Goal: Task Accomplishment & Management: Manage account settings

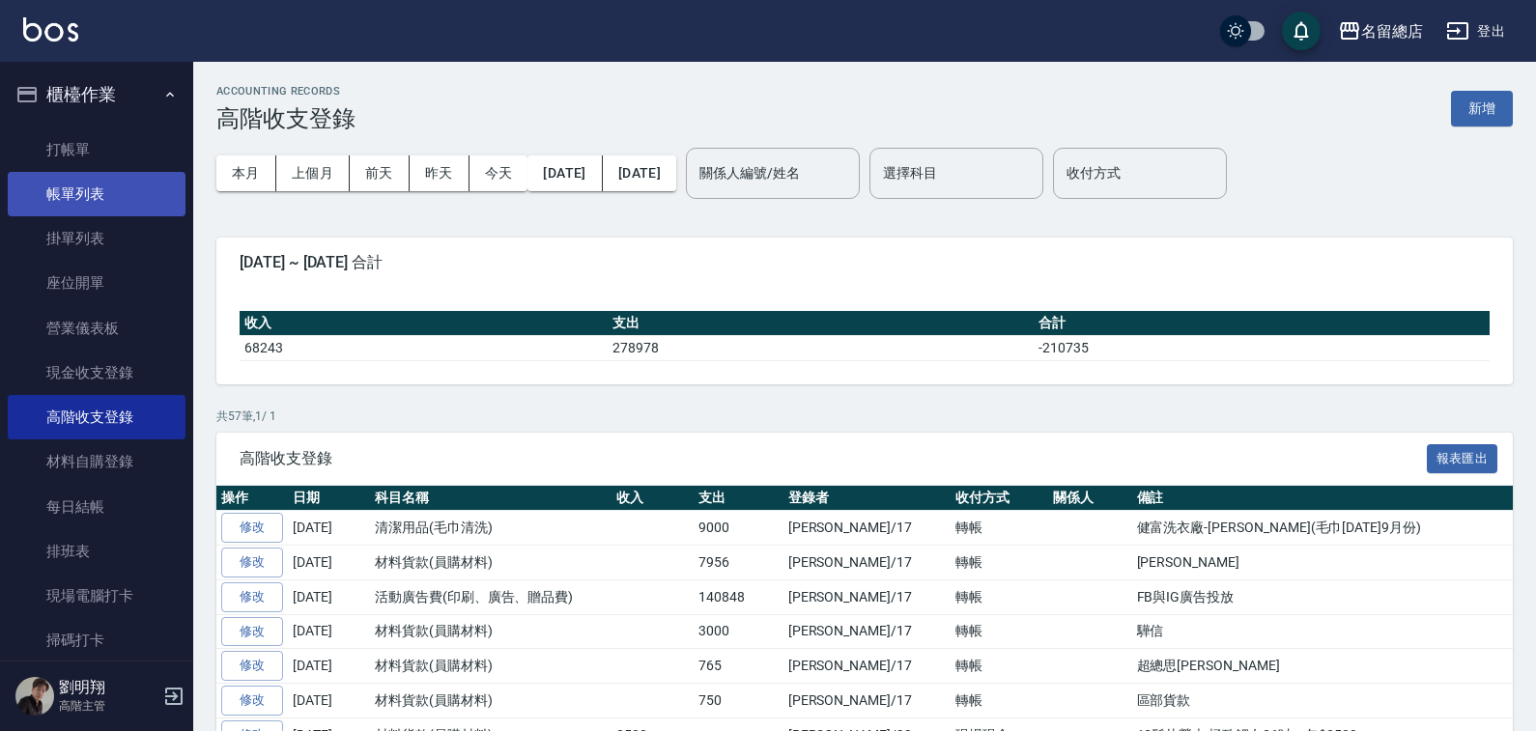
click at [105, 173] on link "帳單列表" at bounding box center [97, 194] width 178 height 44
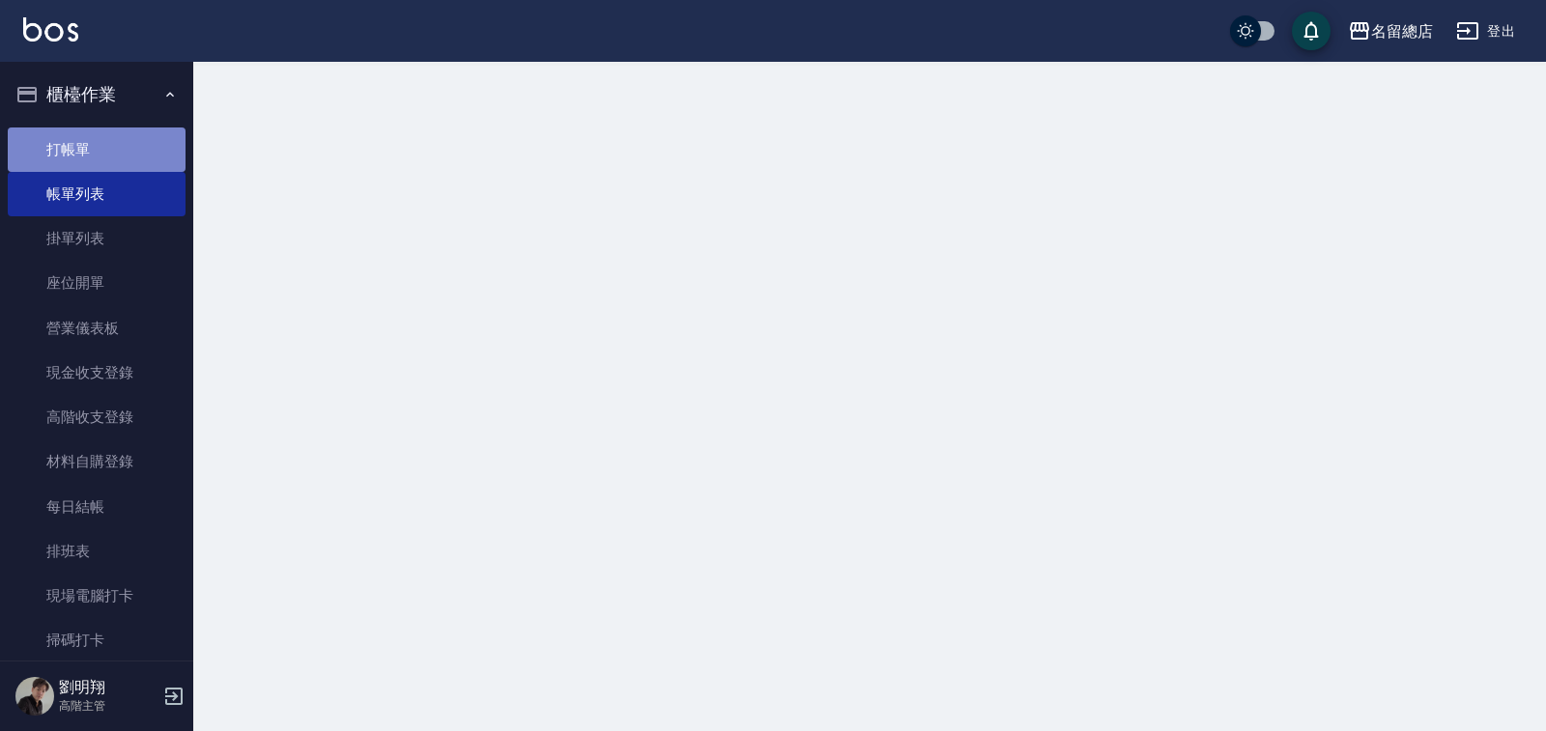
click at [113, 155] on link "打帳單" at bounding box center [97, 150] width 178 height 44
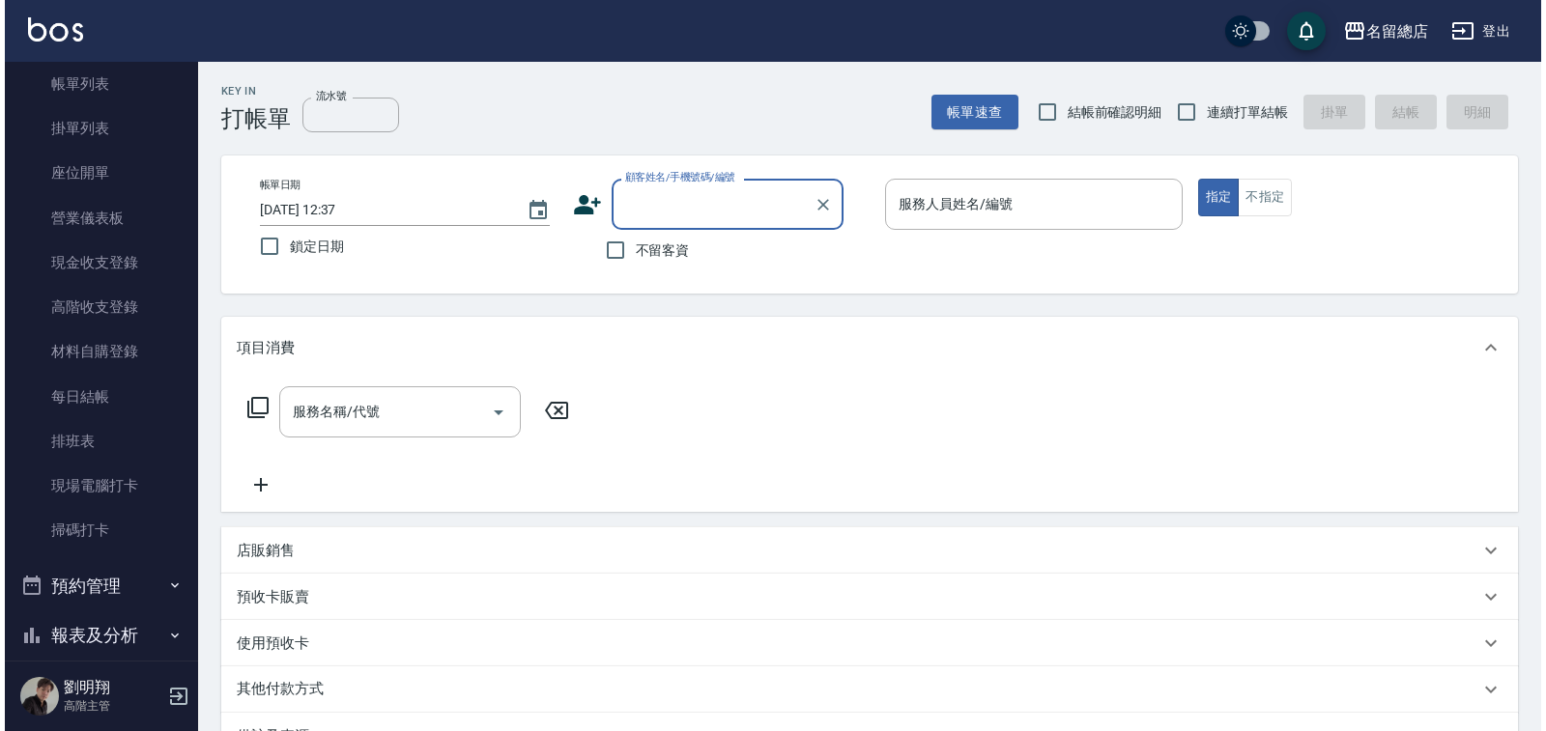
scroll to position [382, 0]
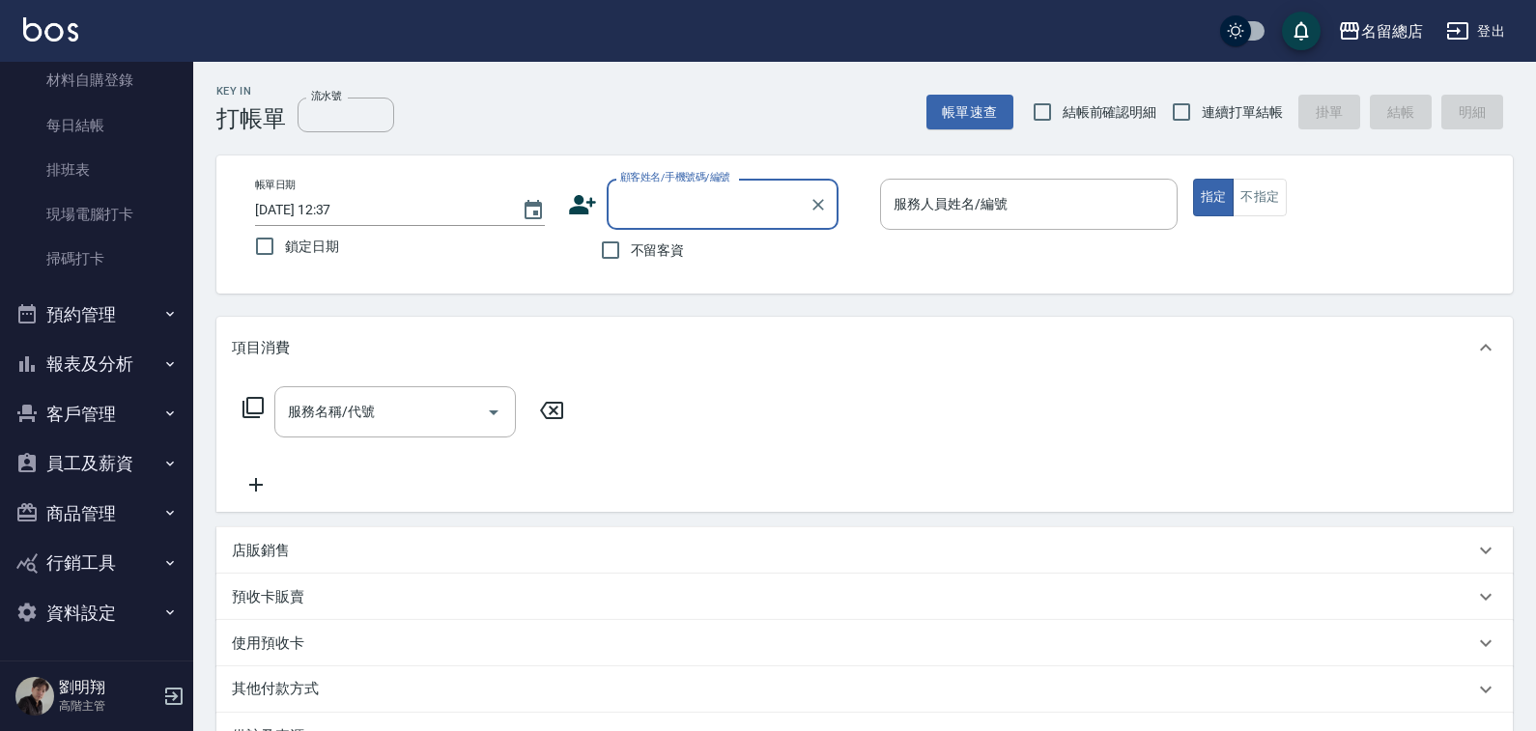
click at [86, 456] on button "員工及薪資" at bounding box center [97, 464] width 178 height 50
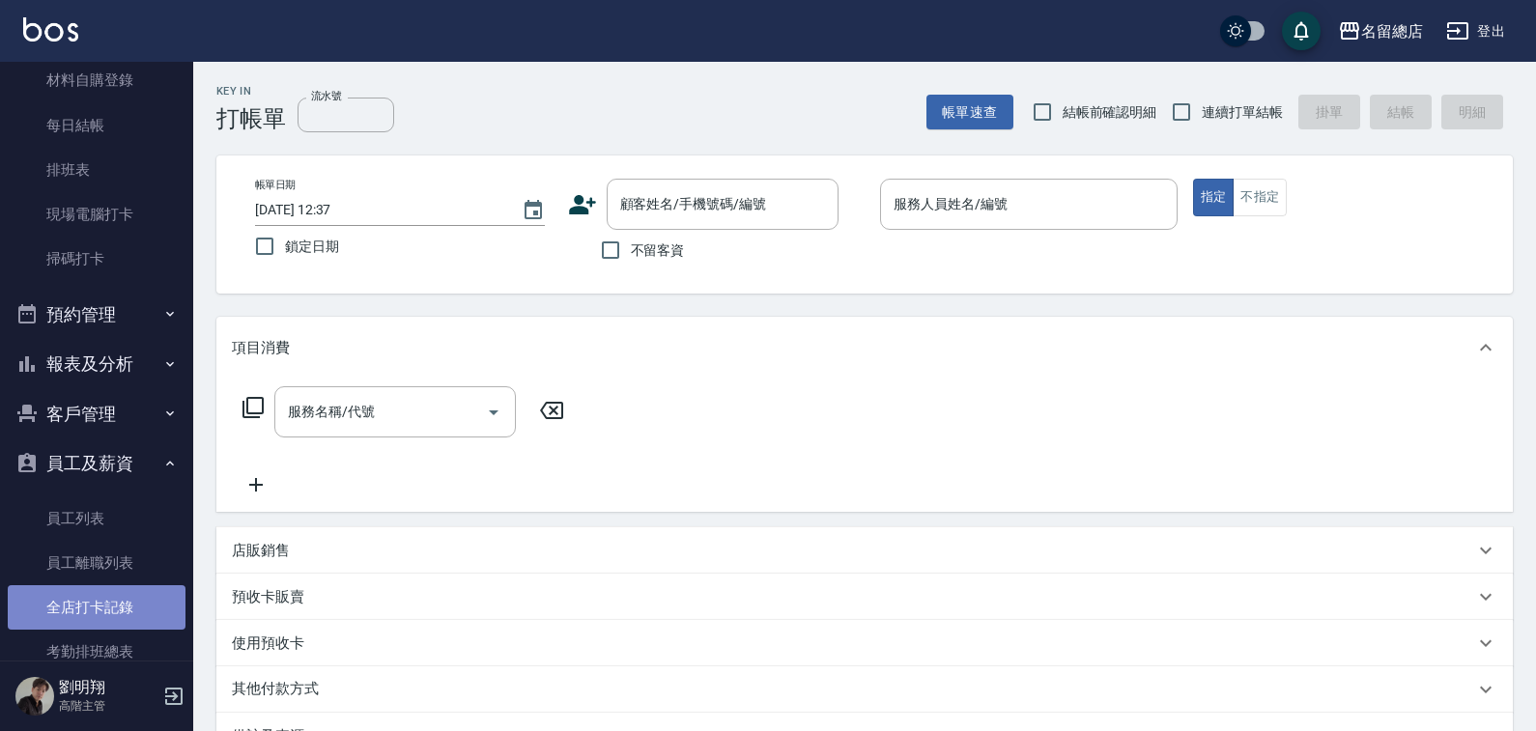
click at [122, 603] on link "全店打卡記錄" at bounding box center [97, 607] width 178 height 44
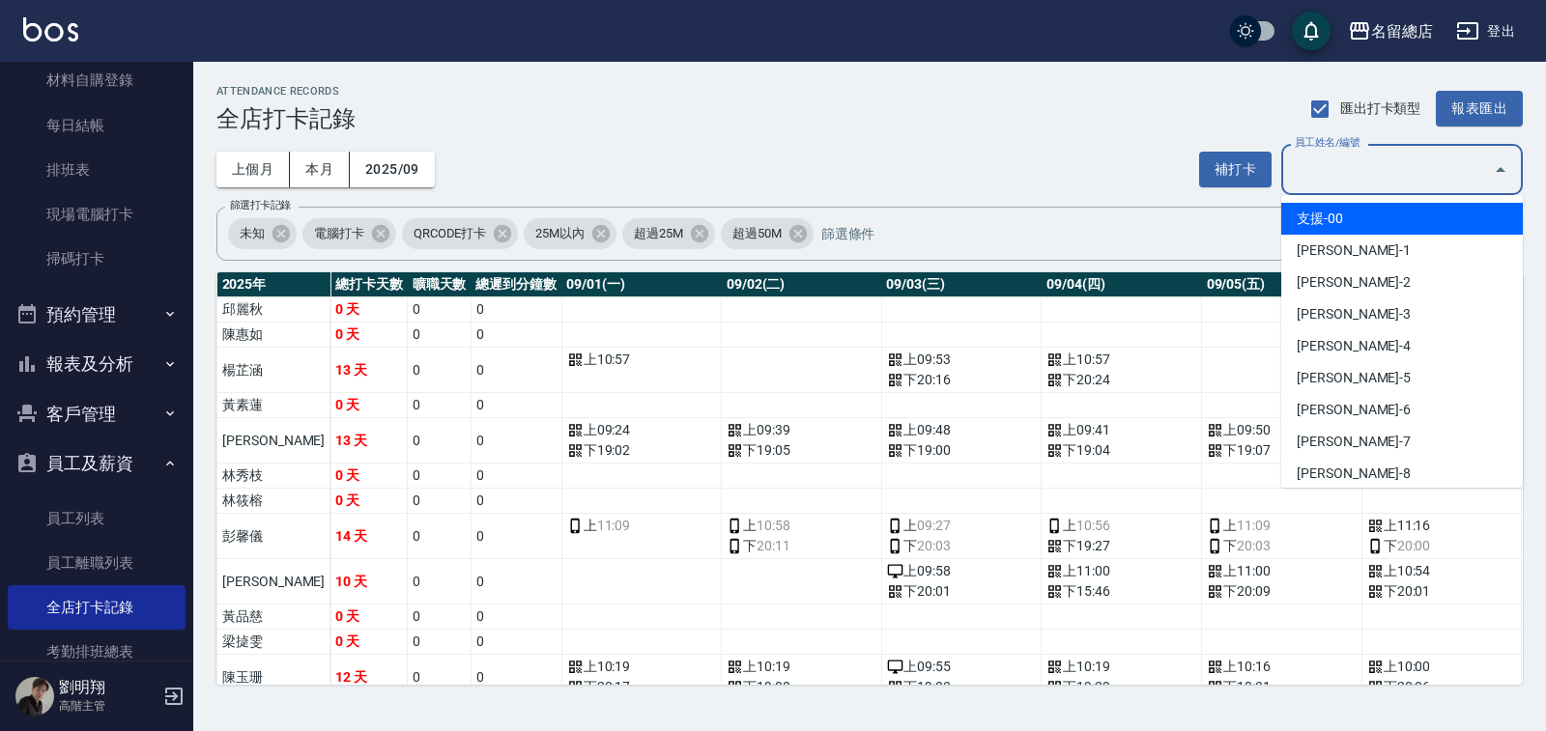
click at [1355, 174] on div "員工姓名/編號 員工姓名/編號" at bounding box center [1402, 169] width 242 height 51
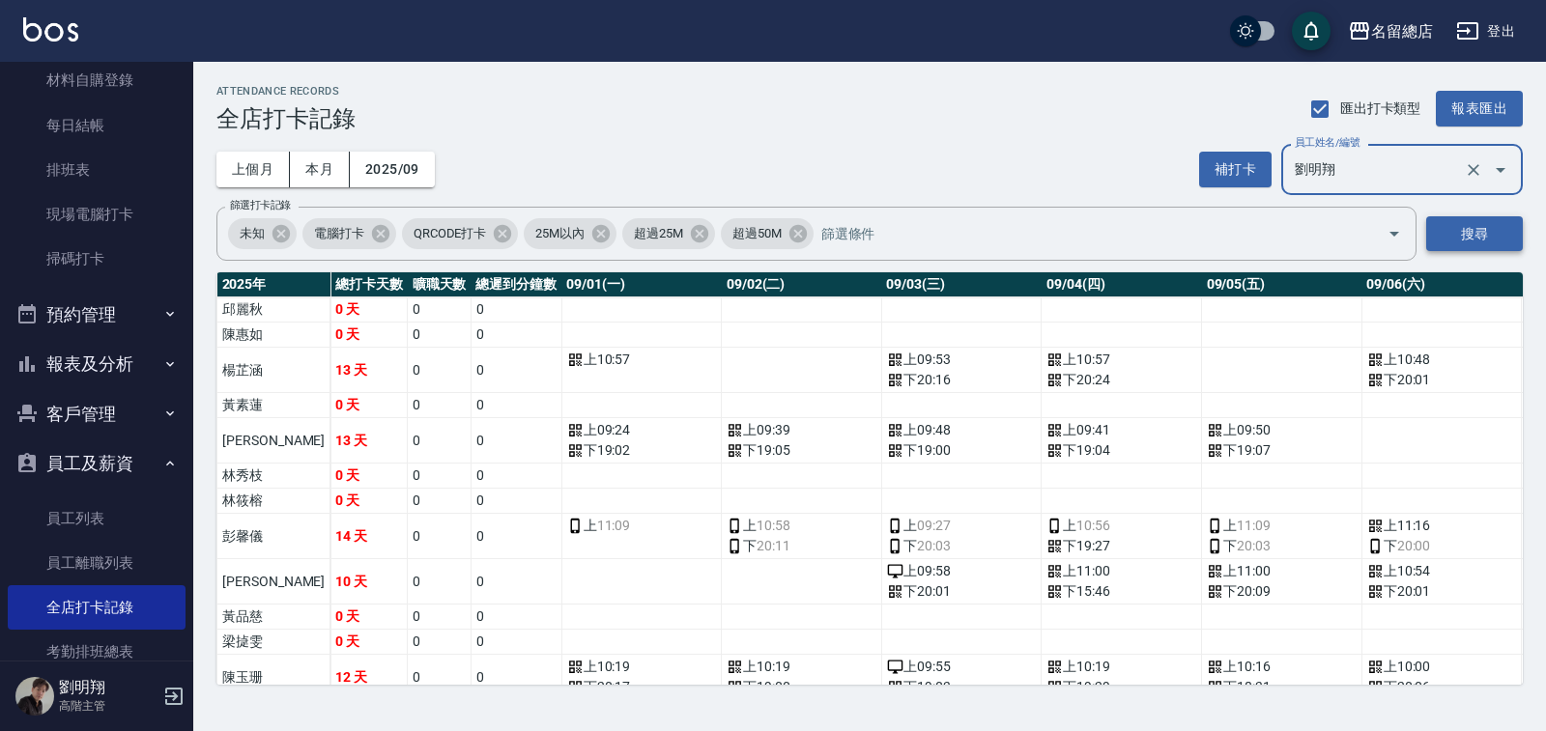
type input "劉明翔"
click at [1483, 221] on button "搜尋" at bounding box center [1474, 234] width 97 height 36
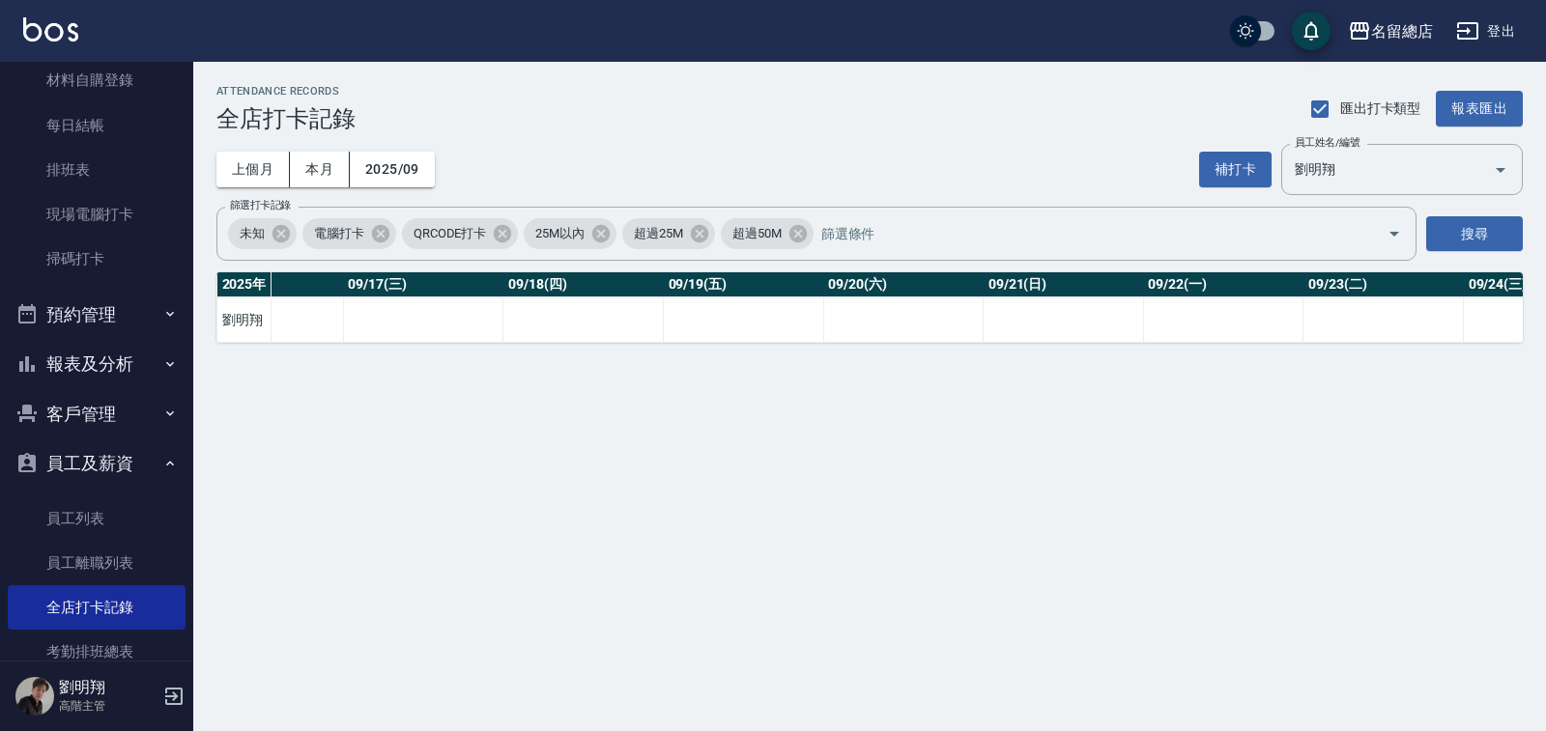
scroll to position [0, 2147]
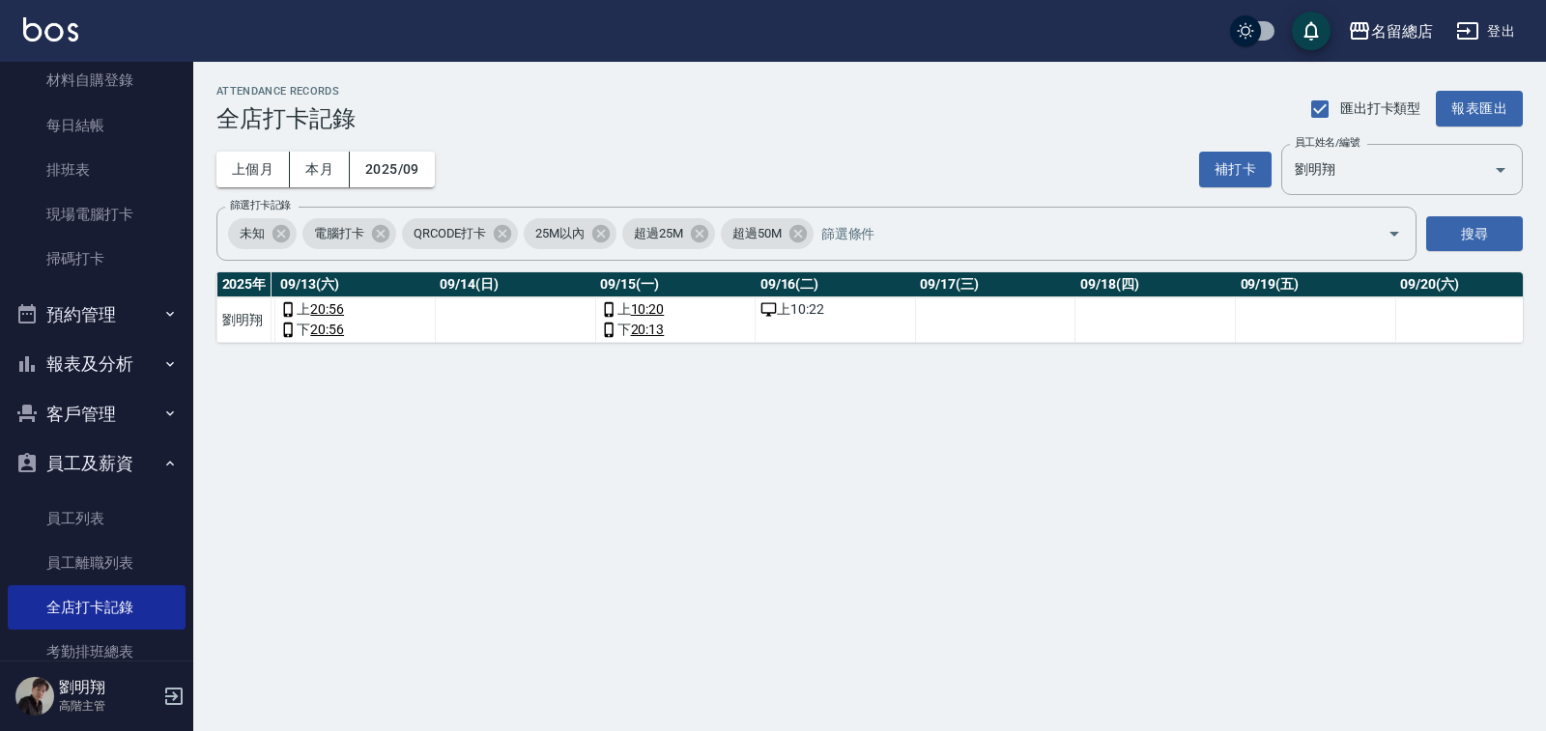
drag, startPoint x: 755, startPoint y: 374, endPoint x: 634, endPoint y: 375, distance: 121.7
click at [634, 366] on div "ATTENDANCE RECORDS 全店打卡記錄 匯出打卡類型 報表匯出 上個月 本月 2025/09 補打卡 員工姓名/編號 [PERSON_NAME] …" at bounding box center [869, 214] width 1352 height 304
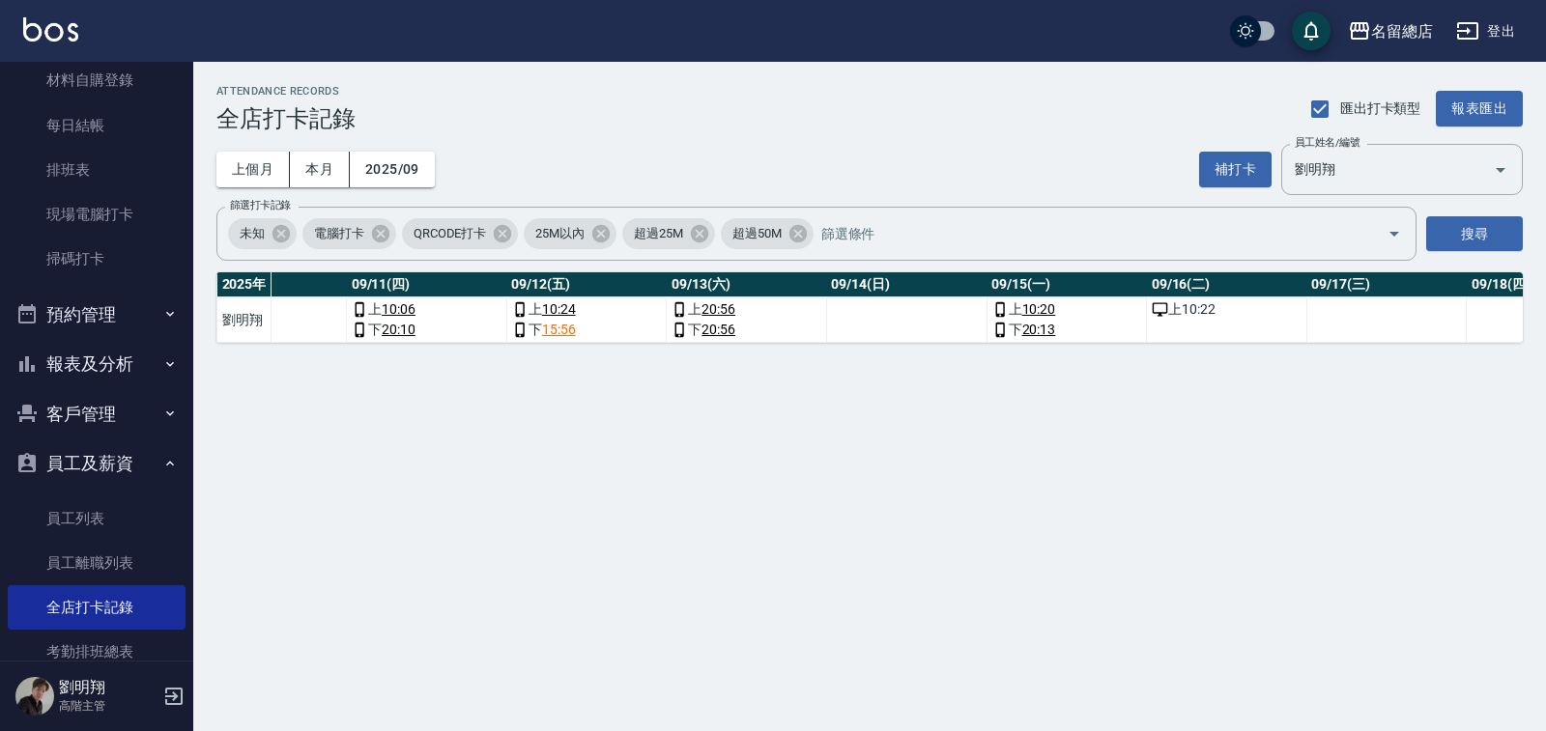
scroll to position [0, 1746]
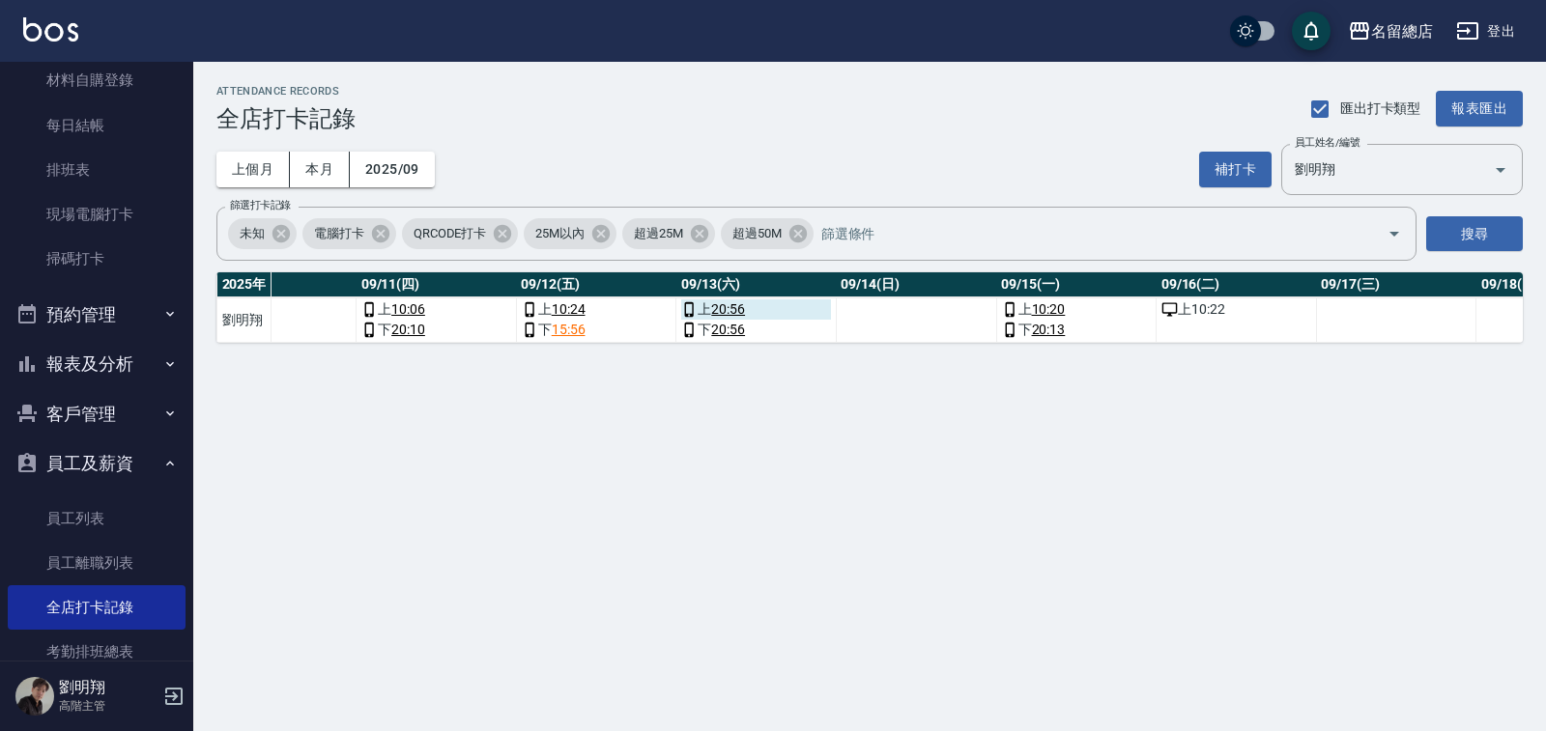
click at [728, 308] on link "20:56" at bounding box center [728, 309] width 34 height 20
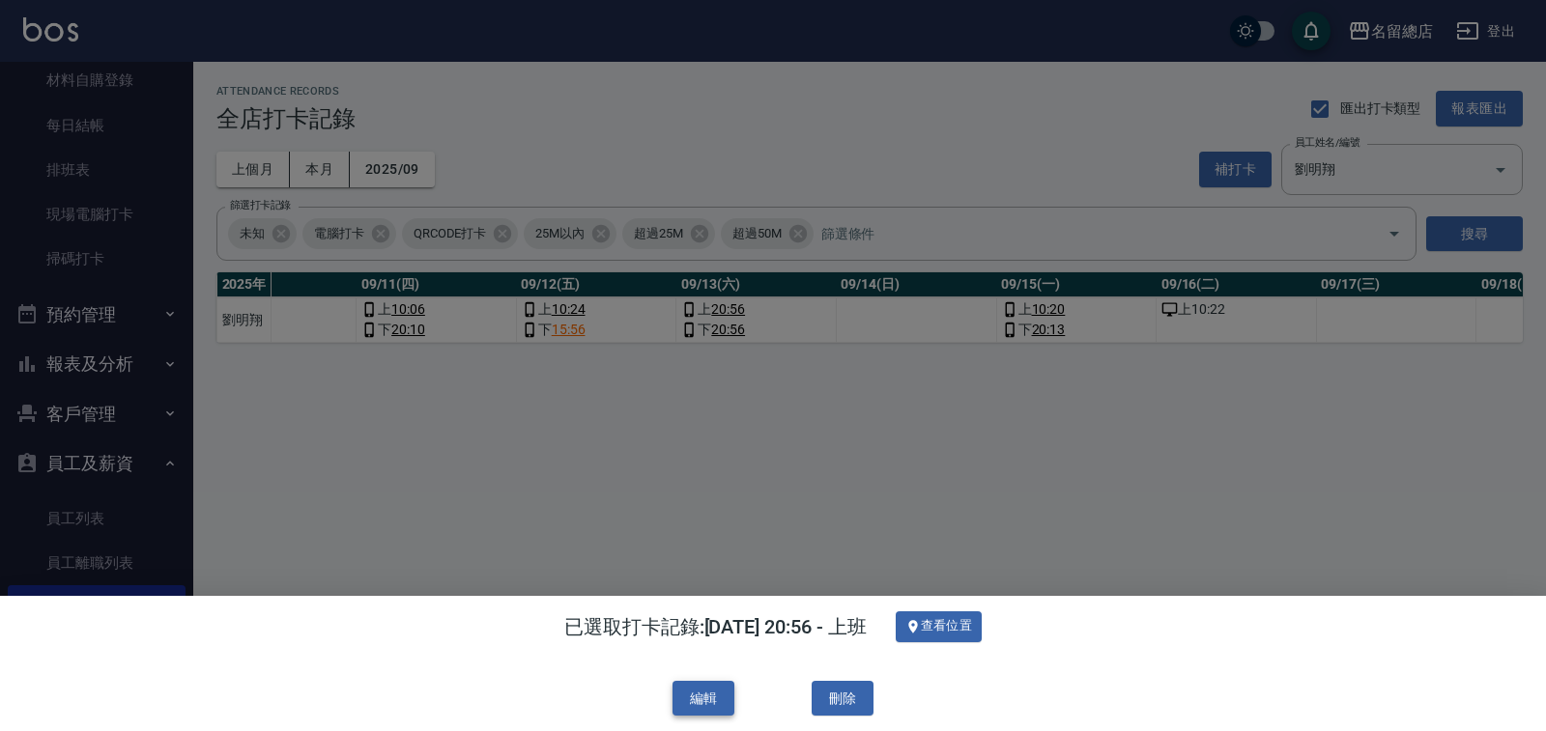
click at [695, 701] on button "編輯" at bounding box center [703, 699] width 62 height 36
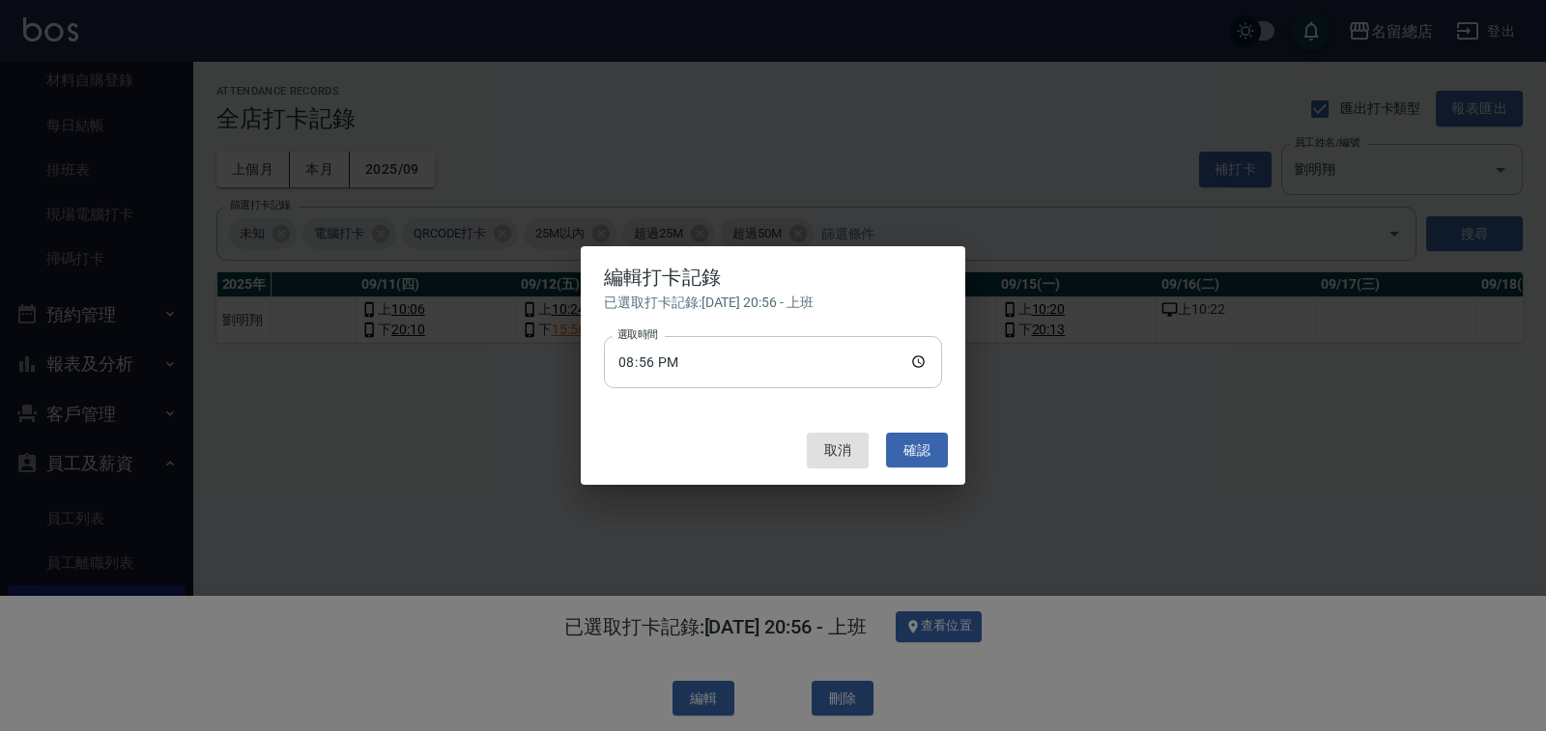
click at [654, 369] on input "20:56" at bounding box center [773, 362] width 338 height 52
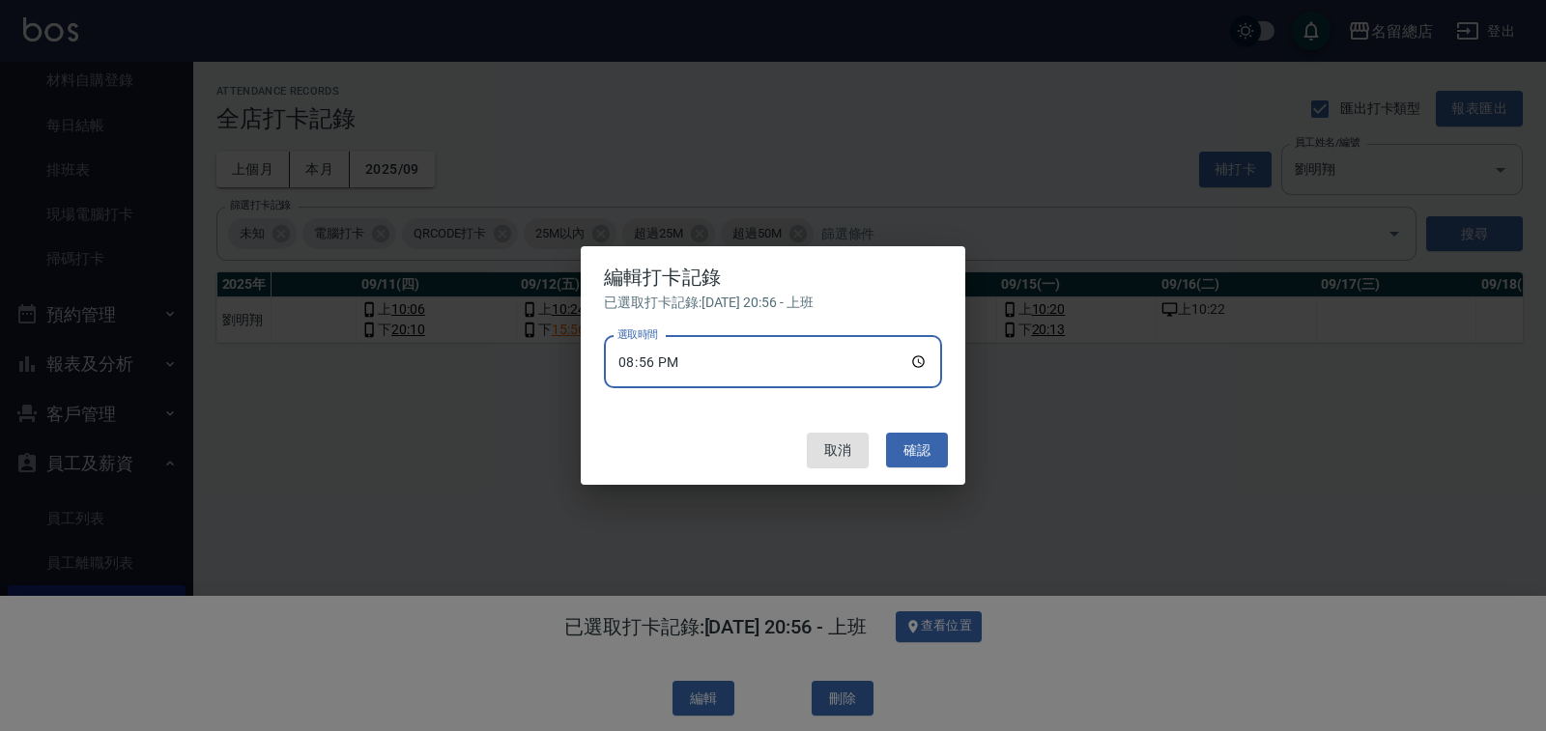
click at [622, 362] on input "20:56" at bounding box center [773, 362] width 338 height 52
click at [909, 356] on input "20:56" at bounding box center [773, 362] width 338 height 52
type input "10:56"
click at [905, 447] on button "確認" at bounding box center [917, 451] width 62 height 36
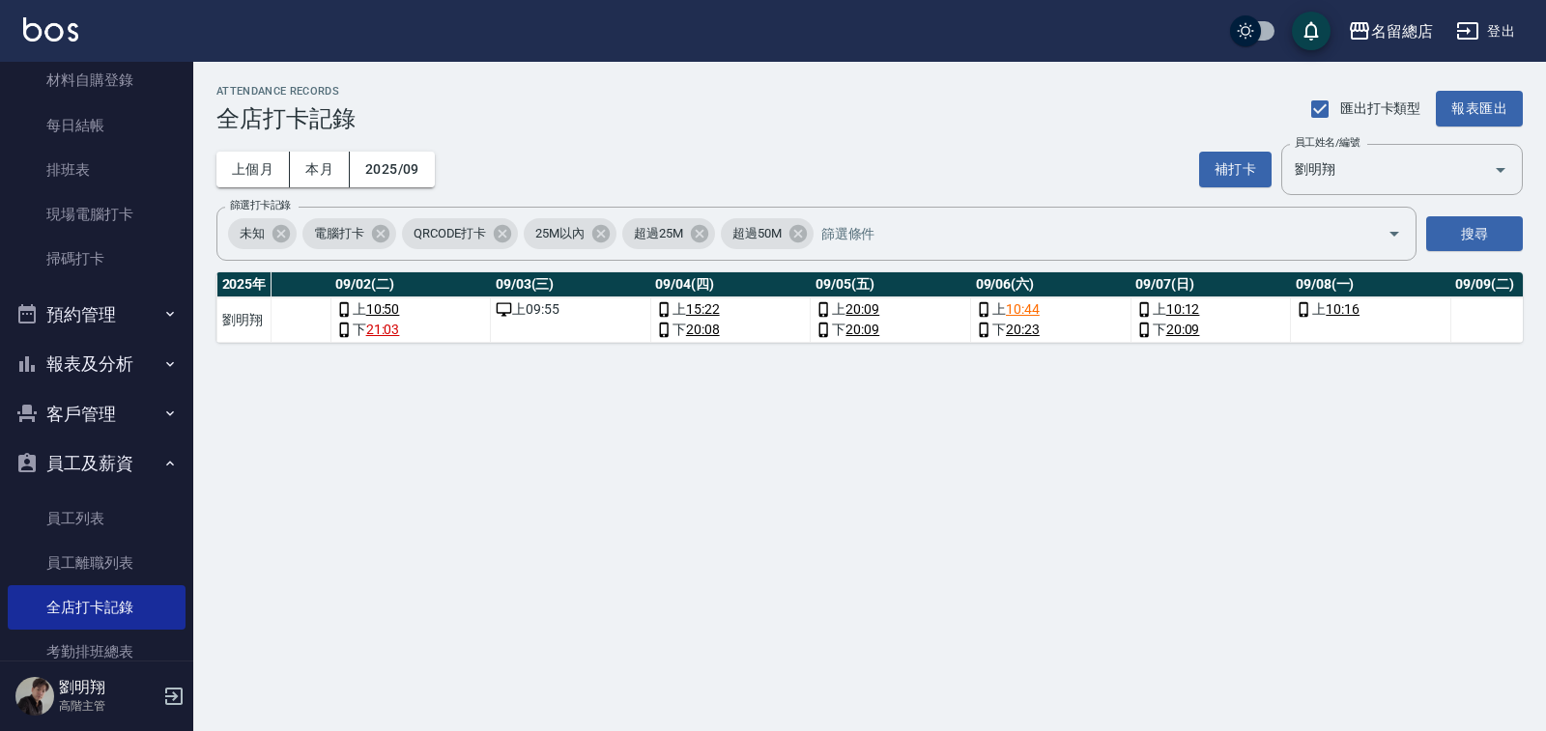
scroll to position [0, 357]
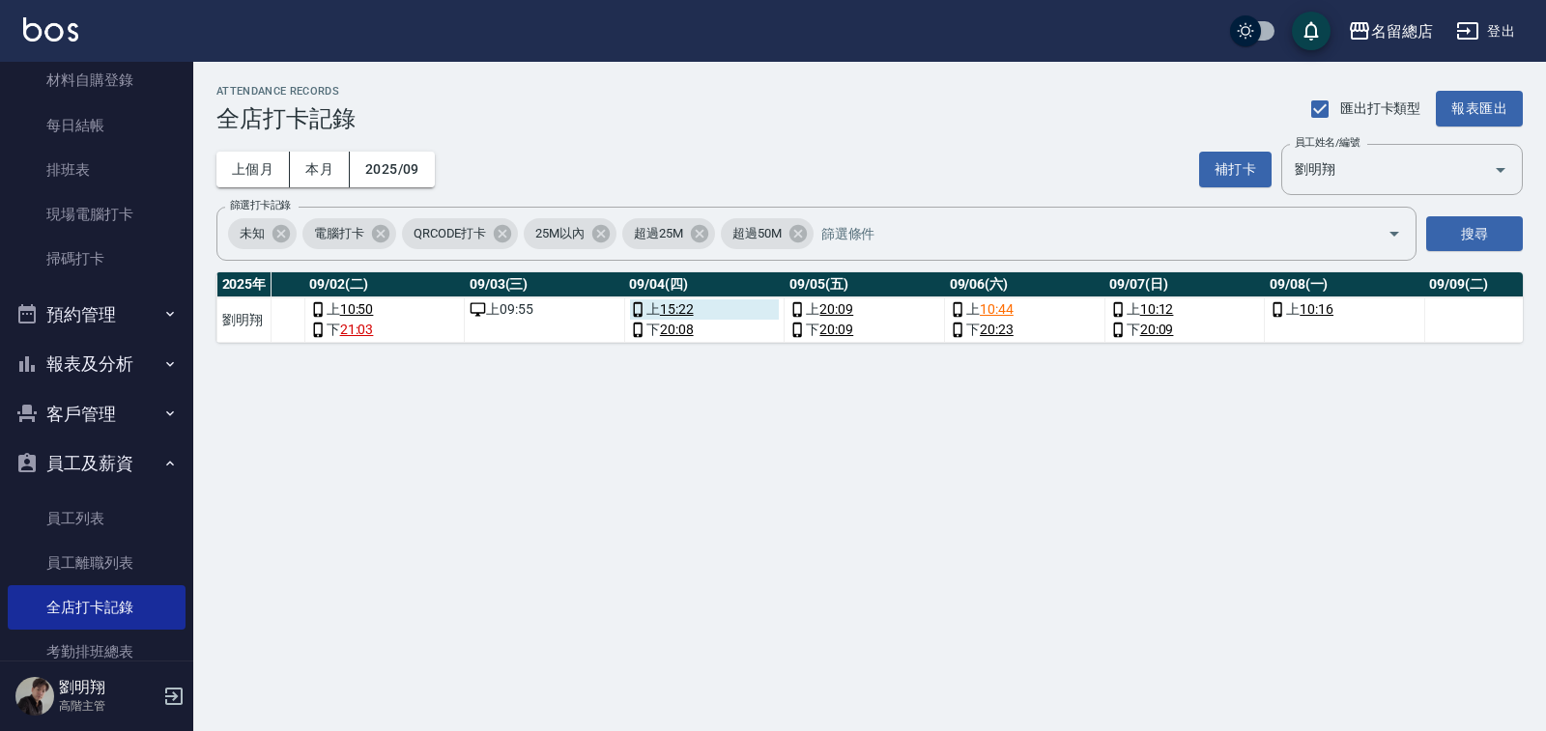
click at [673, 307] on link "15:22" at bounding box center [677, 309] width 34 height 20
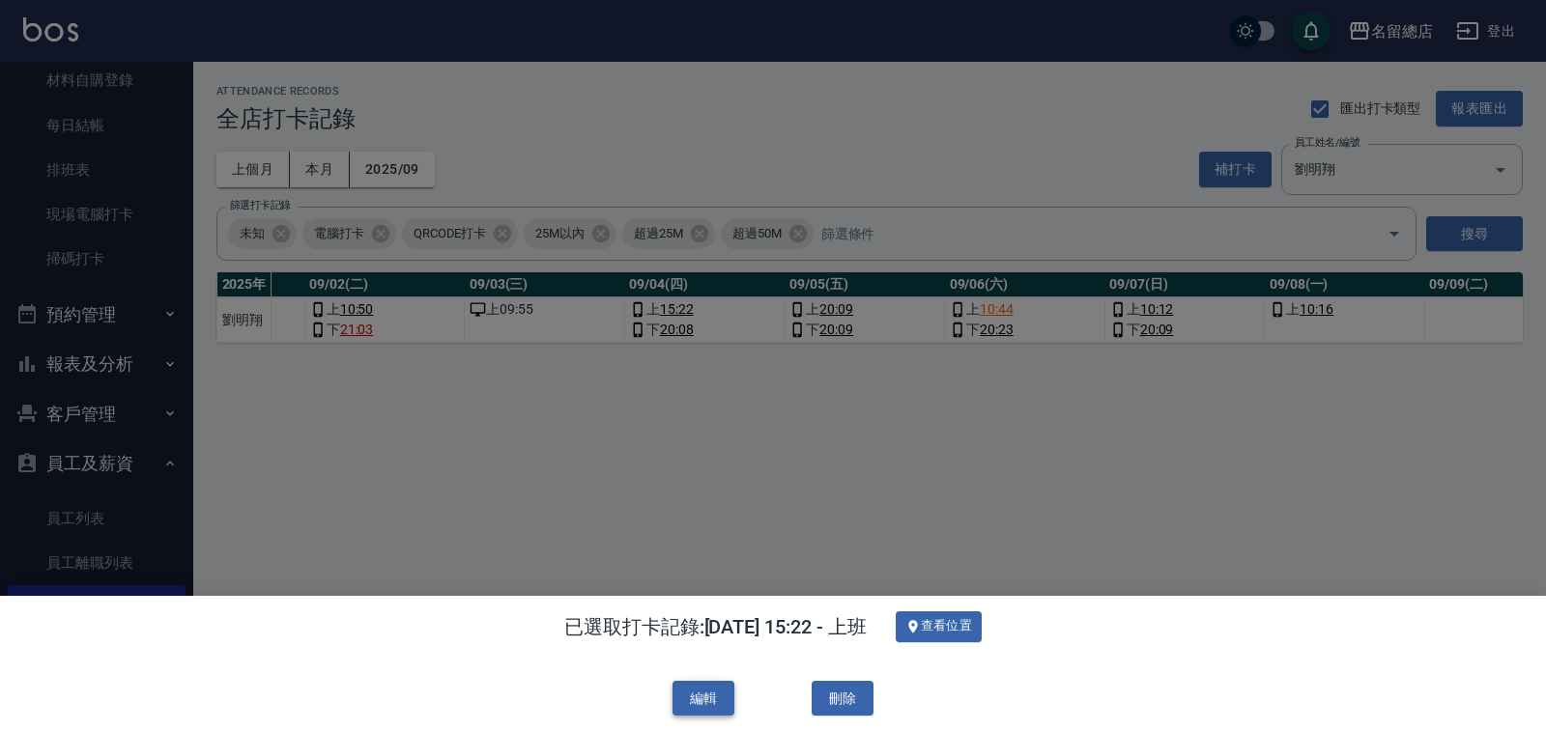
click at [689, 695] on button "編輯" at bounding box center [703, 699] width 62 height 36
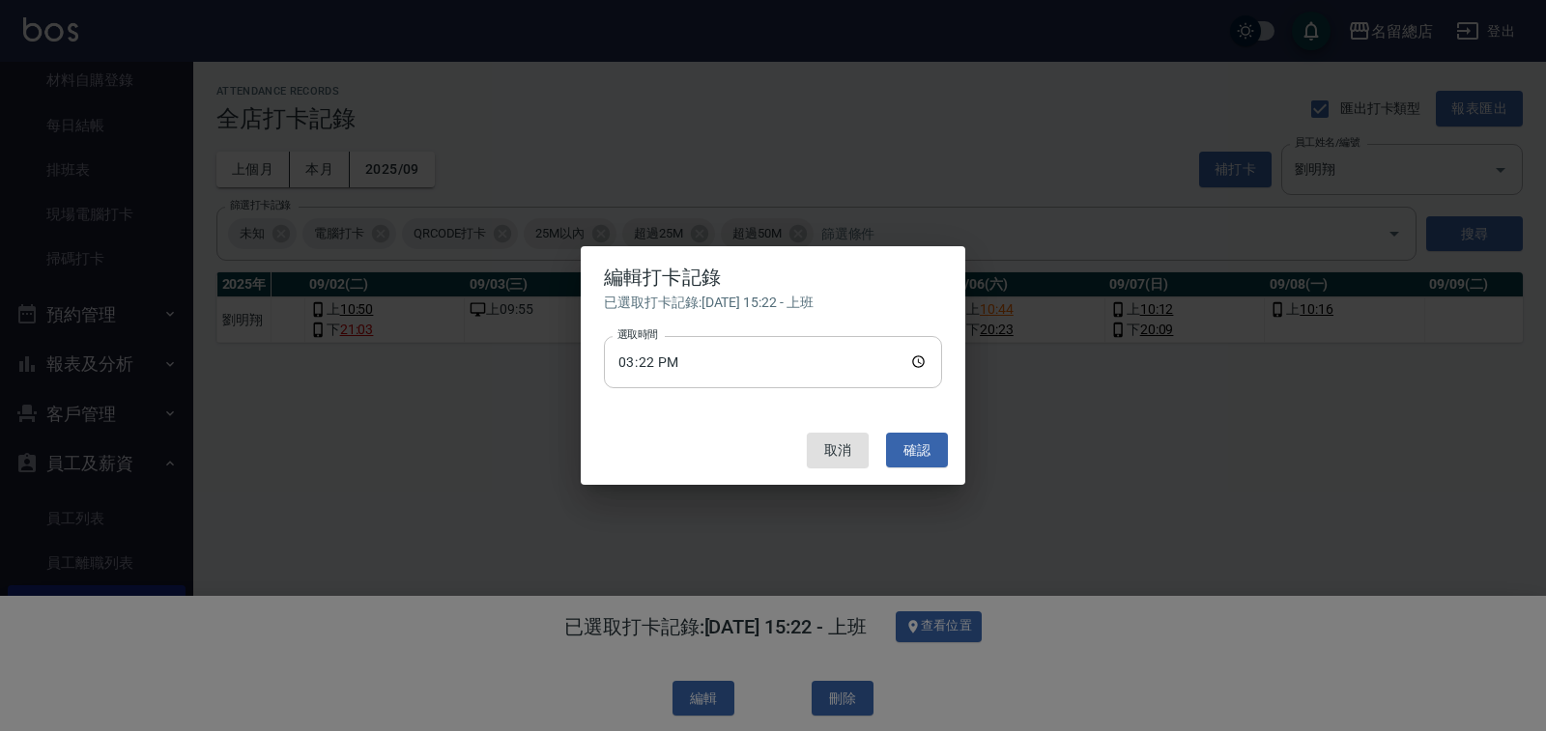
click at [657, 366] on input "15:22" at bounding box center [773, 362] width 338 height 52
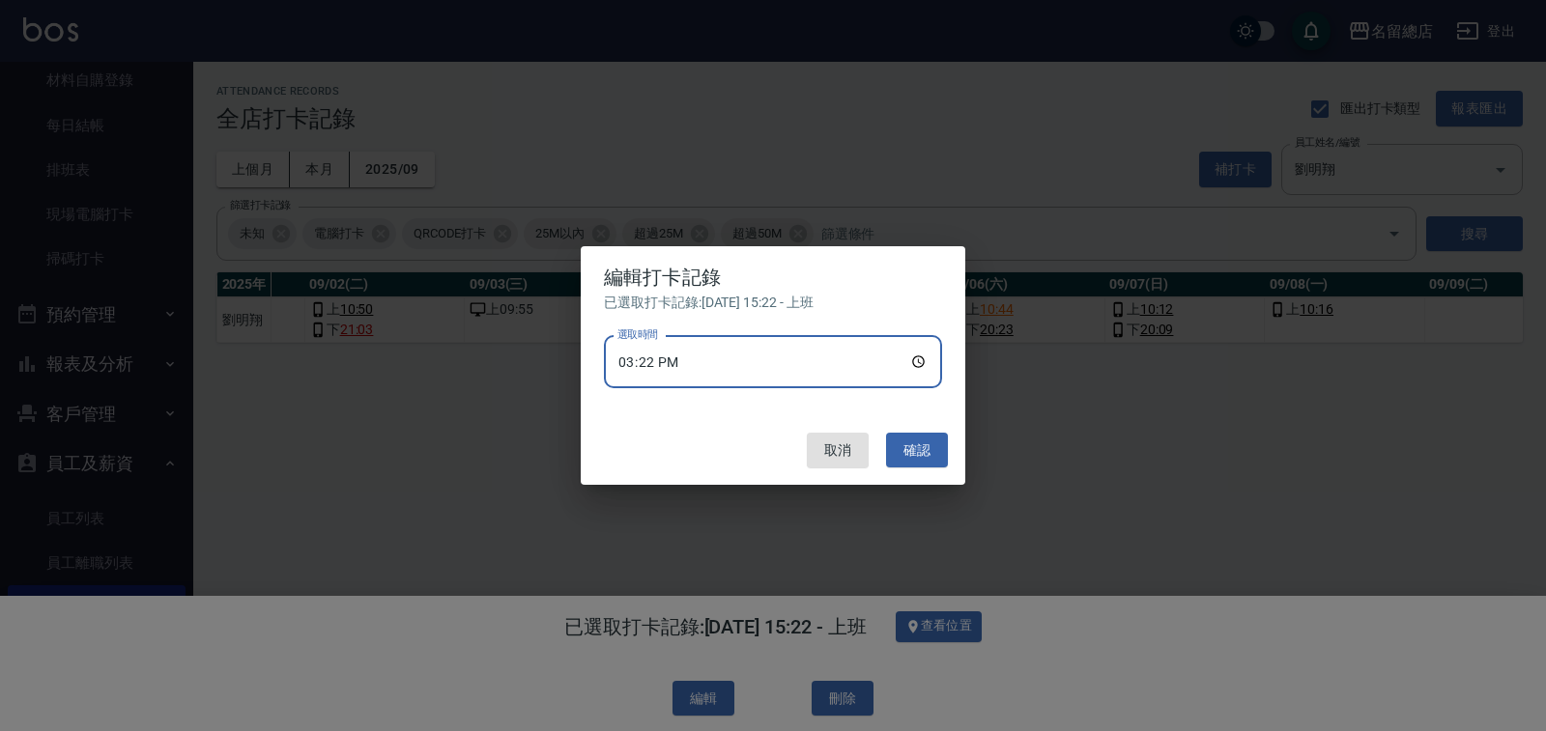
click at [629, 363] on input "15:22" at bounding box center [773, 362] width 338 height 52
click at [932, 356] on input "15:22" at bounding box center [773, 362] width 338 height 52
click at [925, 358] on input "15:22" at bounding box center [773, 362] width 338 height 52
type input "10:22"
click at [912, 443] on button "確認" at bounding box center [917, 451] width 62 height 36
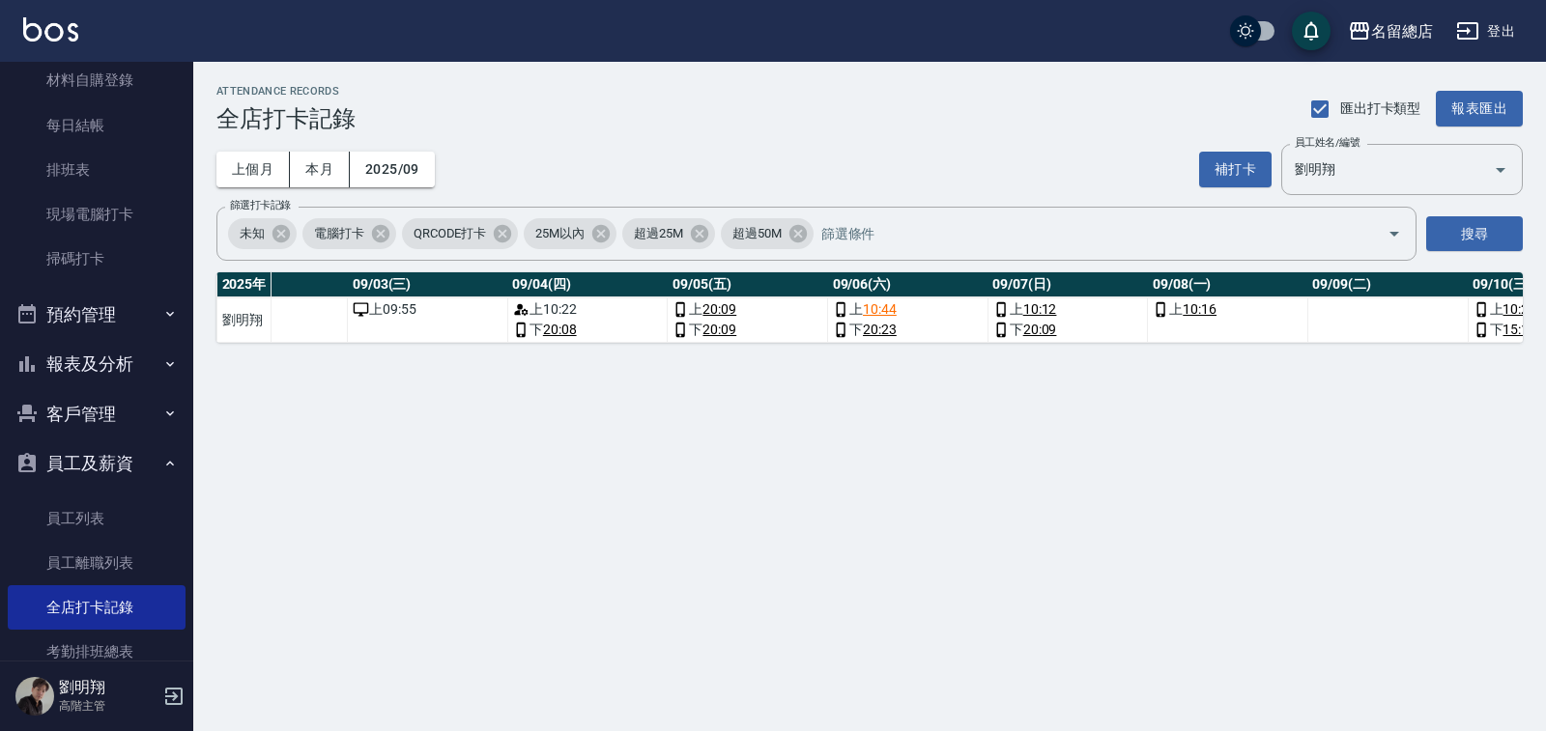
scroll to position [0, 516]
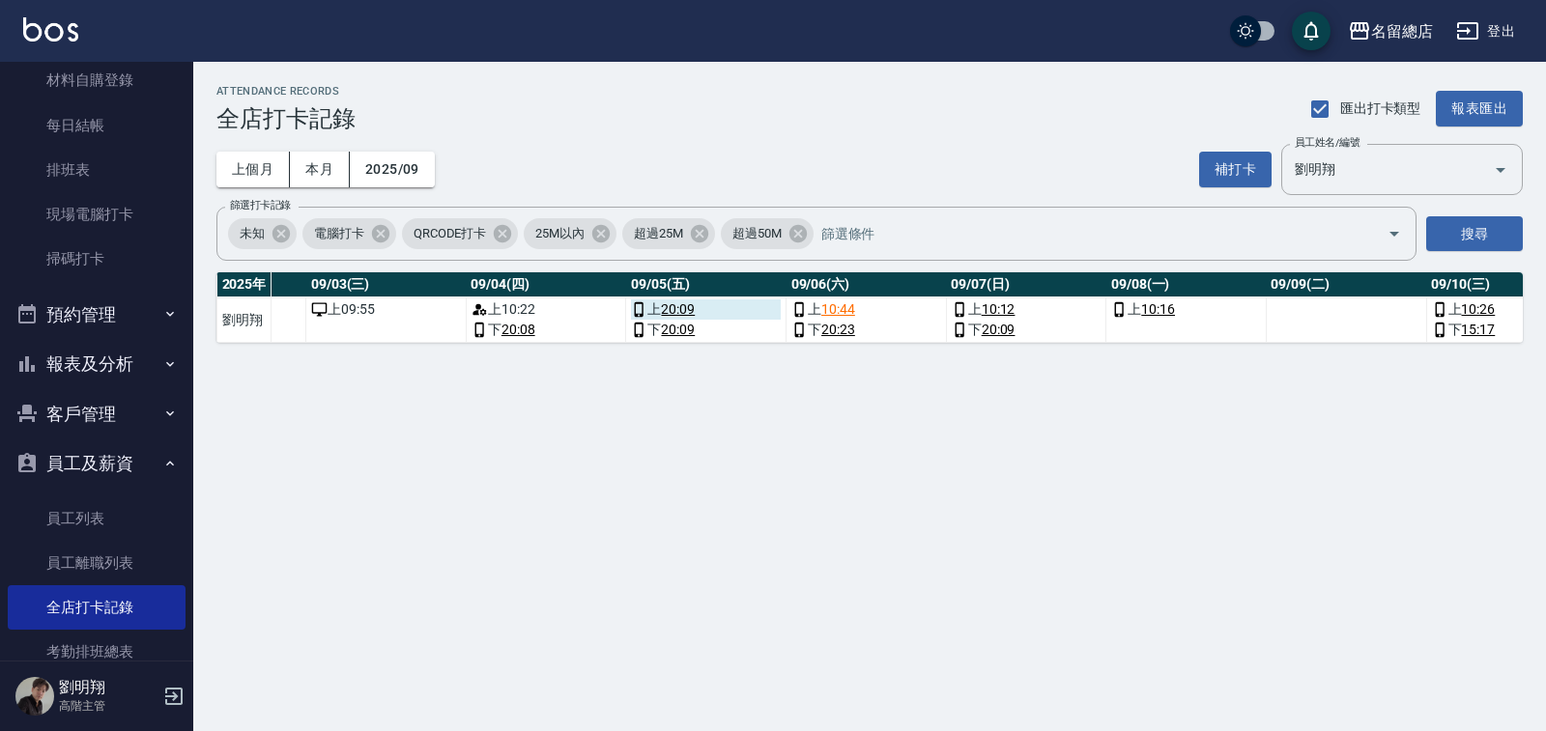
click at [674, 306] on link "20:09" at bounding box center [678, 309] width 34 height 20
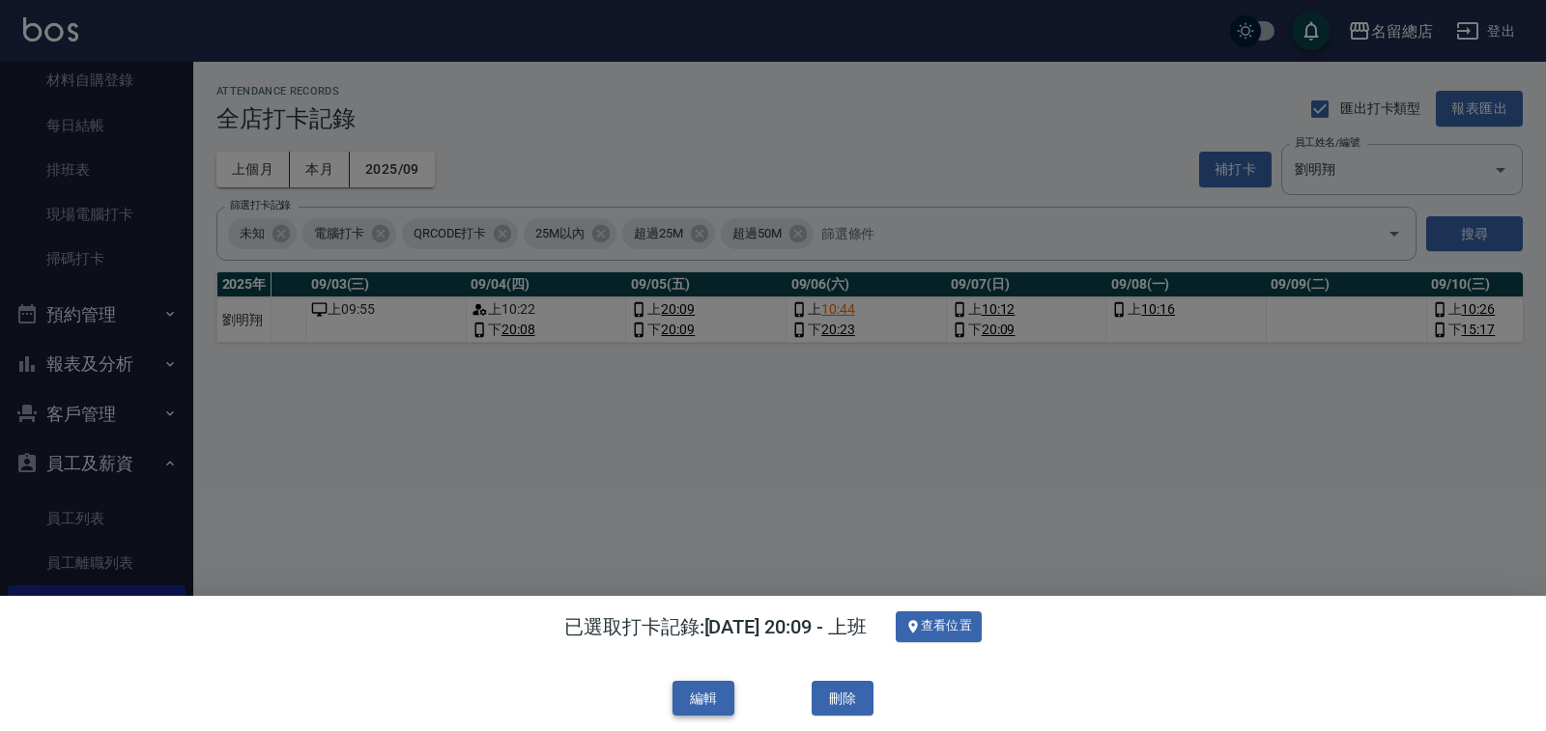
click at [694, 705] on button "編輯" at bounding box center [703, 699] width 62 height 36
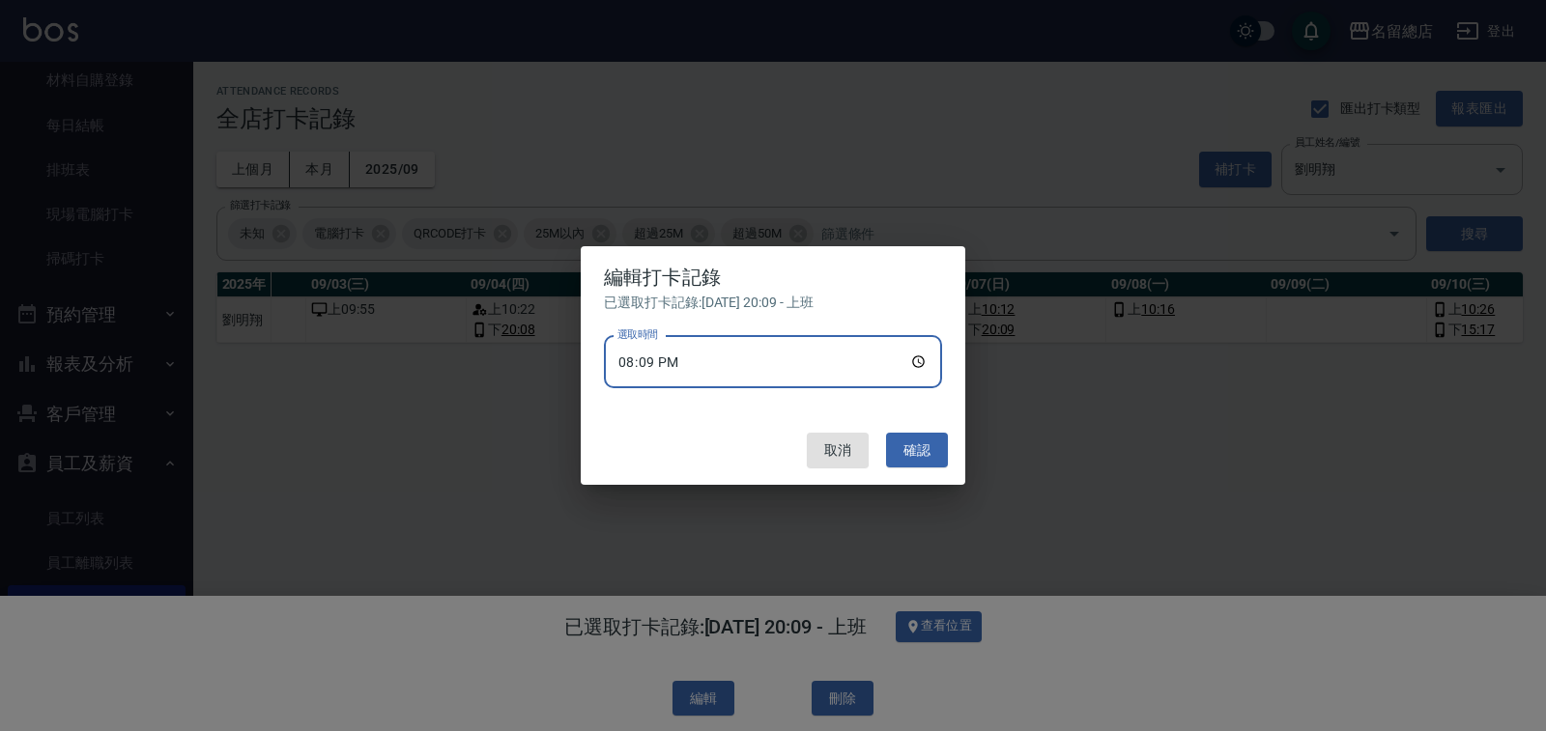
click at [629, 364] on input "20:09" at bounding box center [773, 362] width 338 height 52
click at [919, 361] on input "20:09" at bounding box center [773, 362] width 338 height 52
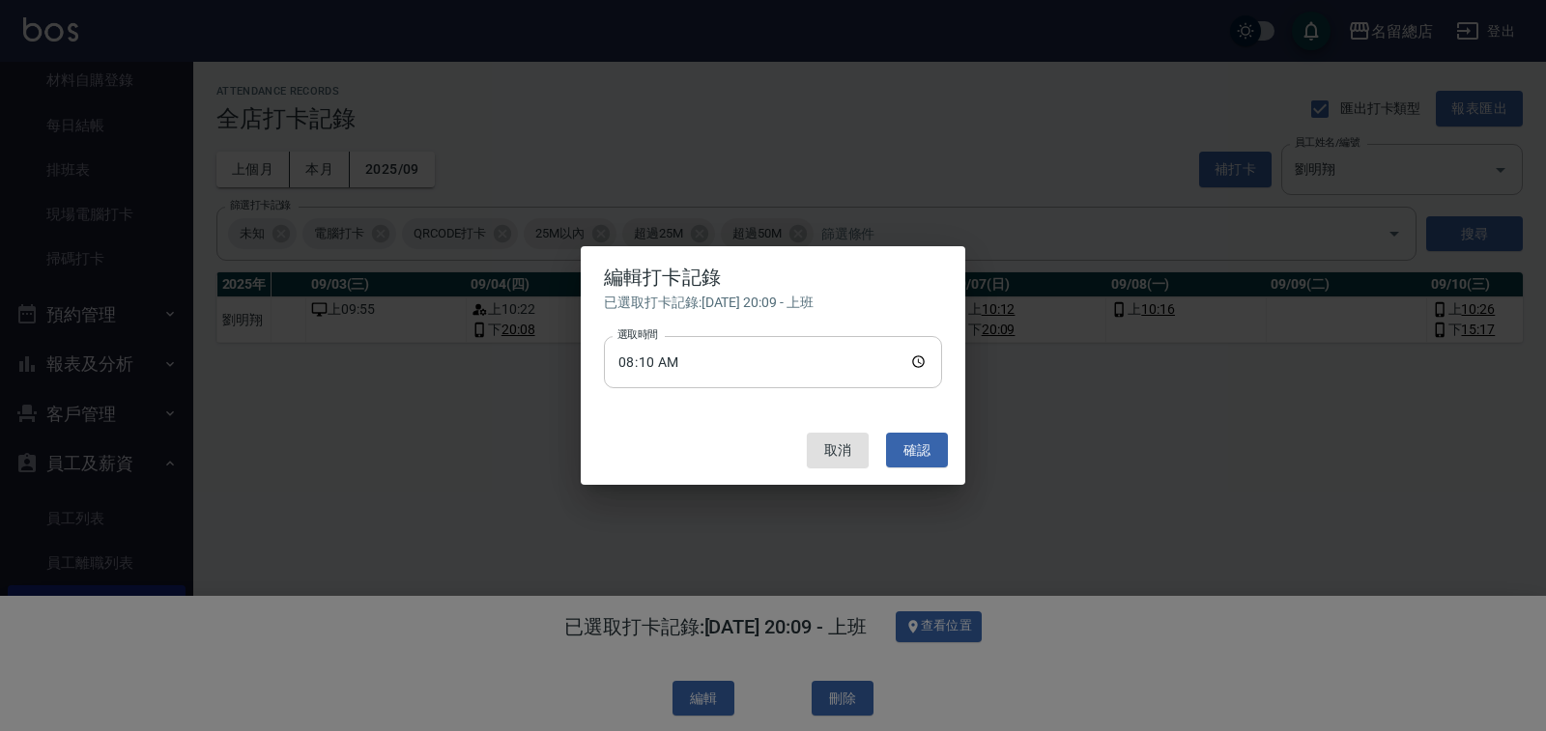
drag, startPoint x: 925, startPoint y: 439, endPoint x: 665, endPoint y: 366, distance: 269.8
click at [696, 377] on div "編輯打卡記錄 已選取打卡記錄: [DATE] 20:09 - 上班 選取時間 08:10 選取時間 取消 確認" at bounding box center [773, 366] width 384 height 240
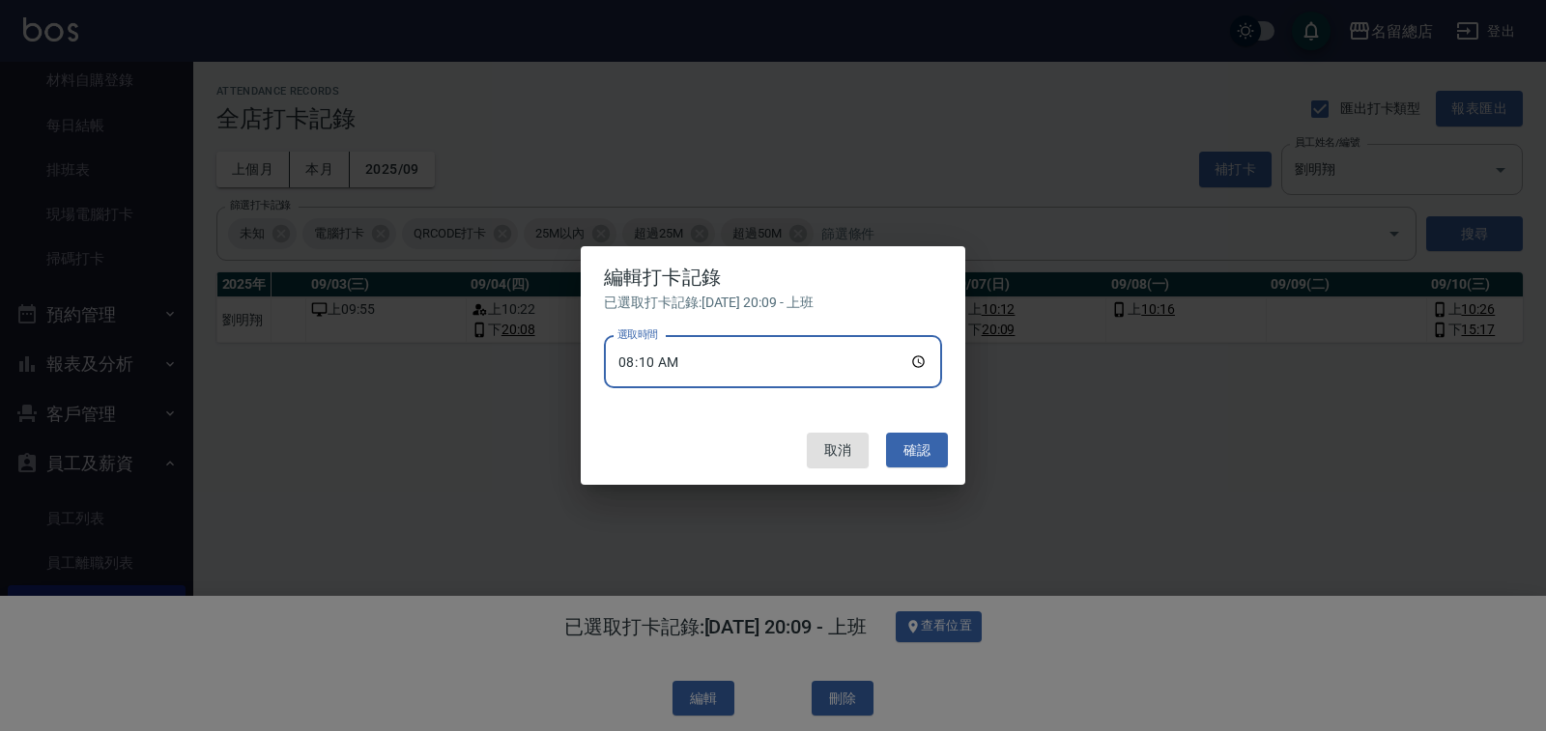
click at [656, 363] on input "08:10" at bounding box center [773, 362] width 338 height 52
click at [922, 364] on input "08:10" at bounding box center [773, 362] width 338 height 52
type input "10:10"
click at [911, 450] on button "確認" at bounding box center [917, 451] width 62 height 36
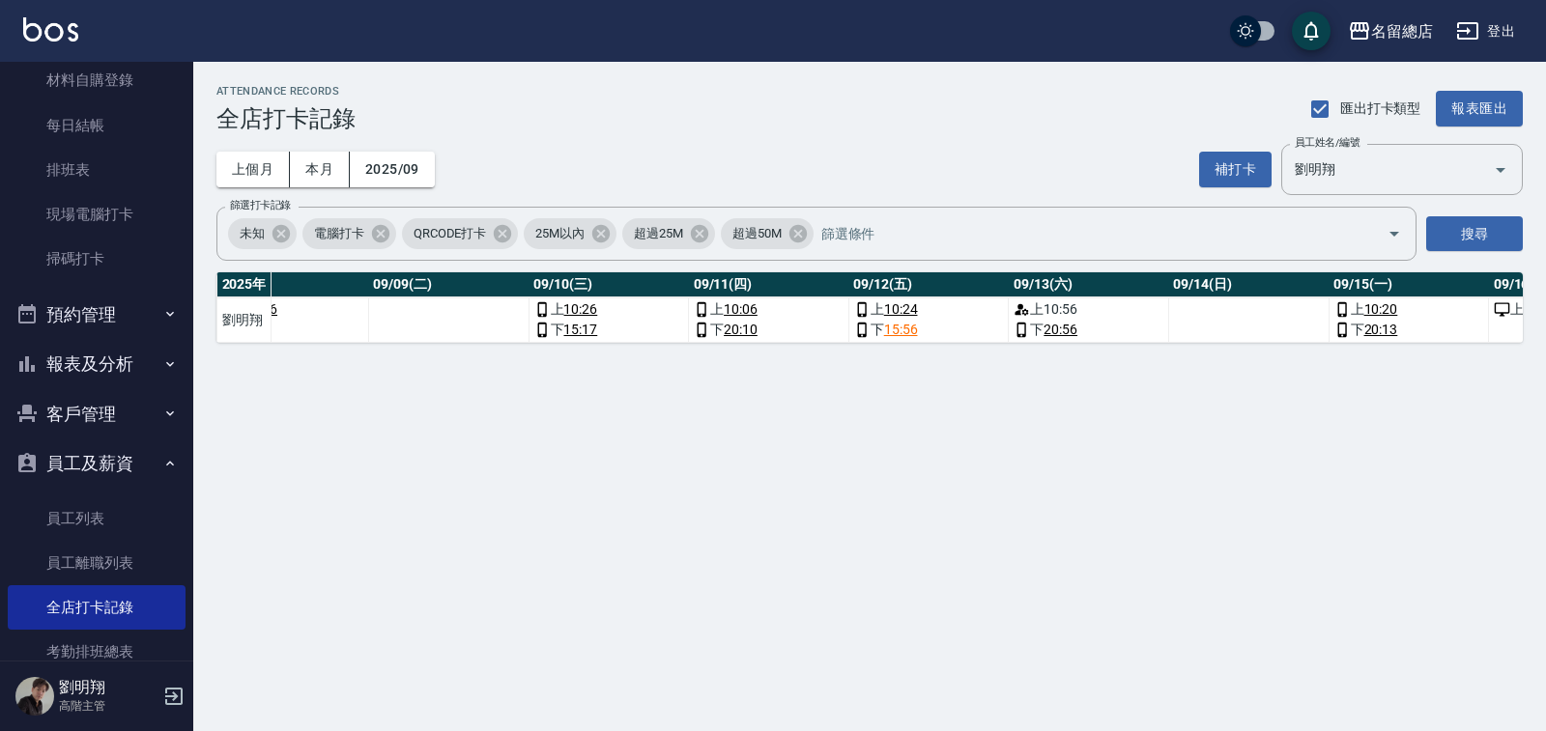
scroll to position [0, 1598]
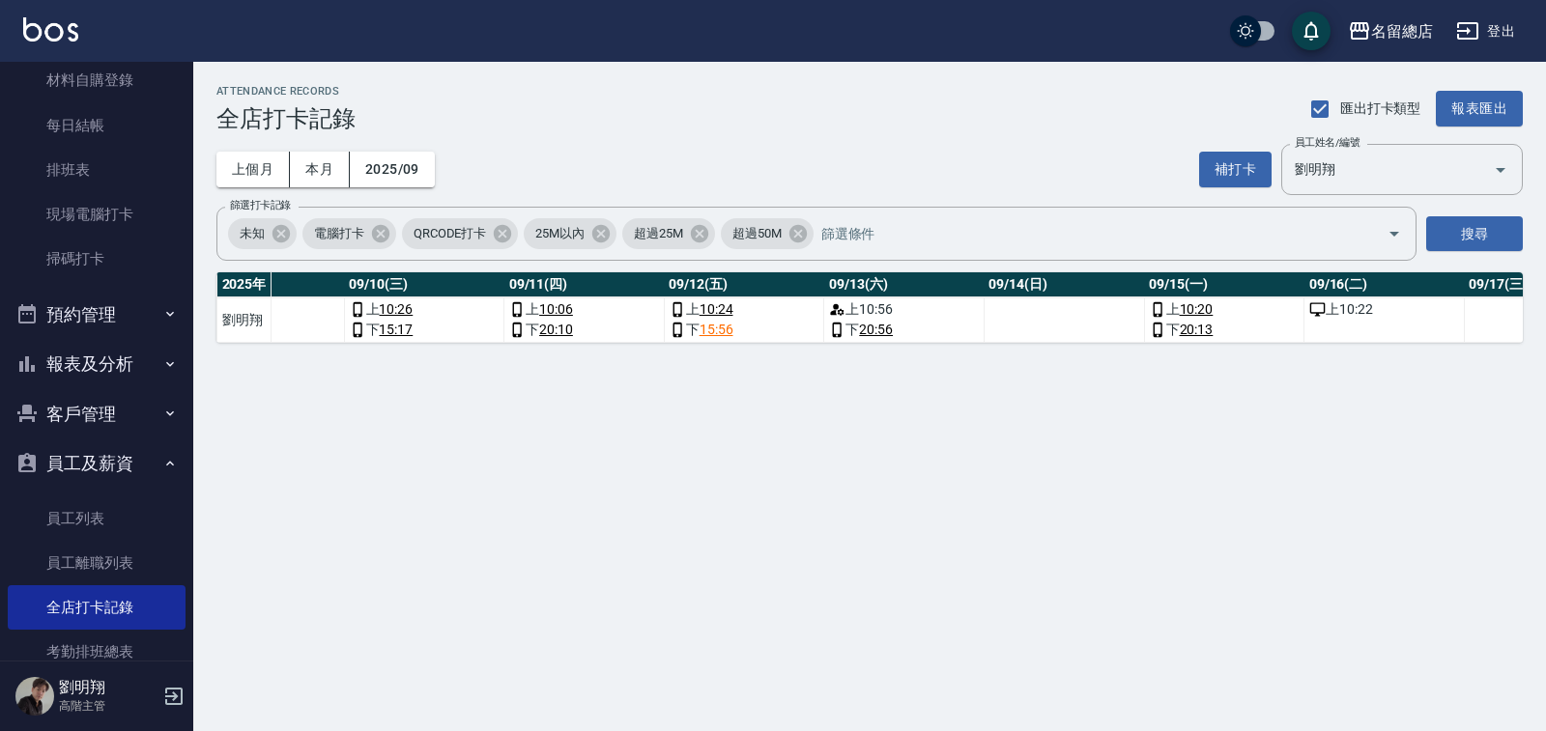
click at [954, 343] on div "[DATE] 總打卡天數 曠職天數 總遲到分鐘數 09/01(一) 09/02(二) 09/03(三) 09/04(四) 09/05(五) 09/06(六) …" at bounding box center [869, 307] width 1306 height 71
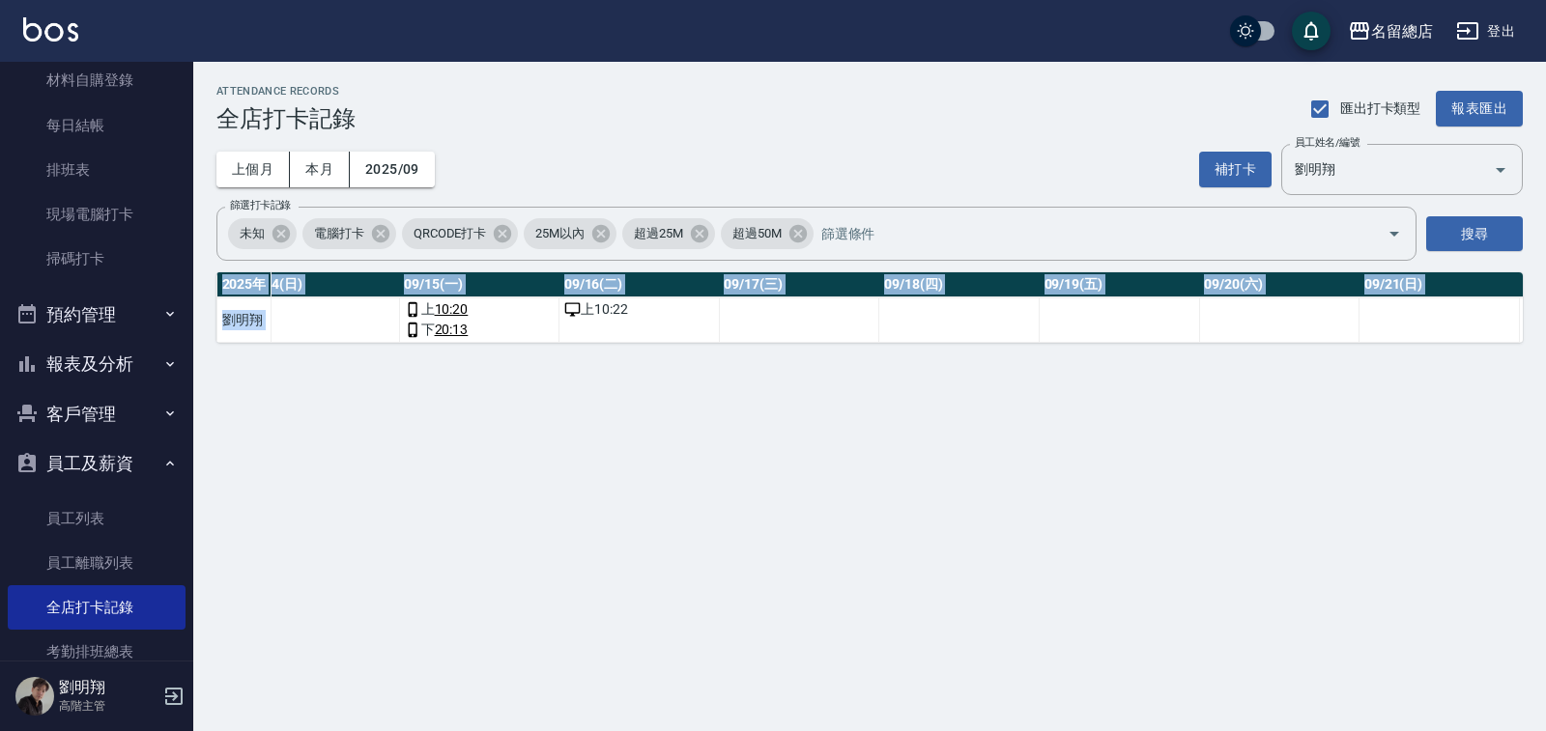
scroll to position [0, 2071]
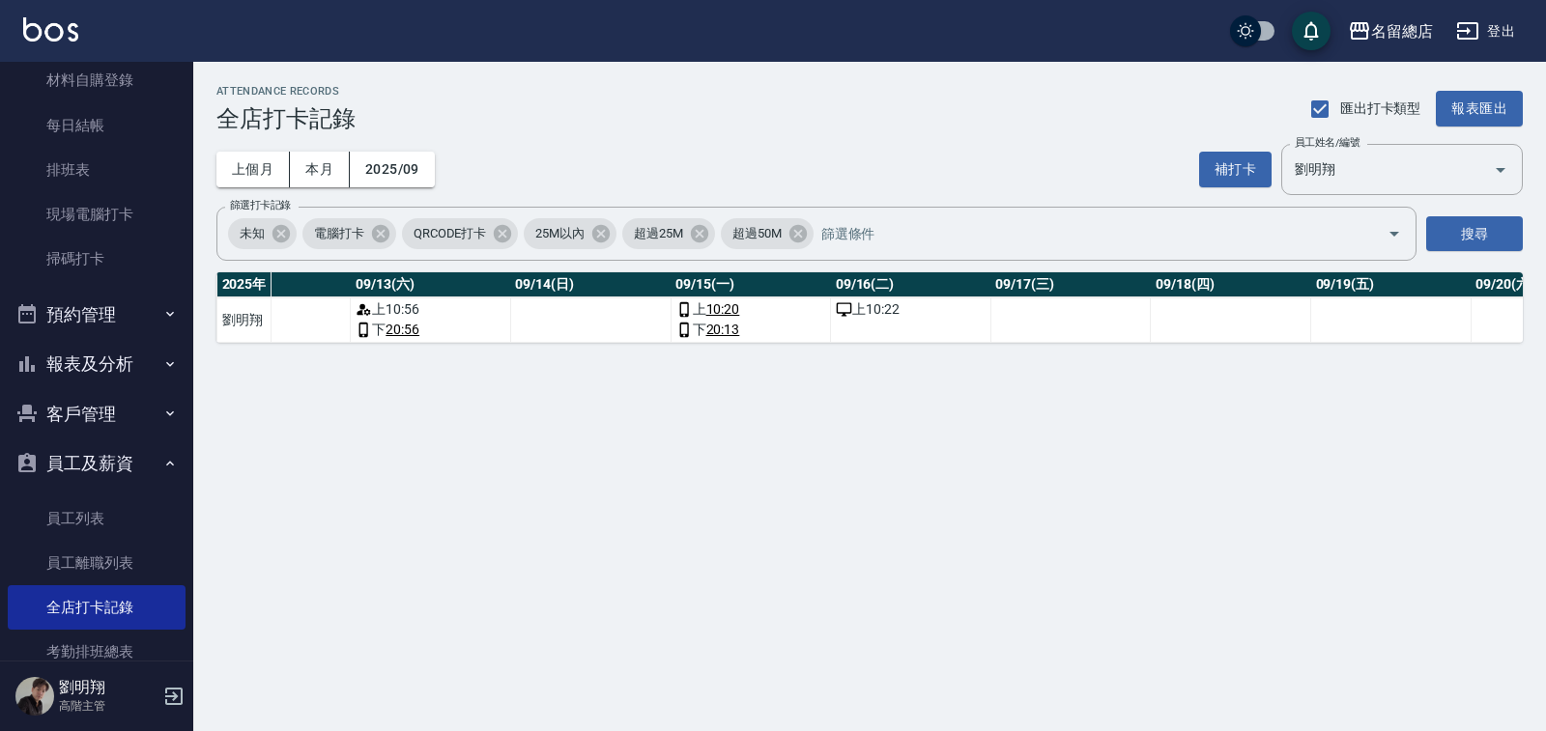
click at [802, 428] on div "ATTENDANCE RECORDS 全店打卡記錄 匯出打卡類型 報表匯出 上個月 本月 2025/09 補打卡 員工姓名/編號 [PERSON_NAME] …" at bounding box center [773, 365] width 1546 height 731
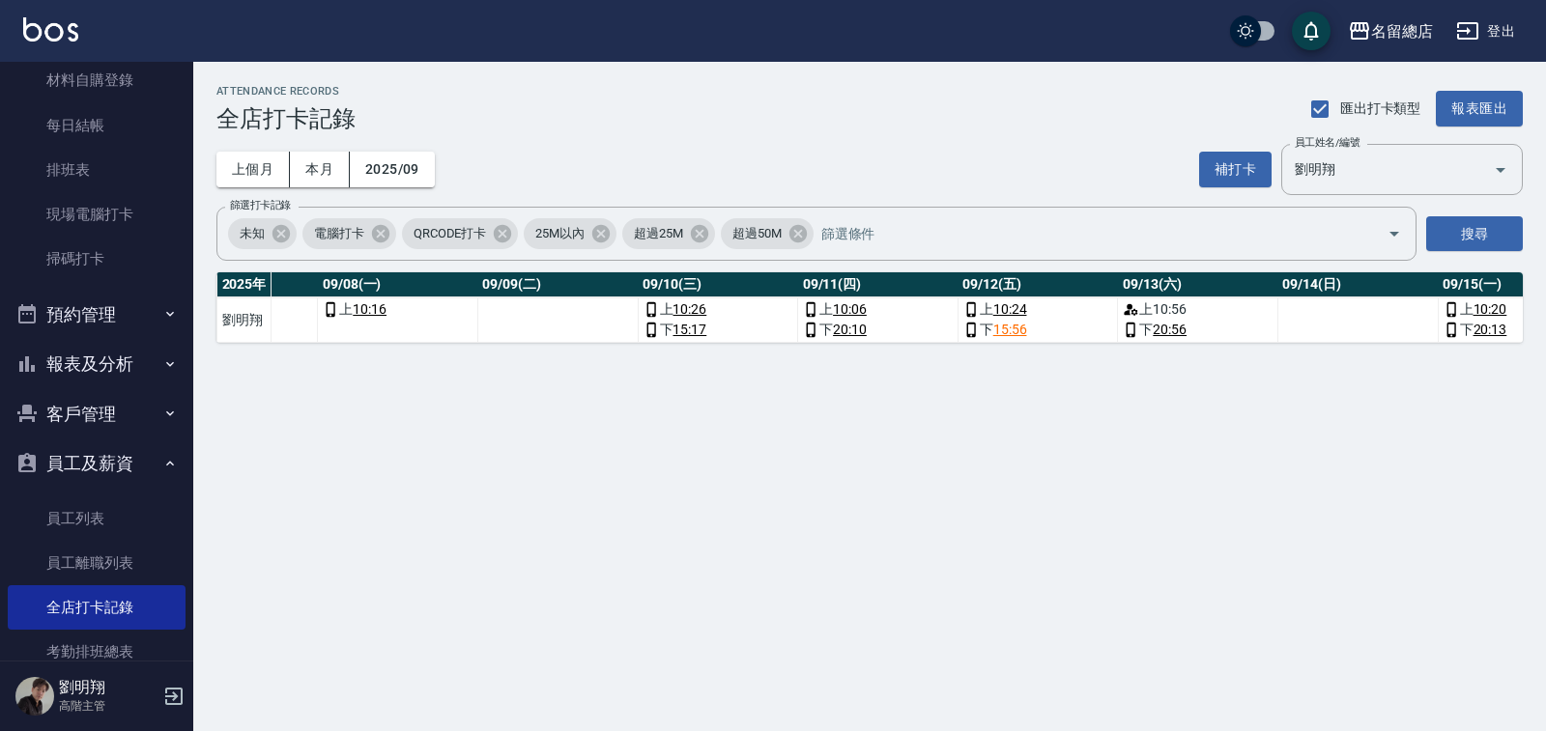
scroll to position [0, 1169]
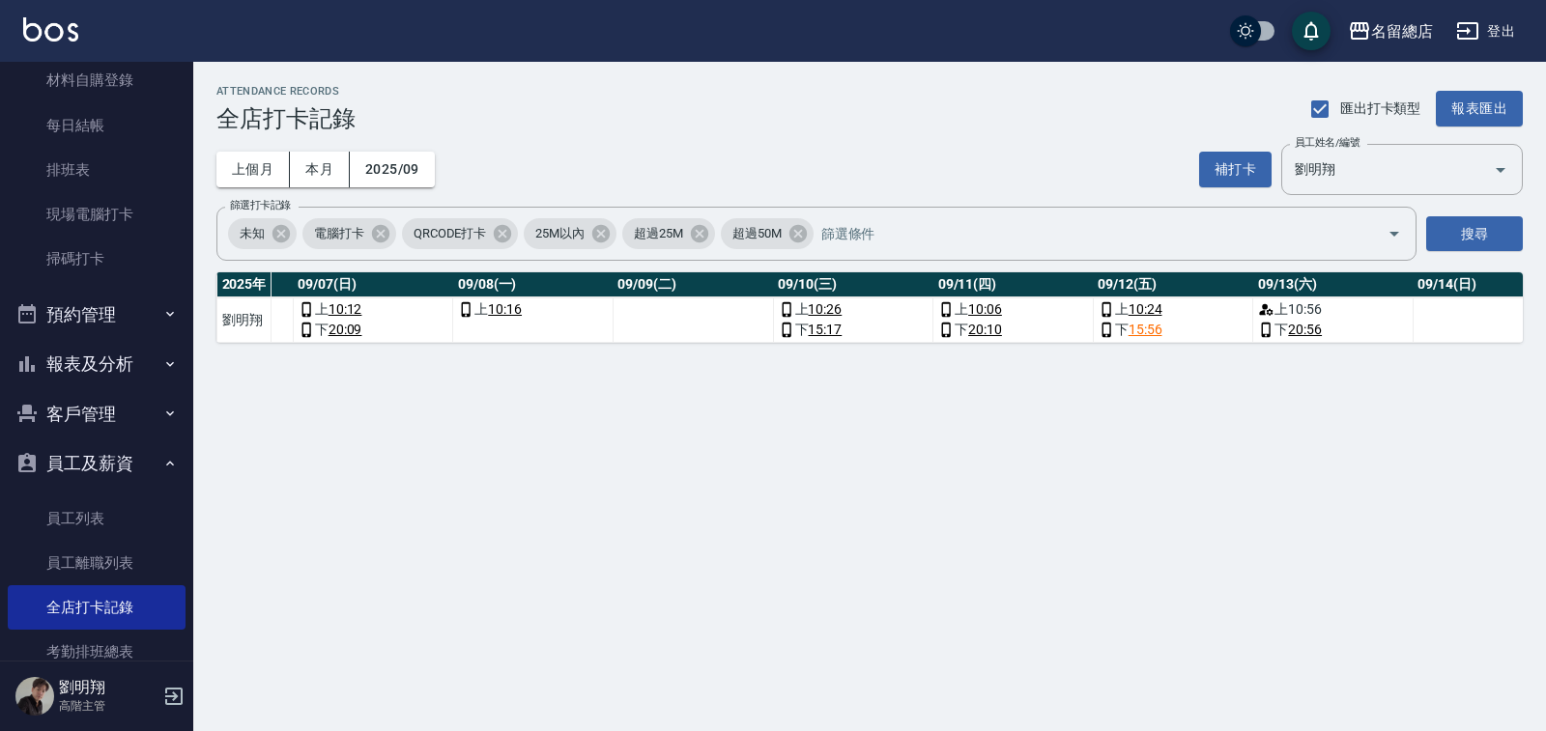
click at [534, 327] on td "上 10:16" at bounding box center [533, 320] width 160 height 45
click at [1217, 162] on button "補打卡" at bounding box center [1235, 170] width 72 height 36
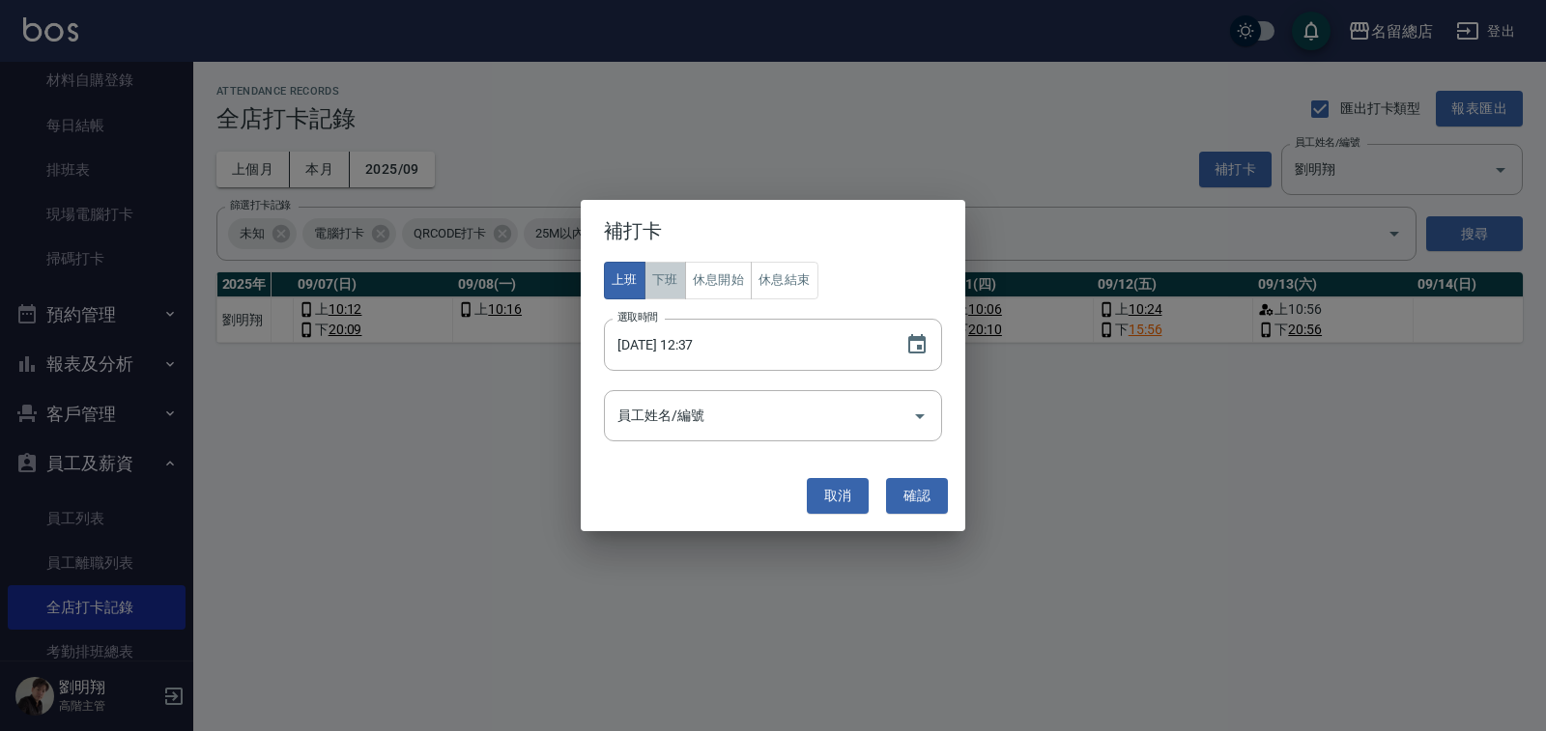
click at [647, 271] on button "下班" at bounding box center [665, 281] width 42 height 38
click at [910, 336] on icon "Choose date, selected date is 2025-09-16" at bounding box center [916, 344] width 23 height 23
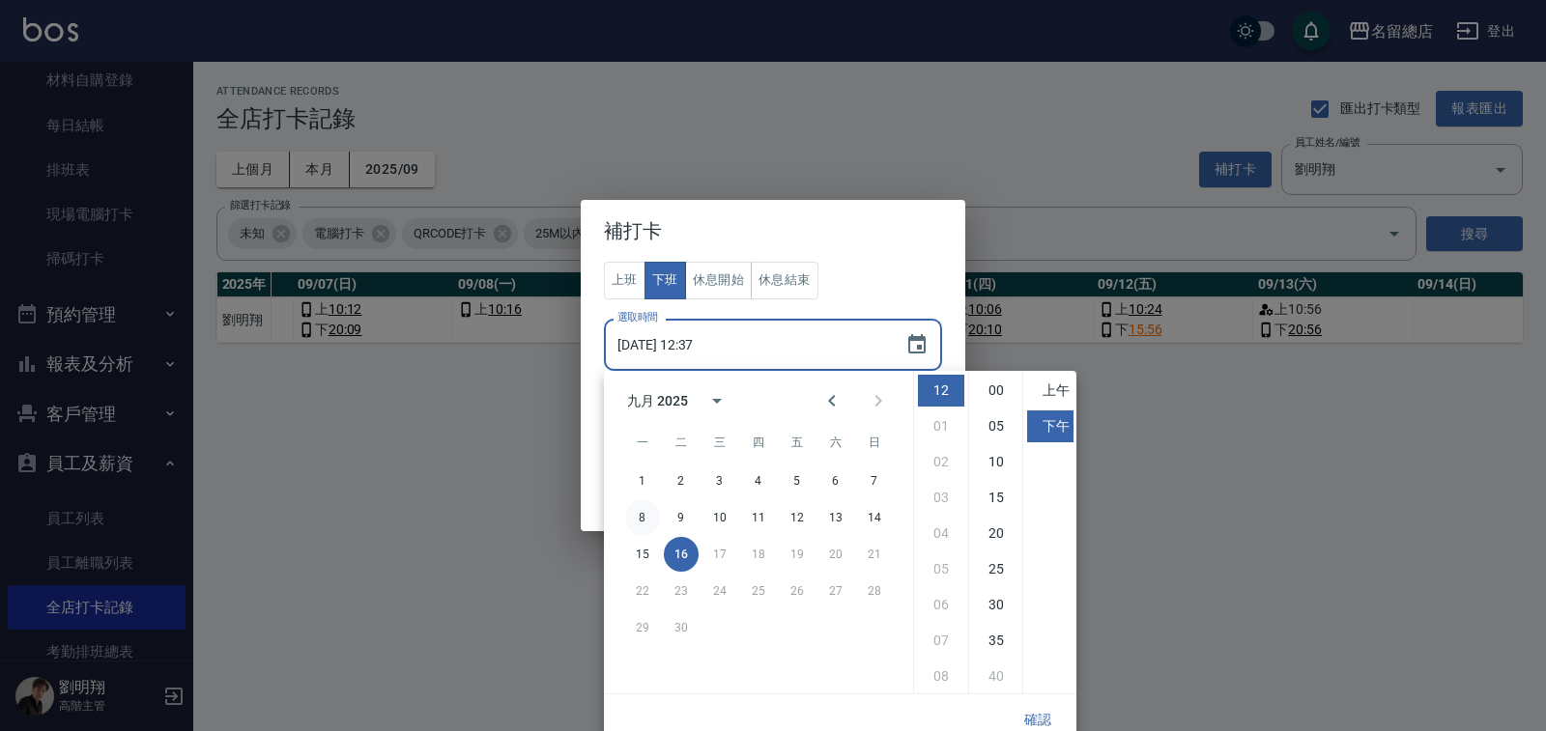
click at [639, 517] on button "8" at bounding box center [642, 517] width 35 height 35
click at [933, 563] on li "08" at bounding box center [941, 569] width 46 height 32
click at [998, 430] on li "05" at bounding box center [996, 427] width 46 height 32
type input "[DATE] 20:05"
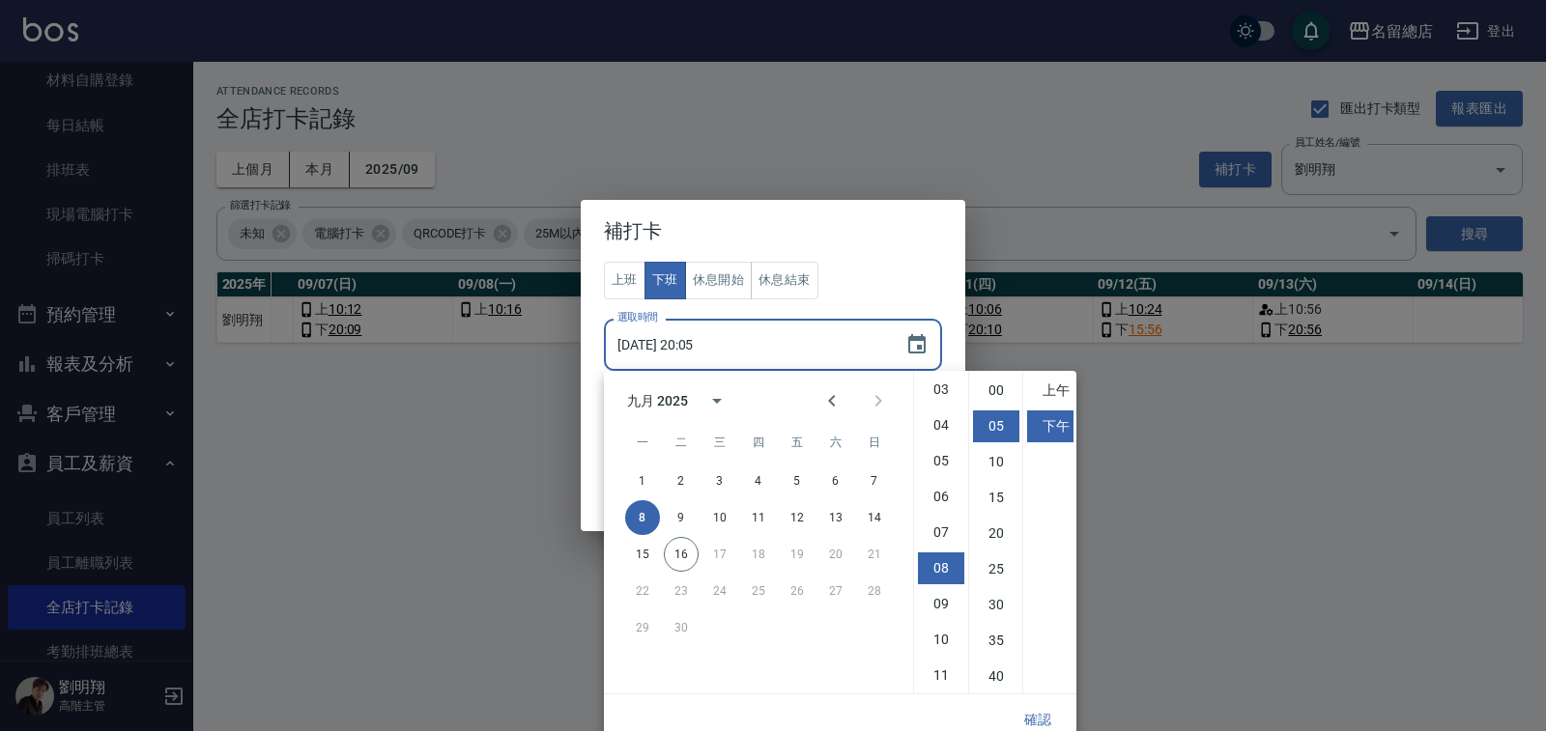
scroll to position [36, 0]
click at [1034, 724] on button "確認" at bounding box center [1038, 720] width 62 height 36
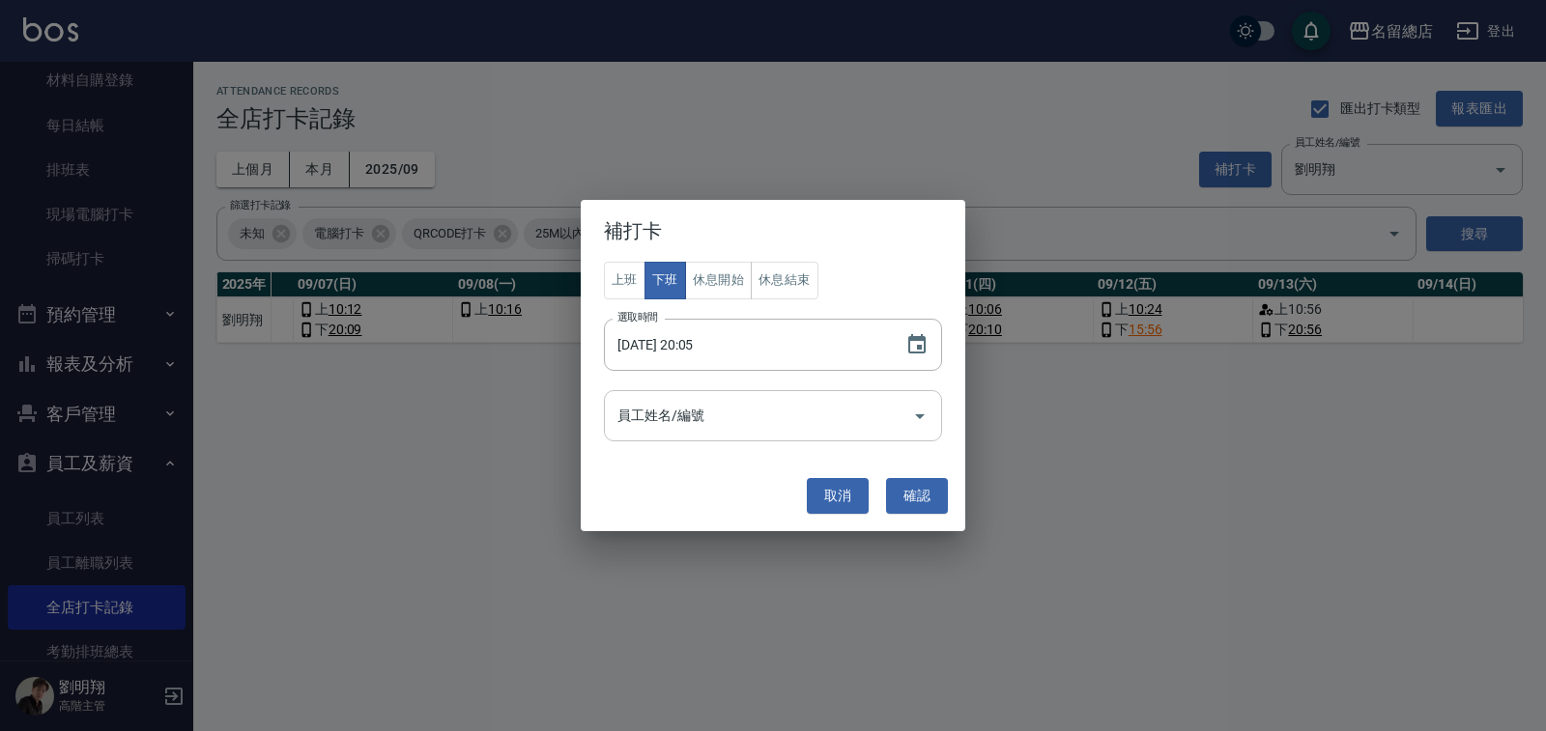
click at [723, 413] on input "員工姓名/編號" at bounding box center [758, 416] width 292 height 34
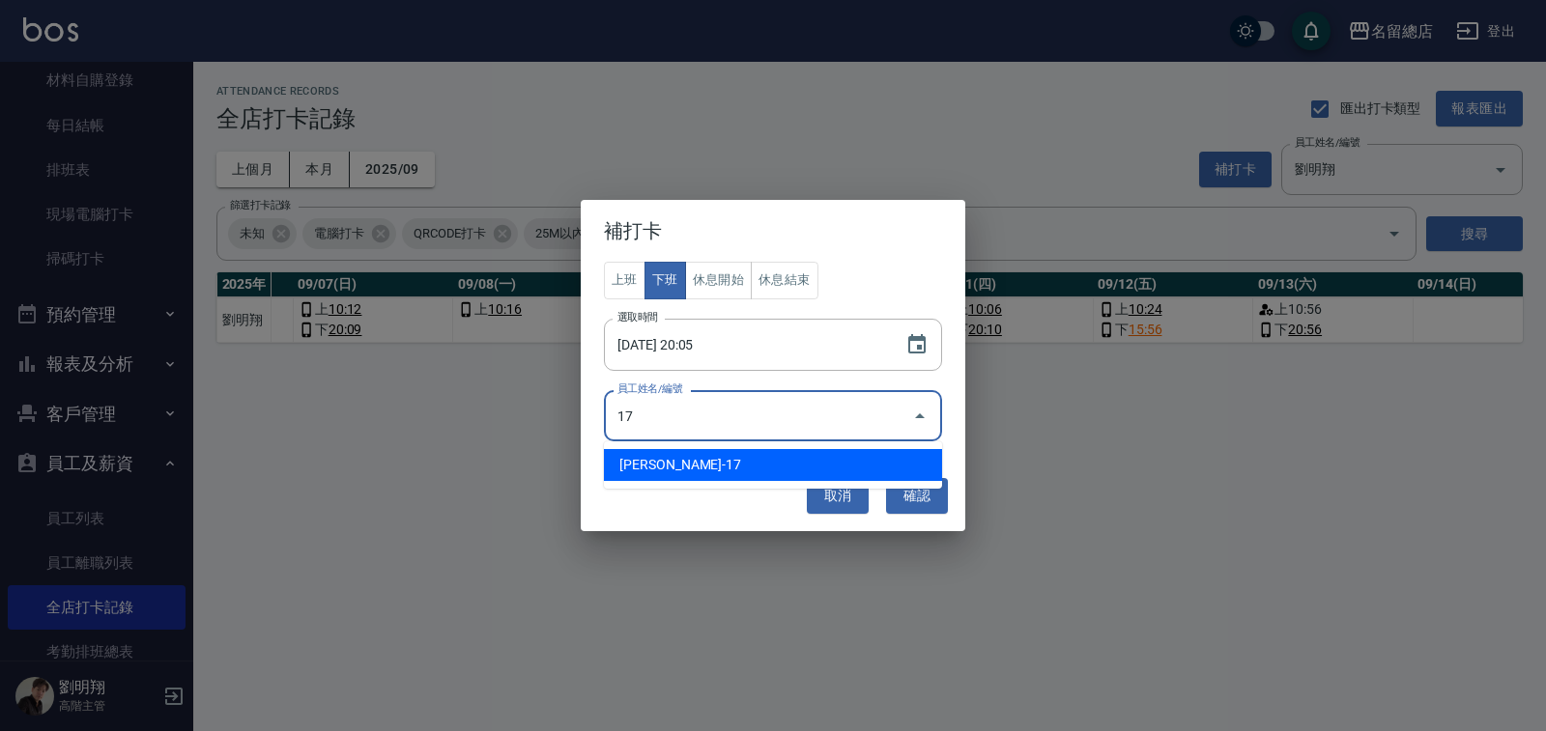
click at [715, 455] on li "[PERSON_NAME]-17" at bounding box center [773, 465] width 338 height 32
type input "劉明翔"
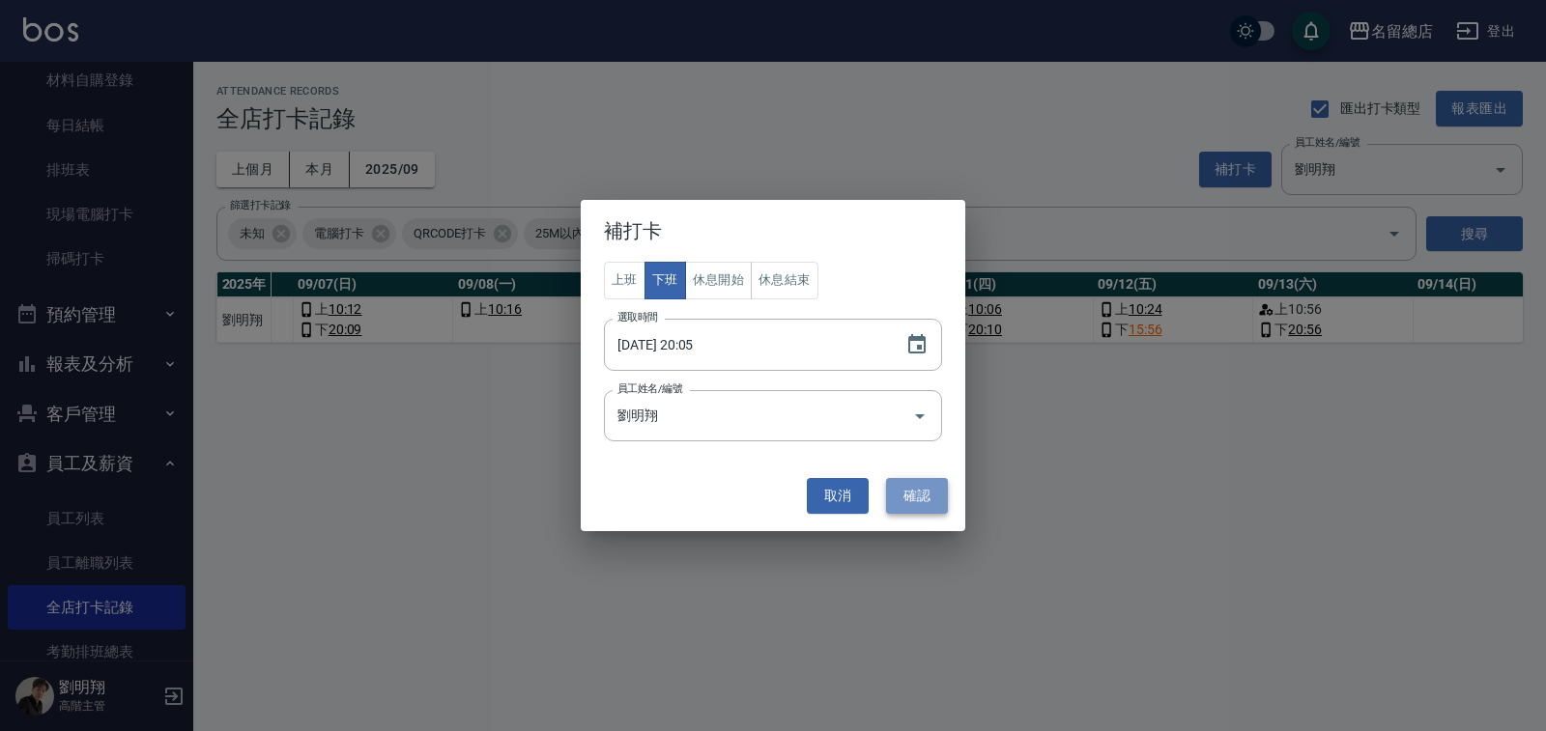
click at [911, 492] on button "確認" at bounding box center [917, 496] width 62 height 36
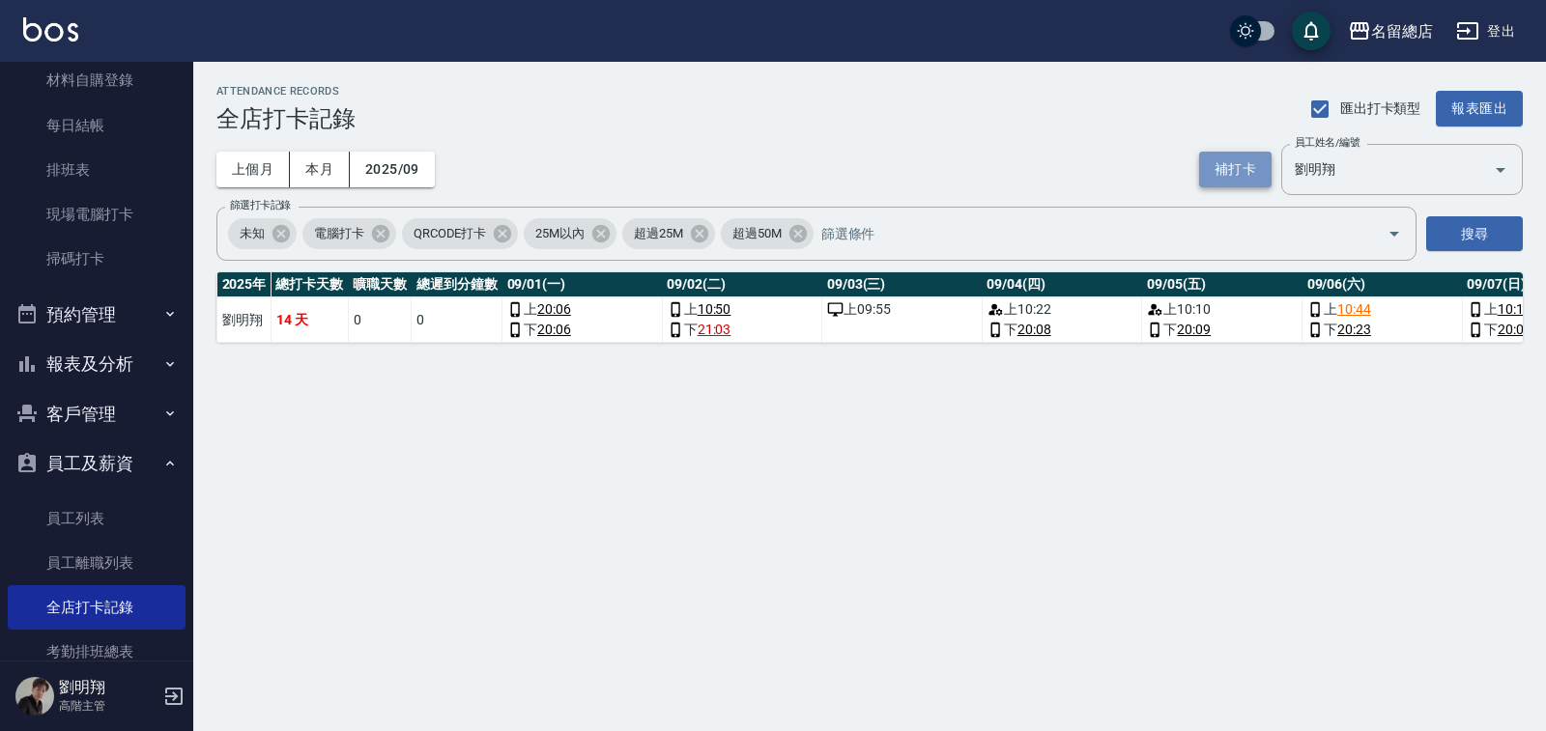
click at [1246, 177] on button "補打卡" at bounding box center [1235, 170] width 72 height 36
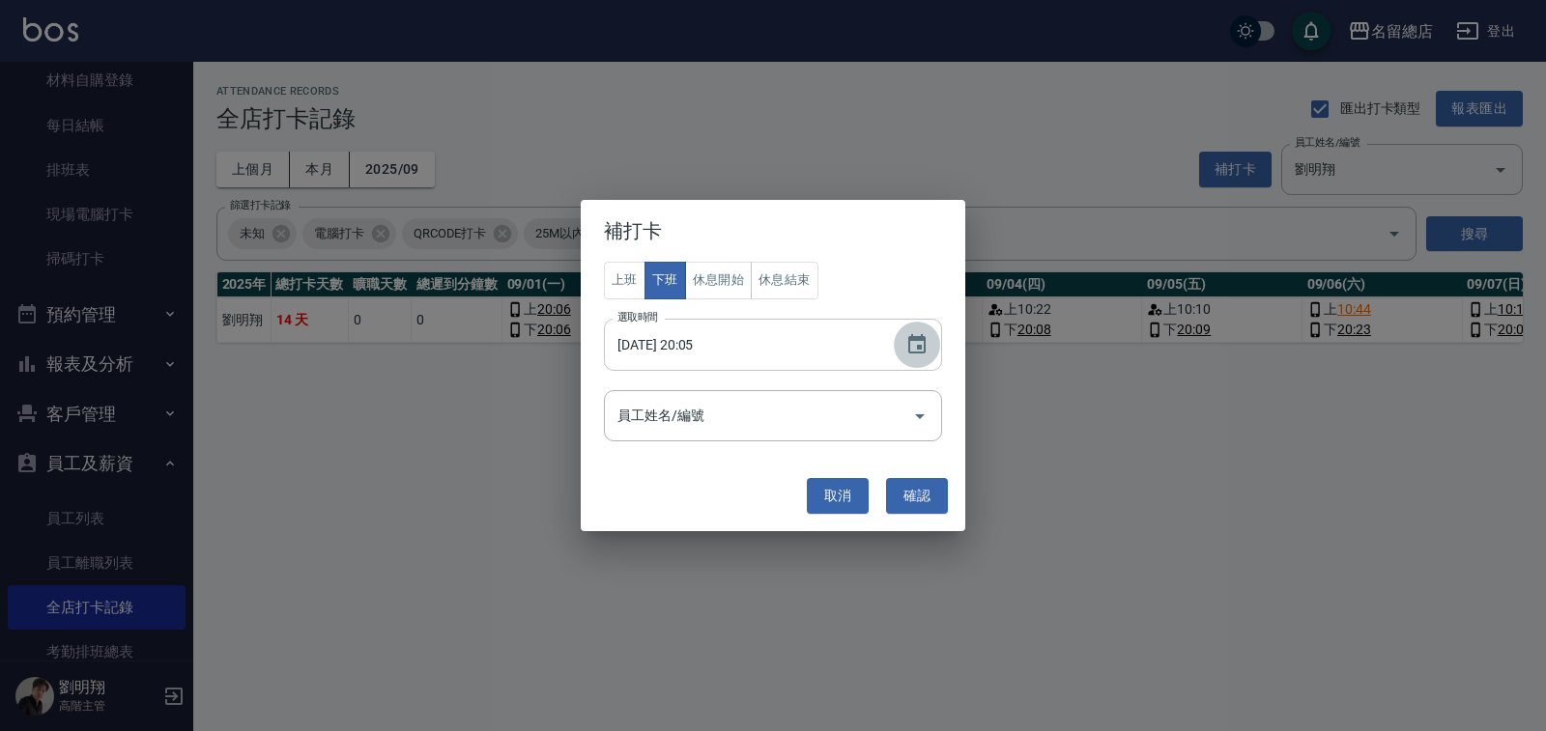
click at [917, 336] on icon "Choose date, selected date is 2025-09-08" at bounding box center [916, 344] width 23 height 23
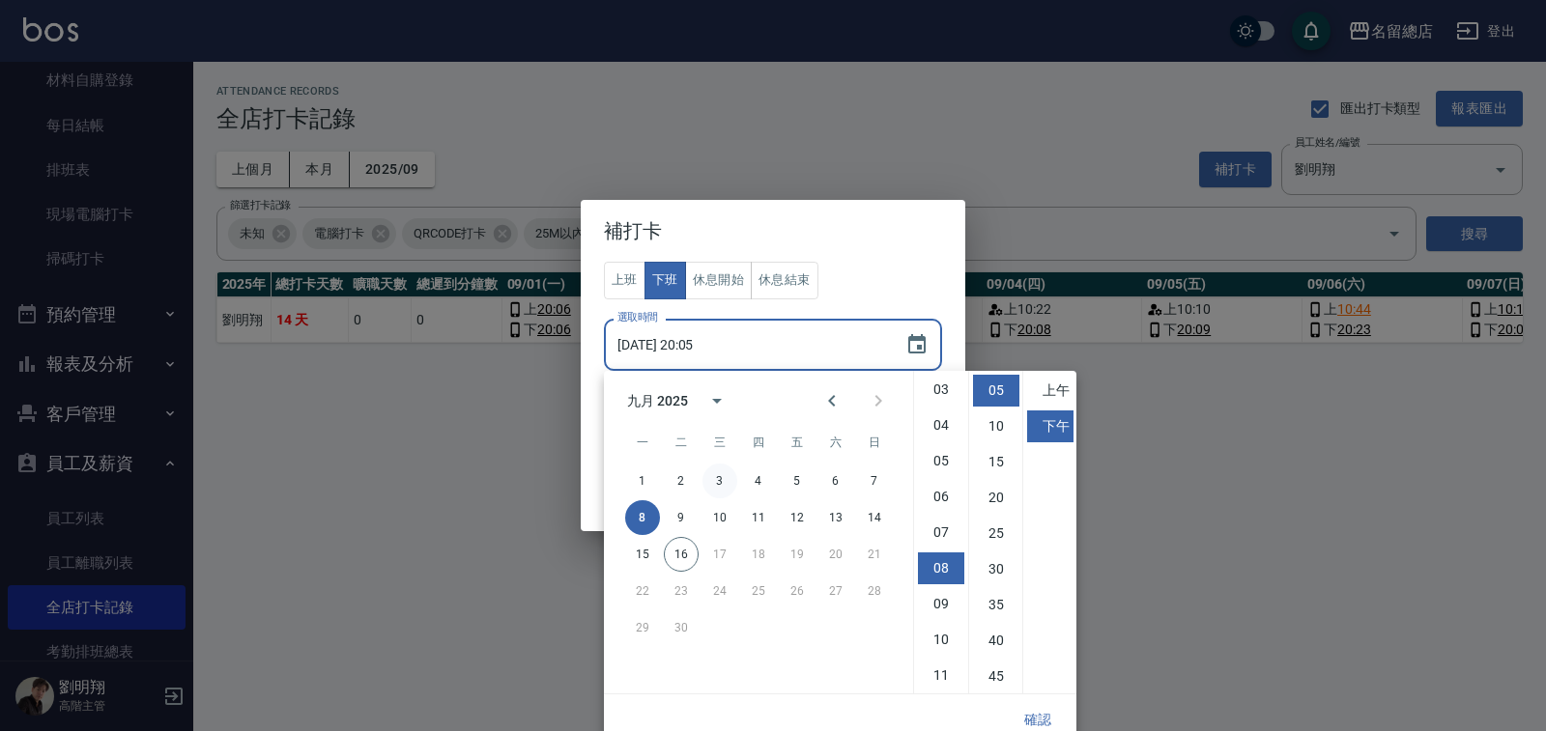
click at [718, 479] on button "3" at bounding box center [719, 481] width 35 height 35
type input "[DATE] 20:05"
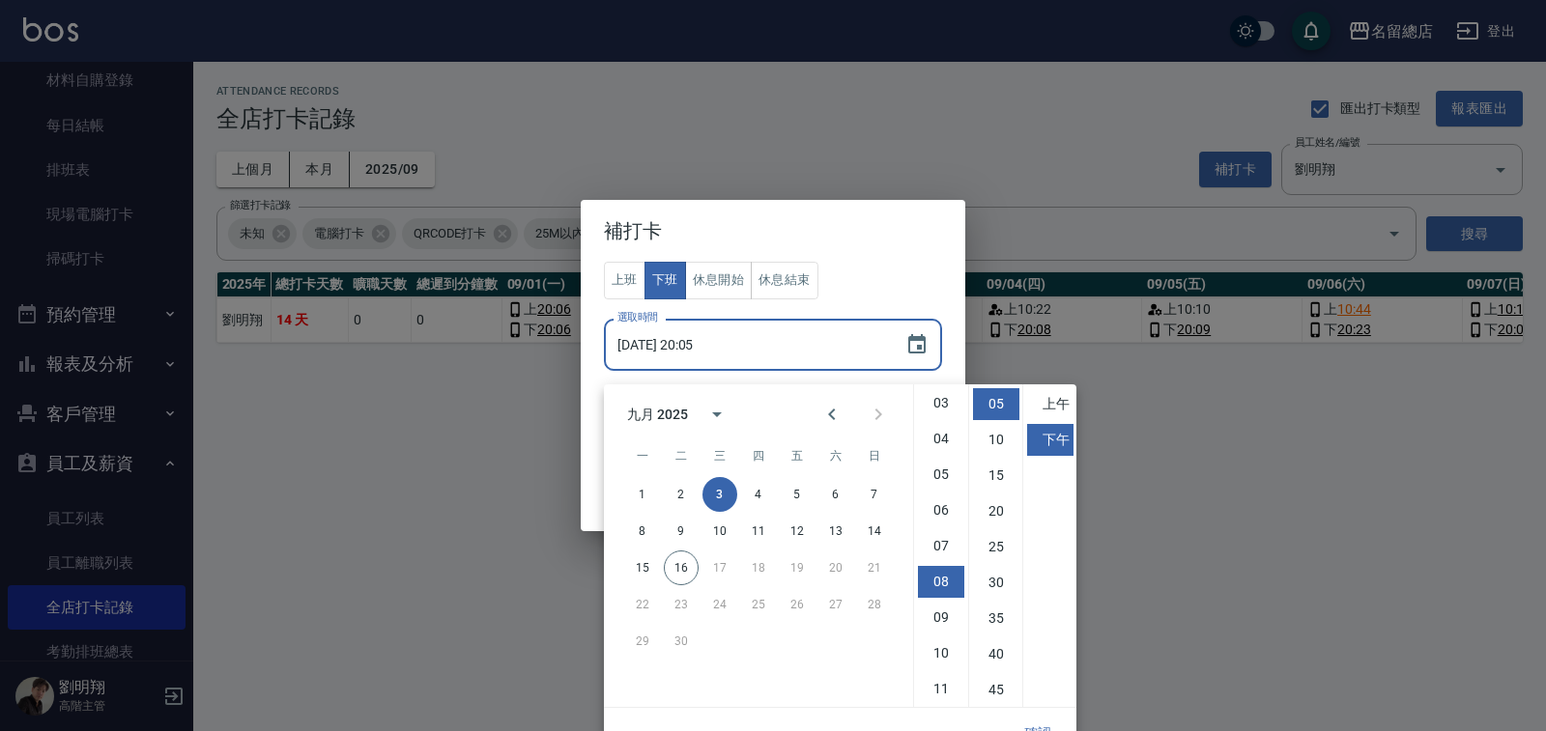
click at [1202, 406] on div "補打卡 上班 下班 休息開始 休息結束 選取時間 [DATE] 20:05 選取時間 員工姓名/編號 員工姓名/編號 取消 確認" at bounding box center [773, 365] width 1546 height 731
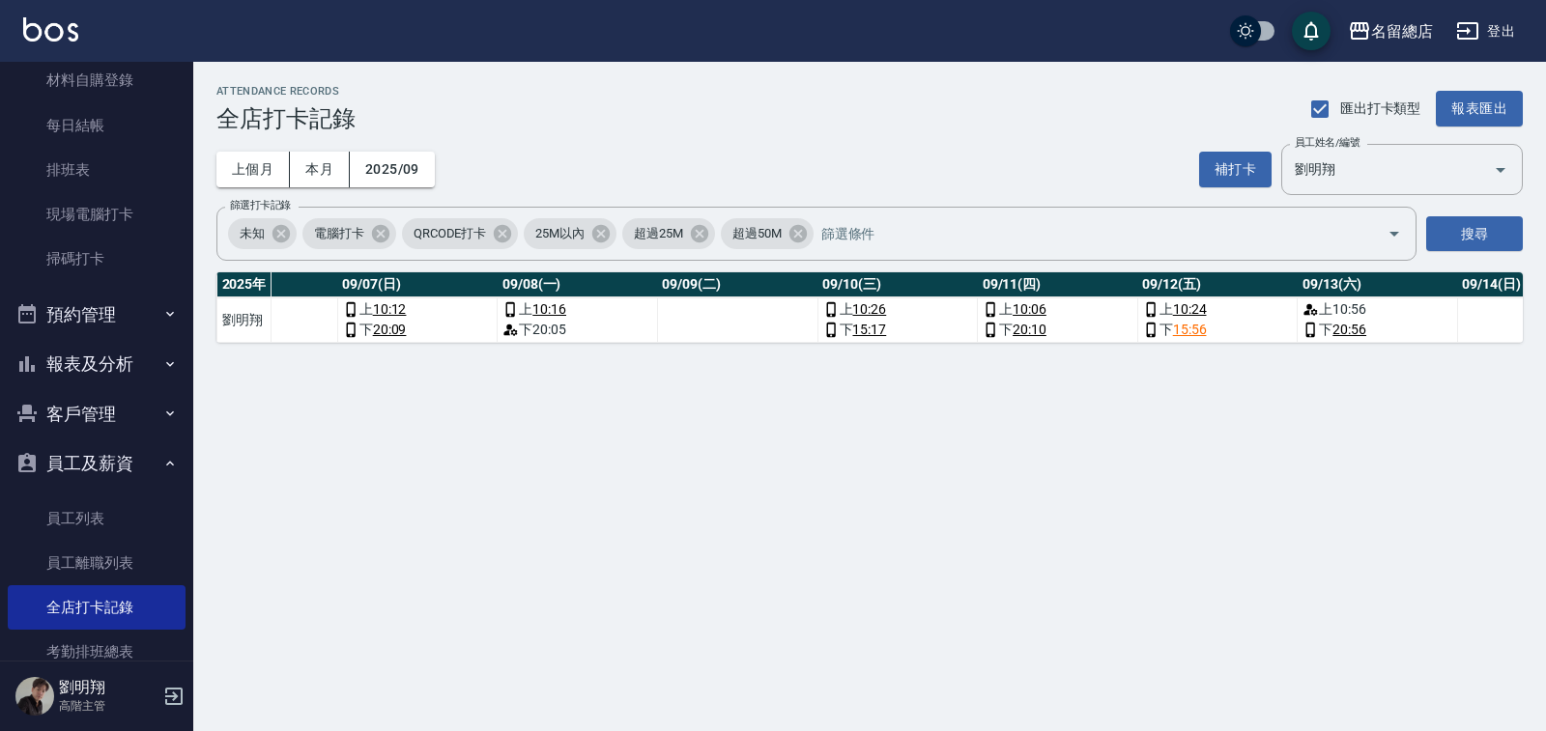
scroll to position [0, 3779]
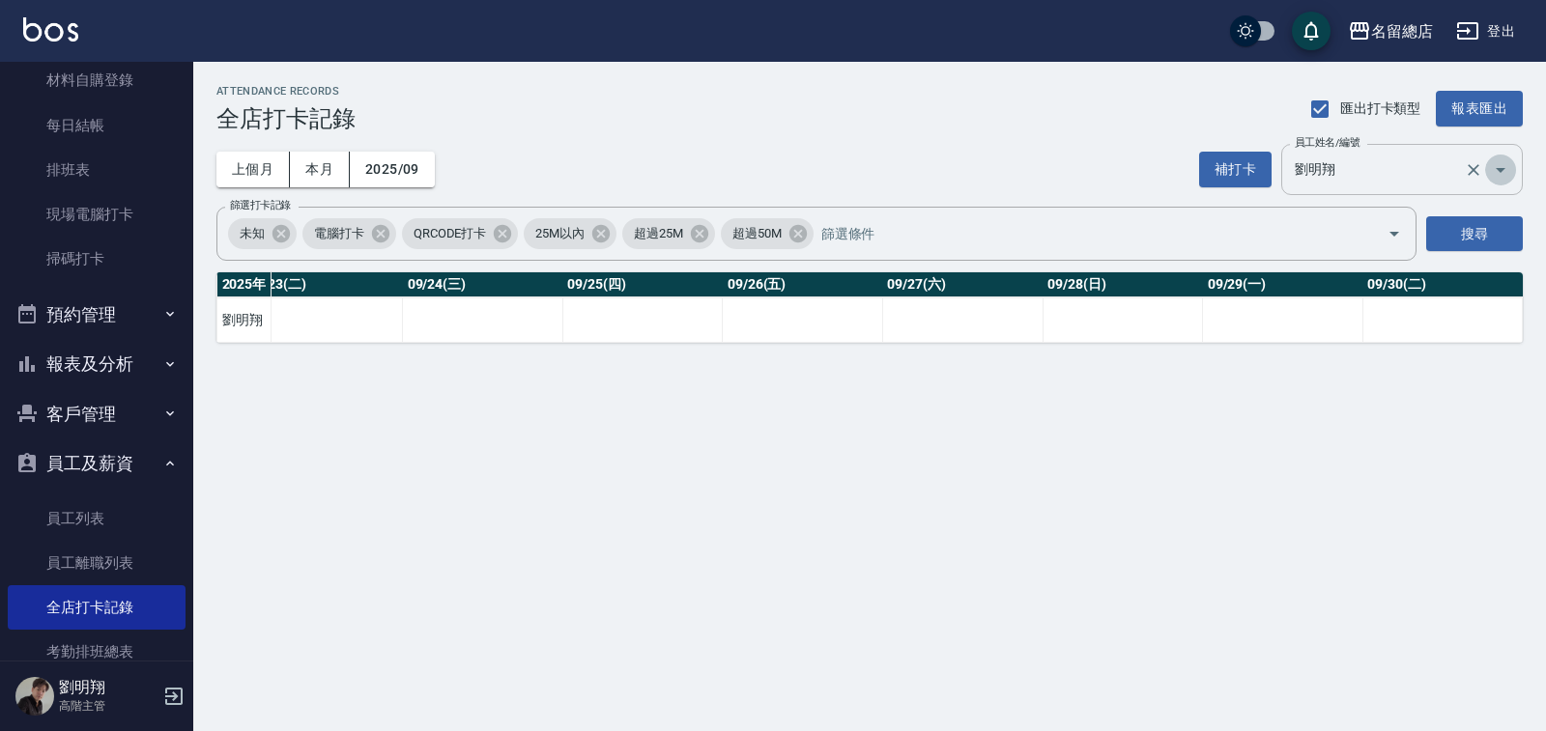
click at [1508, 172] on icon "Open" at bounding box center [1500, 169] width 23 height 23
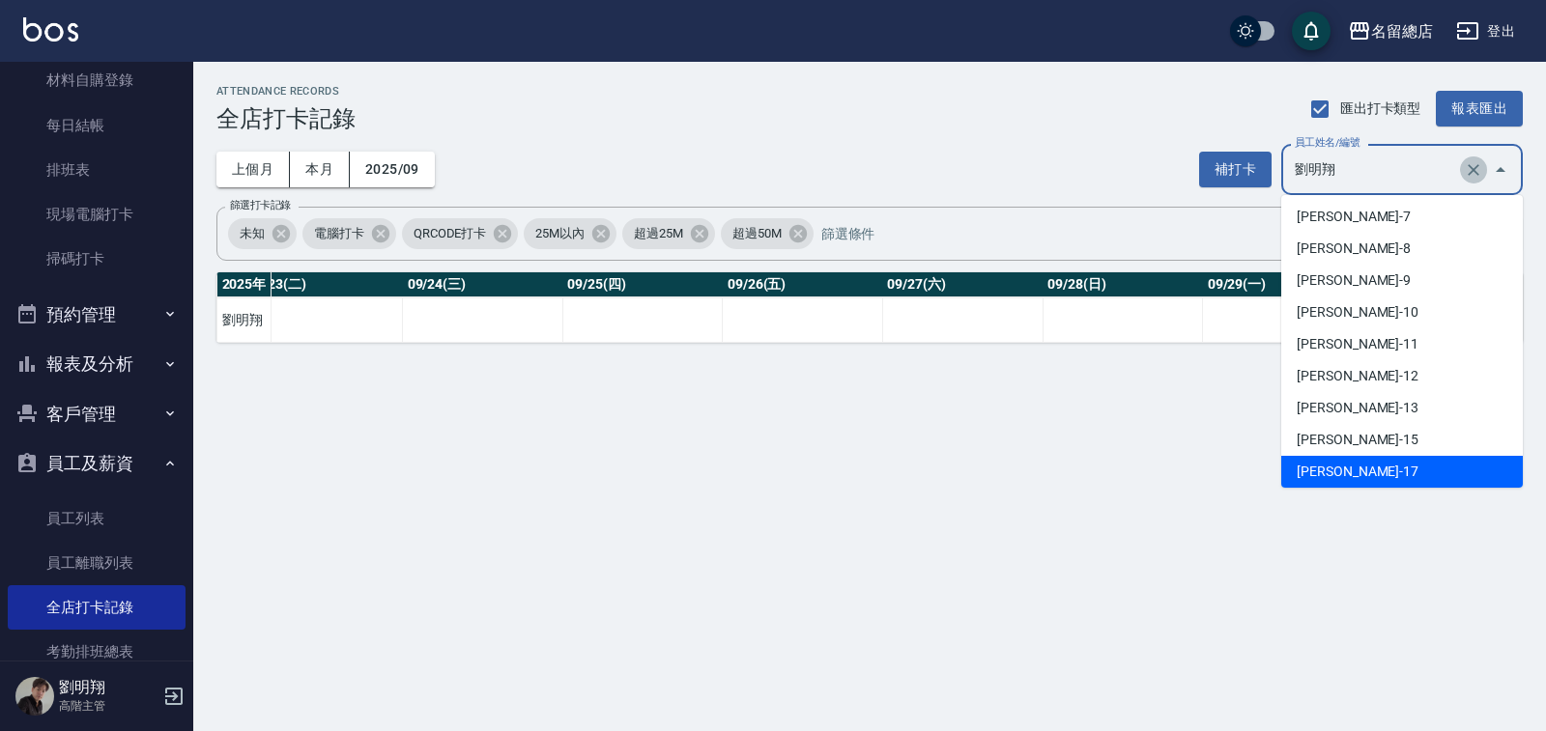
click at [1471, 171] on icon "Clear" at bounding box center [1473, 170] width 12 height 12
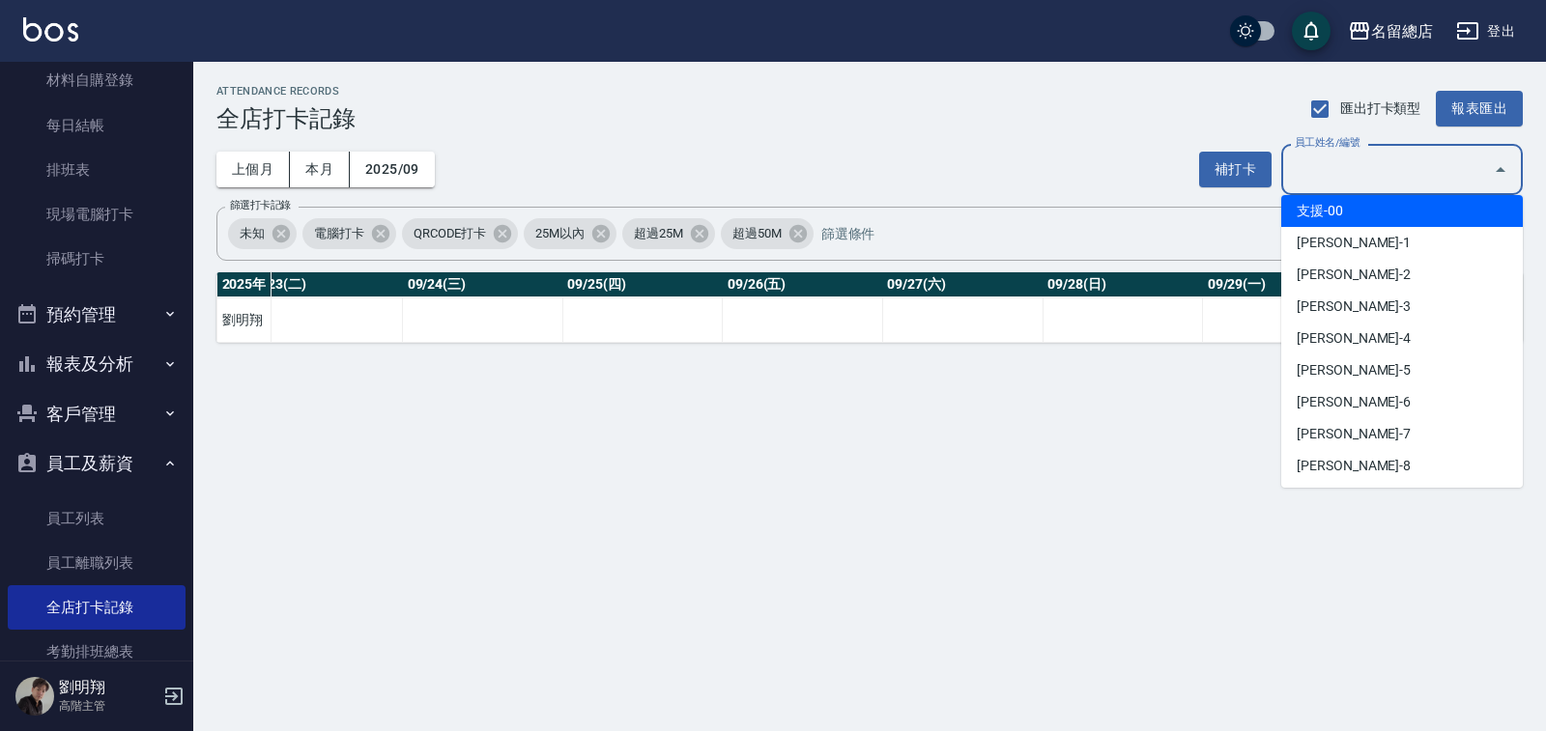
click at [1490, 168] on icon "Close" at bounding box center [1500, 169] width 23 height 23
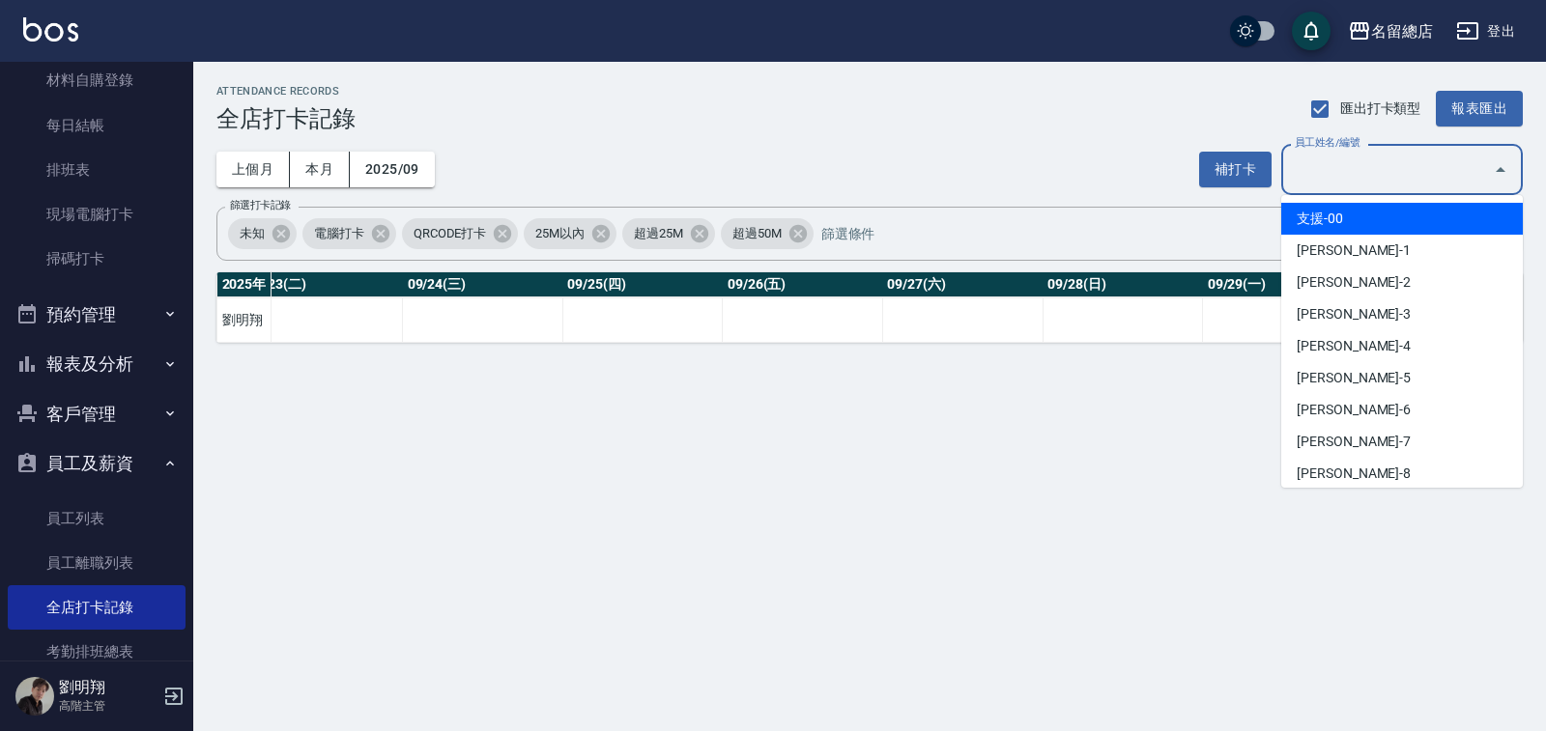
click at [1443, 168] on input "員工姓名/編號" at bounding box center [1387, 170] width 195 height 34
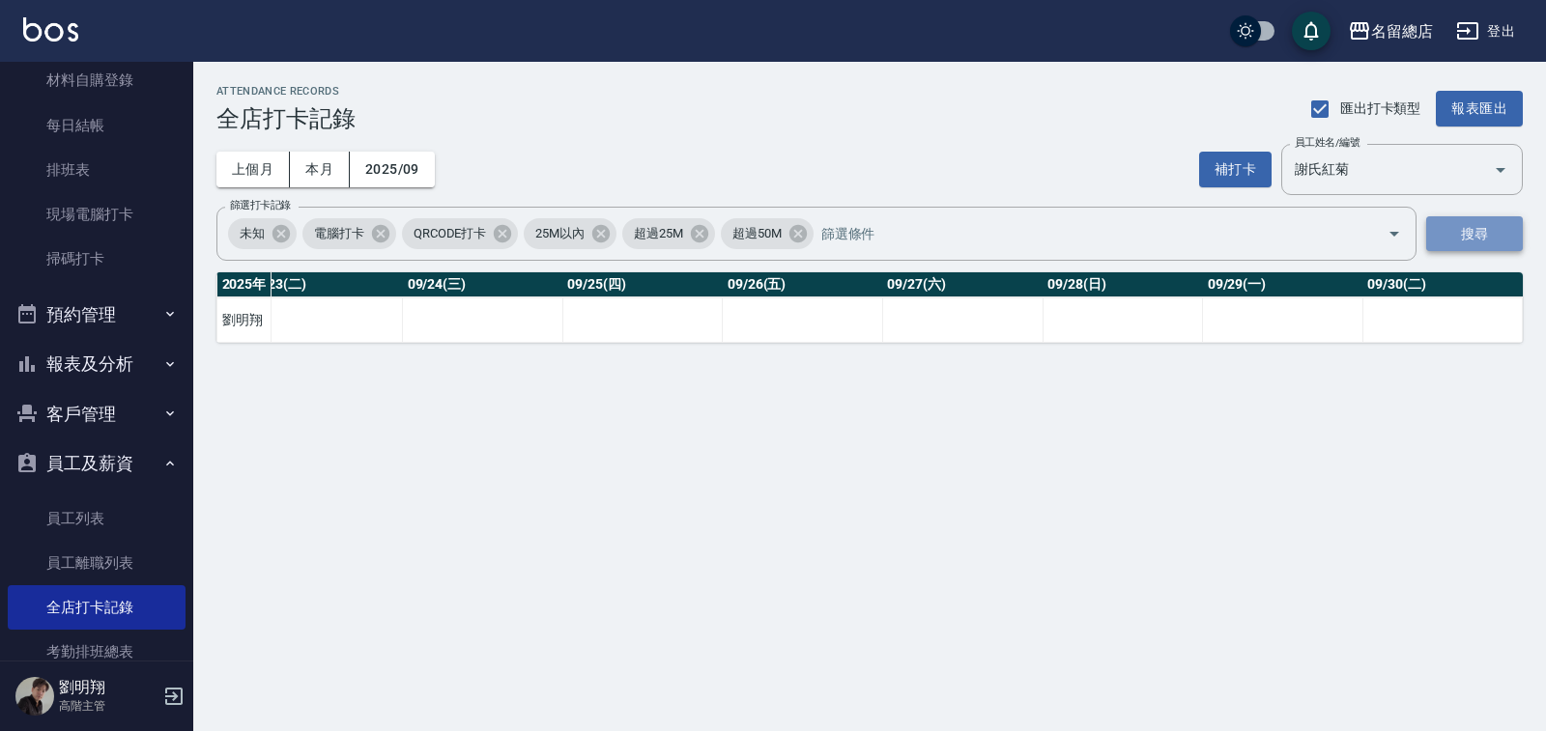
click at [1449, 231] on button "搜尋" at bounding box center [1474, 234] width 97 height 36
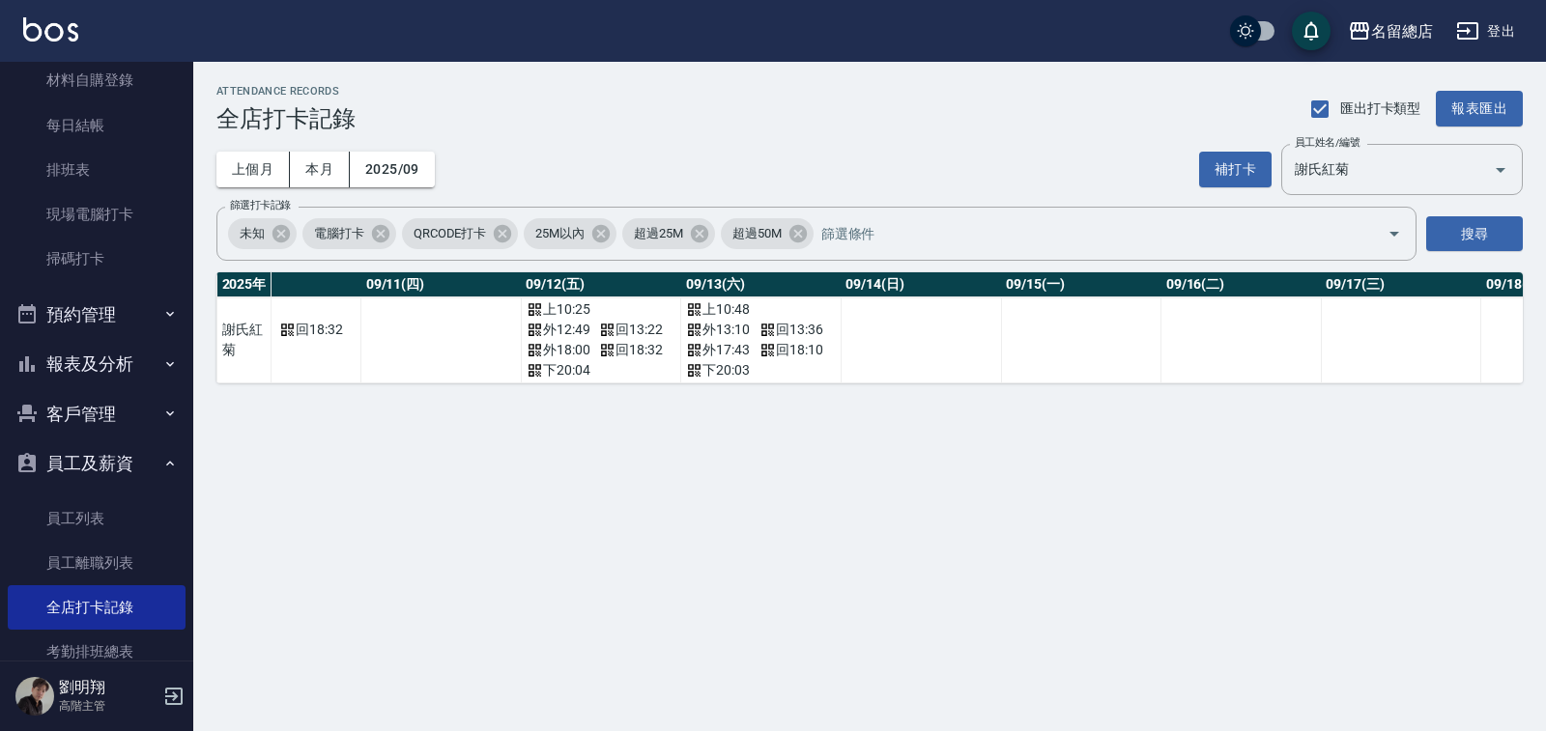
scroll to position [0, 1892]
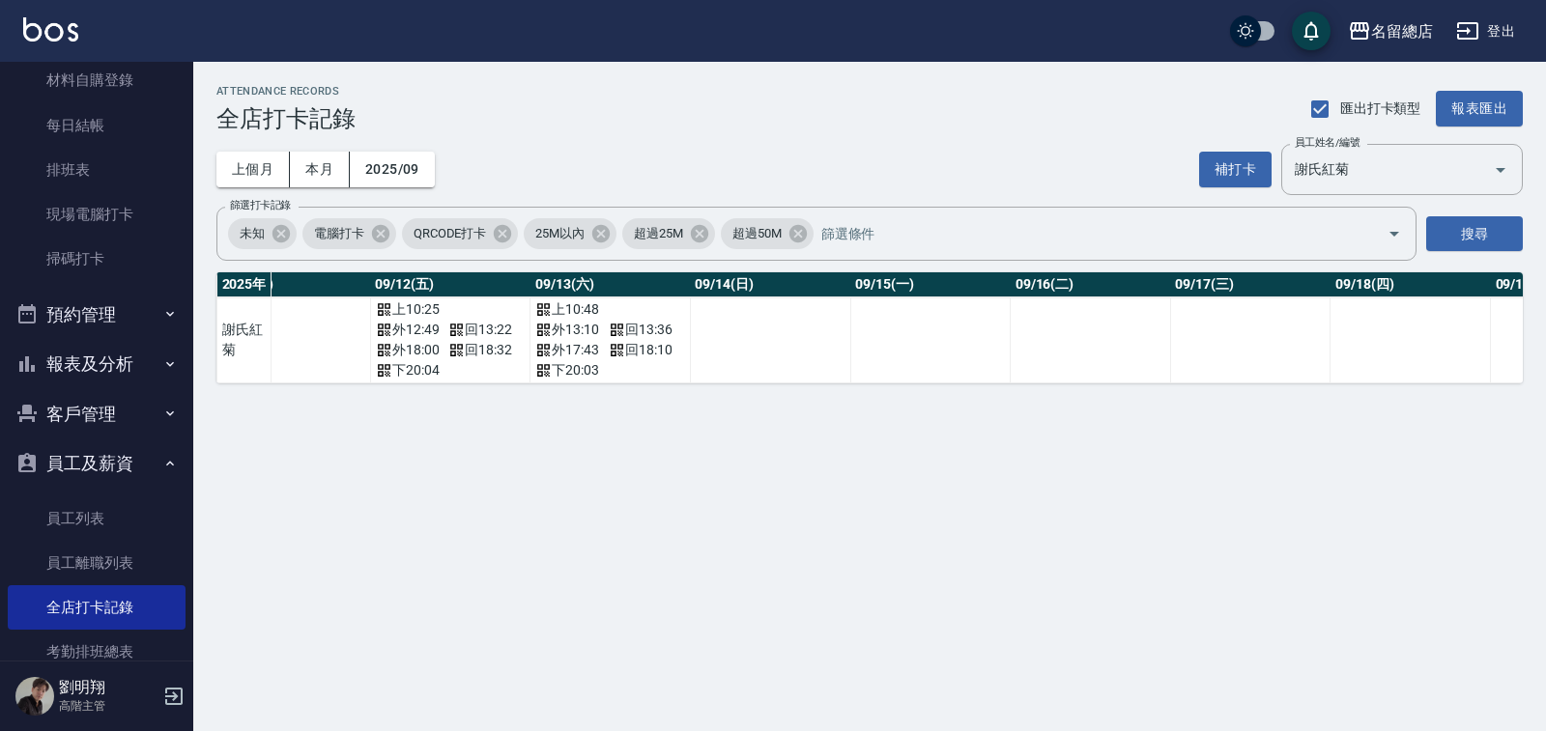
click at [861, 378] on td "a dense table" at bounding box center [930, 341] width 160 height 86
click at [847, 401] on div "ATTENDANCE RECORDS 全店打卡記錄 匯出打卡類型 報表匯出 上個月 本月 2025/09 補打卡 員工姓名/編號 [PERSON_NAME]菊…" at bounding box center [869, 234] width 1352 height 345
drag, startPoint x: 849, startPoint y: 400, endPoint x: 753, endPoint y: 387, distance: 97.4
click at [753, 384] on div "[DATE] 總打卡天數 曠職天數 總遲到分鐘數 09/01(一) 09/02(二) 09/03(三) 09/04(四) 09/05(五) 09/06(六) …" at bounding box center [869, 327] width 1306 height 111
click at [1493, 175] on icon "Open" at bounding box center [1500, 169] width 23 height 23
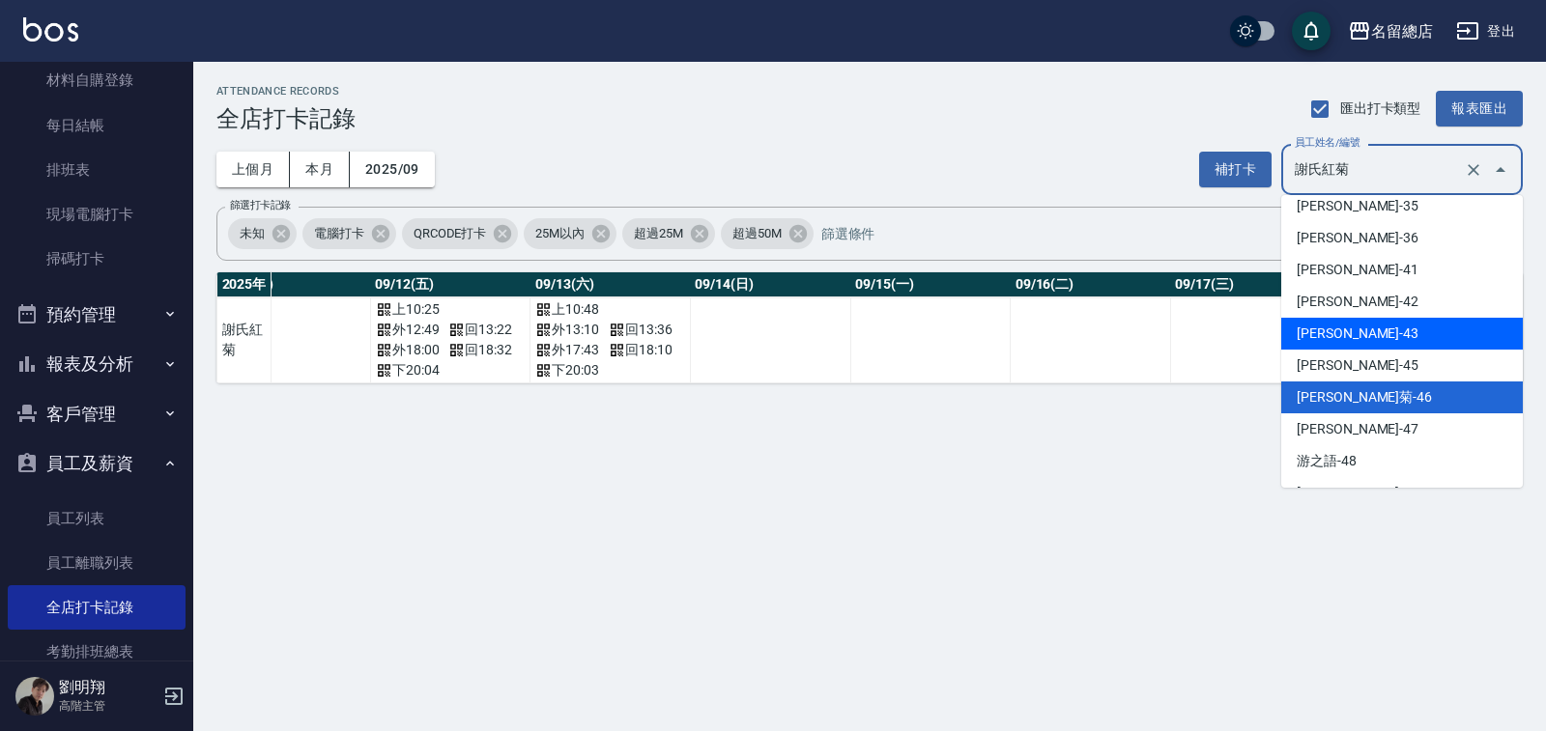
scroll to position [896, 0]
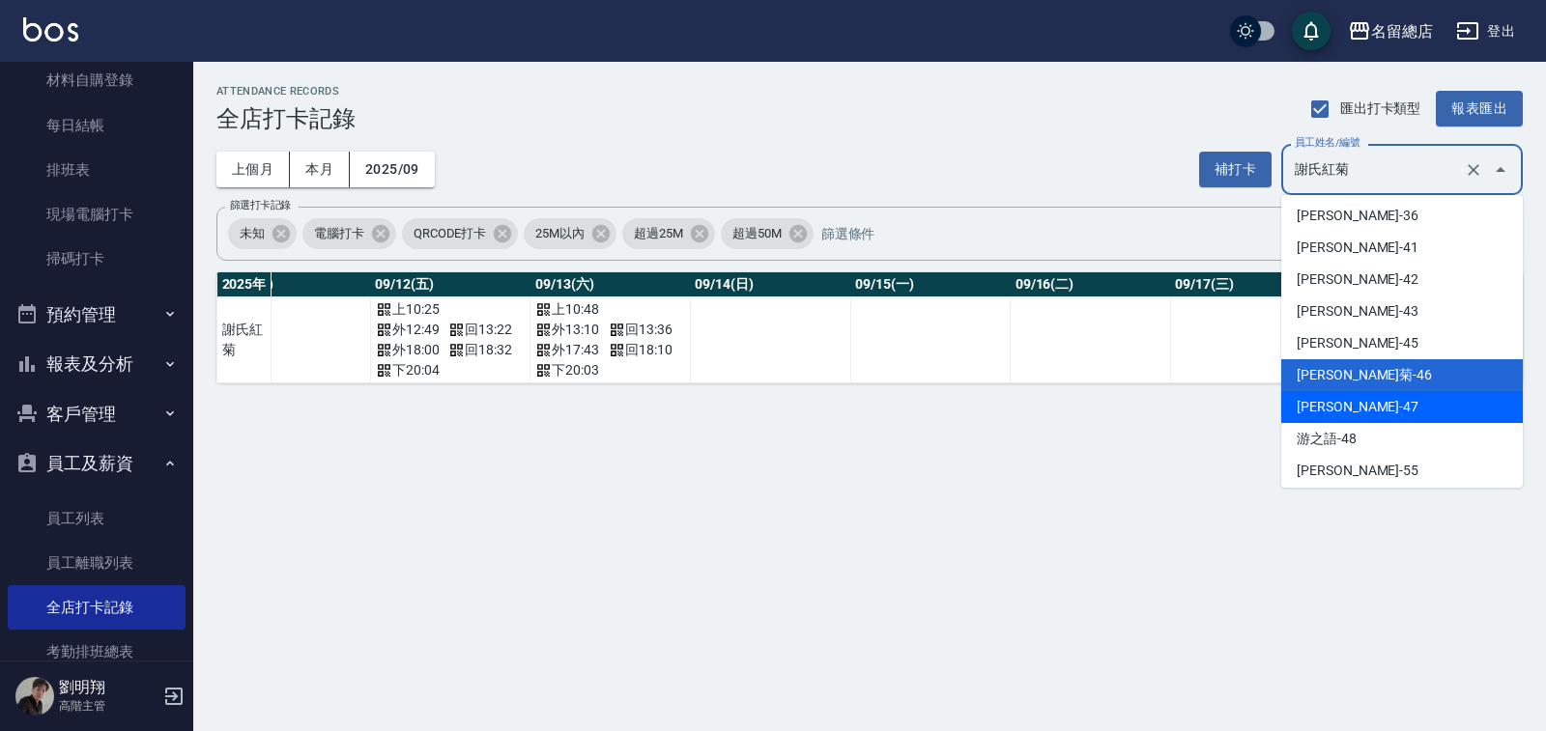
click at [1378, 403] on li "[PERSON_NAME]-47" at bounding box center [1402, 407] width 242 height 32
type input "[PERSON_NAME]"
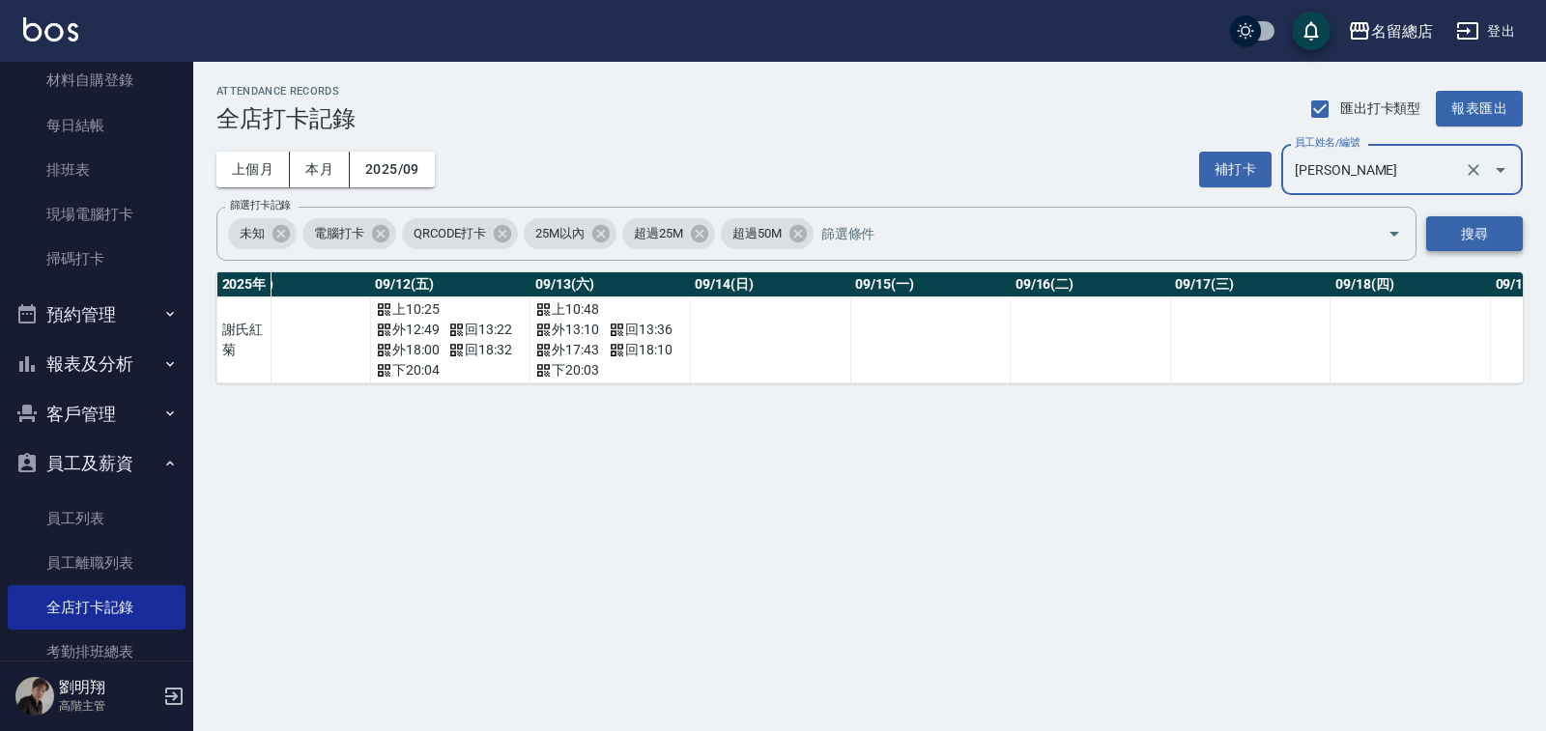
click at [1447, 213] on div "搜尋" at bounding box center [1474, 234] width 97 height 54
click at [1436, 247] on button "搜尋" at bounding box center [1474, 234] width 97 height 36
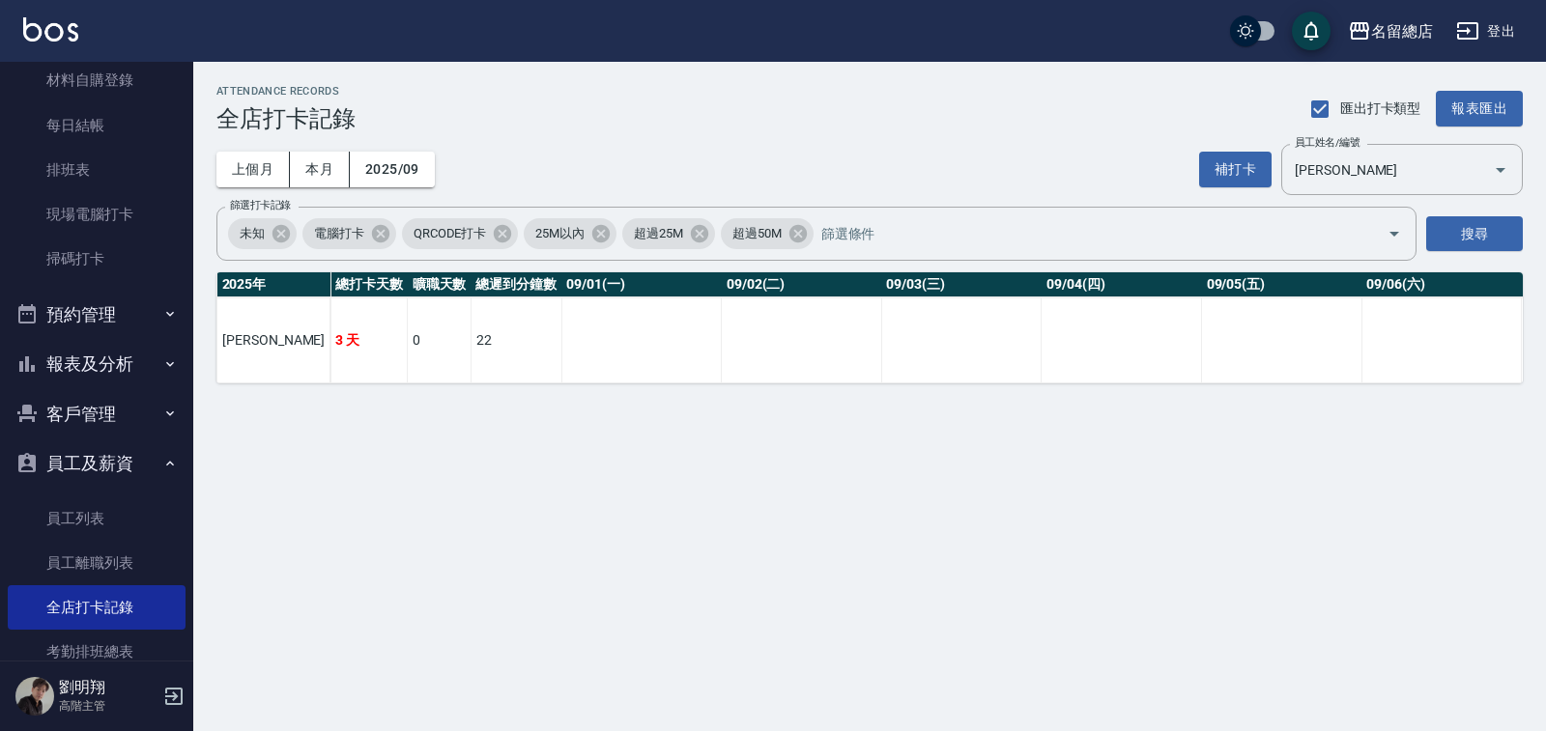
click at [498, 381] on td "22" at bounding box center [515, 341] width 91 height 86
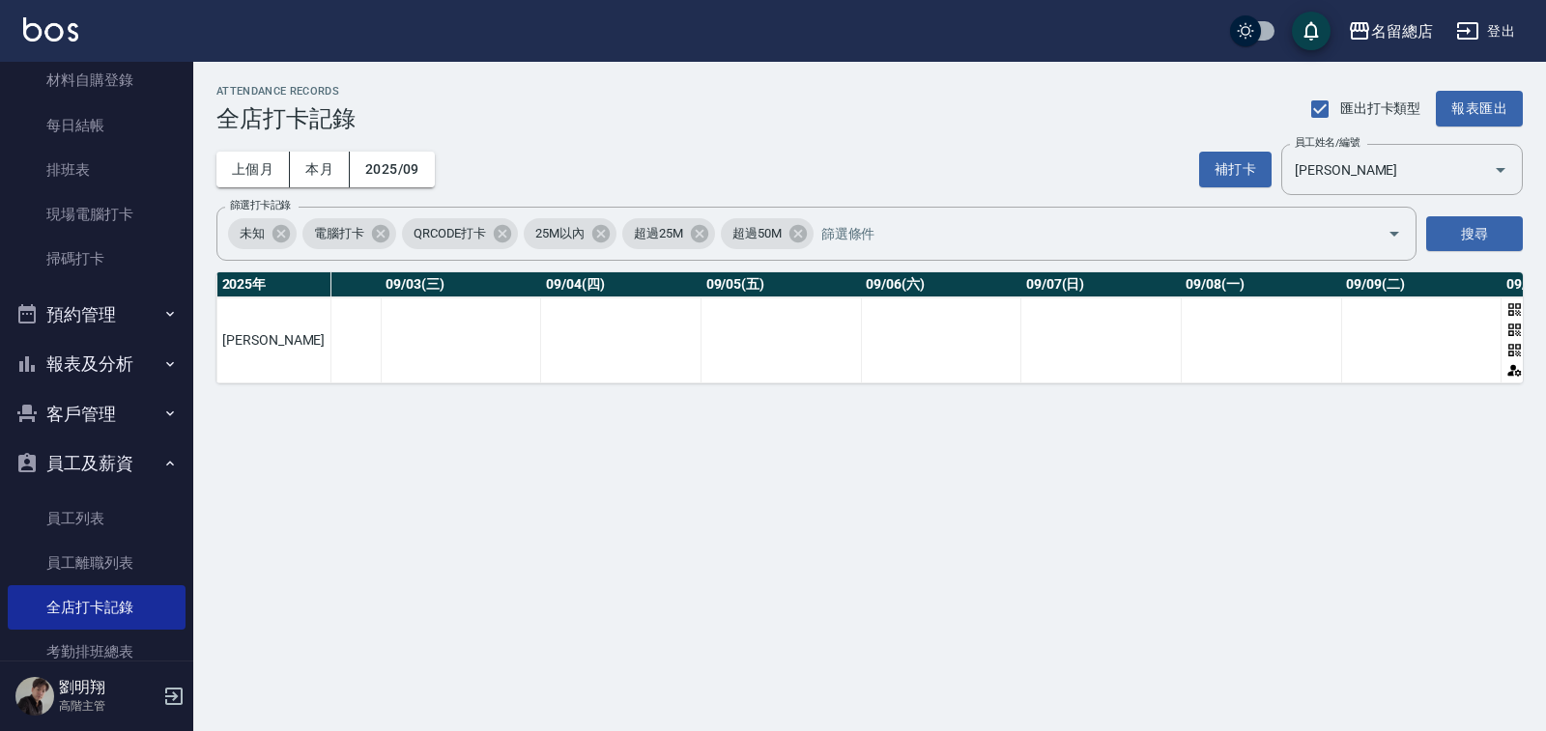
scroll to position [0, 876]
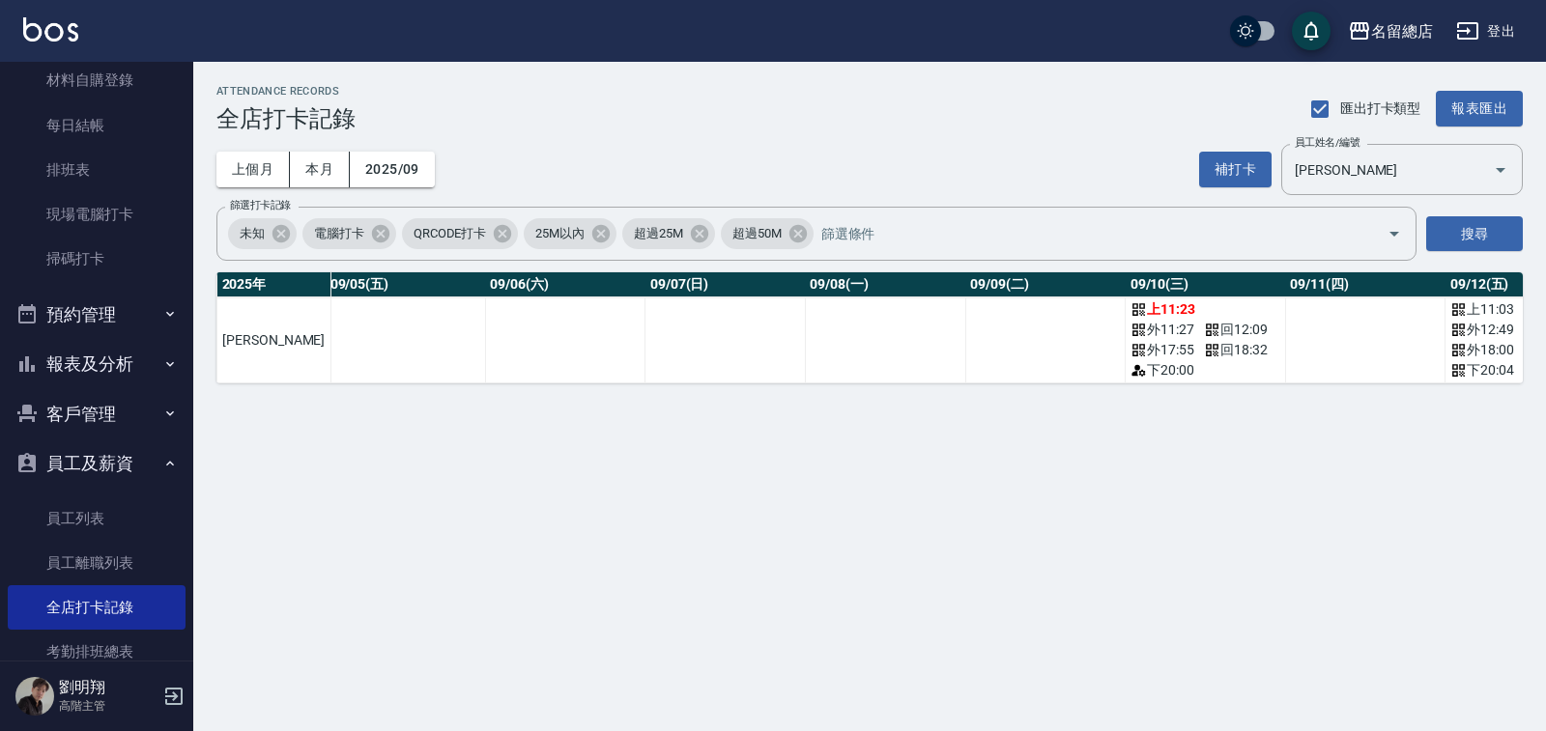
drag, startPoint x: 822, startPoint y: 419, endPoint x: 861, endPoint y: 420, distance: 38.7
click at [861, 407] on div "ATTENDANCE RECORDS 全店打卡記錄 匯出打卡類型 報表匯出 上個月 本月 2025/09 補打卡 員工姓名/編號 [PERSON_NAME]珍…" at bounding box center [869, 234] width 1352 height 345
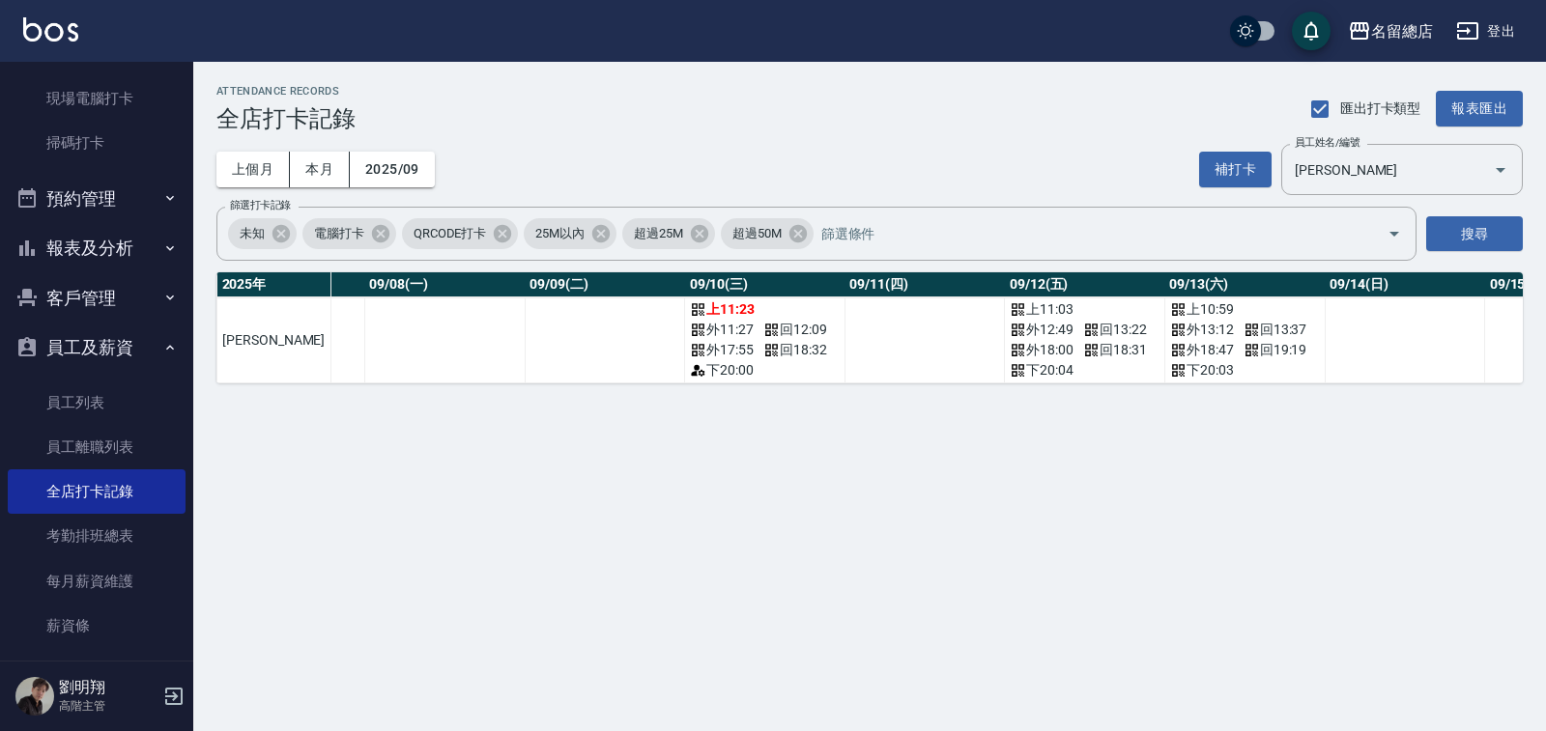
scroll to position [754, 0]
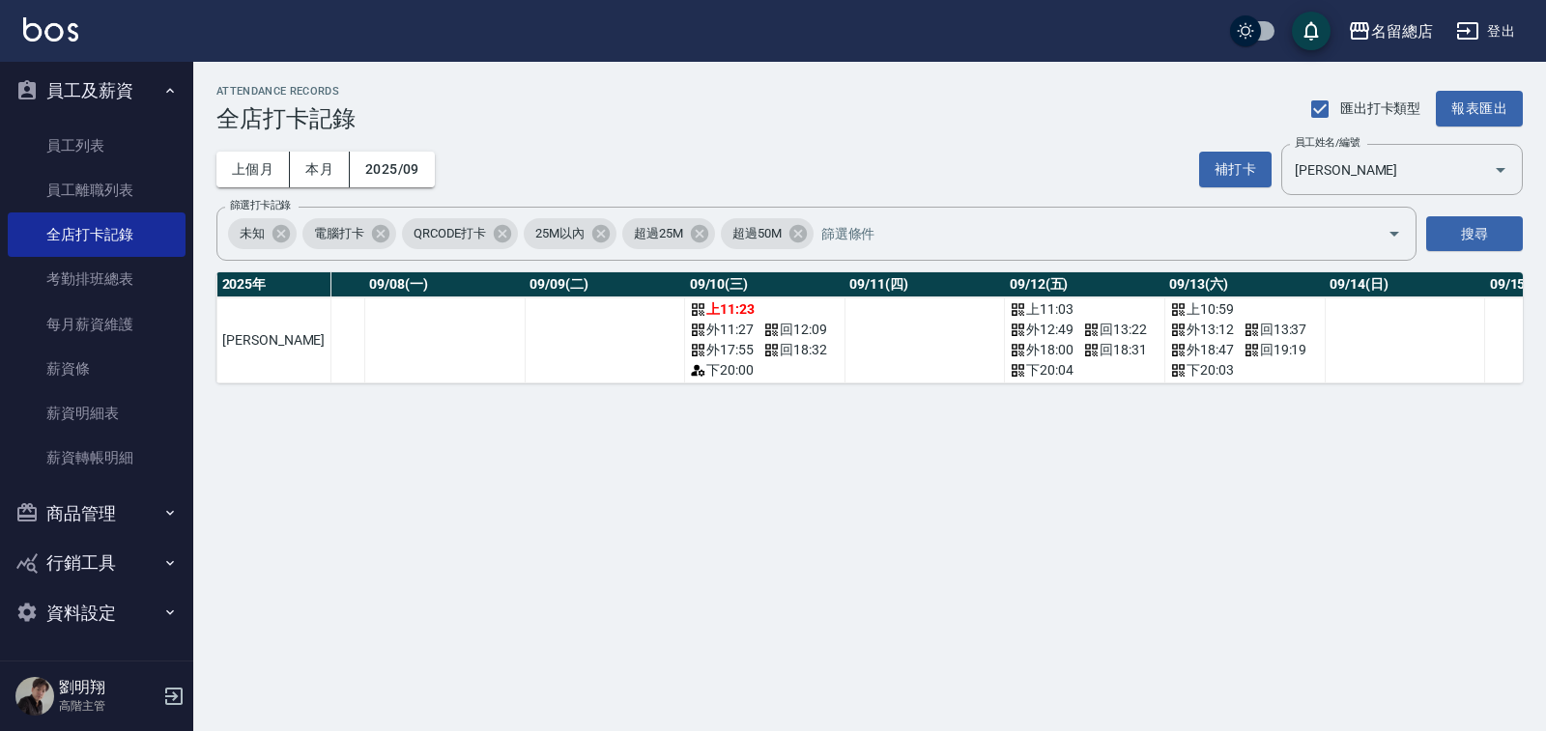
click at [79, 608] on button "資料設定" at bounding box center [97, 613] width 178 height 50
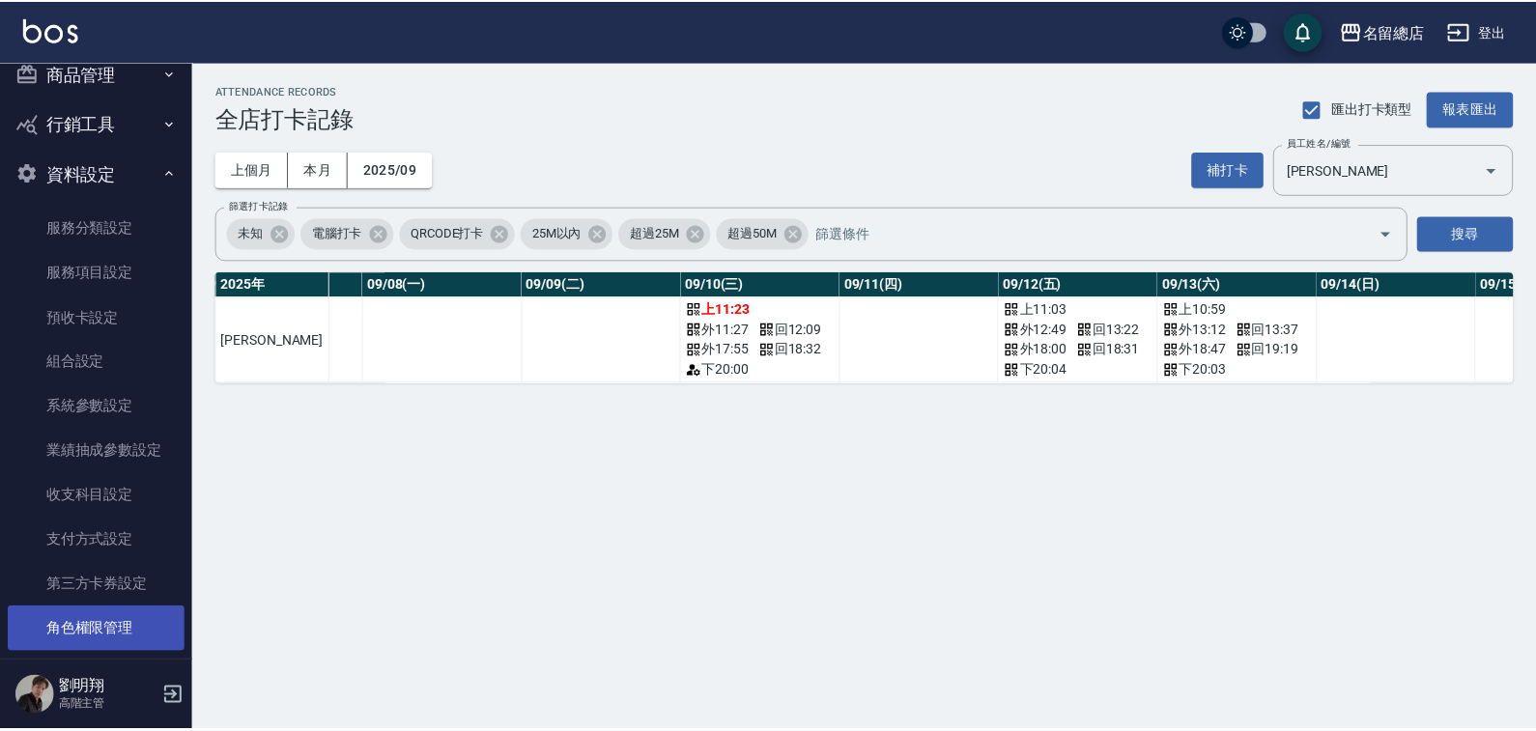
scroll to position [1217, 0]
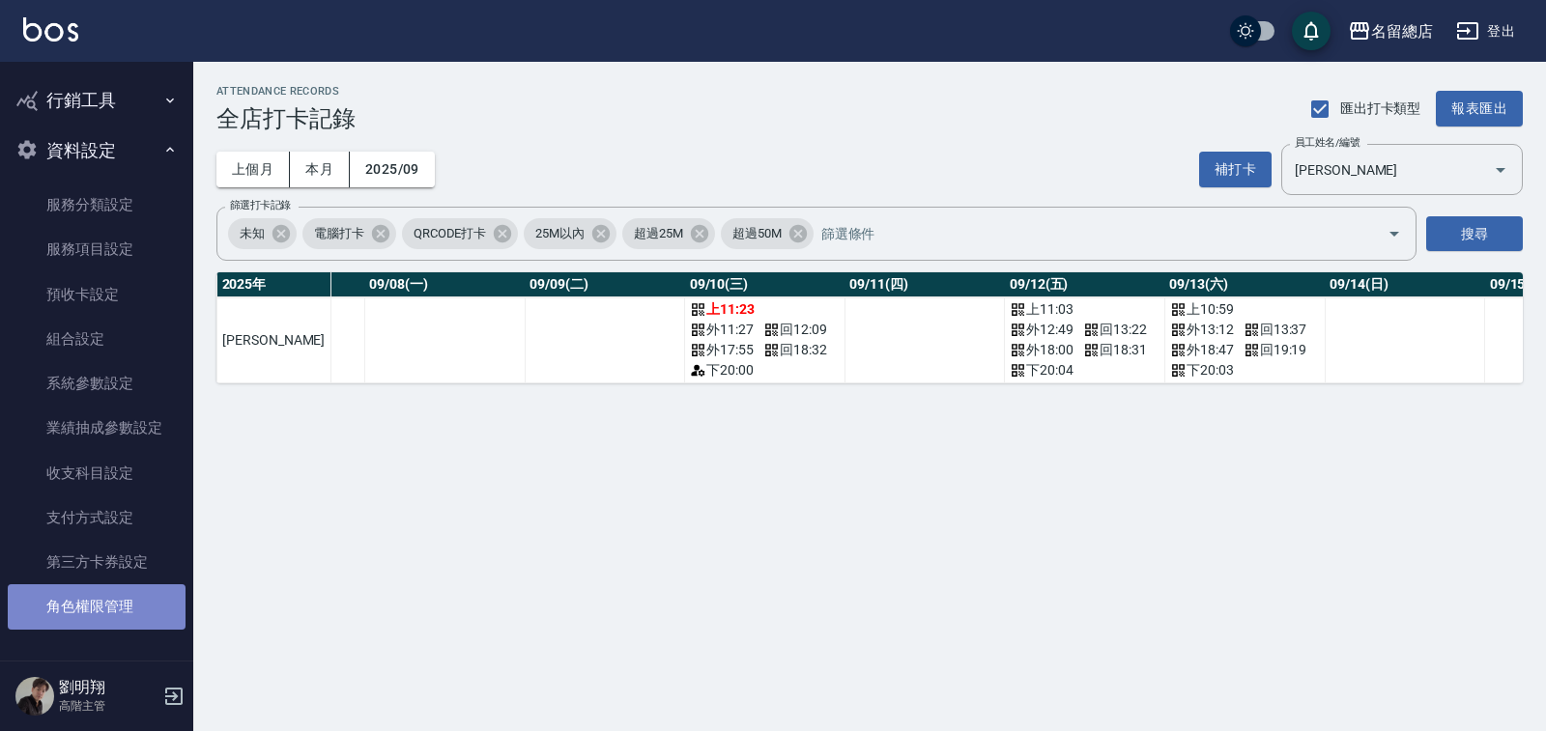
click at [121, 611] on link "角色權限管理" at bounding box center [97, 606] width 178 height 44
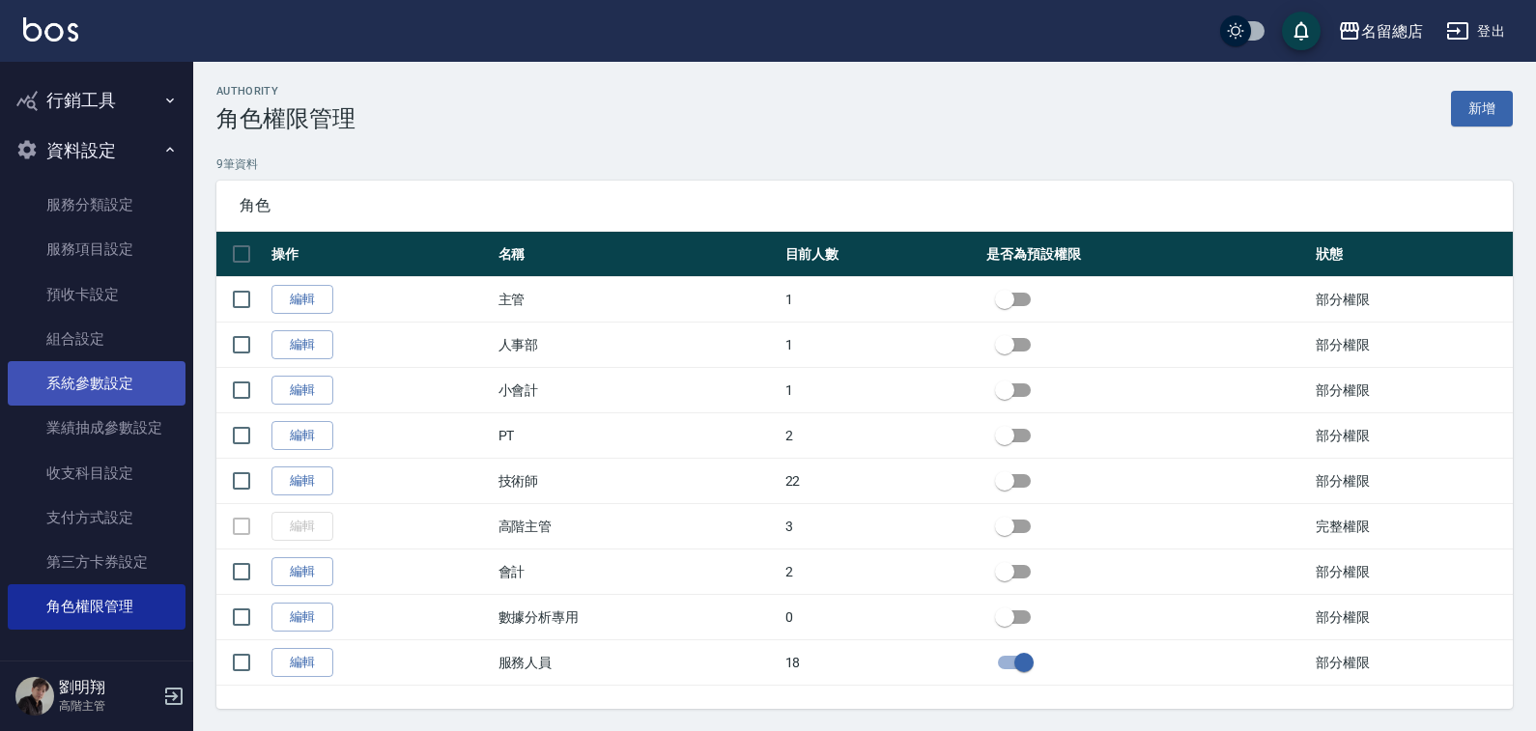
click at [146, 378] on link "系統參數設定" at bounding box center [97, 383] width 178 height 44
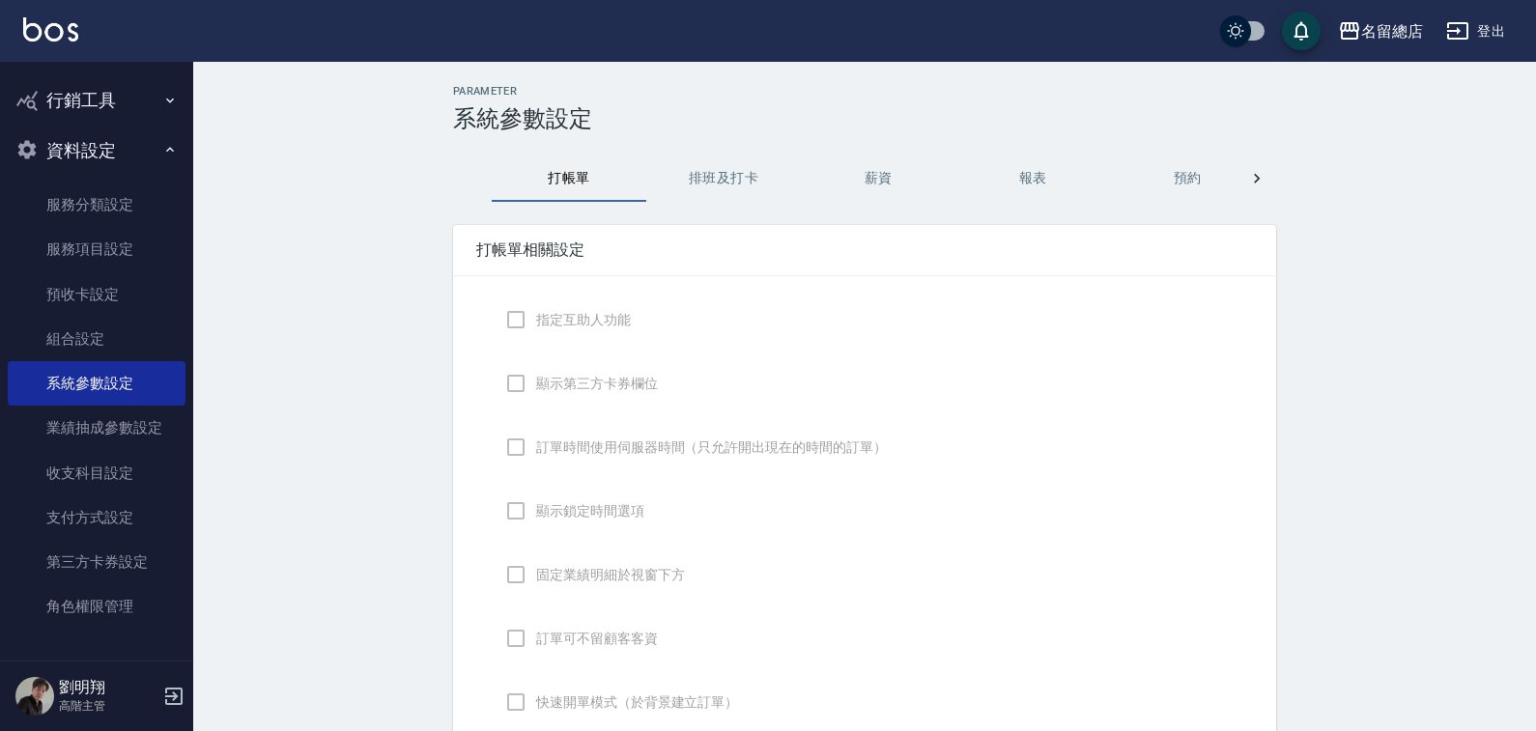
checkbox input "true"
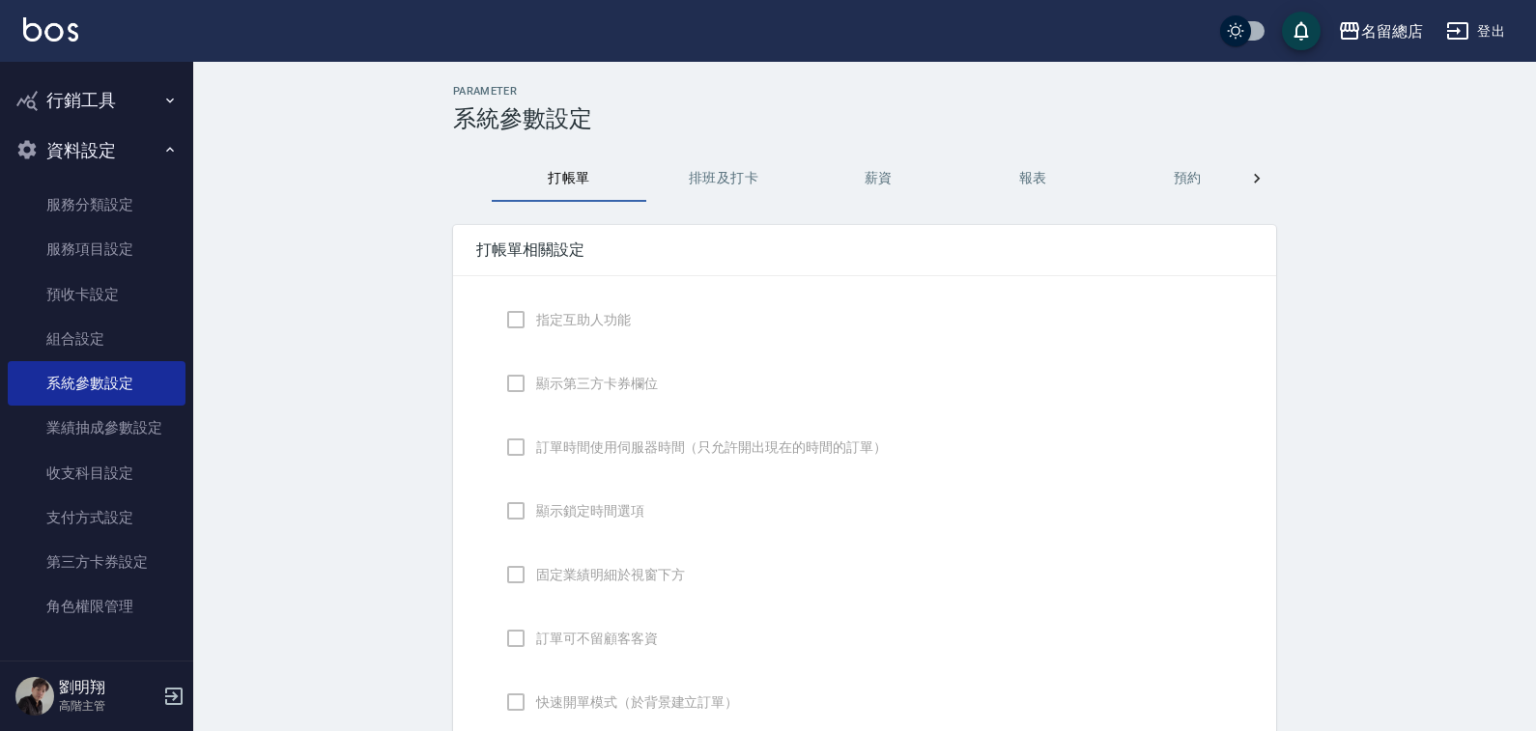
checkbox input "false"
type input "NICKNAME"
type input "LASTORDER"
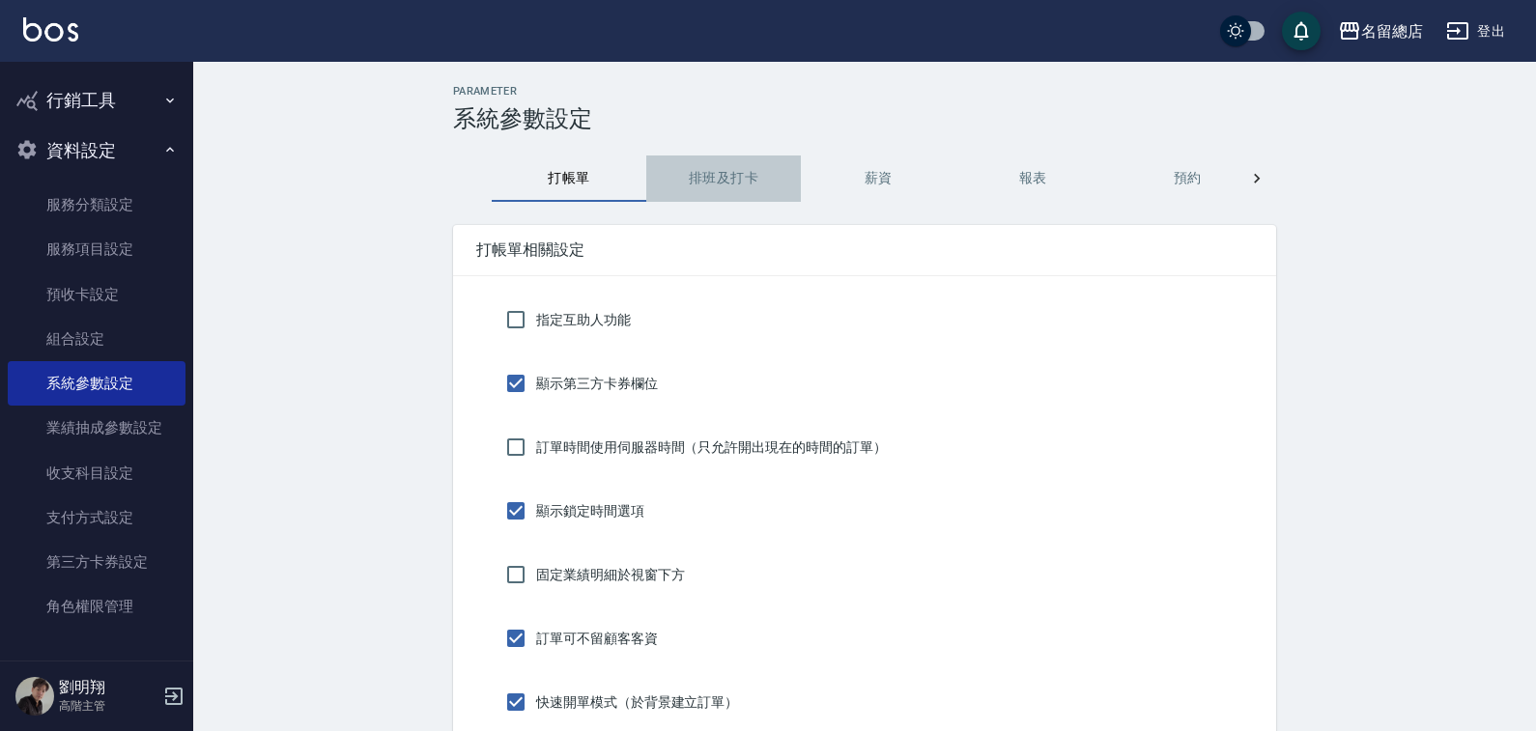
click at [707, 183] on button "排班及打卡" at bounding box center [723, 179] width 155 height 46
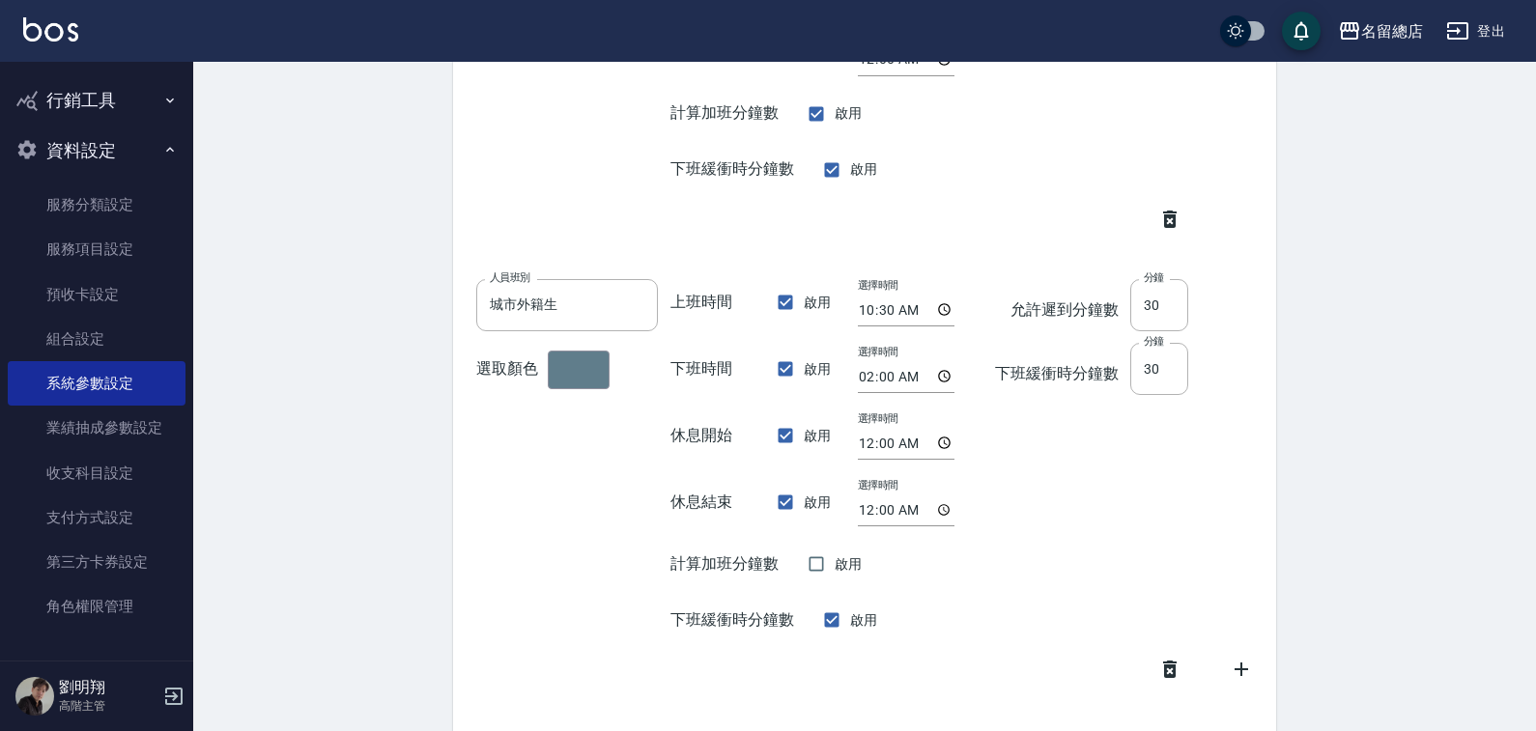
scroll to position [3174, 0]
click at [911, 319] on input "10:30" at bounding box center [906, 313] width 97 height 32
click at [897, 316] on input "10:30" at bounding box center [906, 313] width 97 height 32
click at [943, 312] on input "10:30" at bounding box center [906, 313] width 97 height 32
type input "10:00"
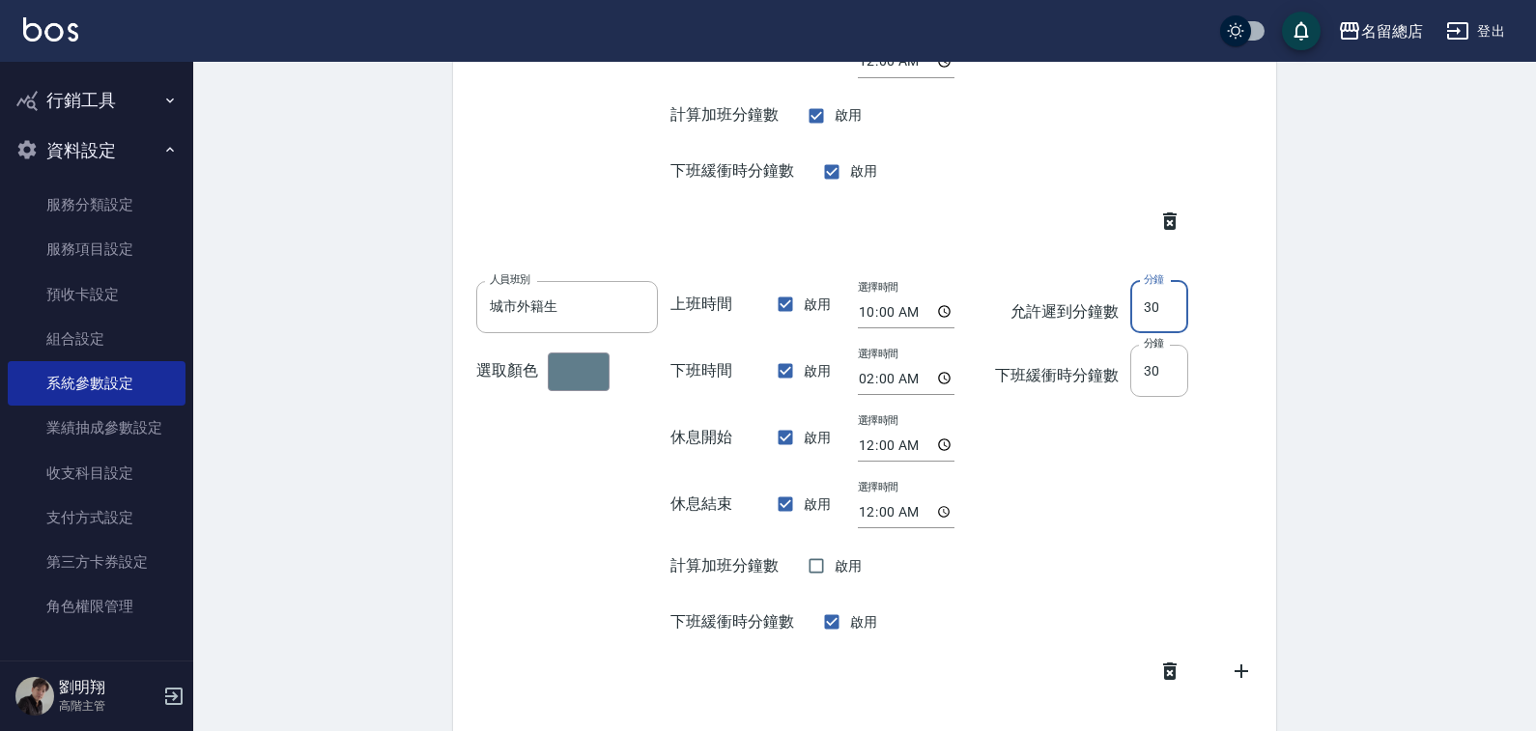
click at [1165, 315] on input "30" at bounding box center [1159, 307] width 58 height 52
drag, startPoint x: 1165, startPoint y: 315, endPoint x: 1116, endPoint y: 300, distance: 51.4
click at [1116, 300] on div "允許遲到分鐘數 分鐘 30 分鐘 下班緩衝時分鐘數 分鐘 30 分鐘" at bounding box center [1091, 345] width 194 height 128
type input "60"
click at [1060, 476] on div "允許遲到分鐘數 分鐘 60 分鐘 下班緩衝時分鐘數 分鐘 30 分鐘" at bounding box center [1091, 471] width 194 height 380
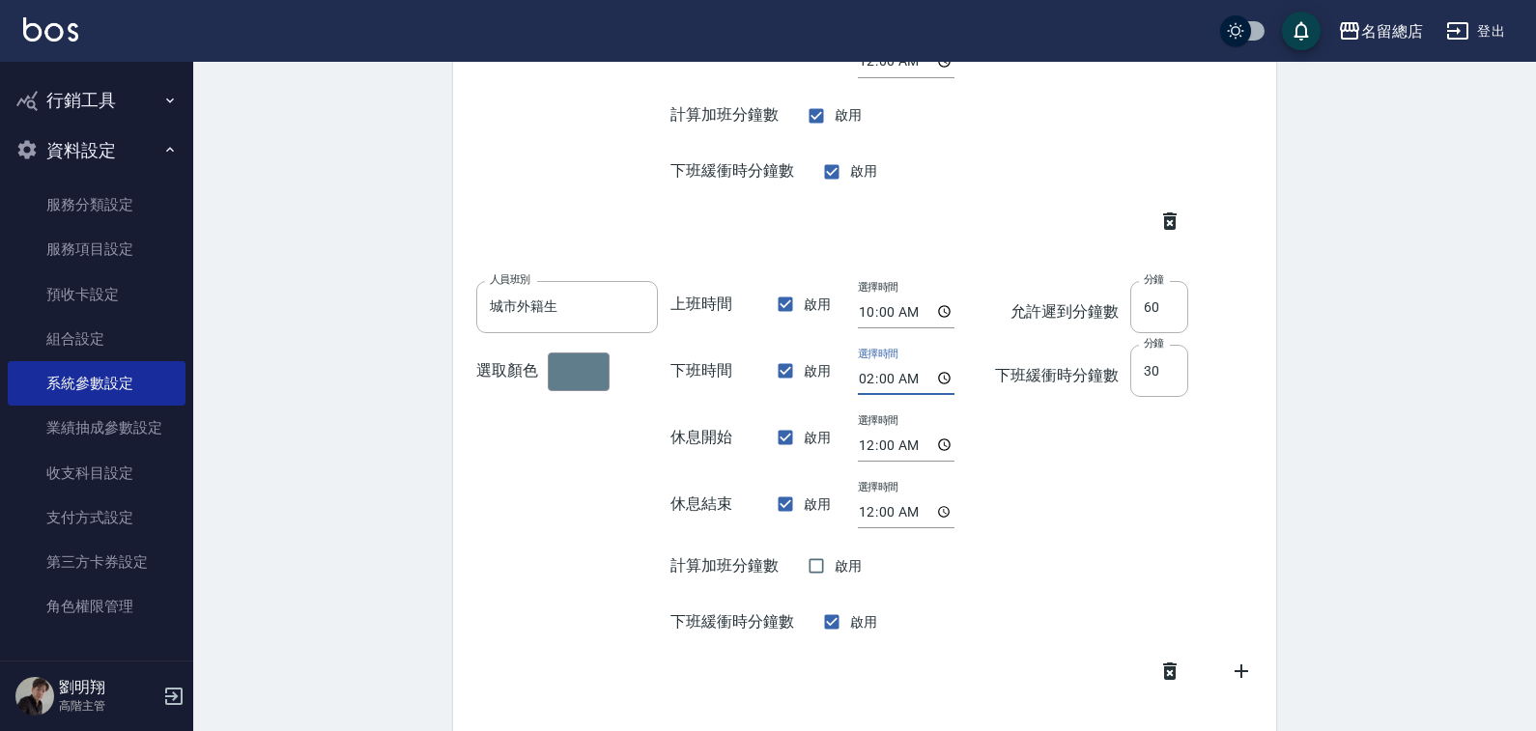
click at [942, 381] on input "02:00" at bounding box center [906, 379] width 97 height 32
type input "20:00"
click at [1150, 380] on input "30" at bounding box center [1159, 371] width 58 height 52
drag, startPoint x: 1170, startPoint y: 376, endPoint x: 1132, endPoint y: 376, distance: 37.7
click at [1132, 376] on input "30" at bounding box center [1159, 371] width 58 height 52
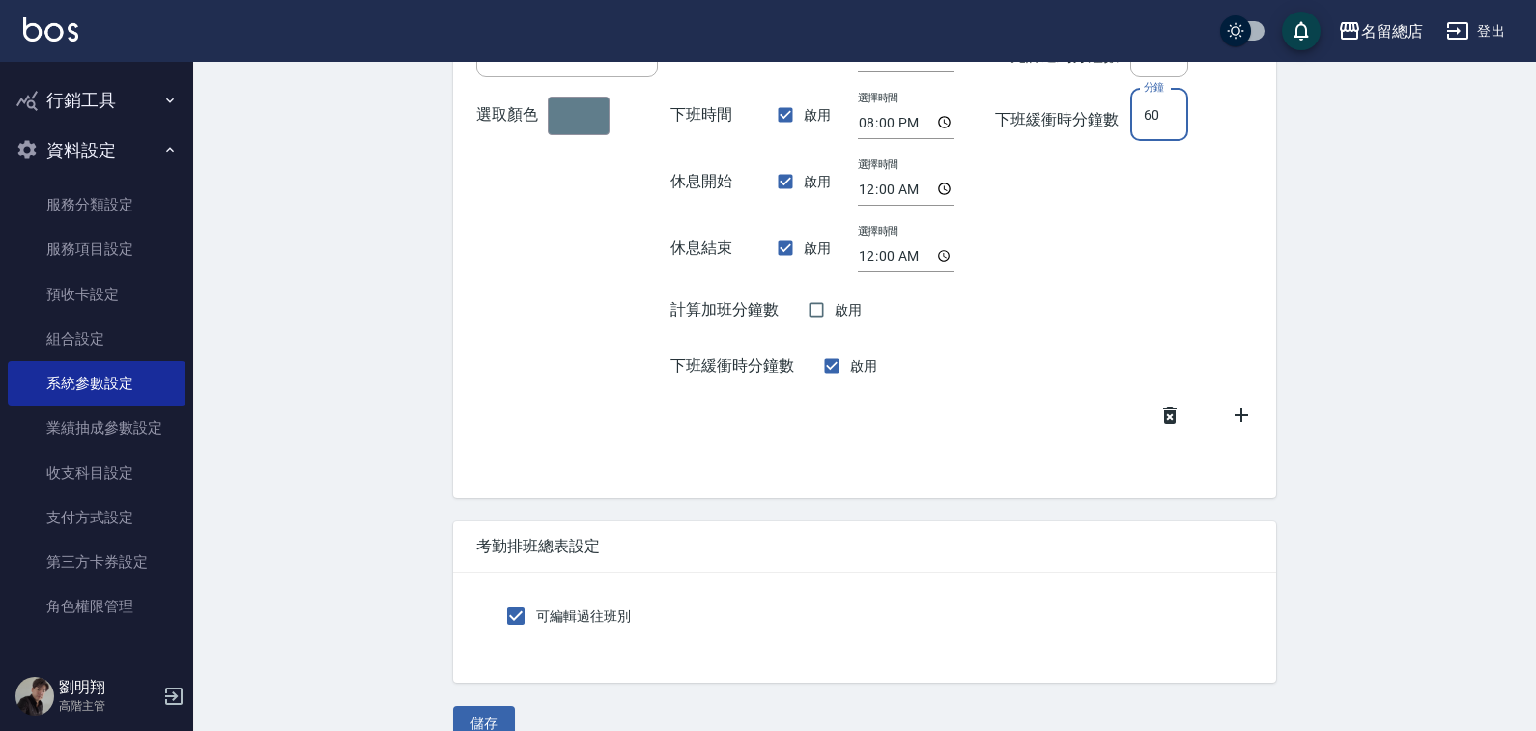
scroll to position [3463, 0]
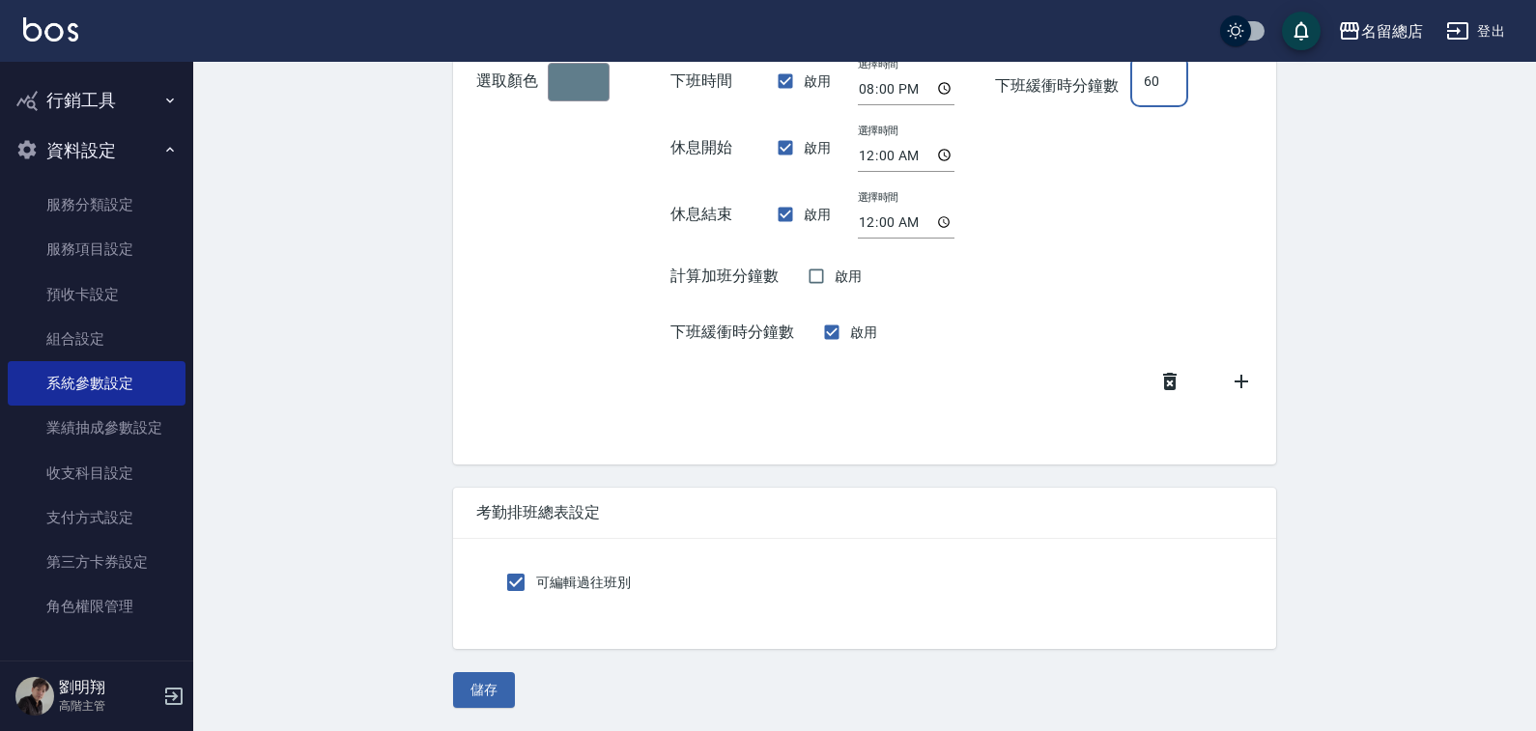
type input "60"
click at [478, 693] on button "儲存" at bounding box center [484, 690] width 62 height 36
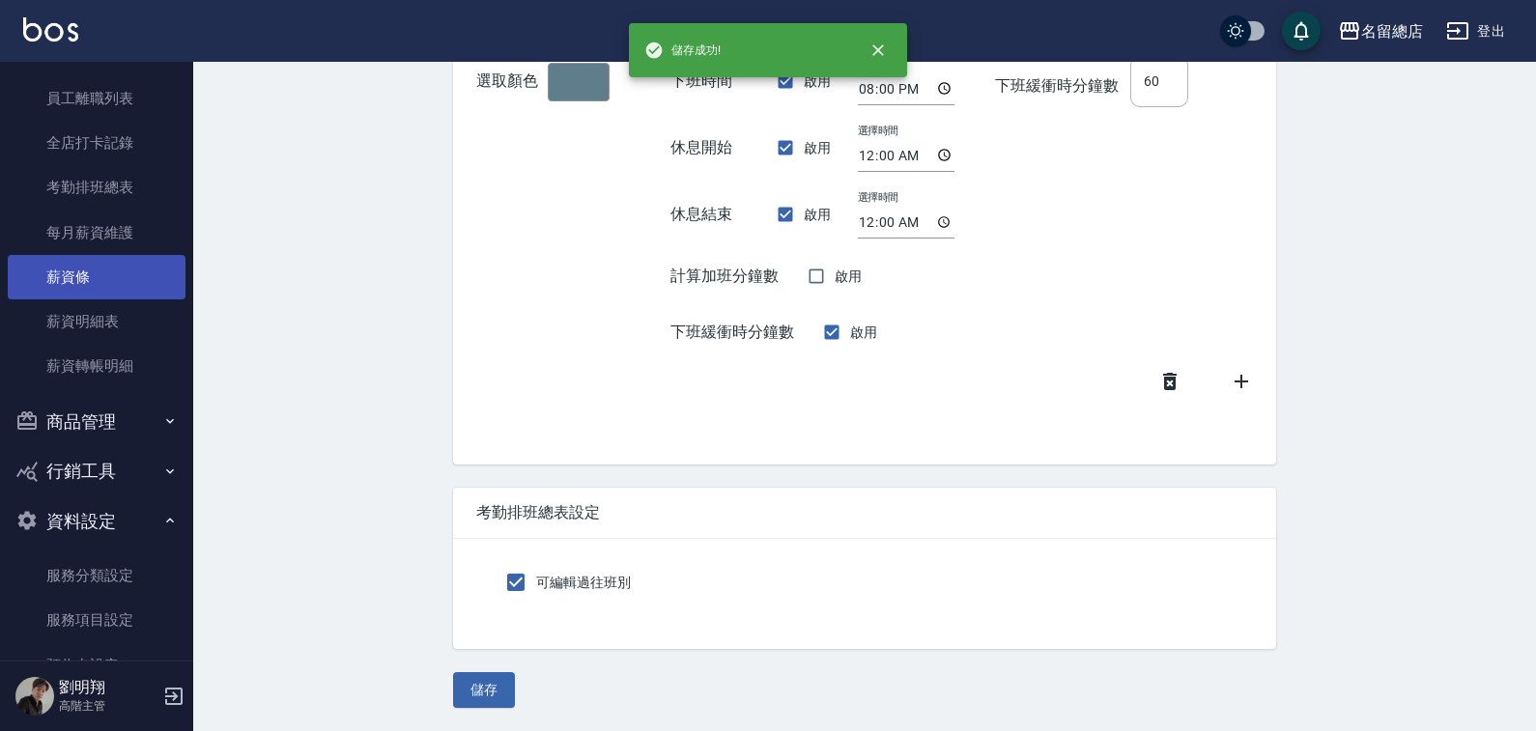
scroll to position [831, 0]
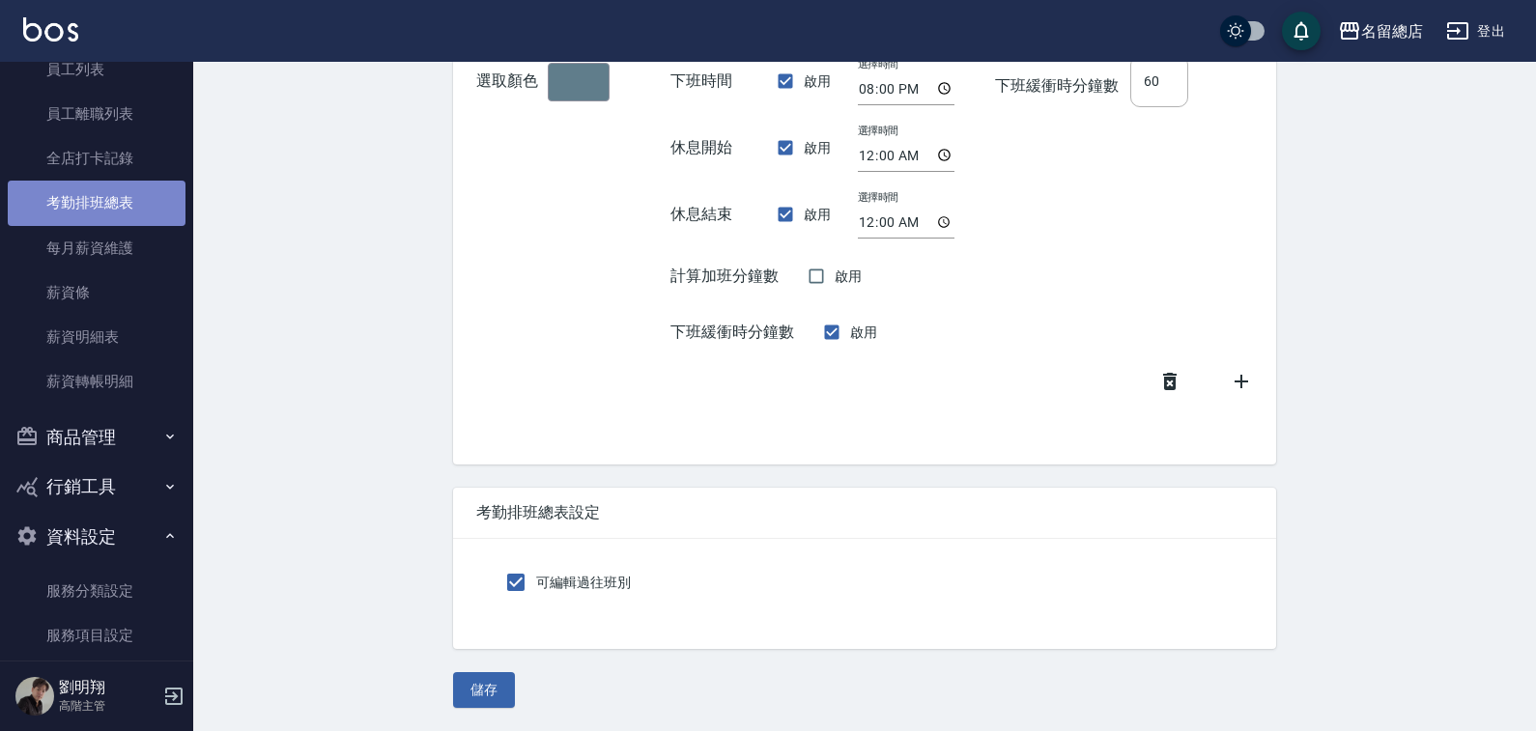
click at [116, 208] on link "考勤排班總表" at bounding box center [97, 203] width 178 height 44
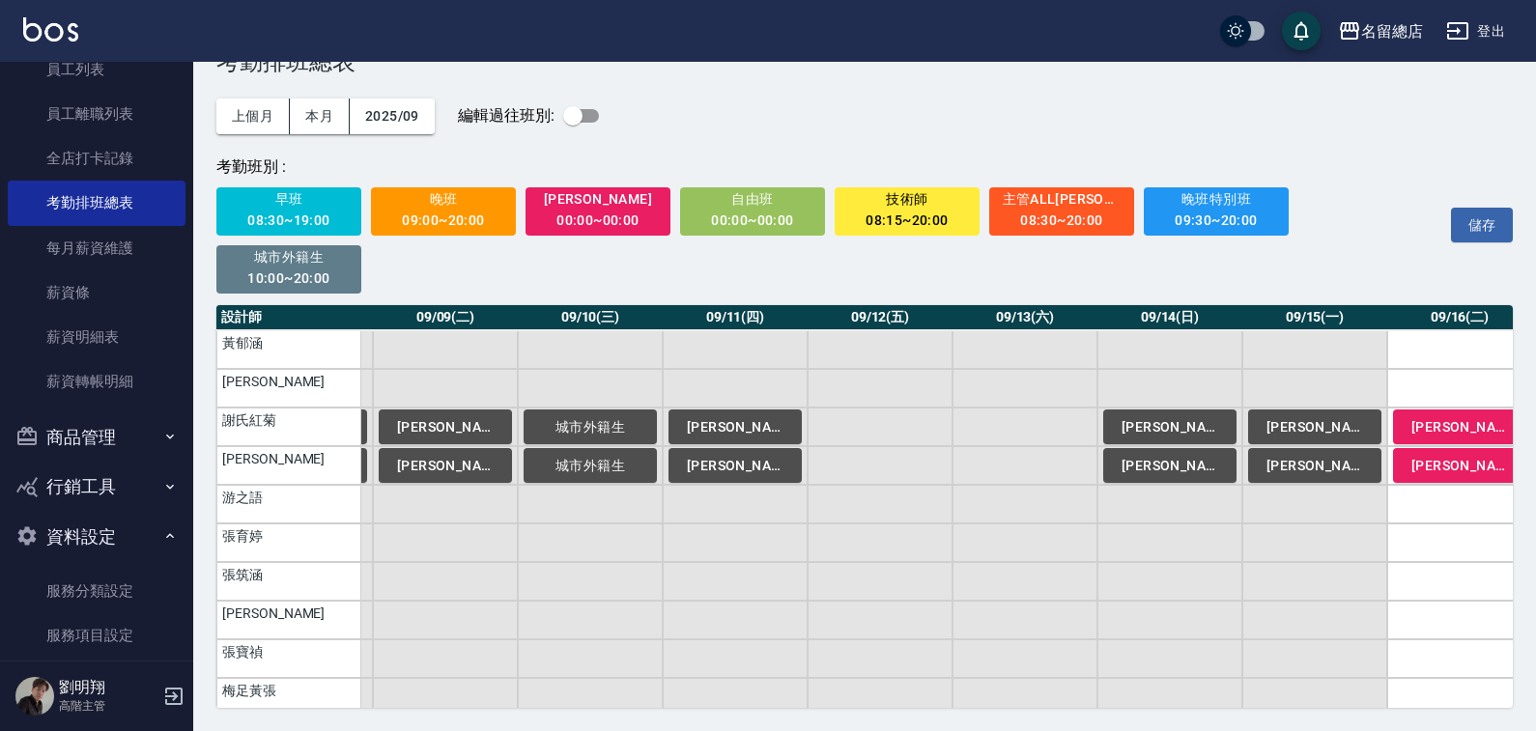
scroll to position [1159, 1151]
click at [585, 116] on input "checkbox" at bounding box center [573, 116] width 110 height 37
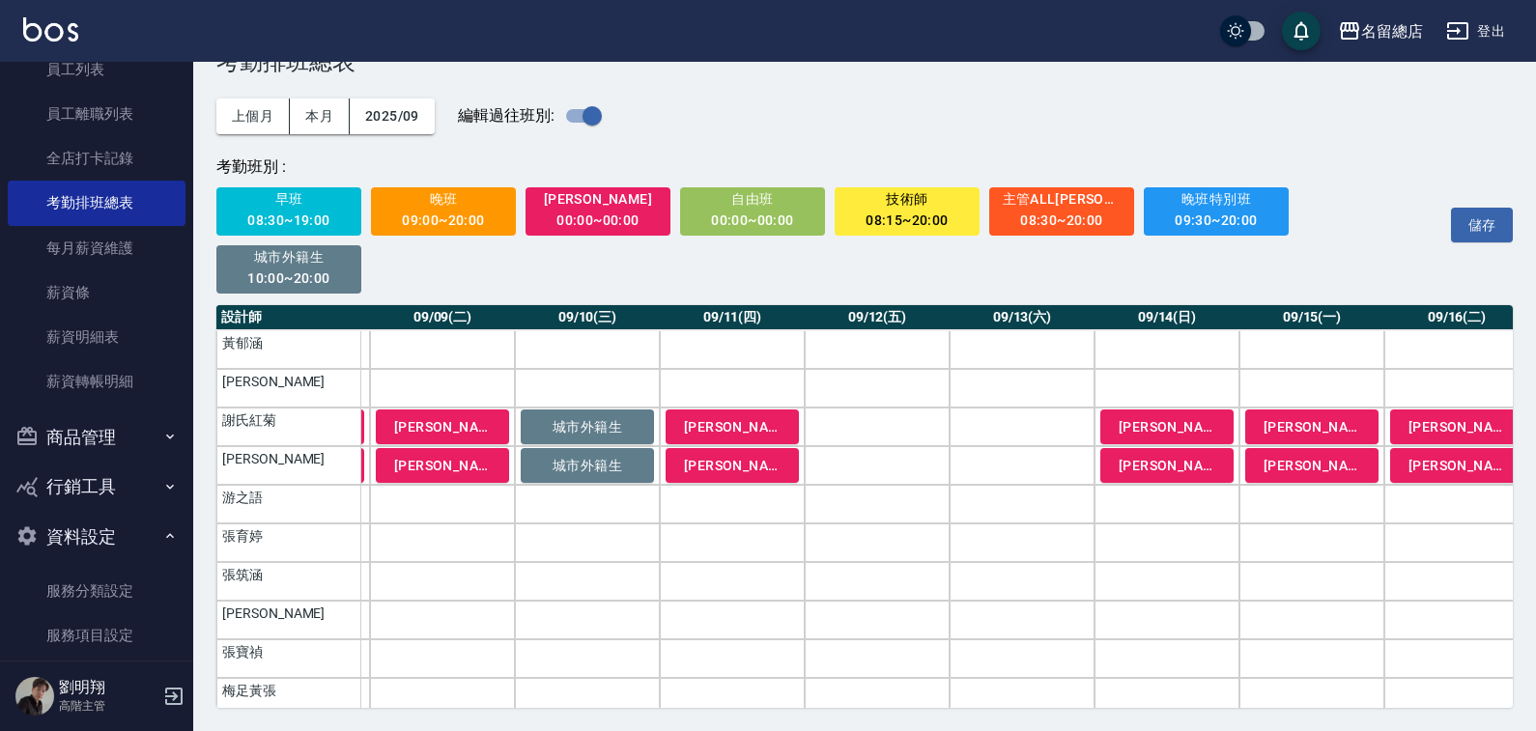
click at [291, 262] on span "城市外籍生" at bounding box center [289, 257] width 119 height 24
click at [888, 424] on td "a dense table" at bounding box center [877, 427] width 145 height 39
click at [880, 469] on td "a dense table" at bounding box center [877, 465] width 145 height 39
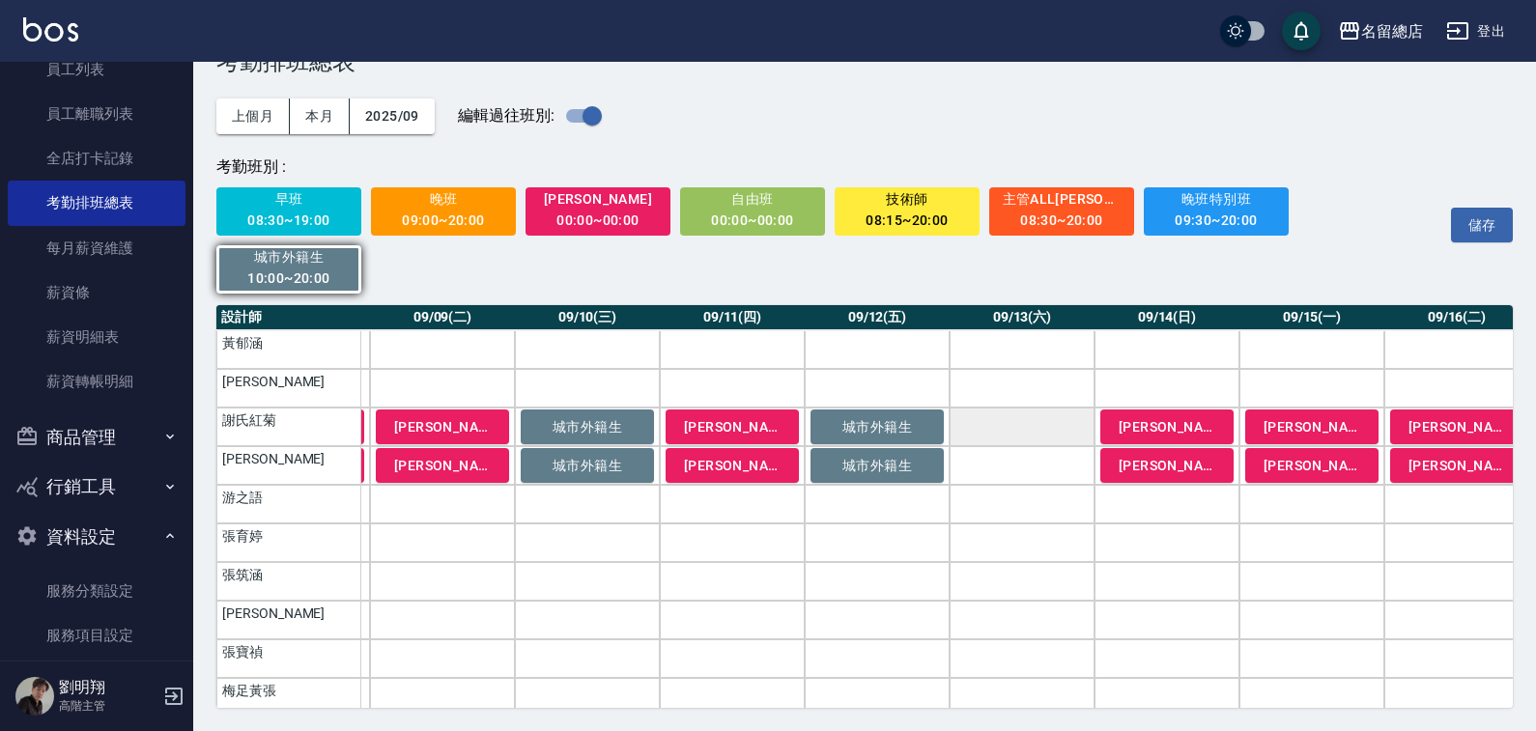
click at [1049, 421] on td "a dense table" at bounding box center [1022, 427] width 145 height 39
click at [1038, 470] on td "a dense table" at bounding box center [1022, 465] width 145 height 39
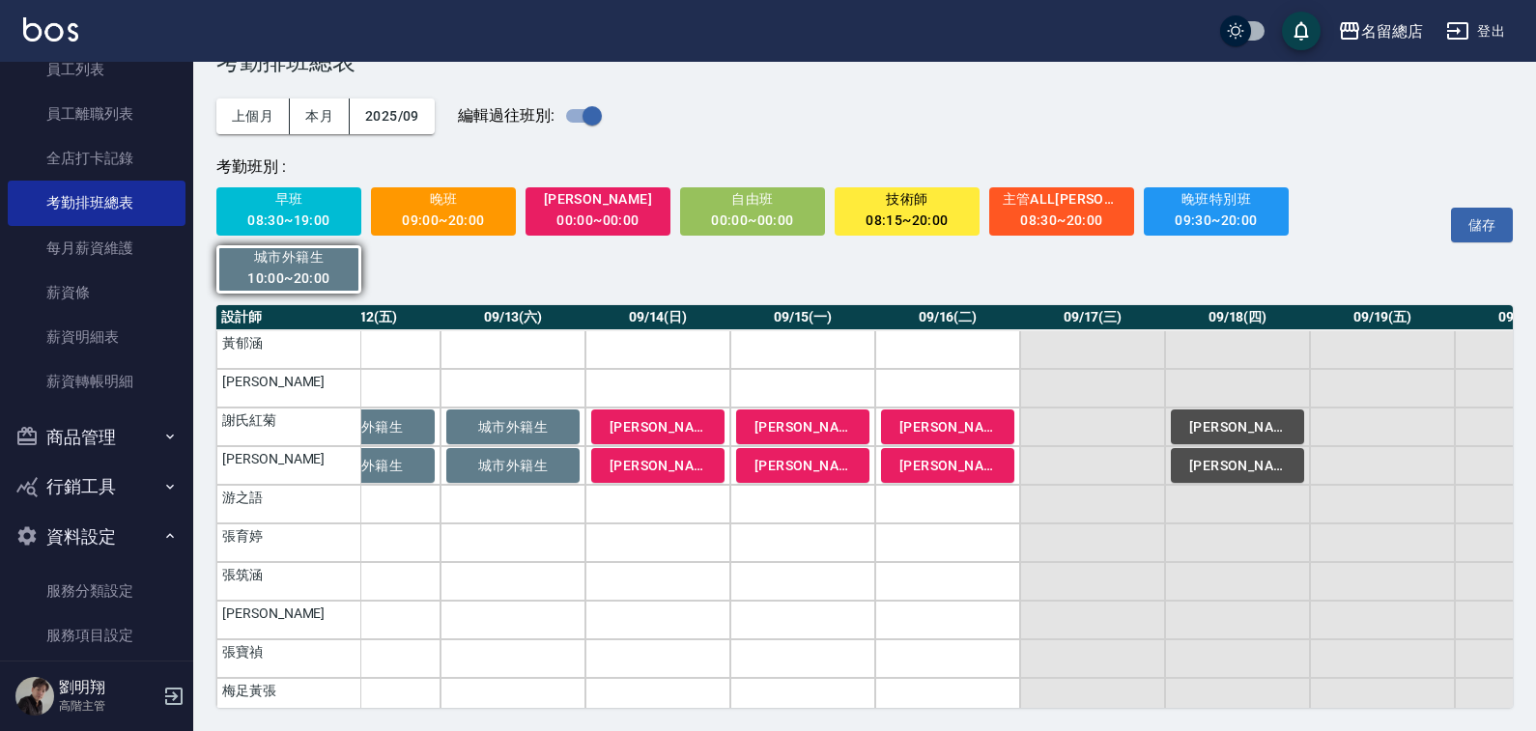
scroll to position [1159, 1896]
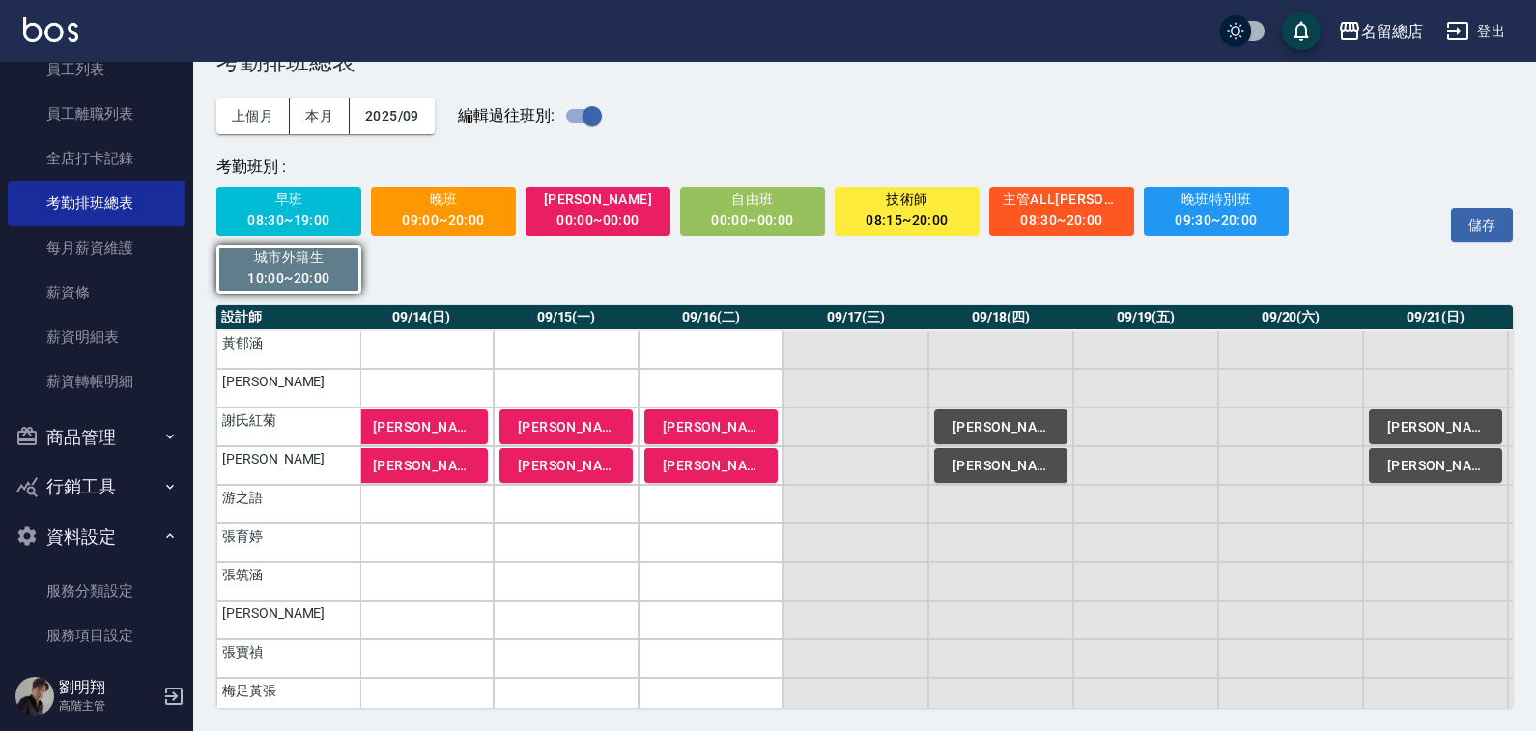
click at [1483, 217] on button "儲存" at bounding box center [1482, 226] width 62 height 36
click at [582, 115] on input "checkbox" at bounding box center [592, 116] width 110 height 37
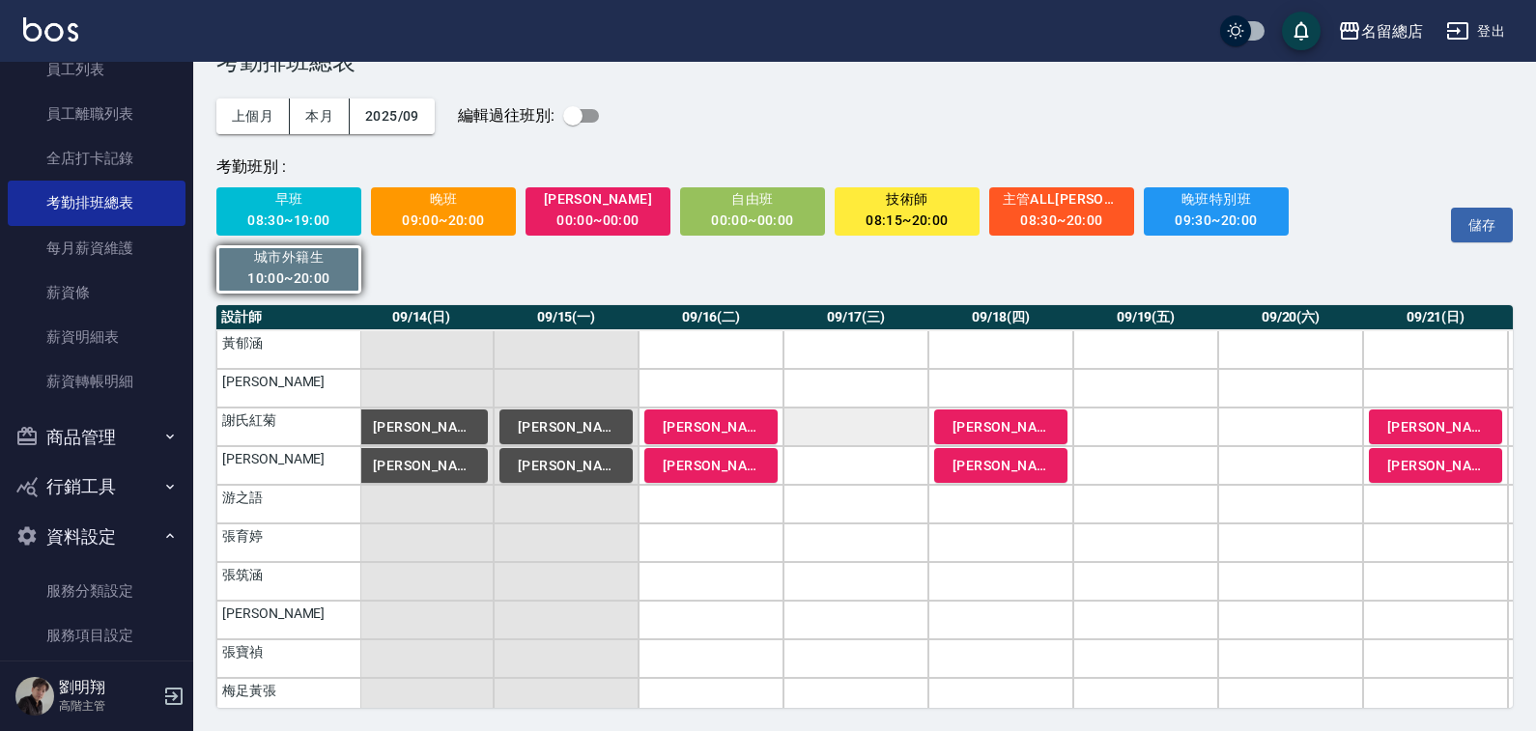
click at [846, 431] on td "a dense table" at bounding box center [855, 427] width 145 height 39
click at [846, 467] on td "a dense table" at bounding box center [855, 465] width 145 height 39
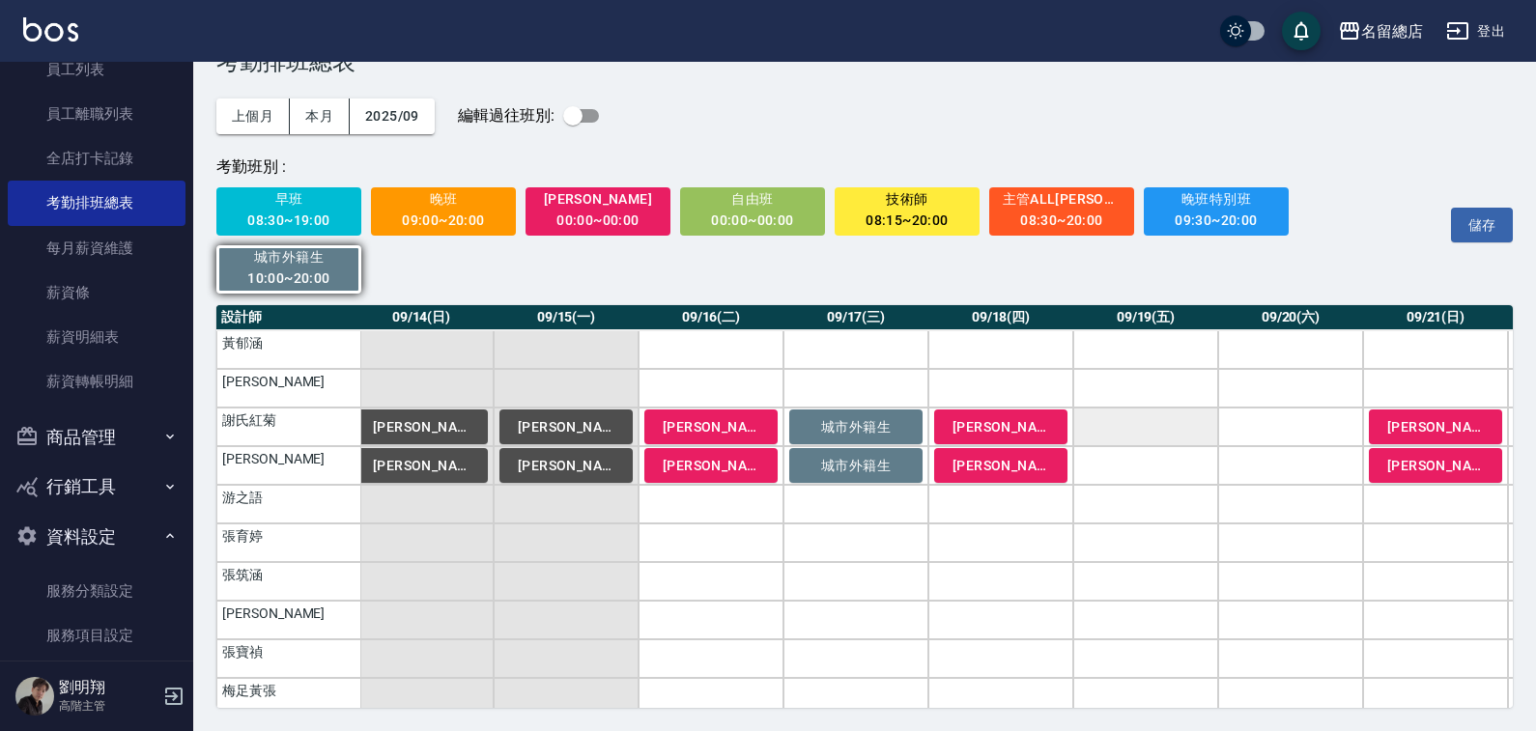
click at [1137, 419] on td "a dense table" at bounding box center [1145, 427] width 145 height 39
click at [1142, 460] on td "a dense table" at bounding box center [1145, 465] width 145 height 39
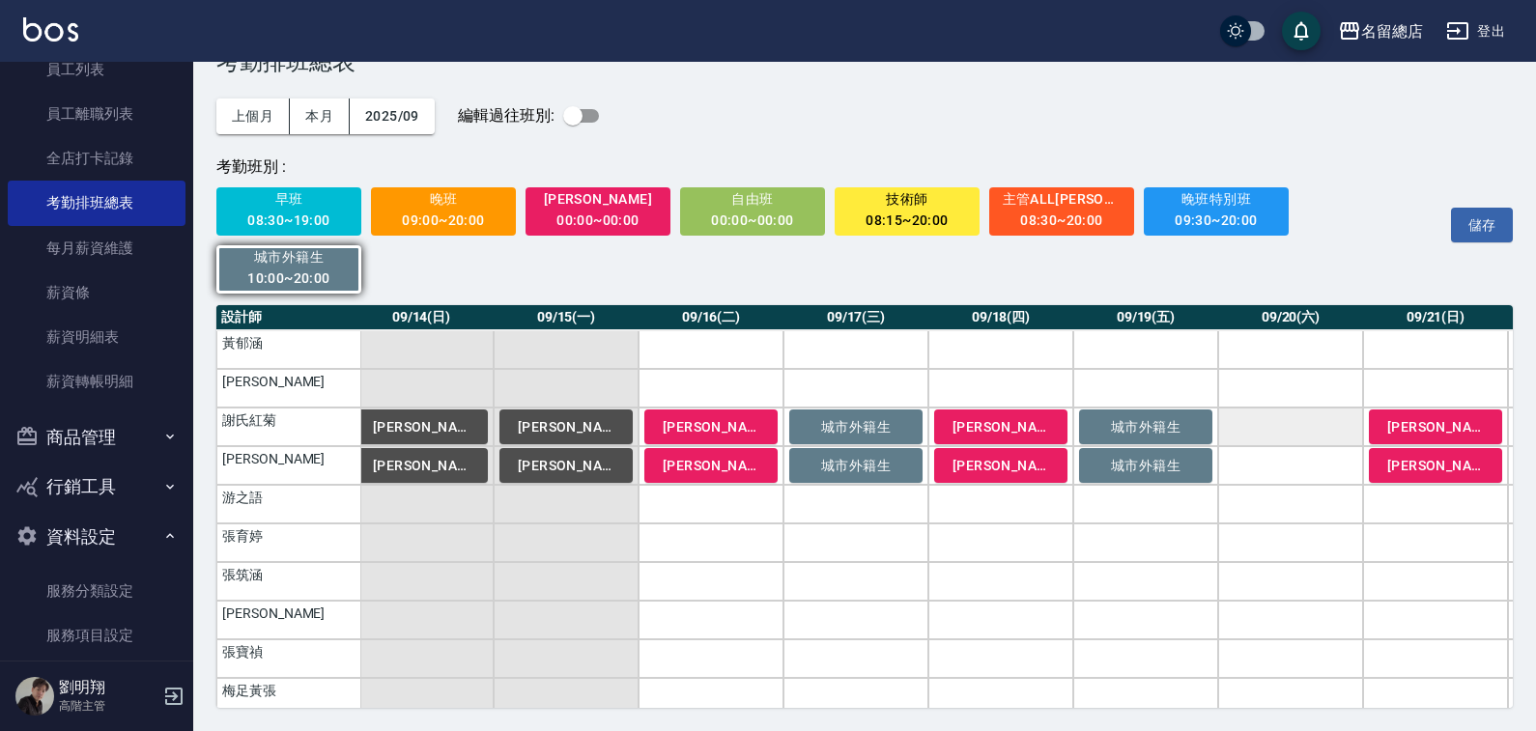
click at [1273, 424] on td "a dense table" at bounding box center [1290, 427] width 145 height 39
click at [1277, 451] on td "a dense table" at bounding box center [1290, 465] width 145 height 39
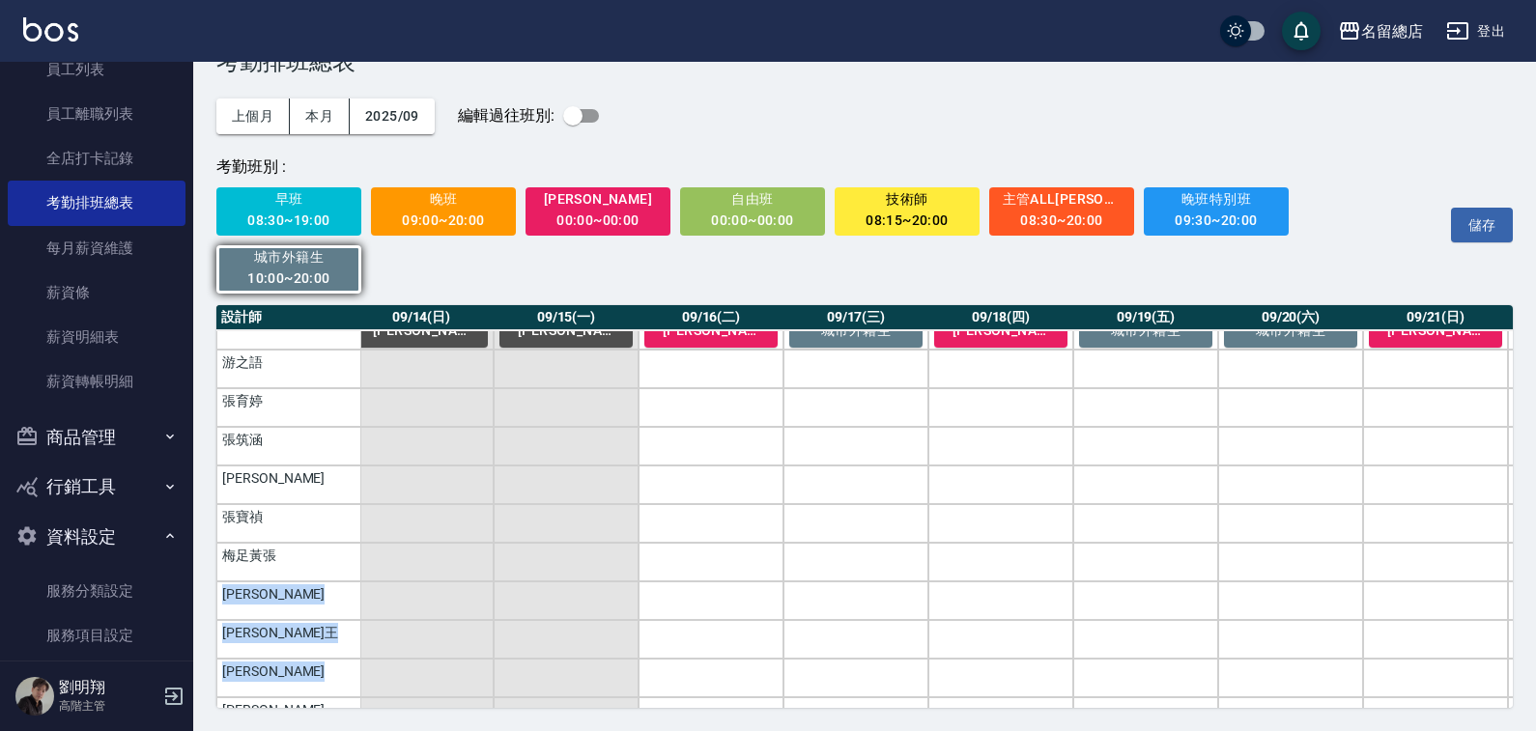
scroll to position [1378, 1896]
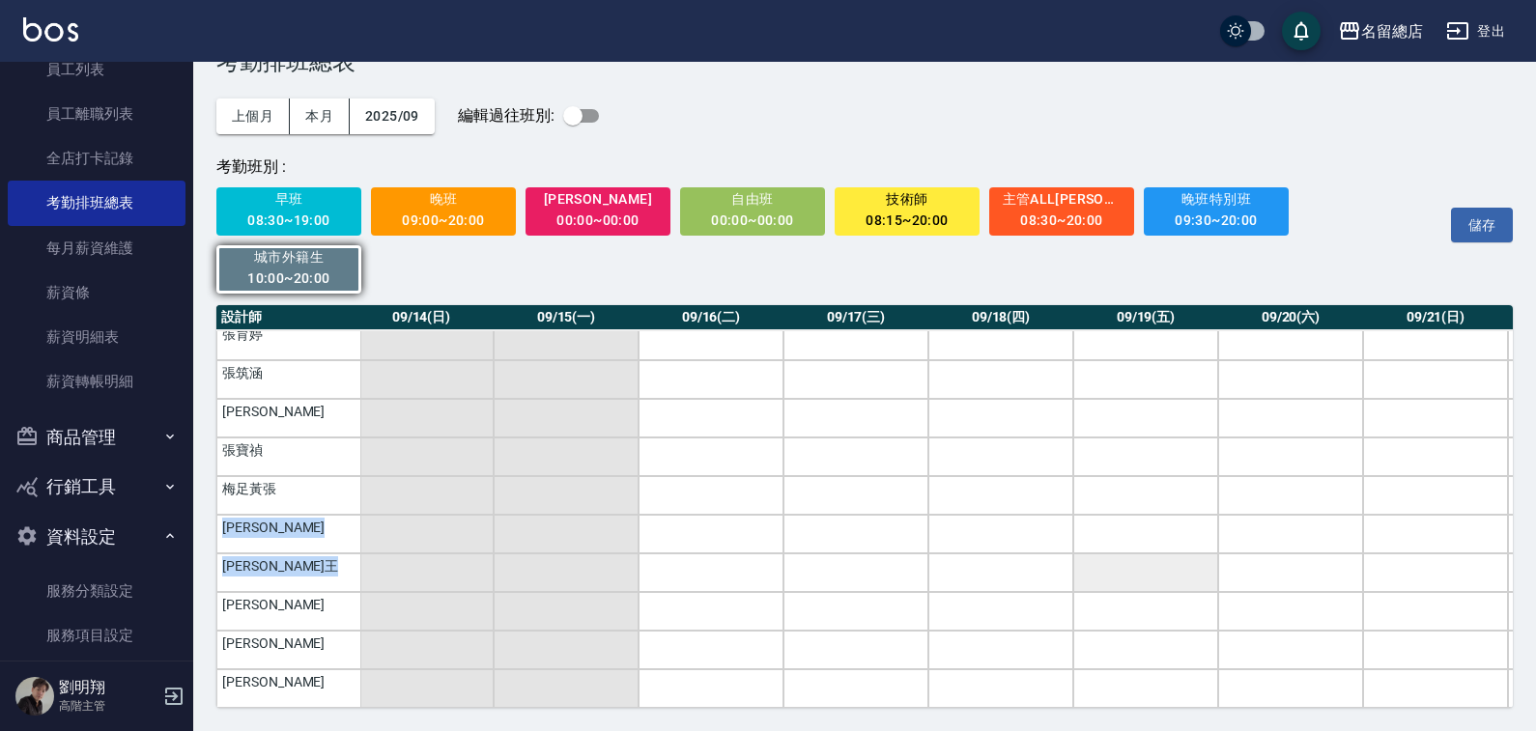
drag, startPoint x: 1035, startPoint y: 690, endPoint x: 1153, endPoint y: 570, distance: 168.7
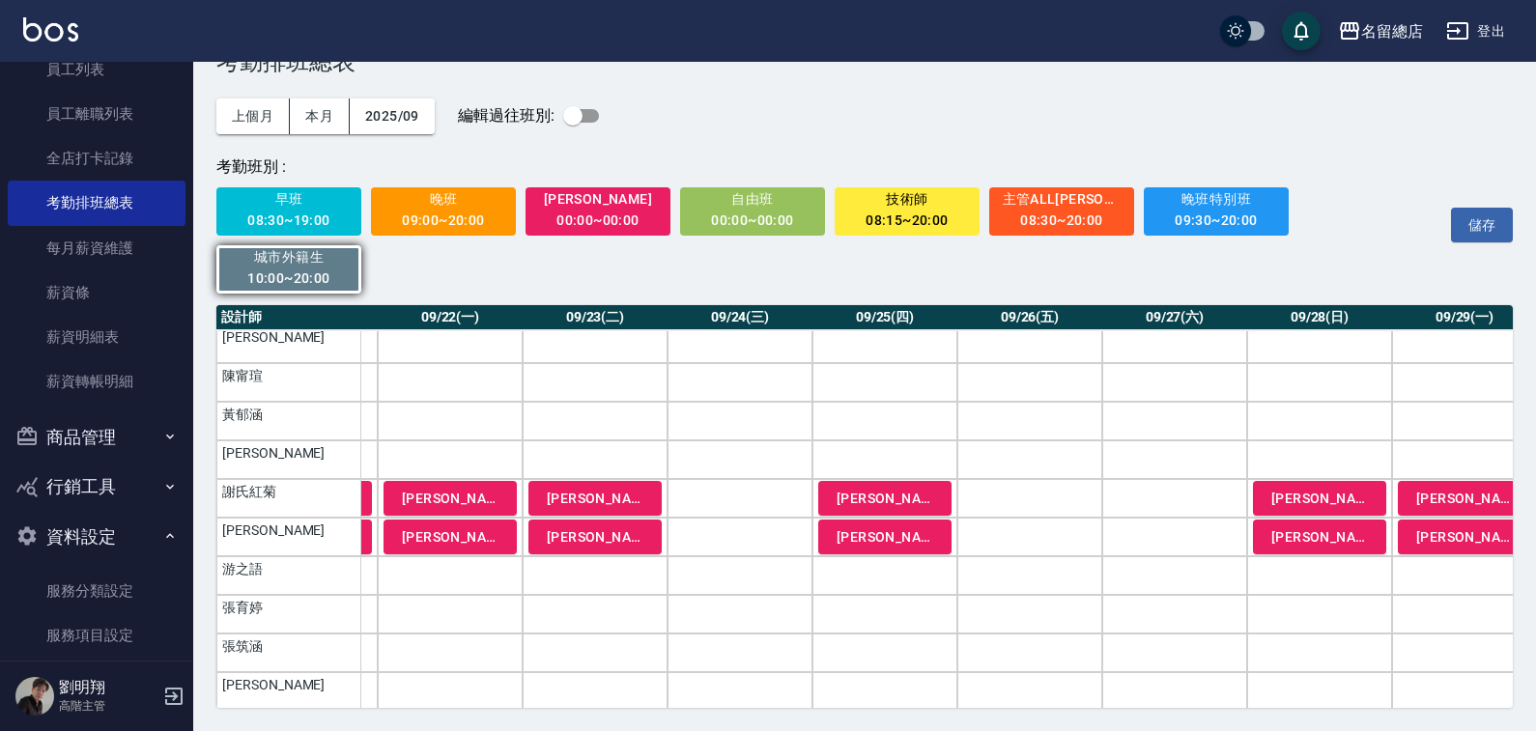
scroll to position [1088, 3030]
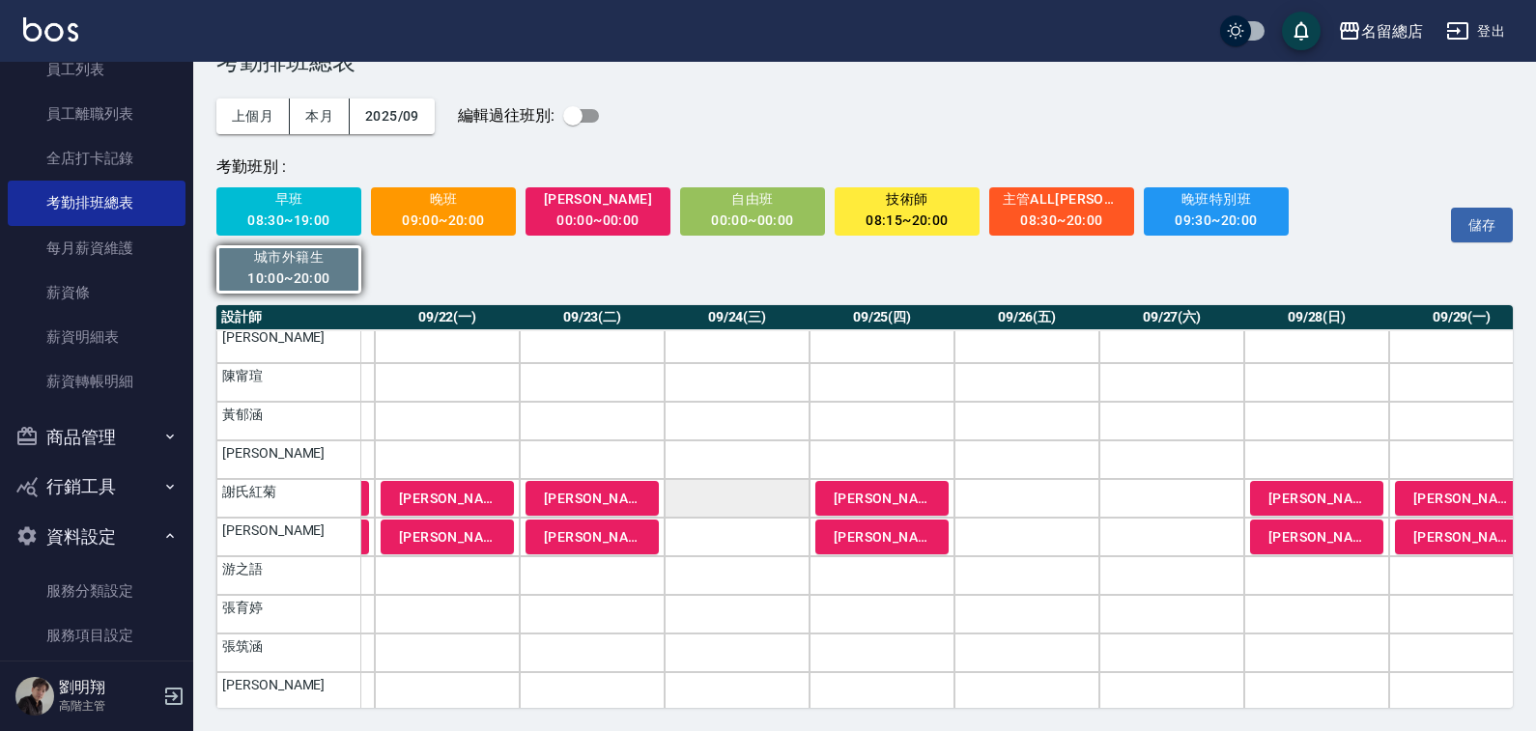
click at [740, 503] on td "a dense table" at bounding box center [737, 498] width 145 height 39
click at [745, 532] on td "a dense table" at bounding box center [737, 537] width 145 height 39
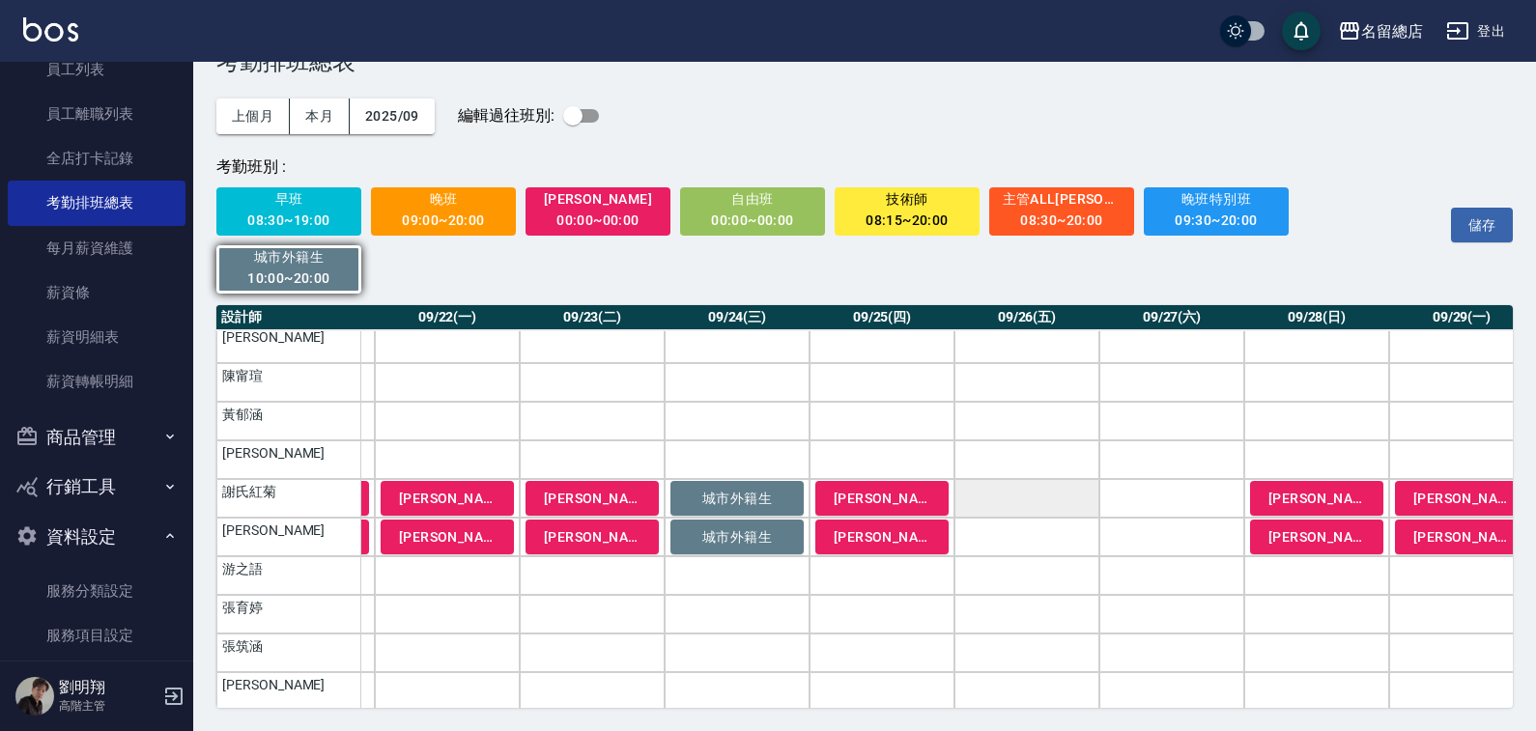
click at [1005, 505] on td "a dense table" at bounding box center [1026, 498] width 145 height 39
click at [1001, 538] on td "a dense table" at bounding box center [1026, 537] width 145 height 39
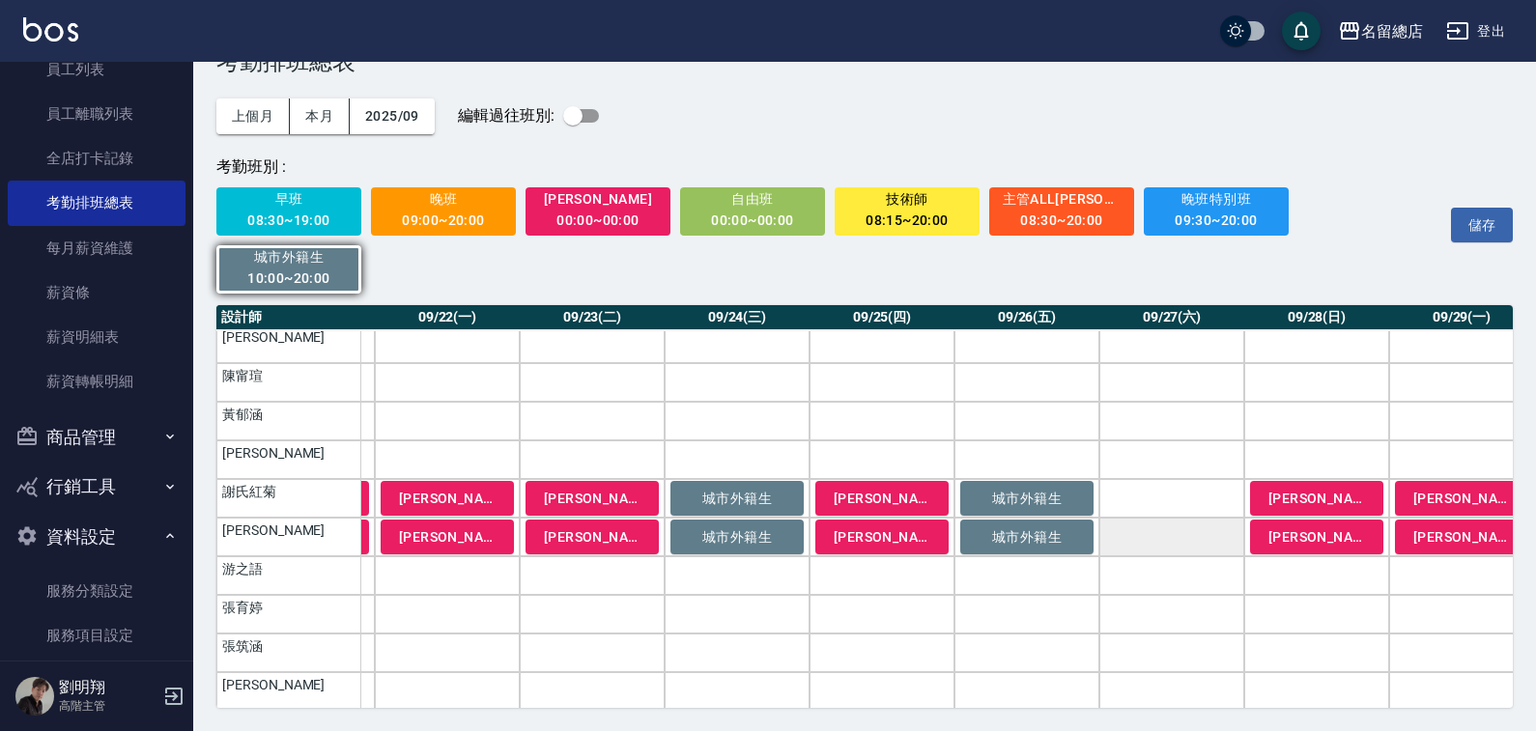
click at [1181, 529] on td "a dense table" at bounding box center [1171, 537] width 145 height 39
click at [1194, 500] on td "a dense table" at bounding box center [1171, 498] width 145 height 39
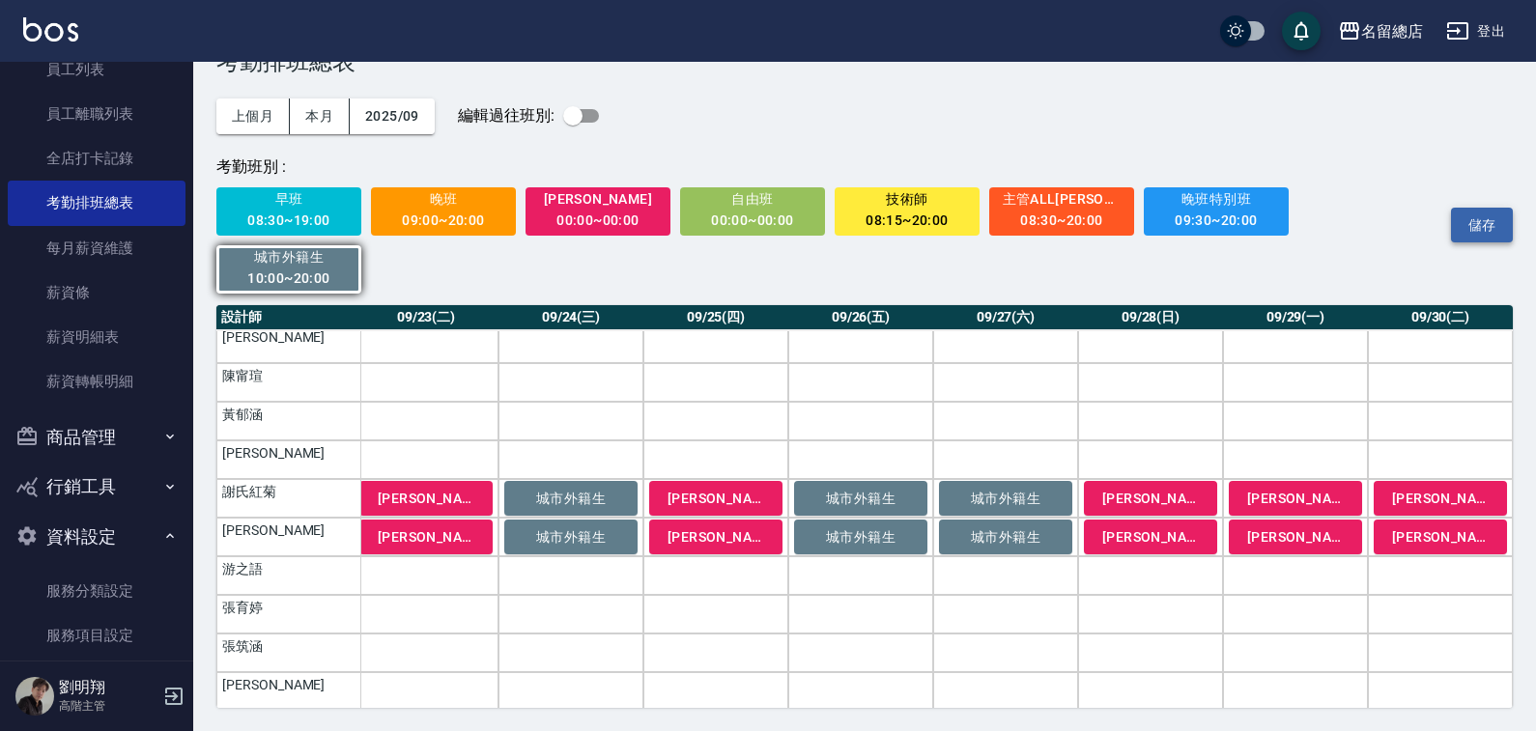
click at [1490, 224] on button "儲存" at bounding box center [1482, 226] width 62 height 36
drag, startPoint x: 602, startPoint y: 230, endPoint x: 596, endPoint y: 217, distance: 13.8
click at [601, 228] on div "00:00~00:00" at bounding box center [598, 221] width 119 height 24
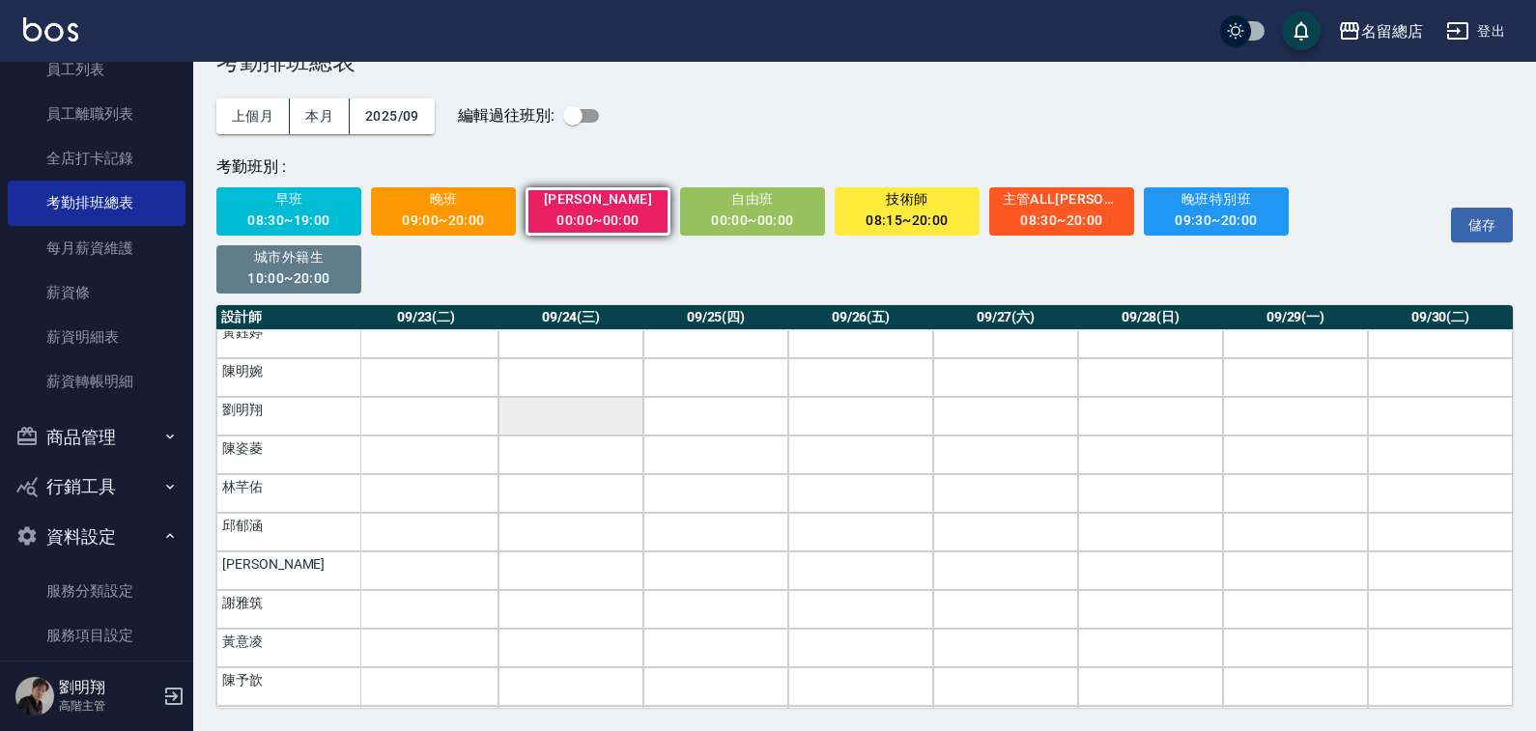
scroll to position [508, 3205]
click at [573, 396] on td "a dense table" at bounding box center [570, 382] width 145 height 39
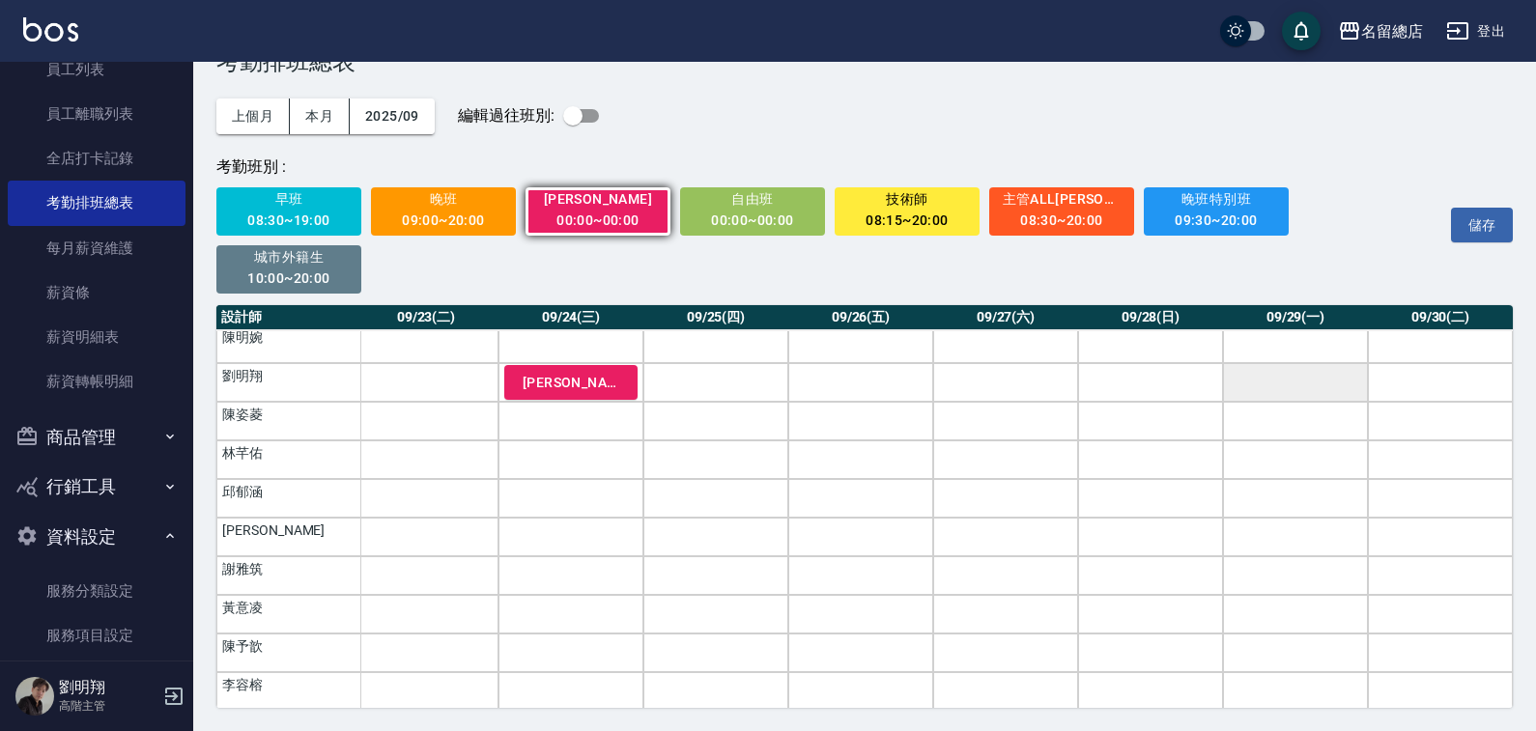
click at [1307, 394] on td "a dense table" at bounding box center [1295, 382] width 145 height 39
click at [450, 384] on td "a dense table" at bounding box center [426, 382] width 145 height 39
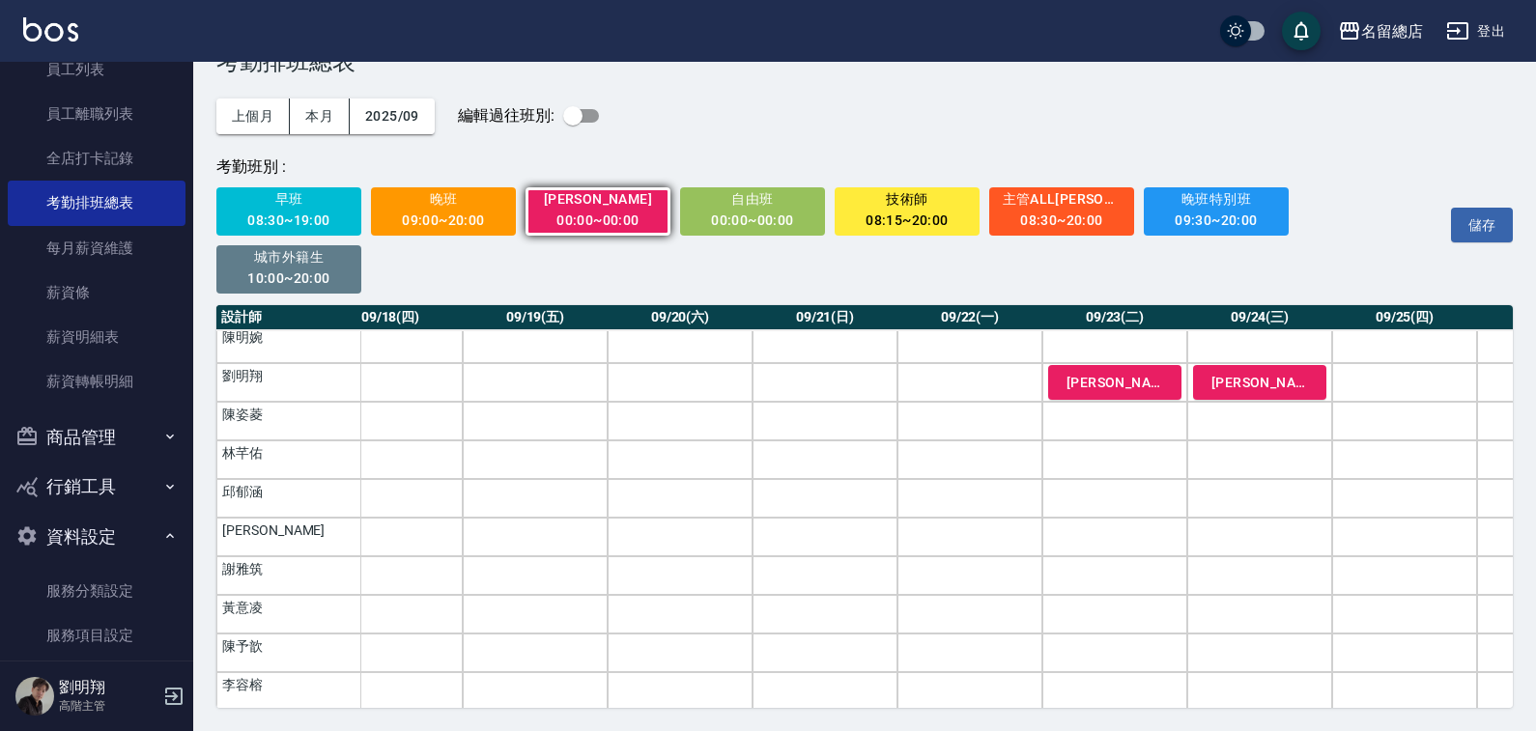
scroll to position [508, 2129]
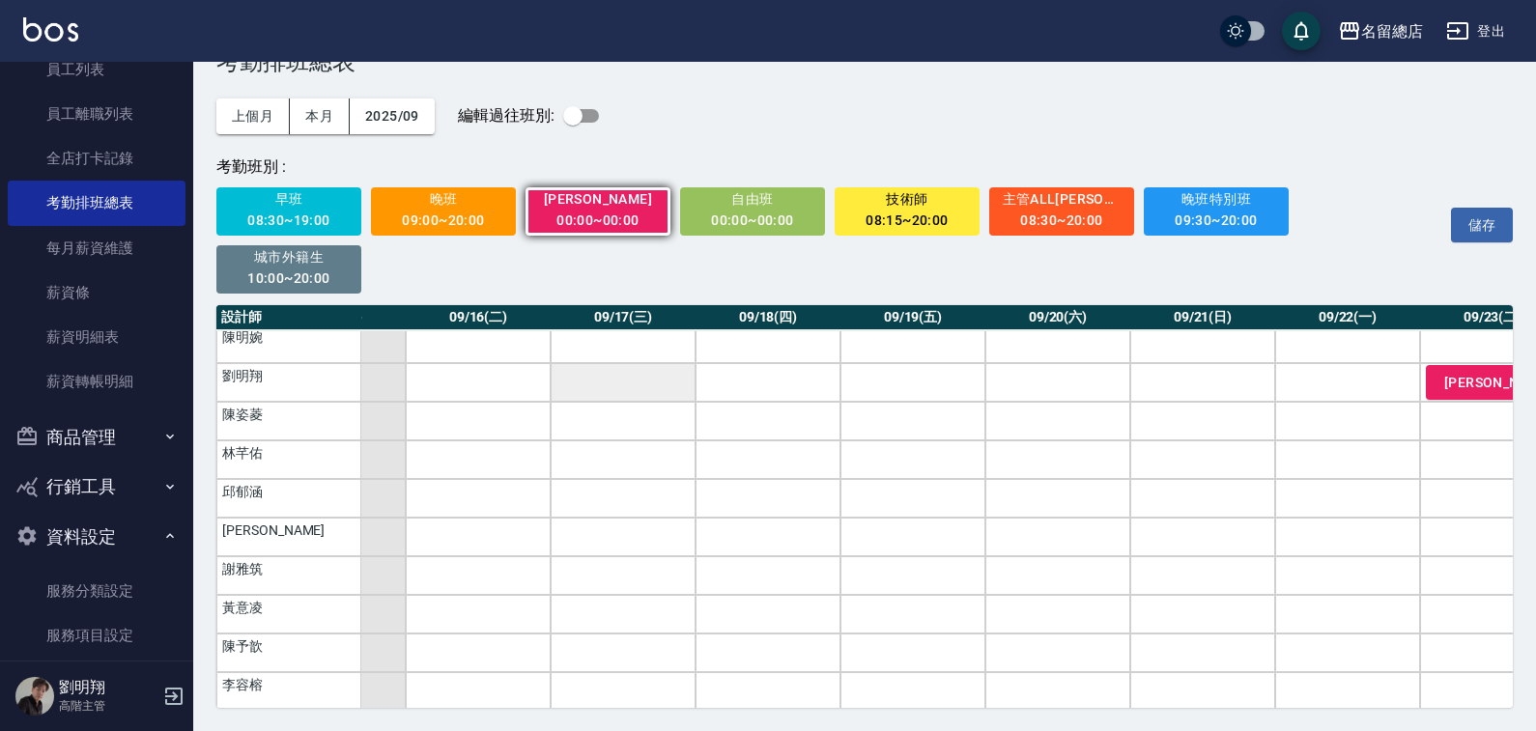
click at [654, 377] on td "a dense table" at bounding box center [623, 382] width 145 height 39
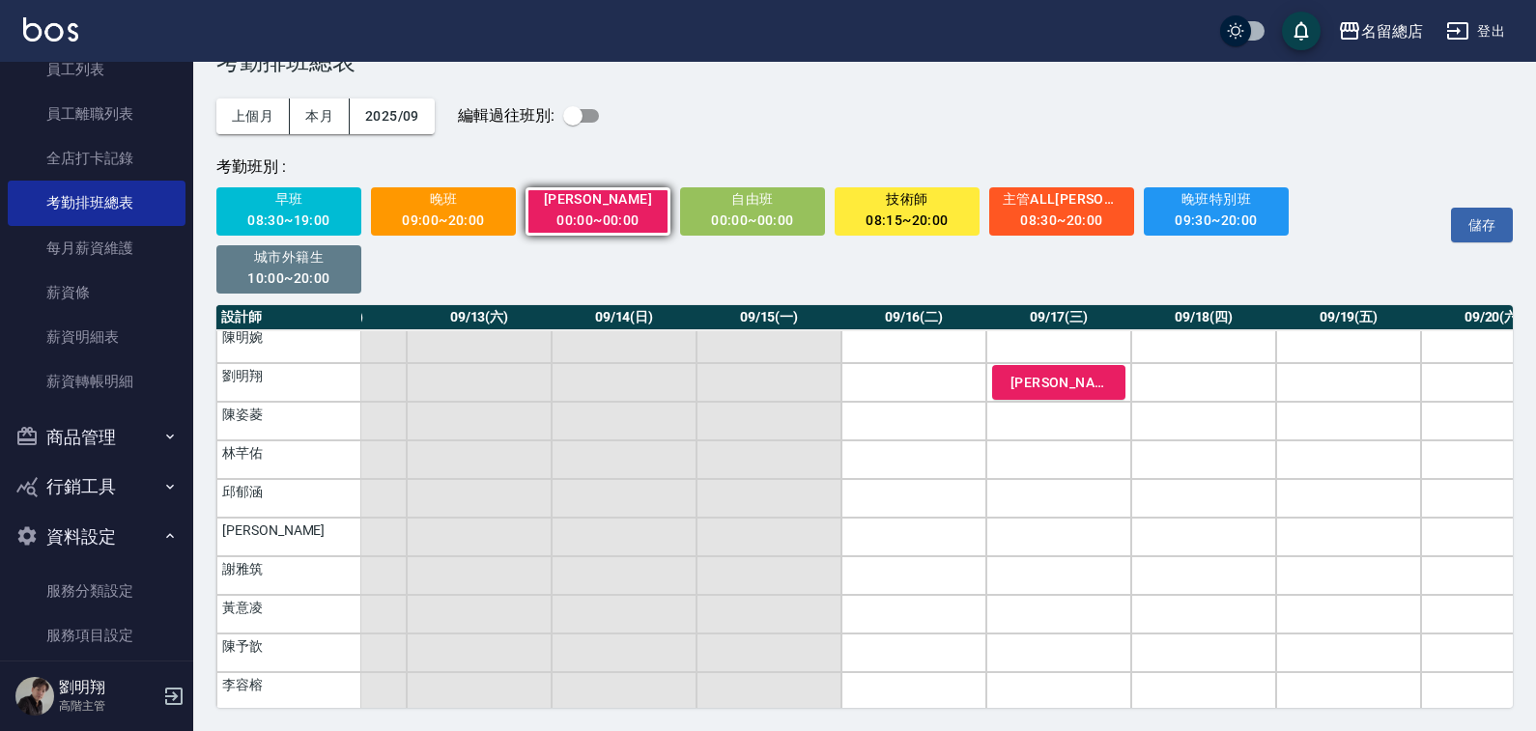
scroll to position [508, 1688]
click at [1487, 225] on button "儲存" at bounding box center [1482, 226] width 62 height 36
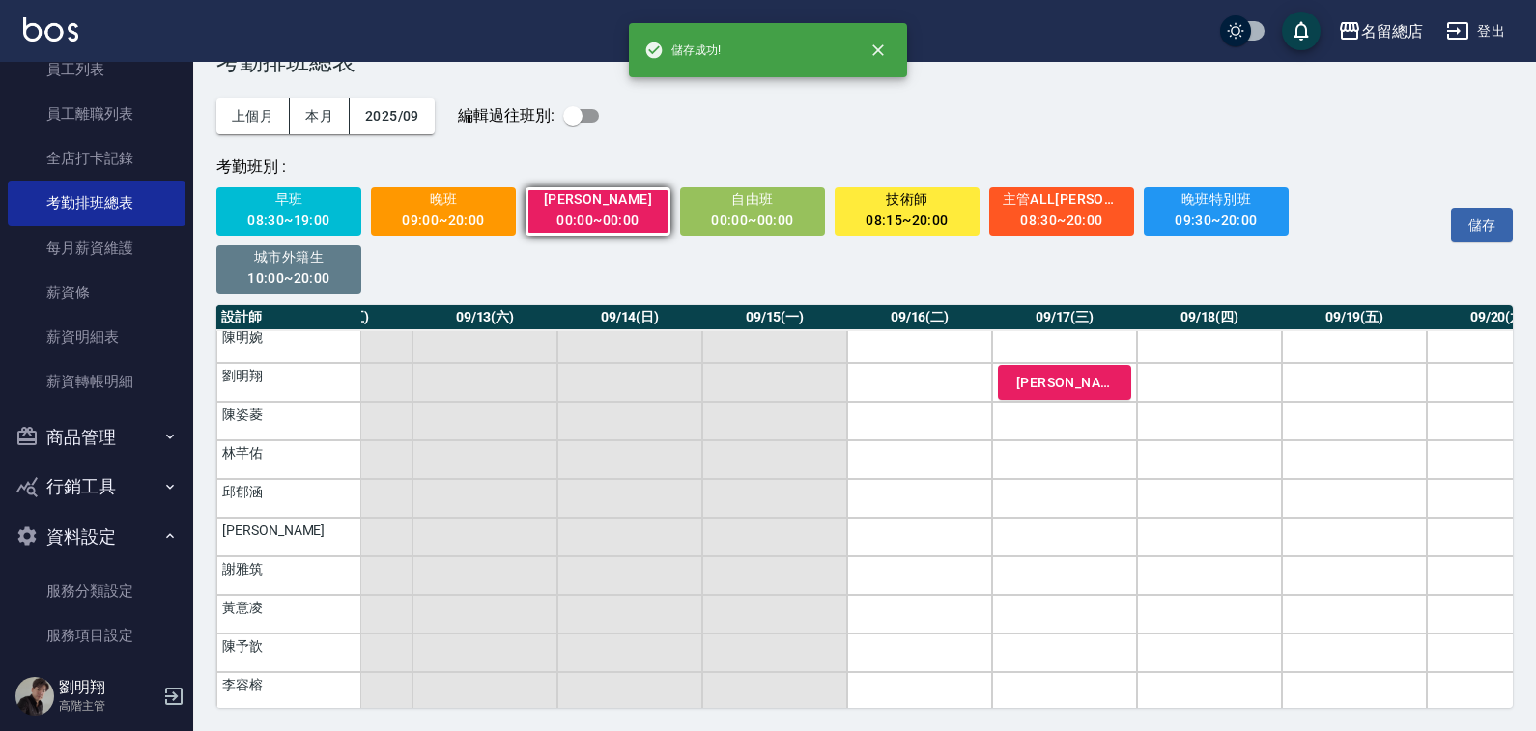
click at [599, 114] on input "checkbox" at bounding box center [573, 116] width 110 height 37
checkbox input "true"
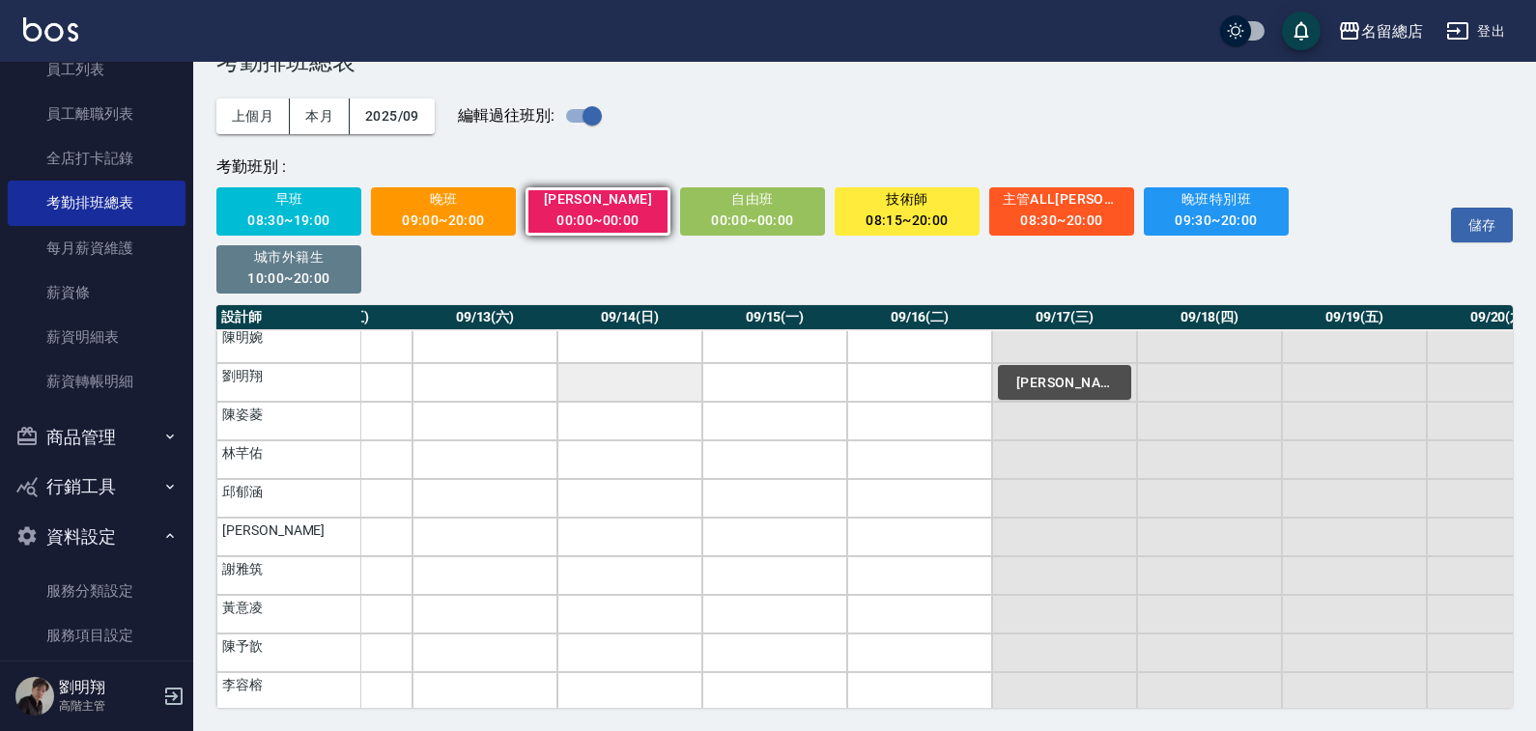
click at [640, 380] on td "a dense table" at bounding box center [629, 382] width 145 height 39
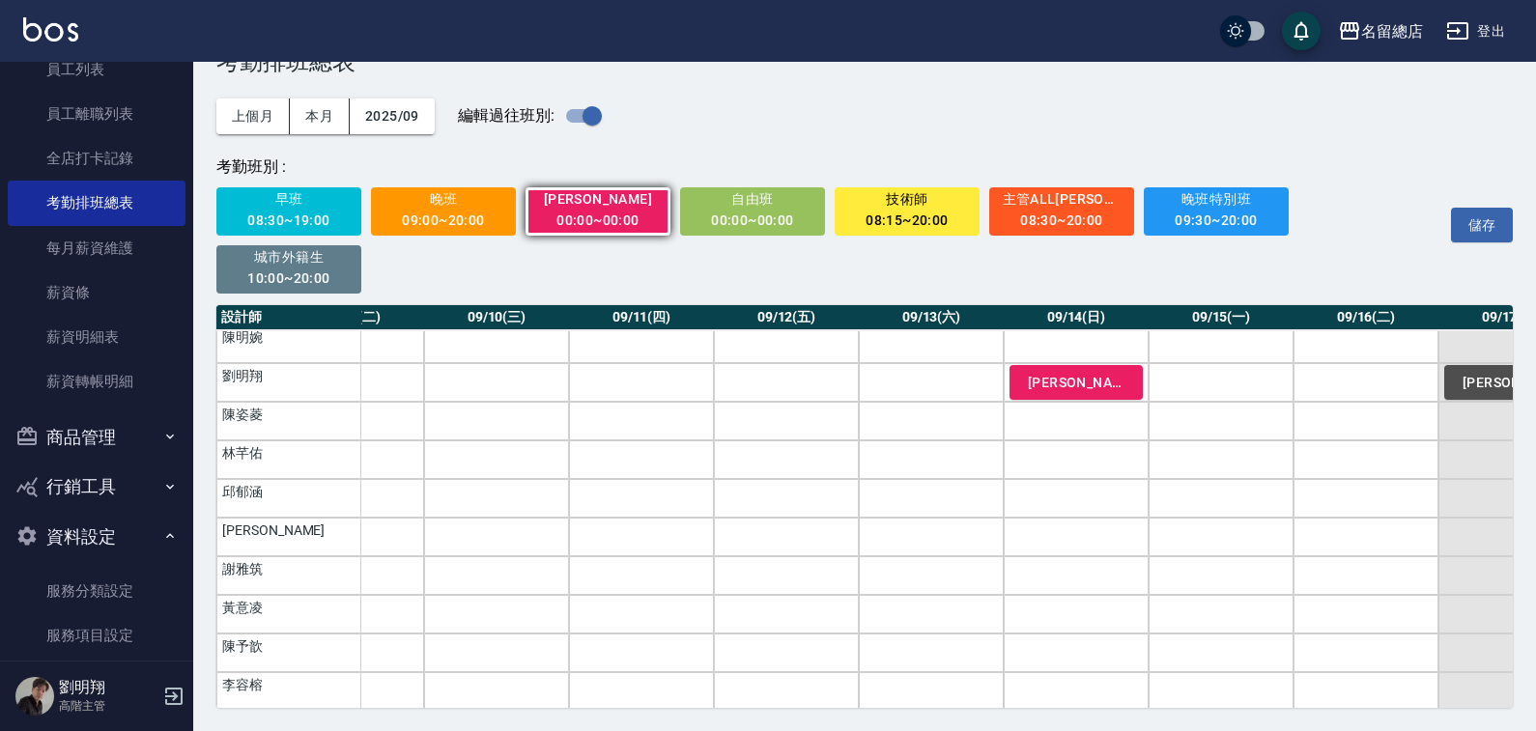
scroll to position [508, 1130]
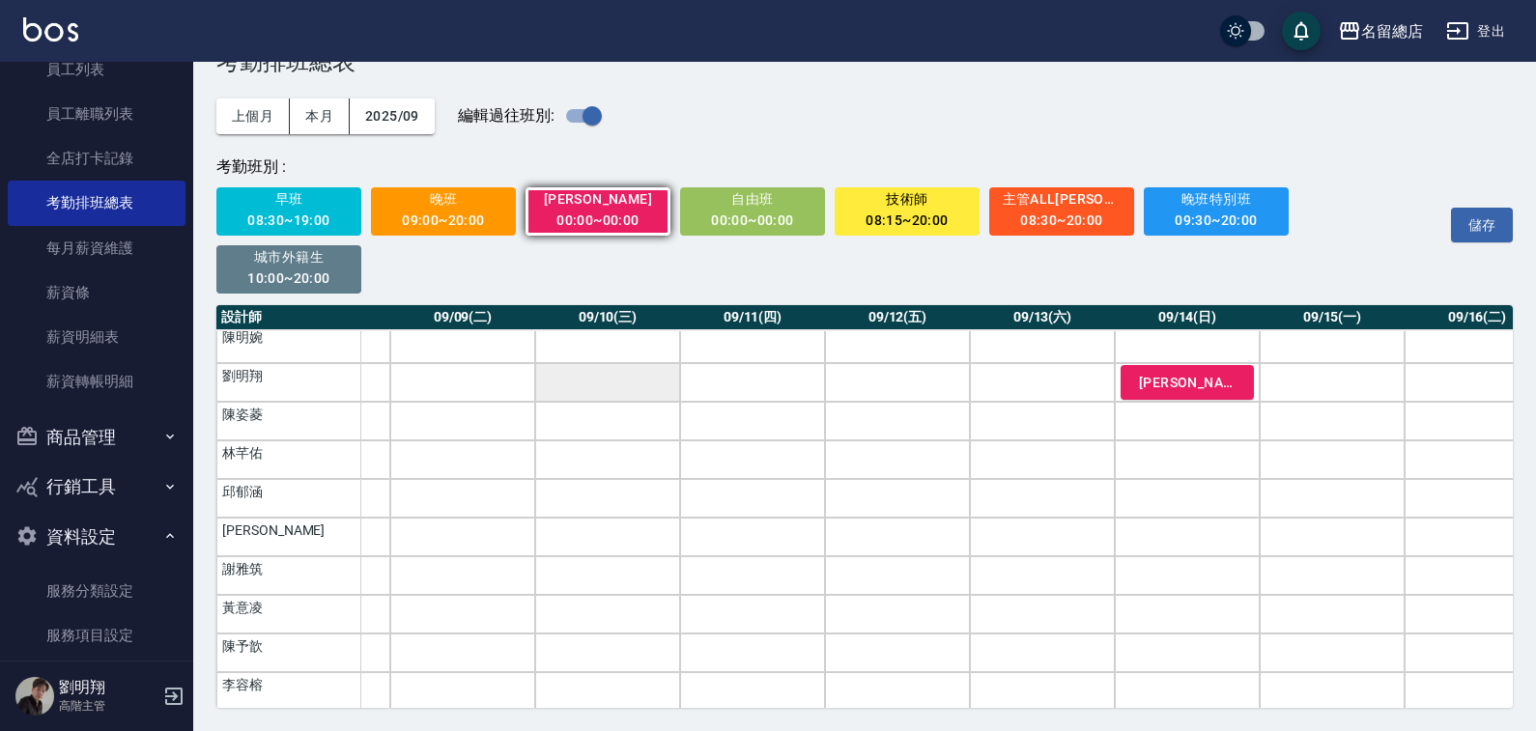
click at [640, 385] on td "a dense table" at bounding box center [607, 382] width 145 height 39
click at [522, 384] on td "a dense table" at bounding box center [462, 382] width 145 height 39
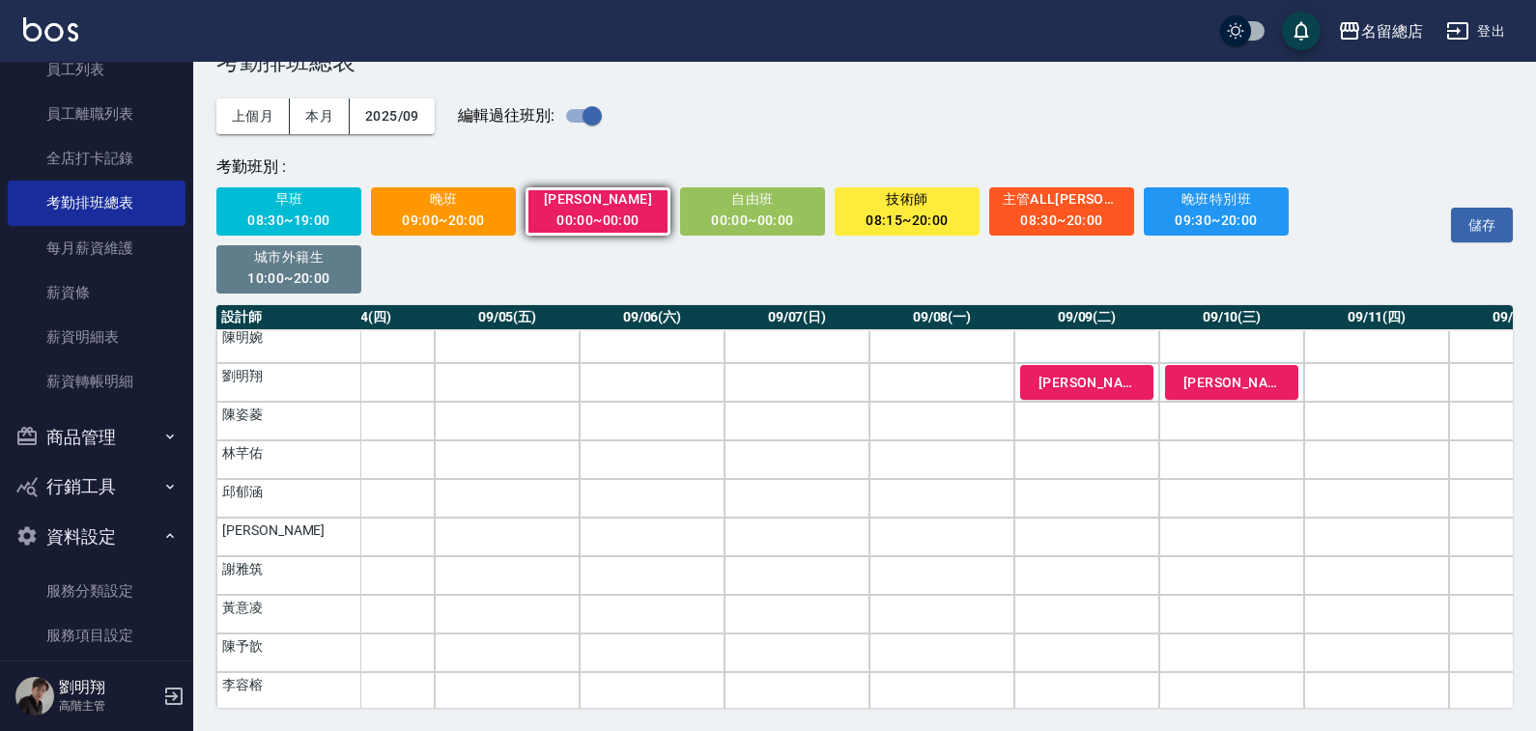
scroll to position [508, 341]
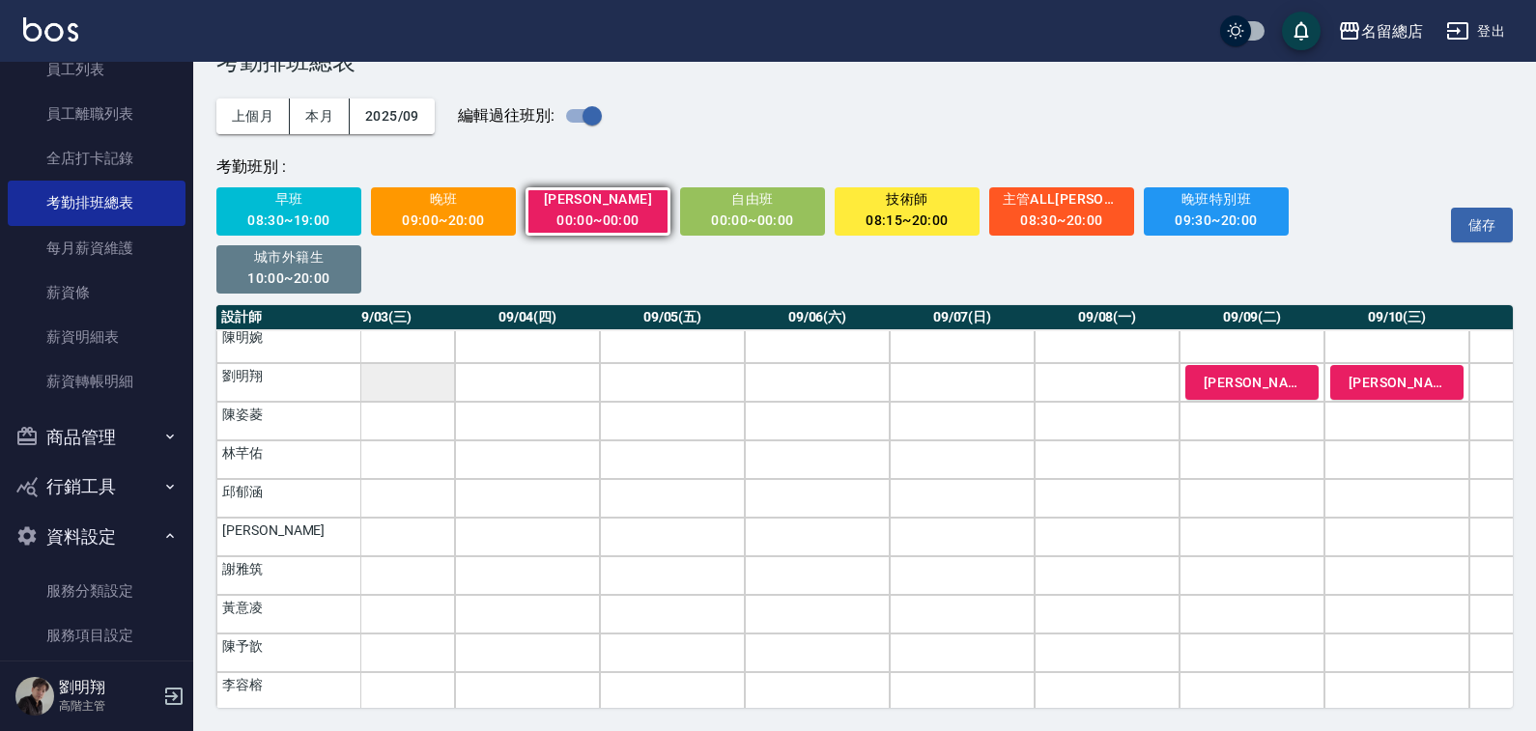
click at [404, 379] on td "a dense table" at bounding box center [382, 382] width 145 height 39
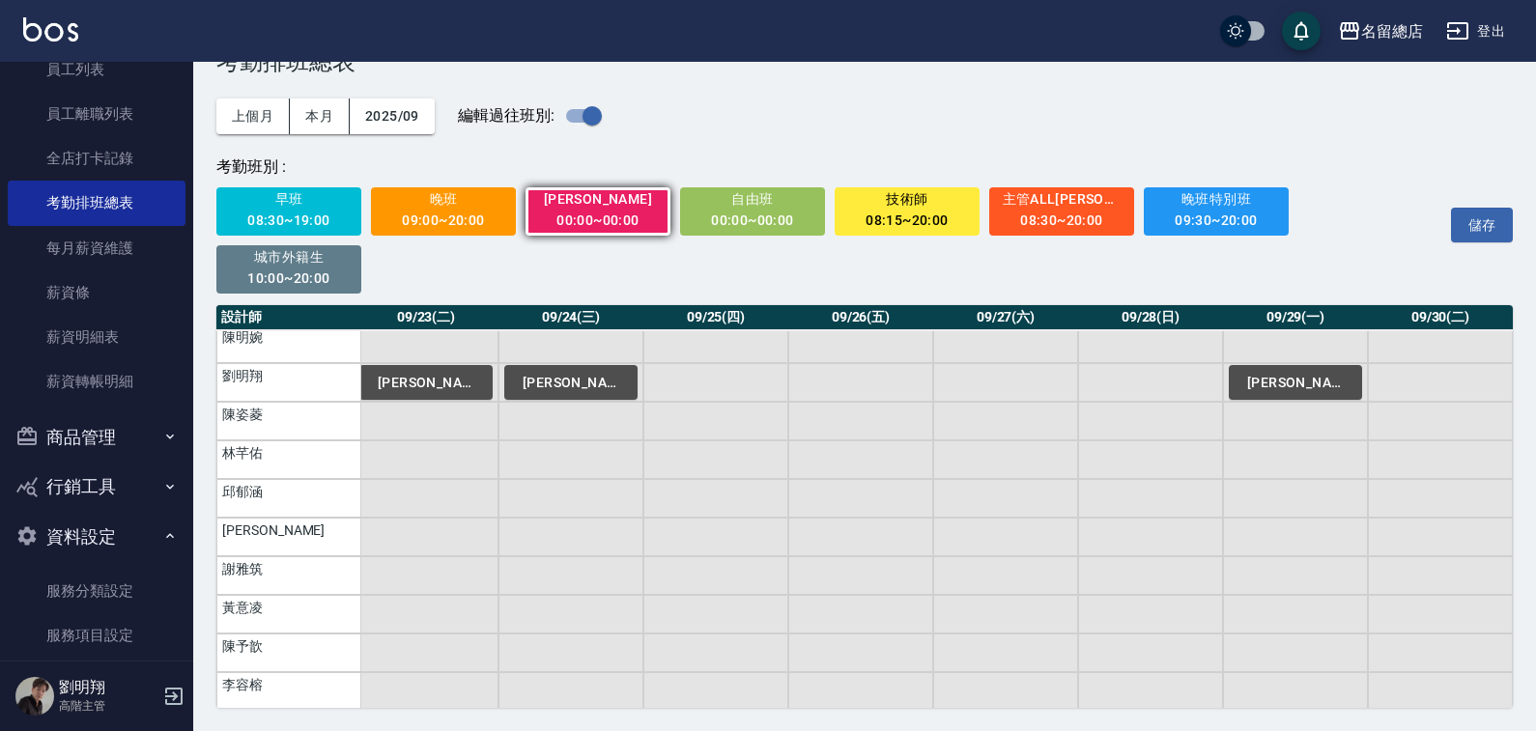
scroll to position [508, 2864]
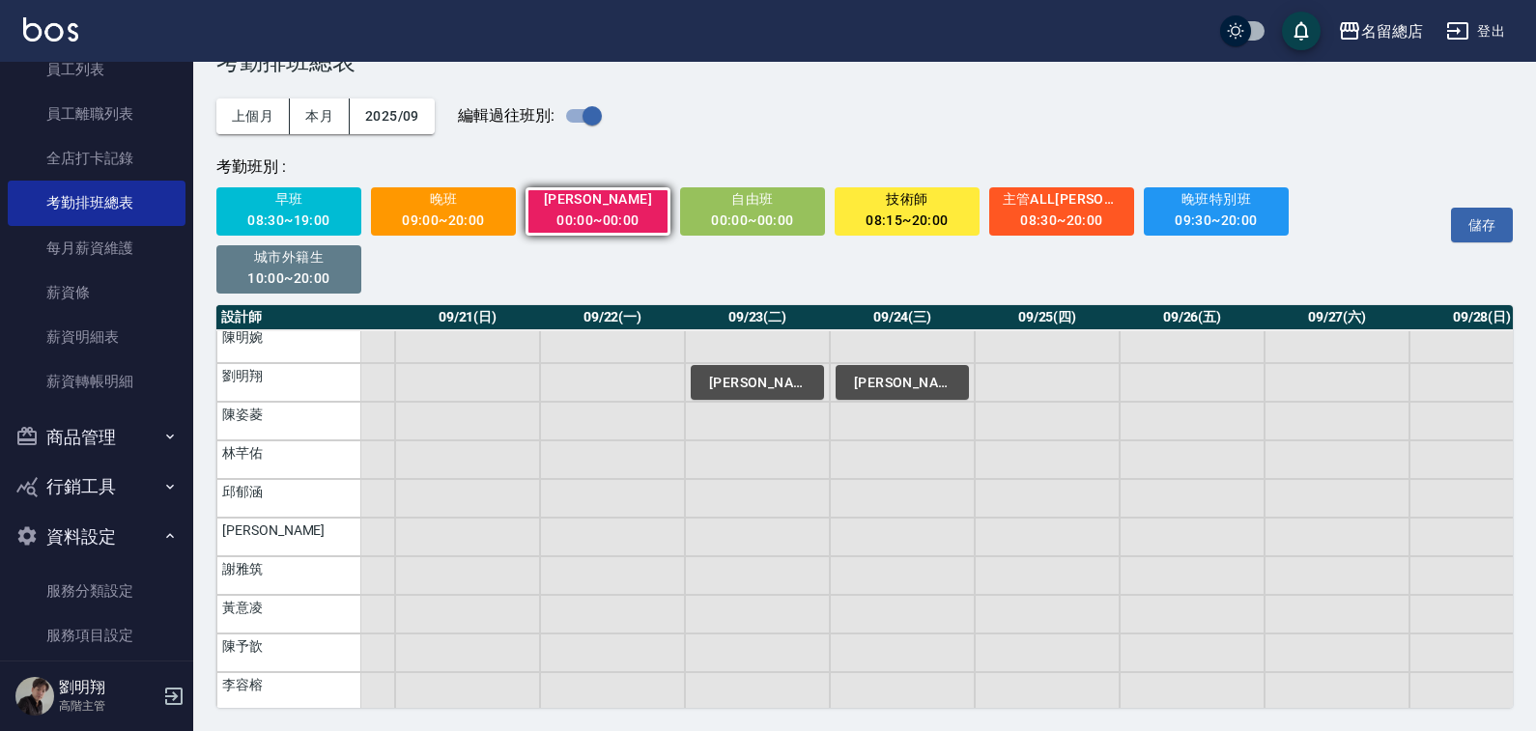
click at [1491, 230] on button "儲存" at bounding box center [1482, 226] width 62 height 36
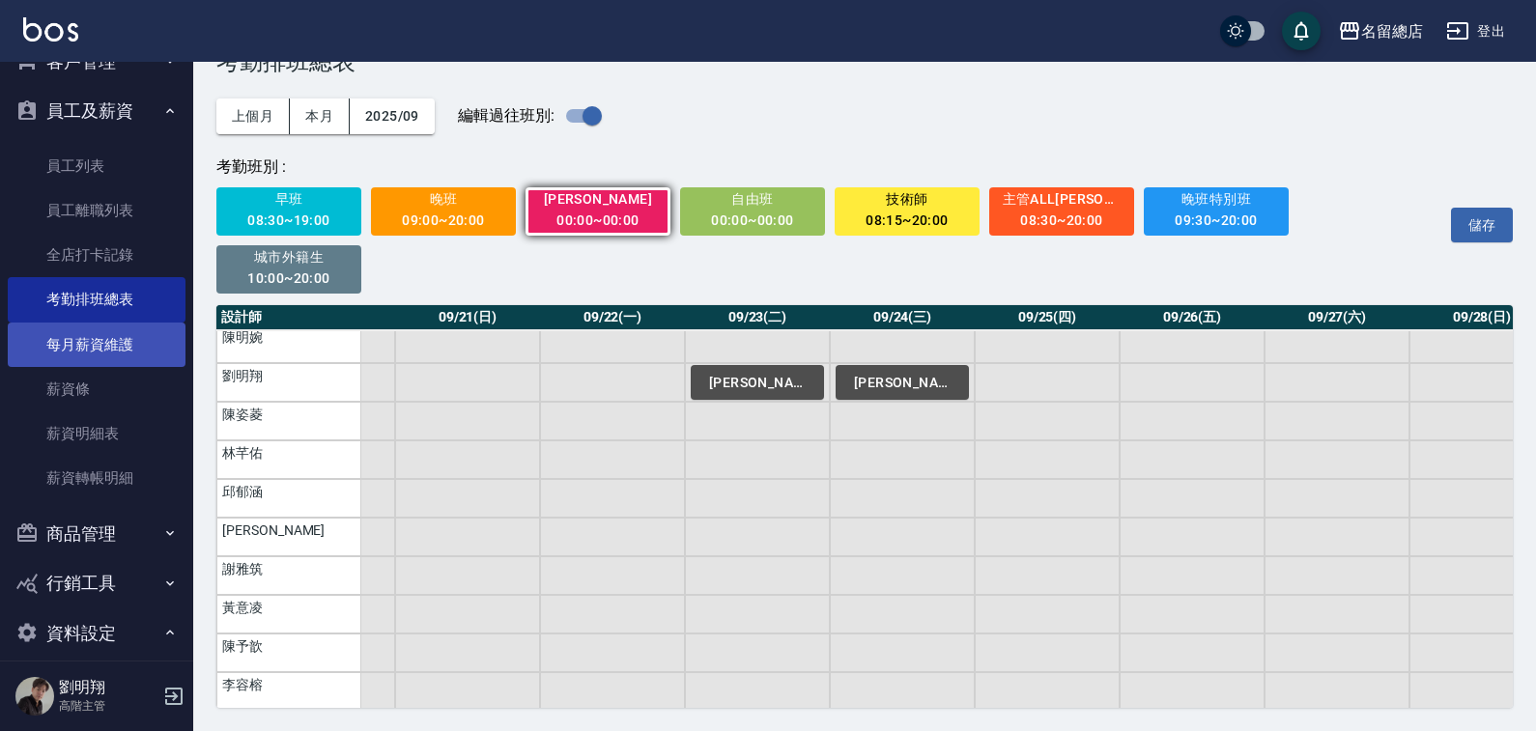
scroll to position [541, 0]
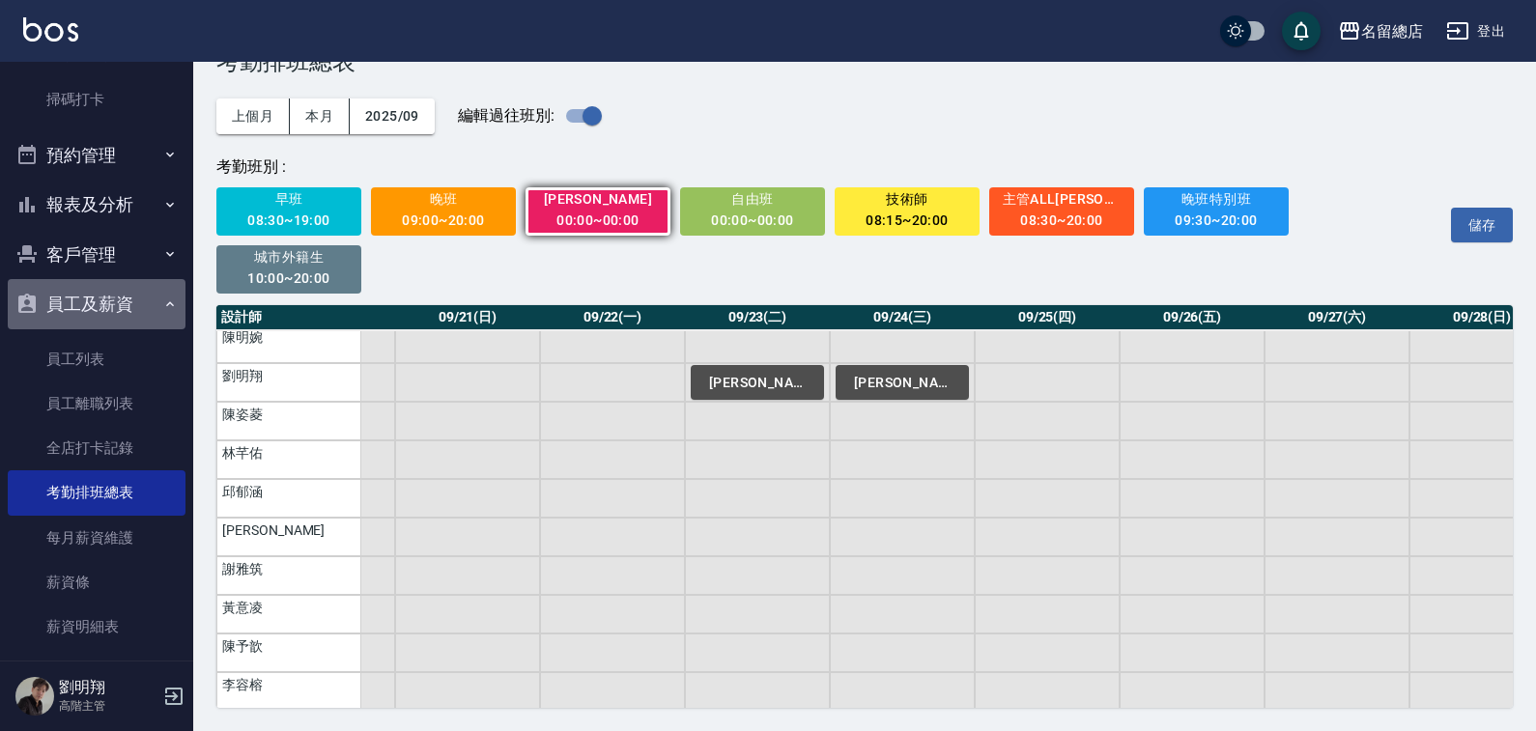
click at [119, 324] on button "員工及薪資" at bounding box center [97, 304] width 178 height 50
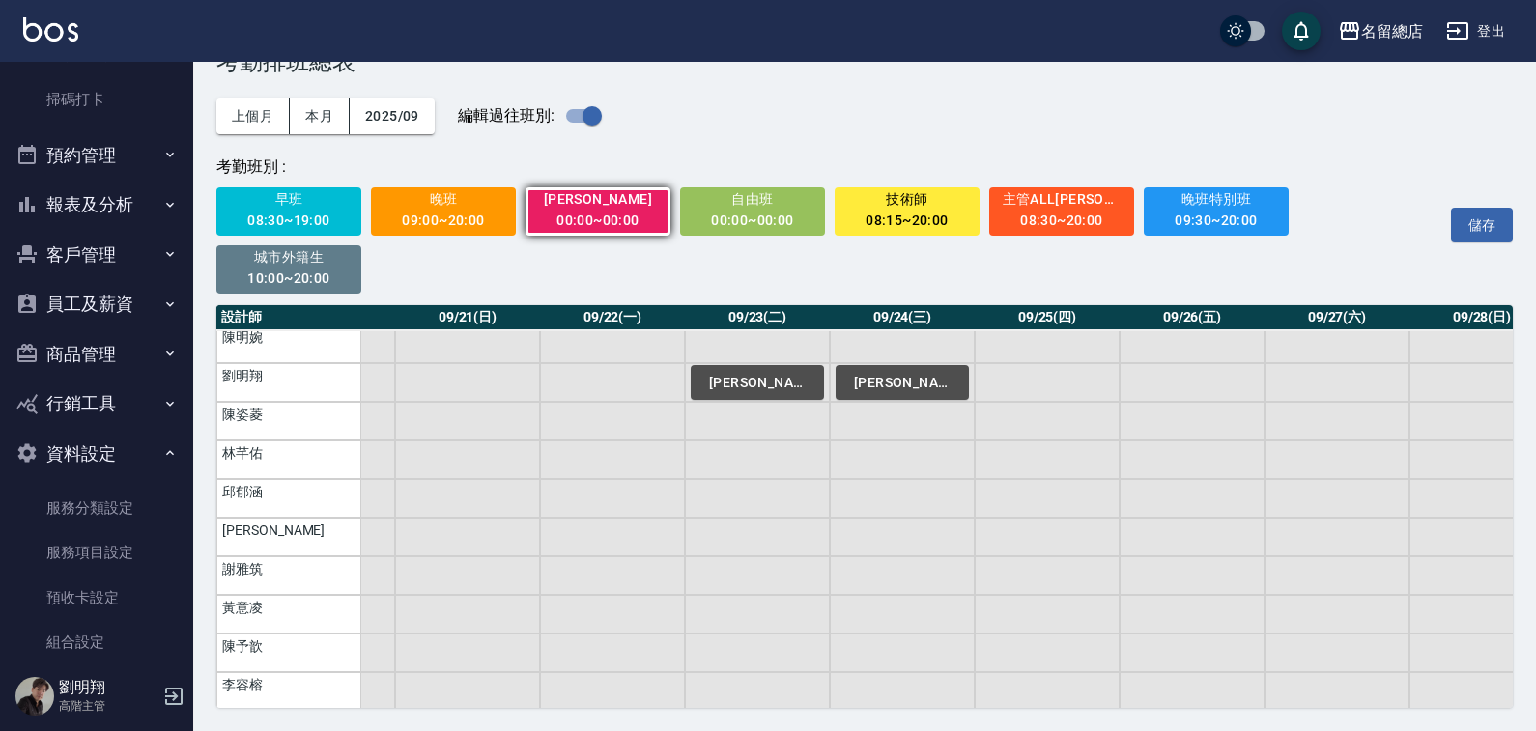
click at [79, 451] on button "資料設定" at bounding box center [97, 454] width 178 height 50
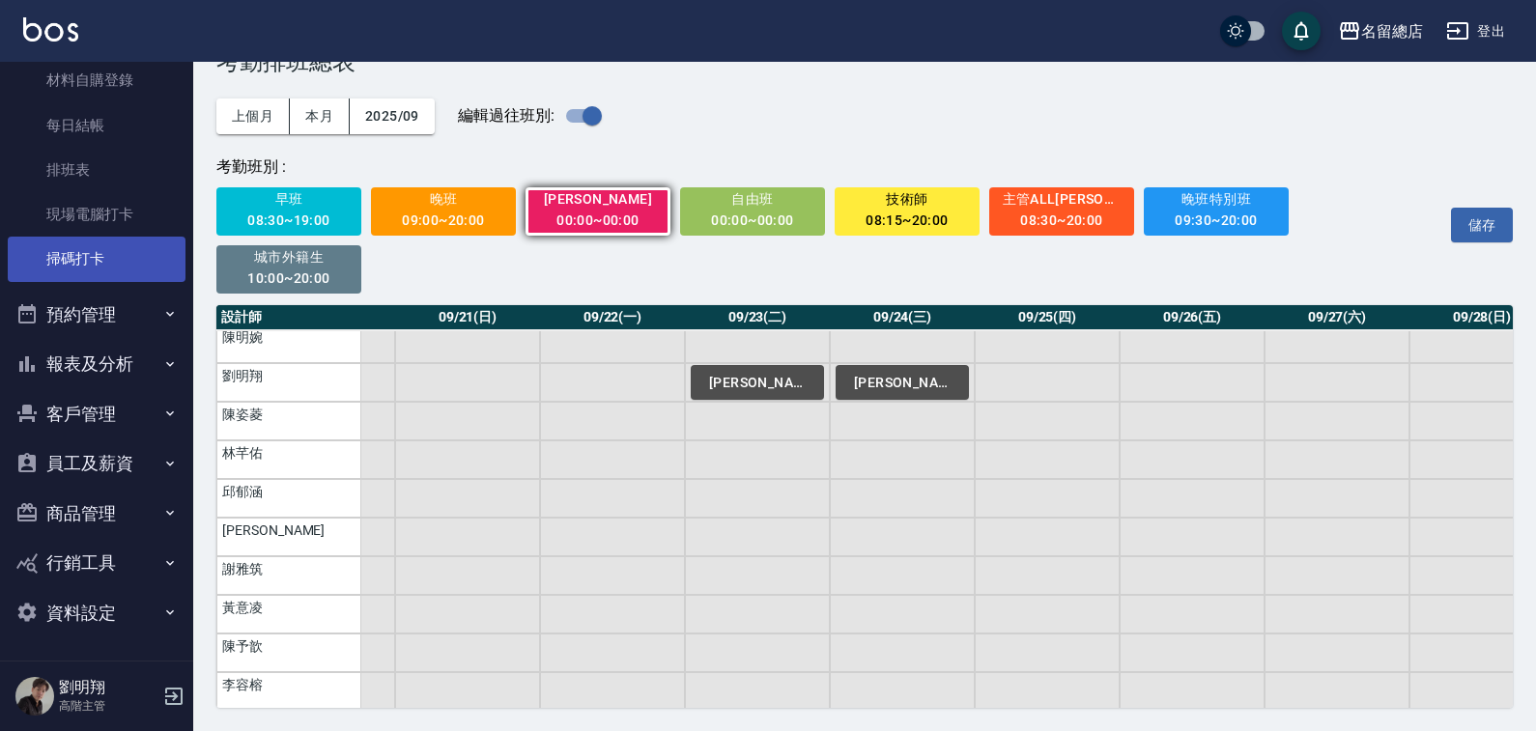
scroll to position [382, 0]
click at [99, 368] on button "報表及分析" at bounding box center [97, 364] width 178 height 50
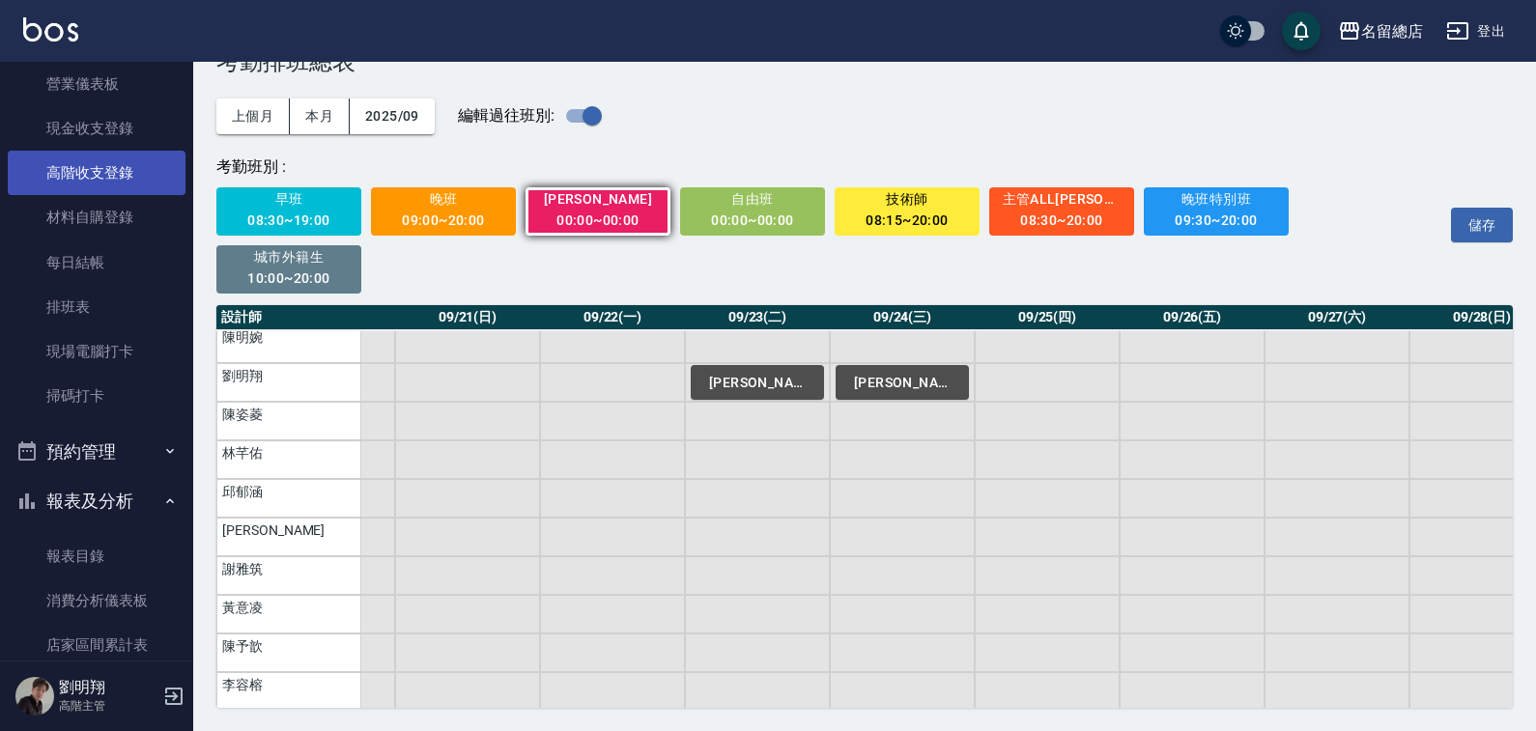
scroll to position [92, 0]
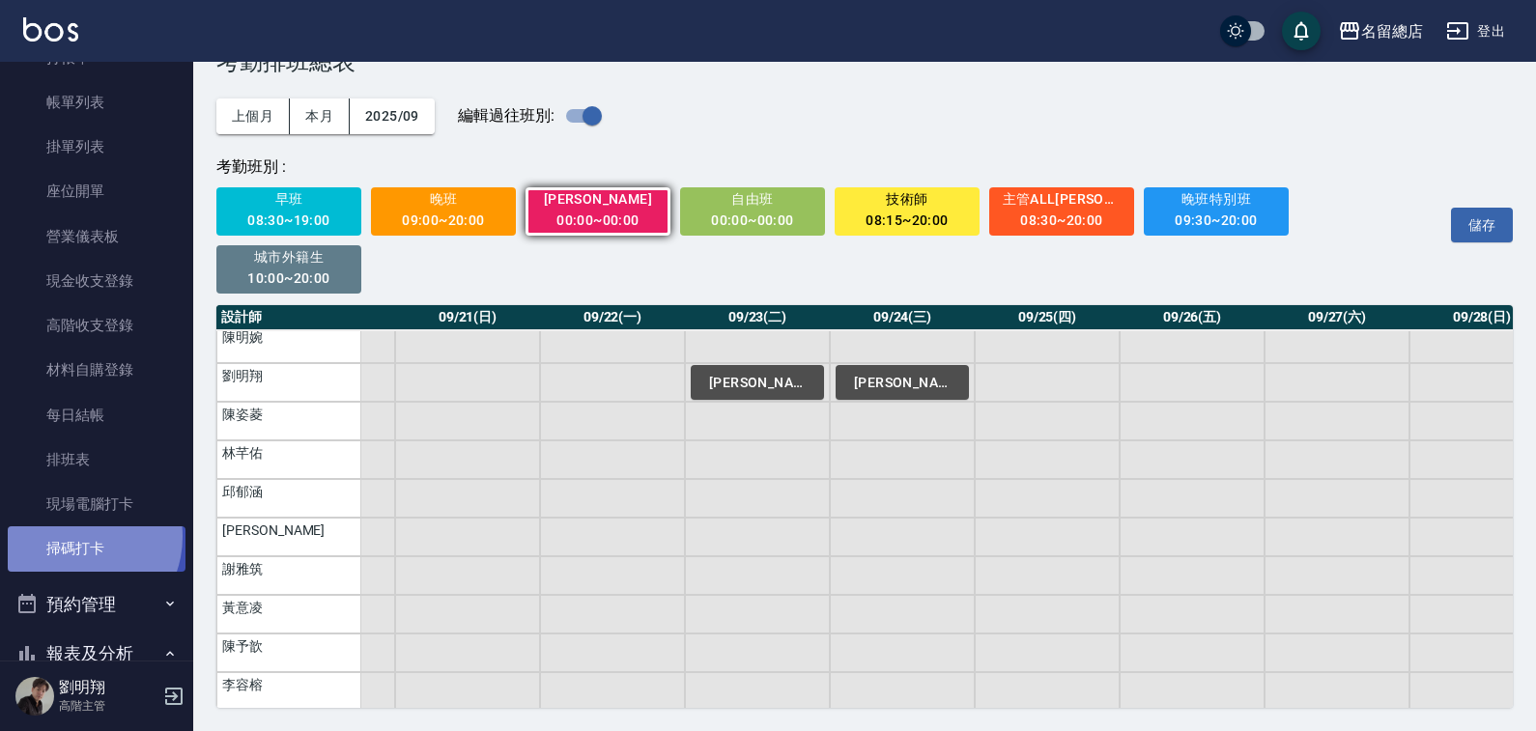
click at [75, 537] on link "掃碼打卡" at bounding box center [97, 549] width 178 height 44
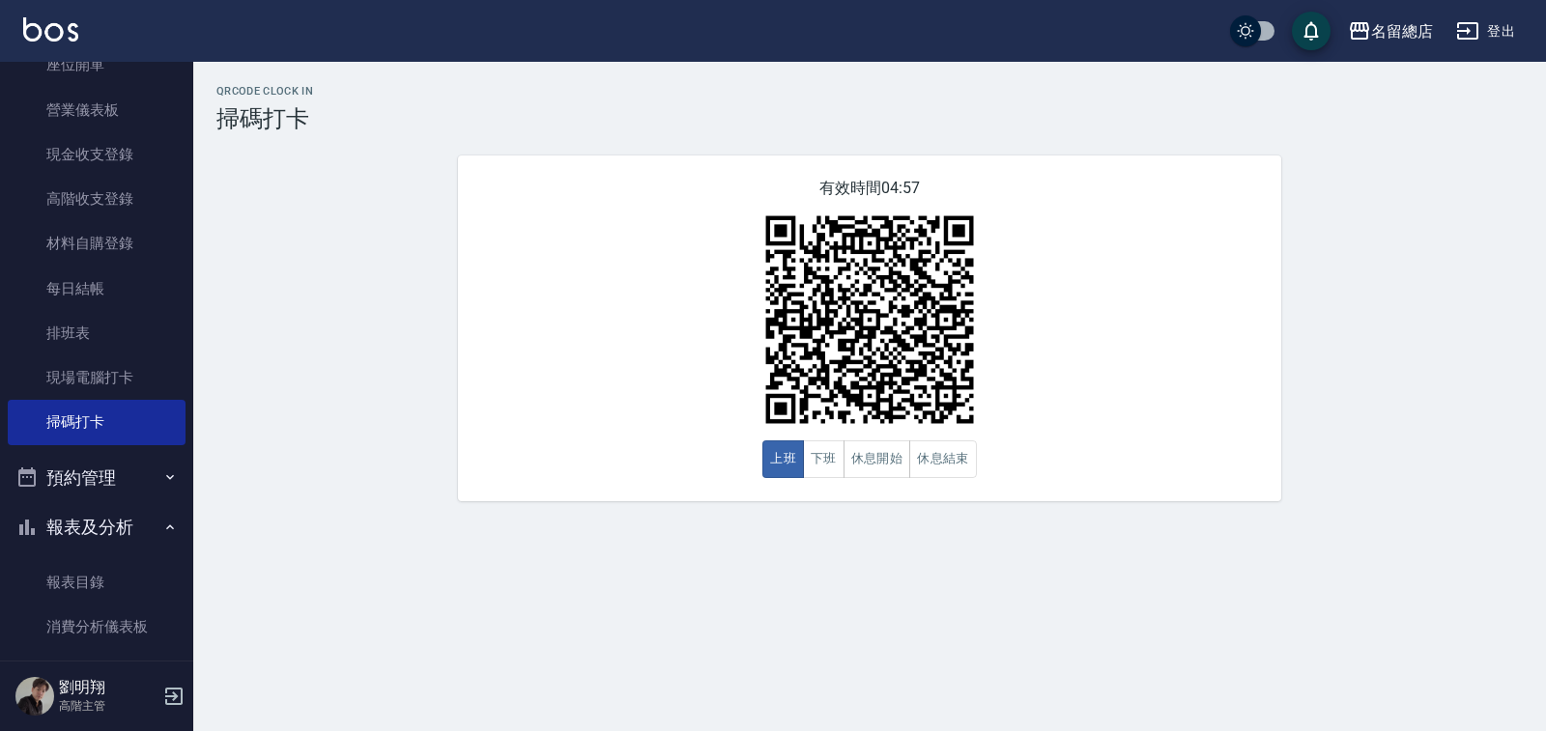
scroll to position [483, 0]
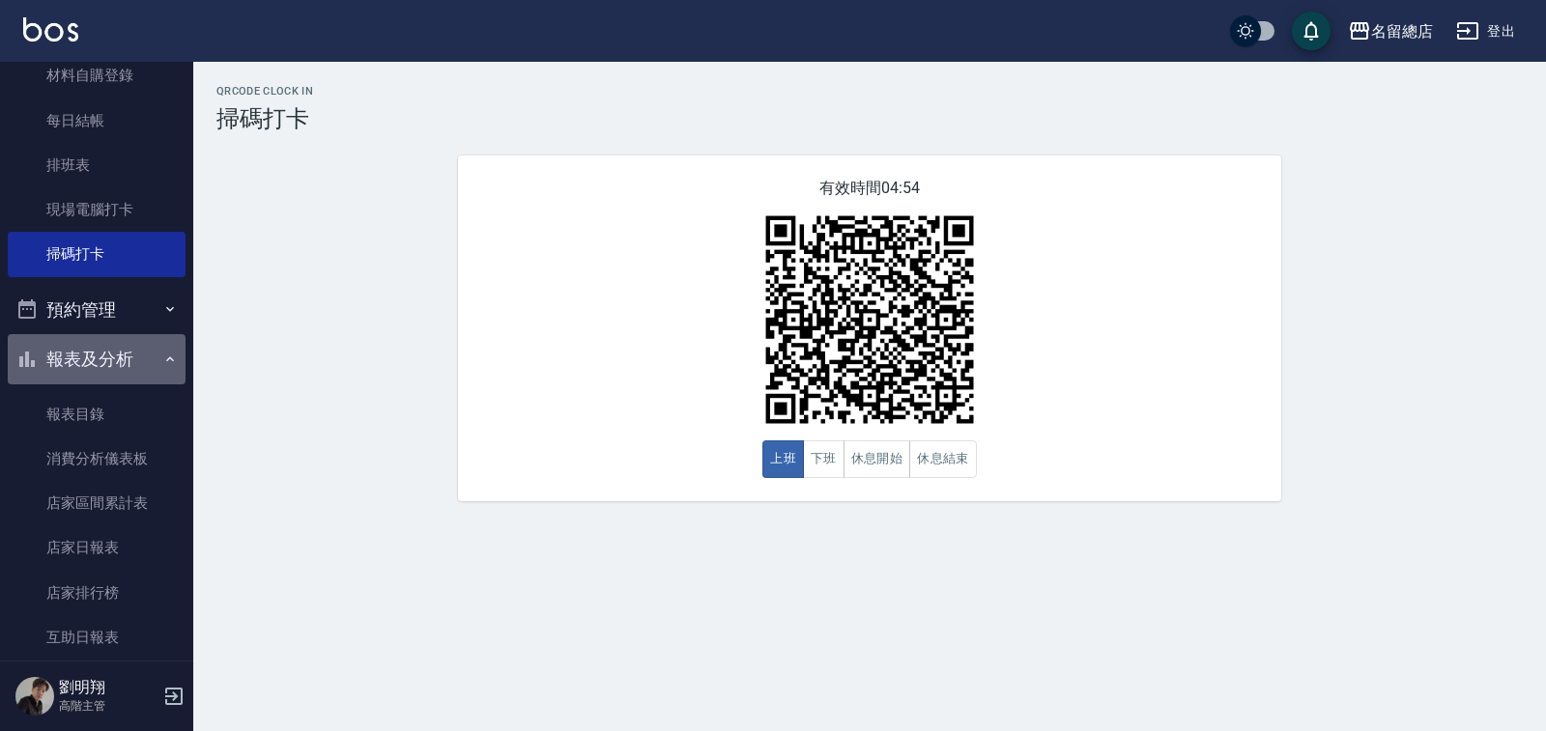
click at [107, 350] on button "報表及分析" at bounding box center [97, 359] width 178 height 50
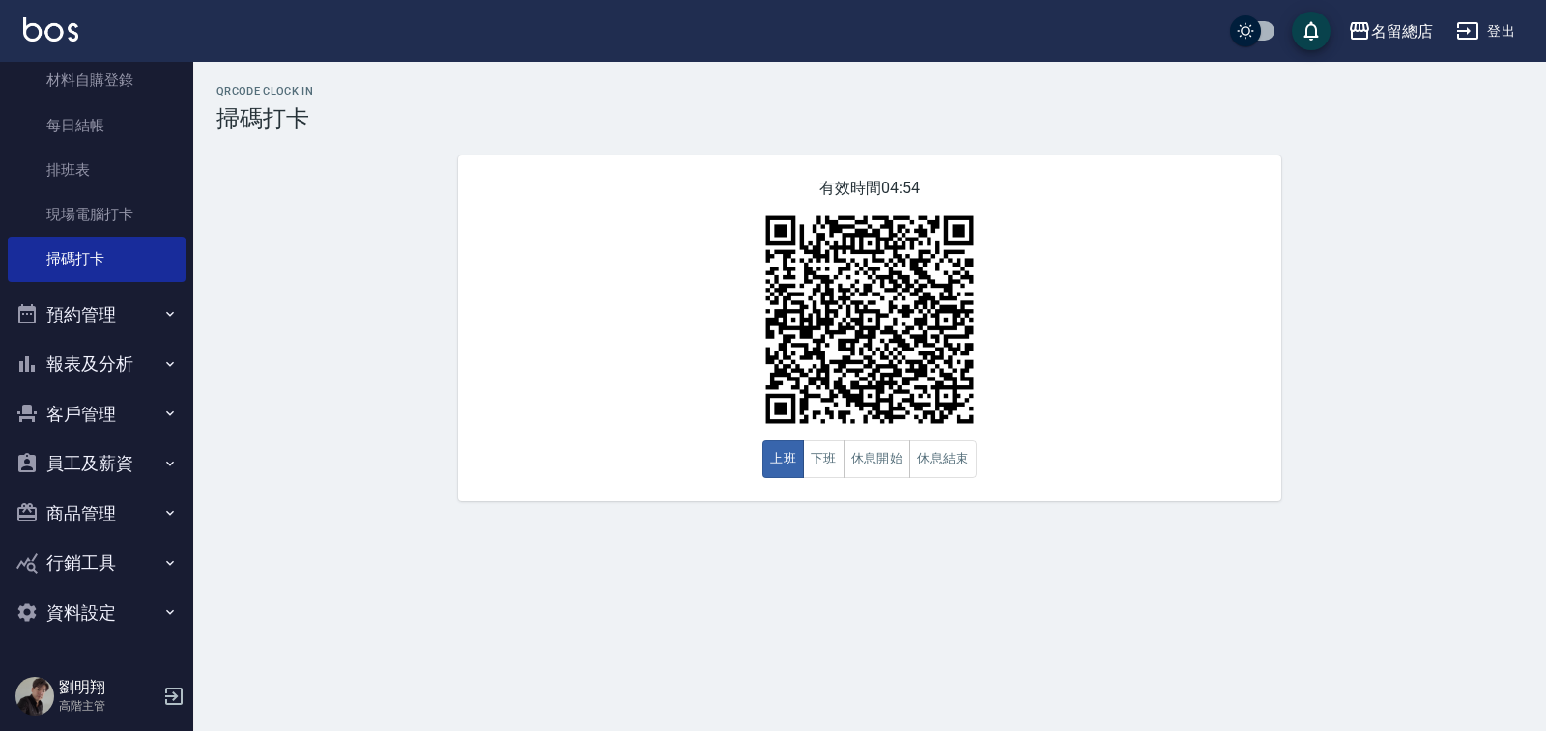
scroll to position [382, 0]
click at [95, 471] on button "員工及薪資" at bounding box center [97, 464] width 178 height 50
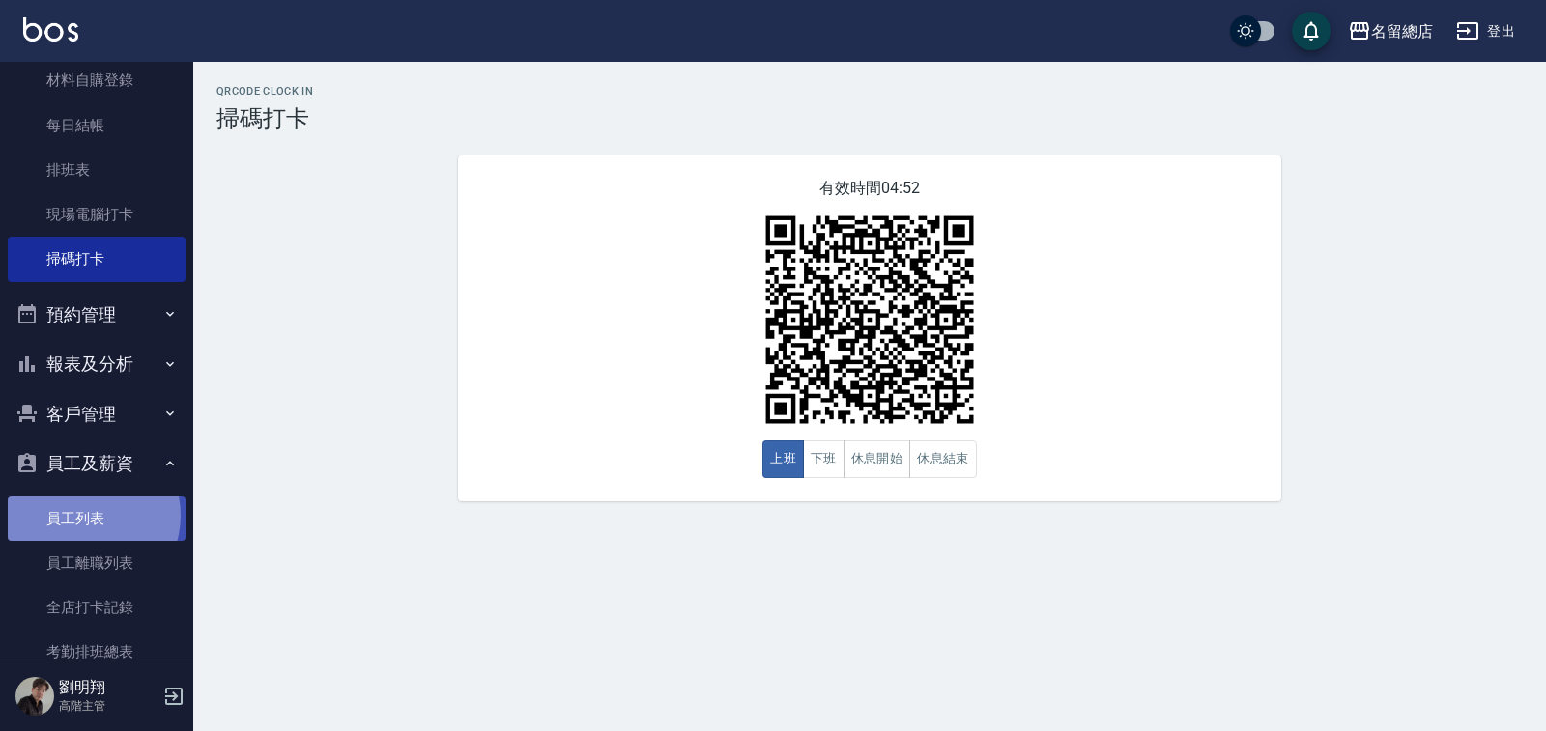
click at [85, 515] on link "員工列表" at bounding box center [97, 519] width 178 height 44
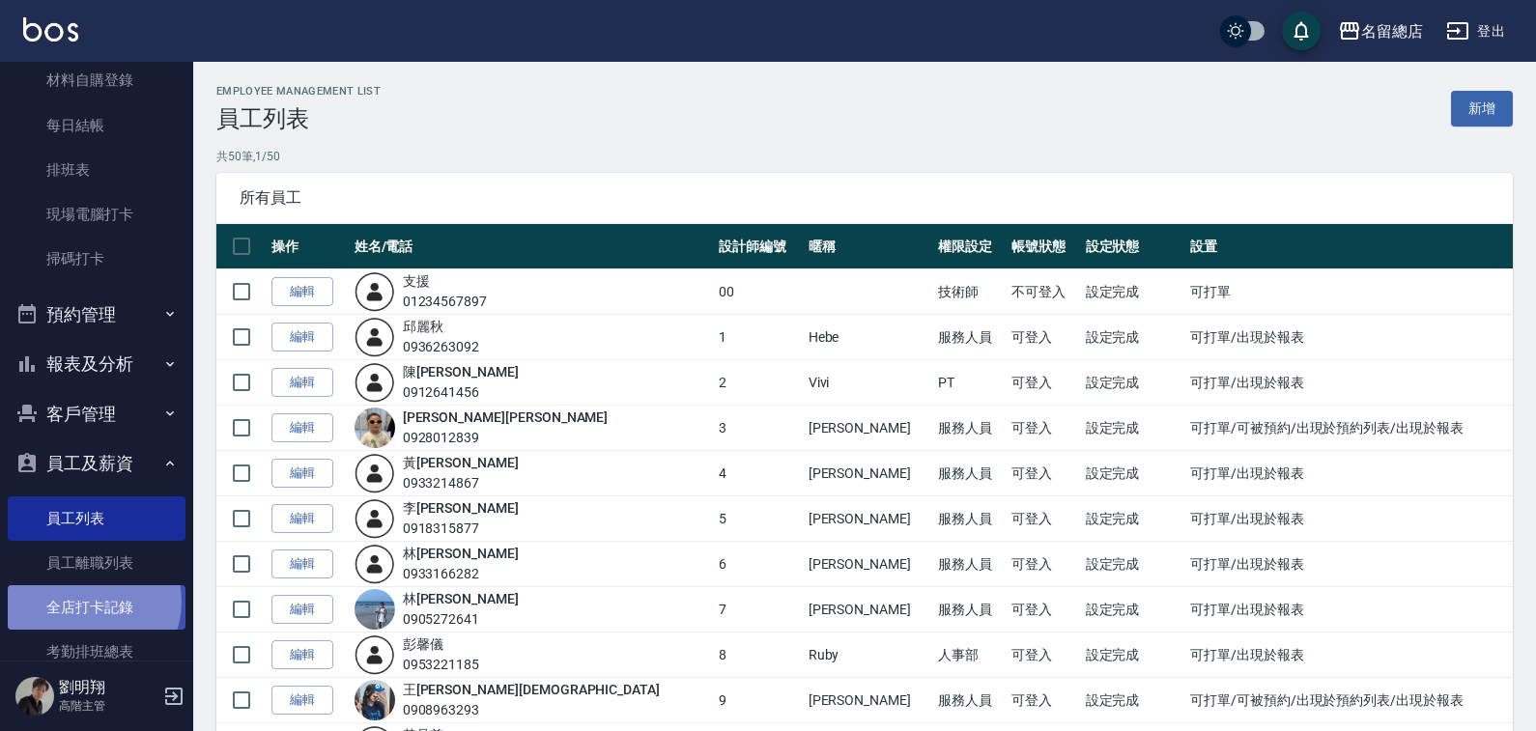
click at [92, 602] on link "全店打卡記錄" at bounding box center [97, 607] width 178 height 44
click at [102, 598] on link "全店打卡記錄" at bounding box center [97, 607] width 178 height 44
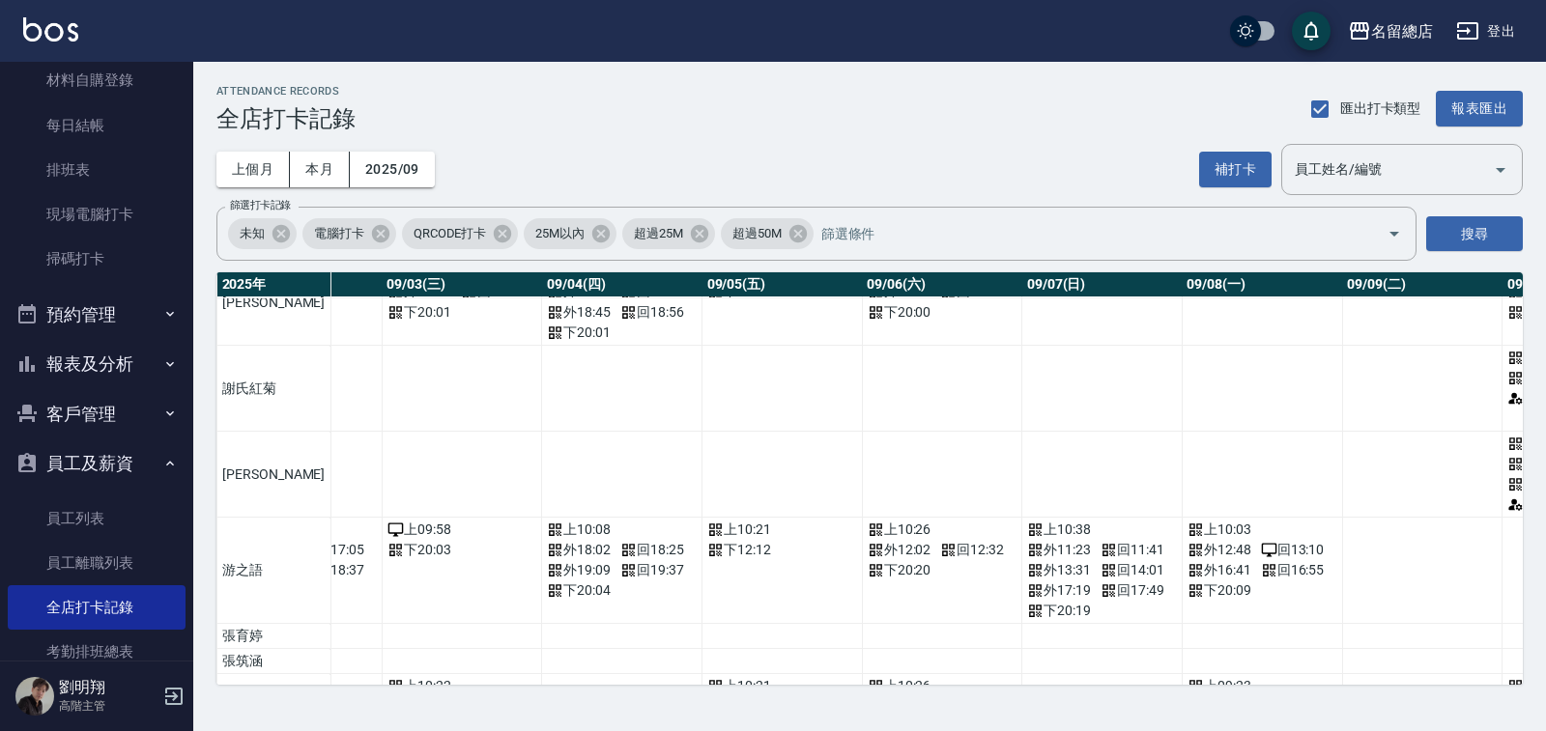
scroll to position [1932, 1315]
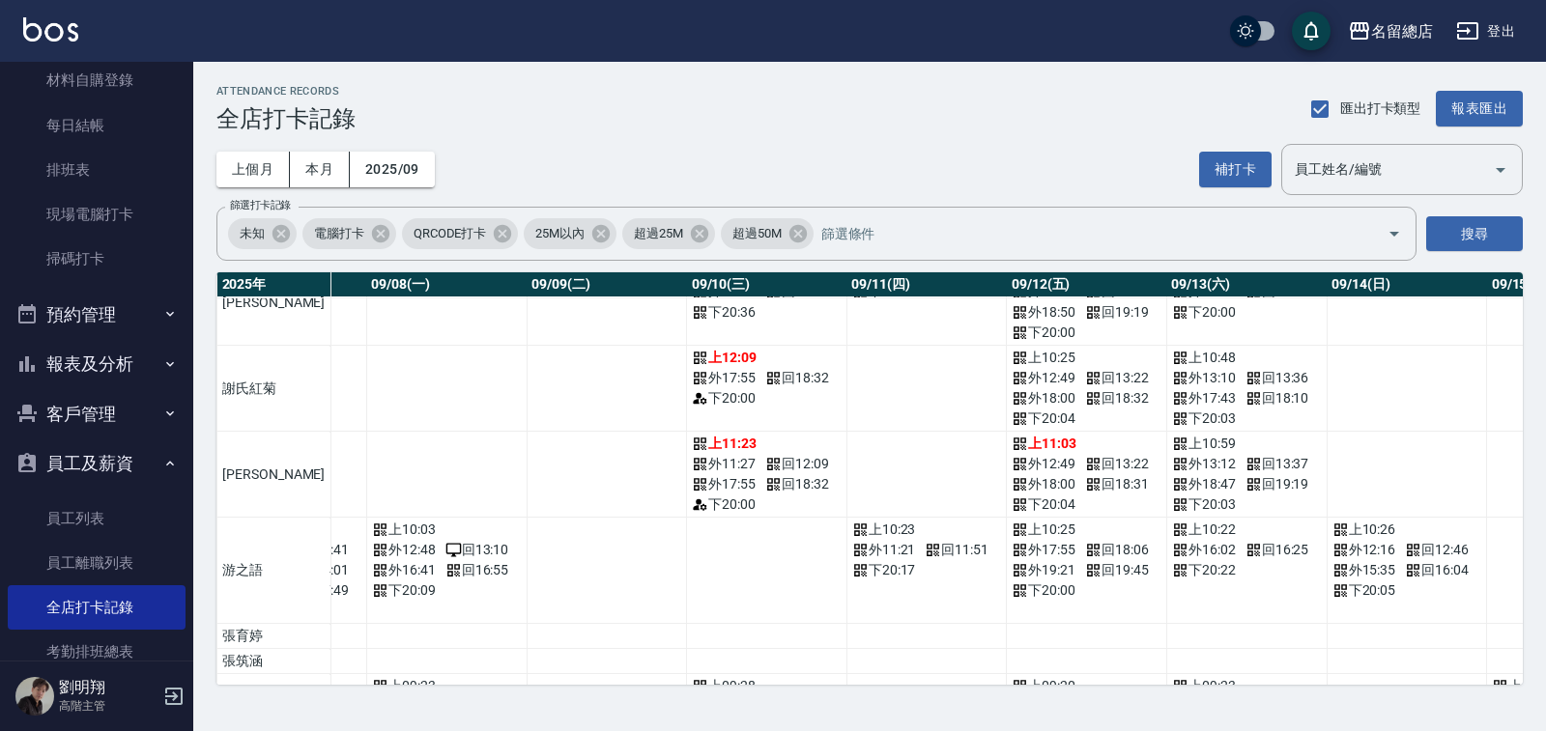
click at [779, 686] on div "ATTENDANCE RECORDS 全店打卡記錄 匯出打卡類型 報表匯出 上個月 本月 2025/09 補打卡 員工姓名/編號 員工姓名/編號 篩選打卡記錄…" at bounding box center [869, 385] width 1352 height 646
click at [776, 686] on div "ATTENDANCE RECORDS 全店打卡記錄 匯出打卡類型 報表匯出 上個月 本月 2025/09 補打卡 員工姓名/編號 員工姓名/編號 篩選打卡記錄…" at bounding box center [869, 385] width 1352 height 646
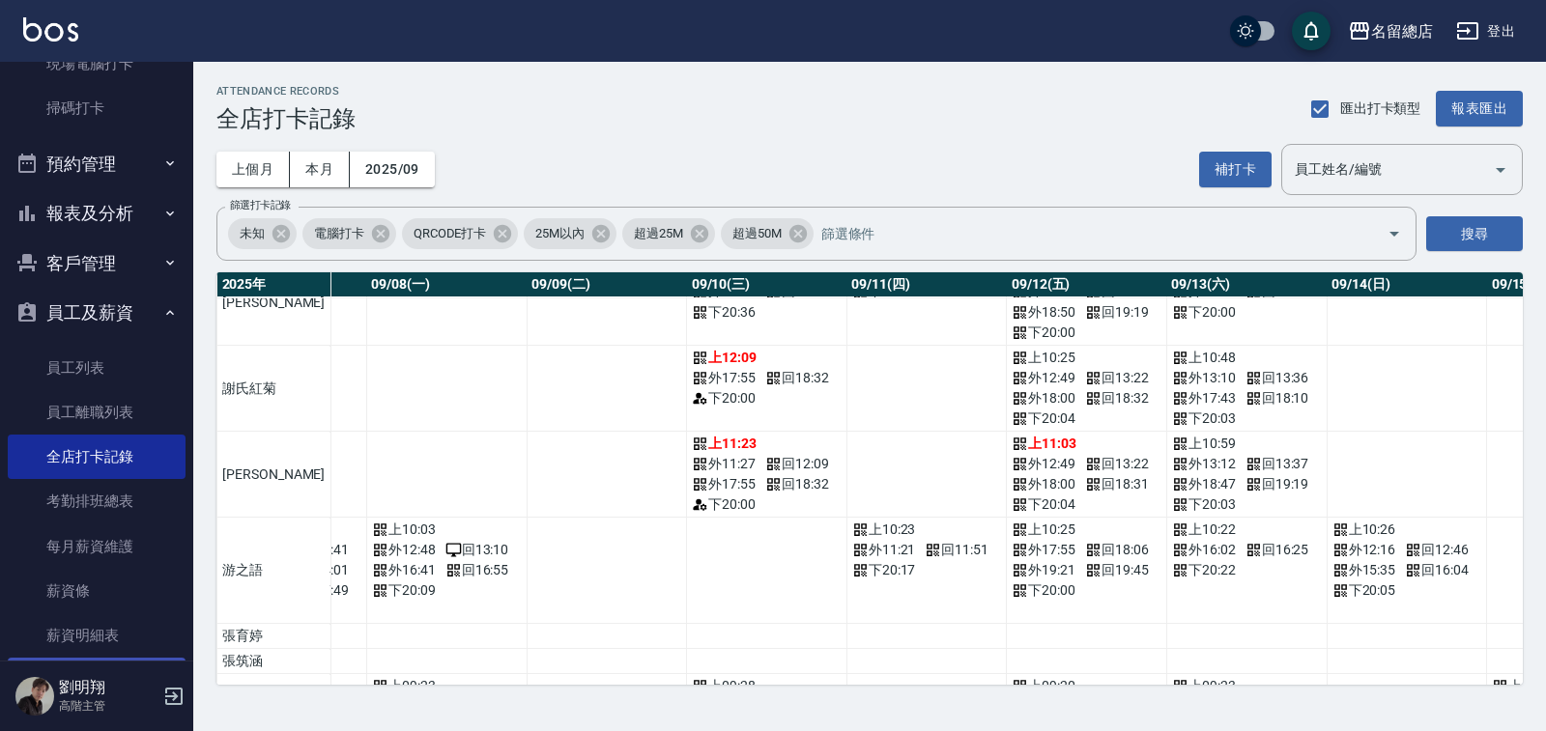
scroll to position [754, 0]
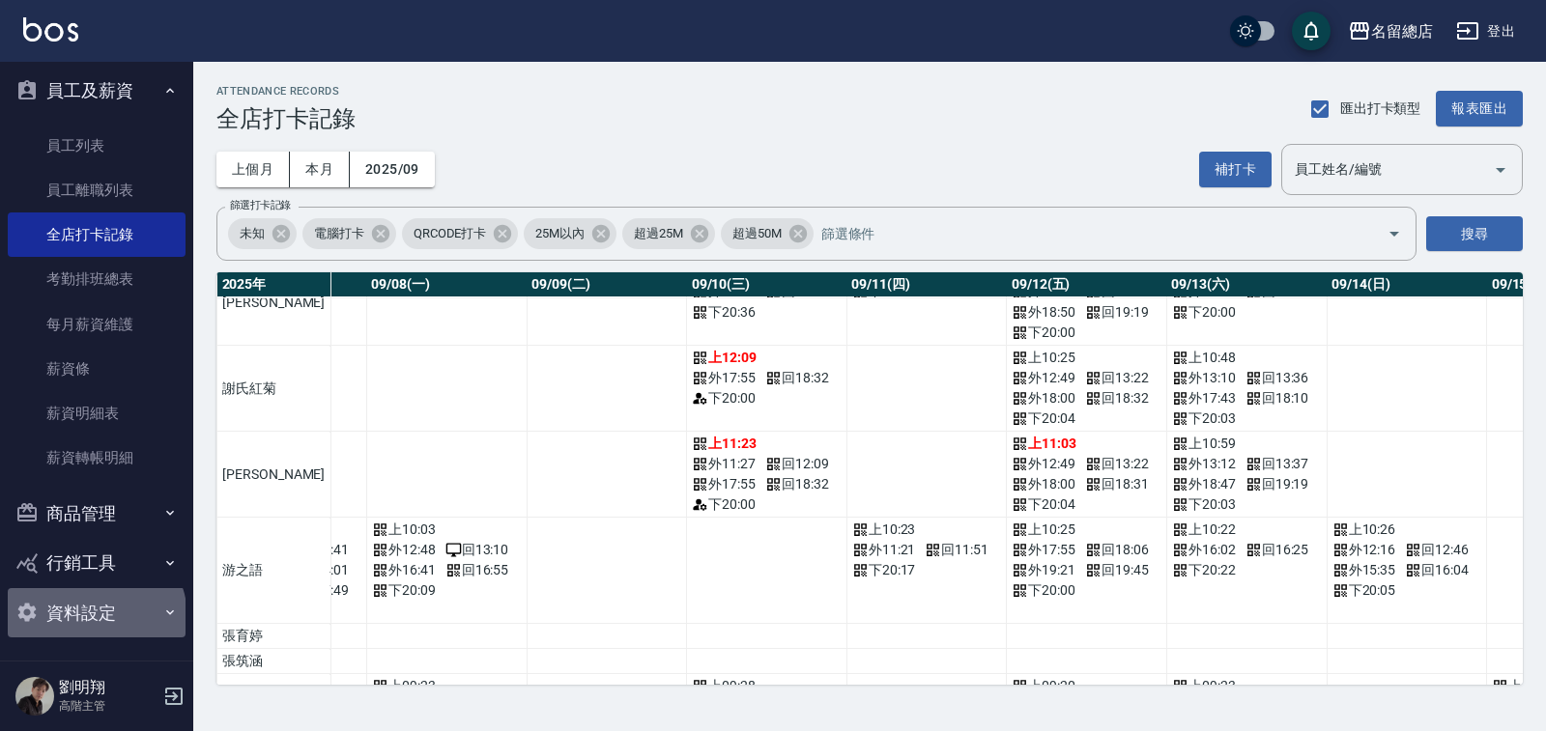
click at [96, 617] on button "資料設定" at bounding box center [97, 613] width 178 height 50
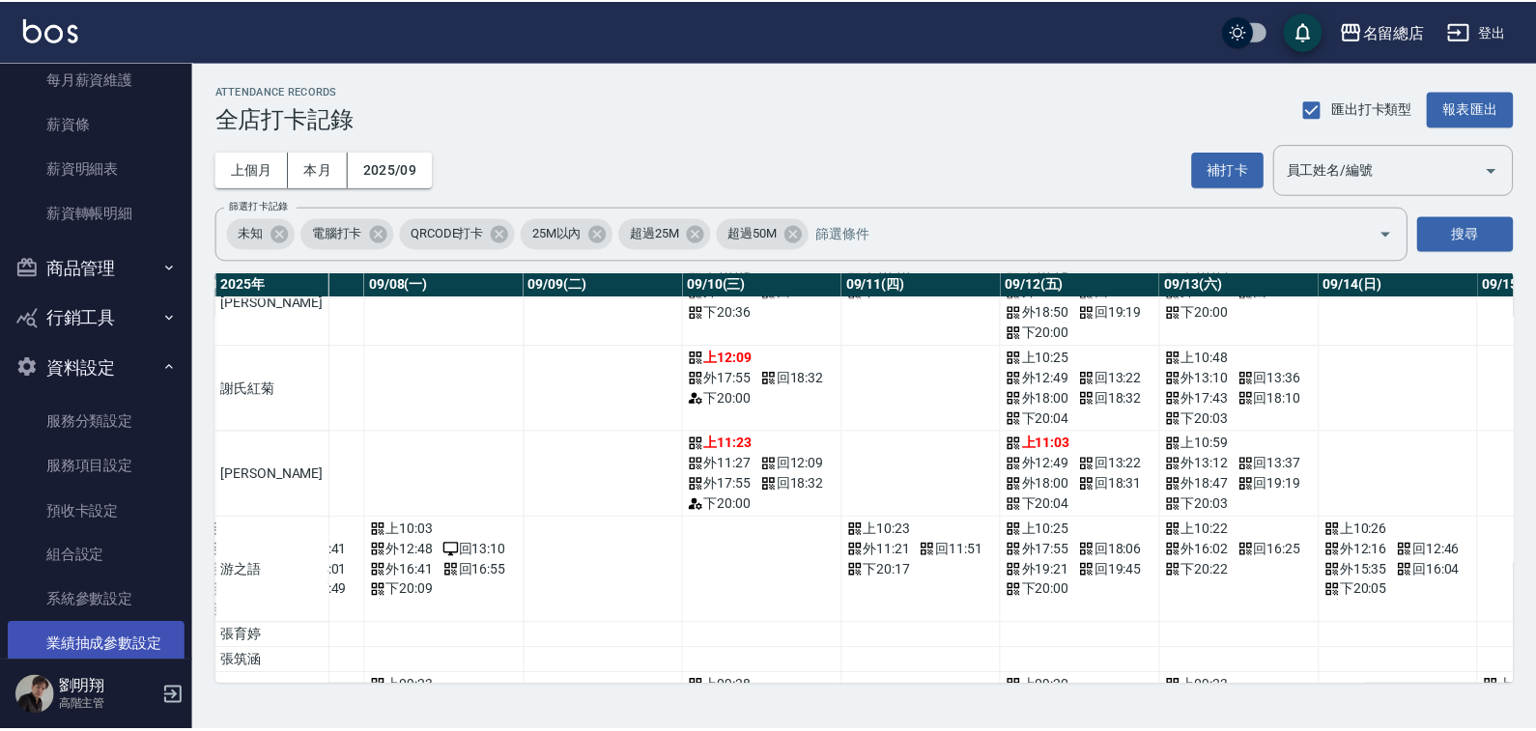
scroll to position [1217, 0]
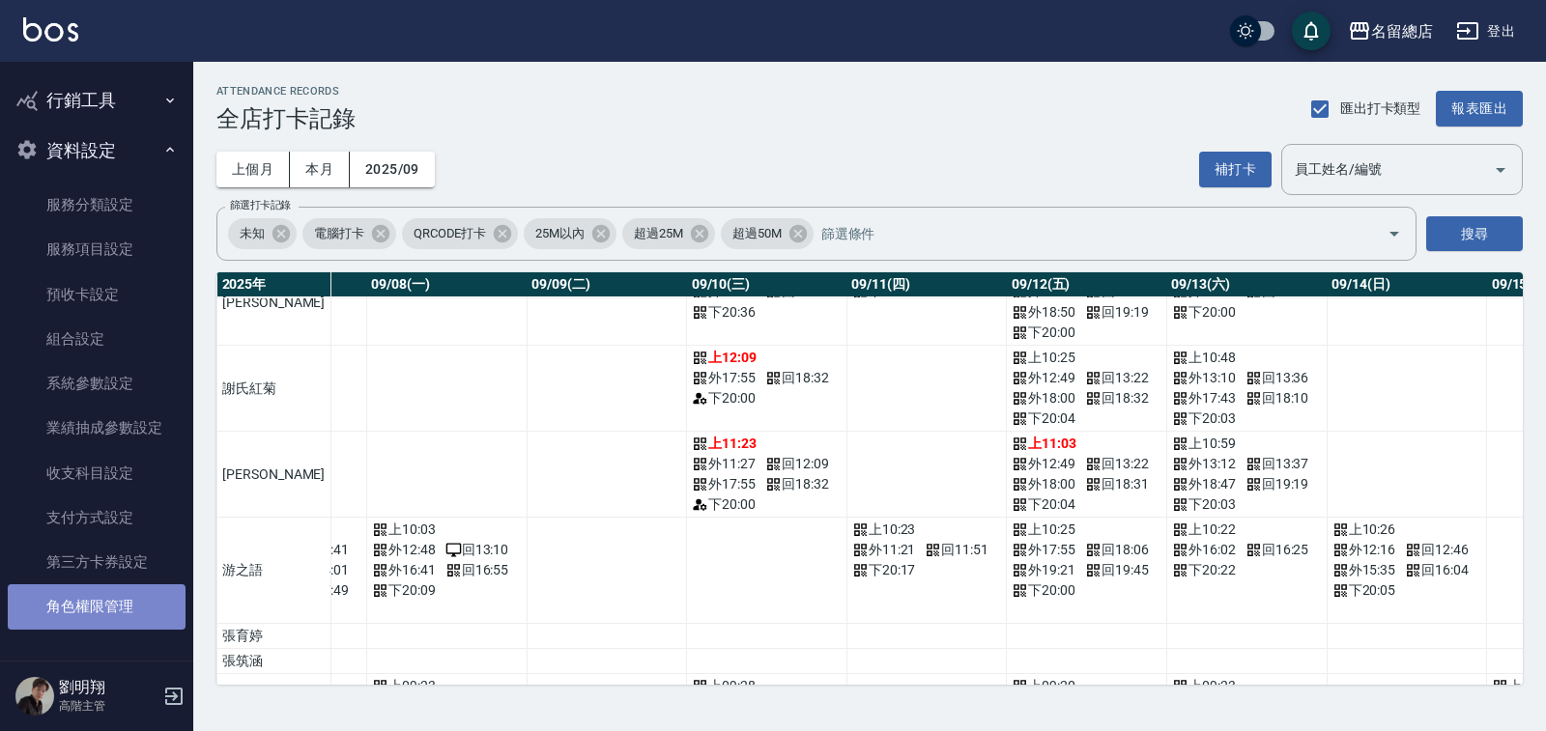
click at [97, 613] on link "角色權限管理" at bounding box center [97, 606] width 178 height 44
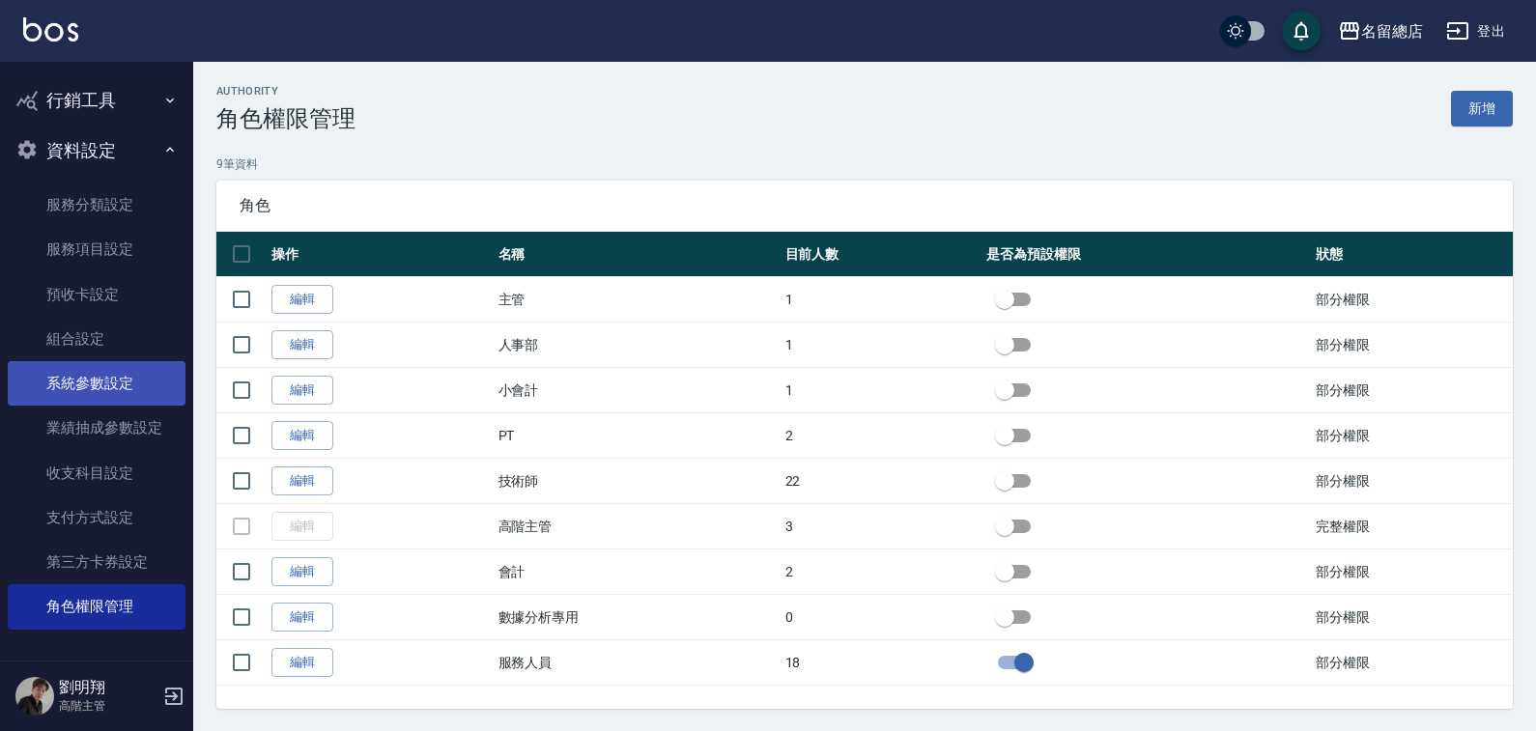
click at [114, 390] on link "系統參數設定" at bounding box center [97, 383] width 178 height 44
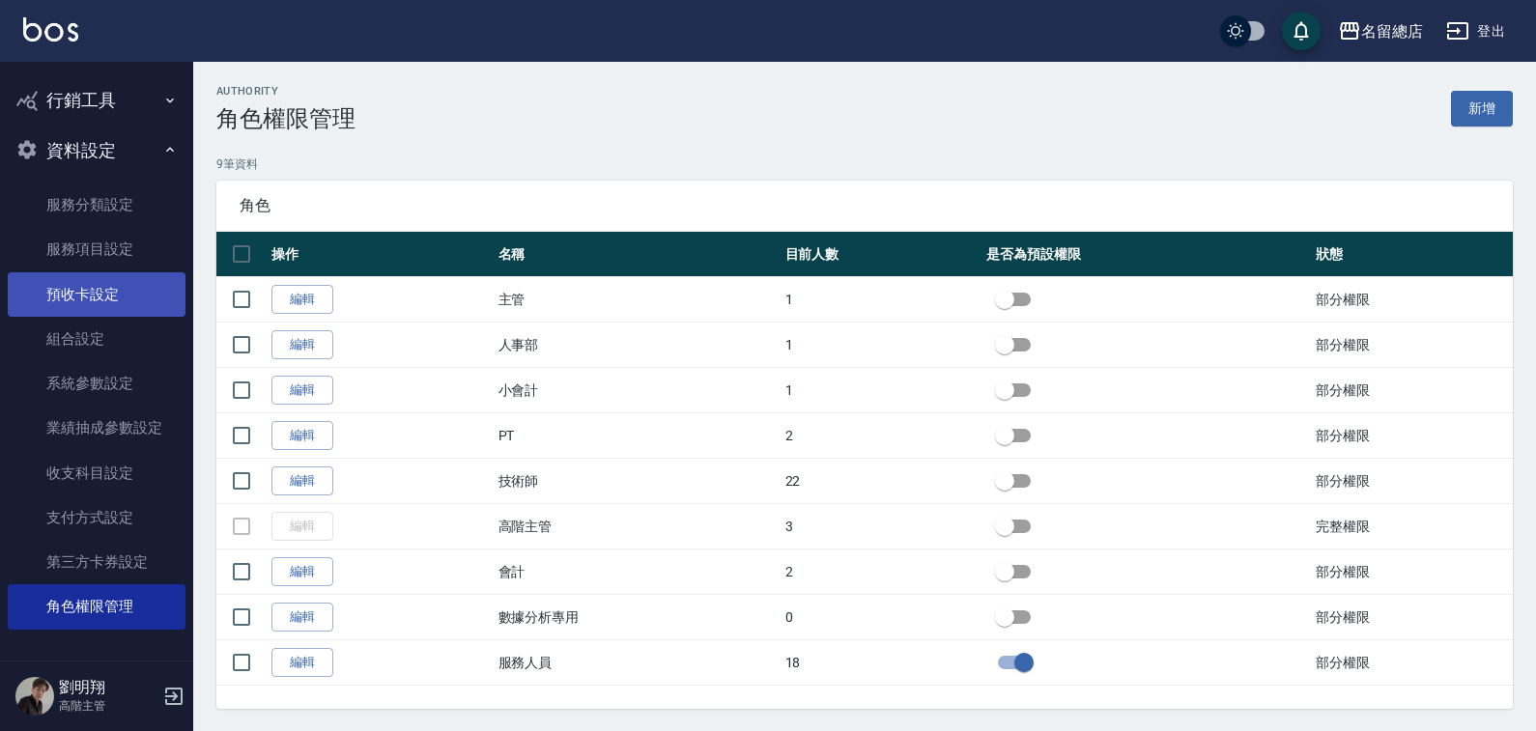
click at [112, 436] on link "業績抽成參數設定" at bounding box center [97, 428] width 178 height 44
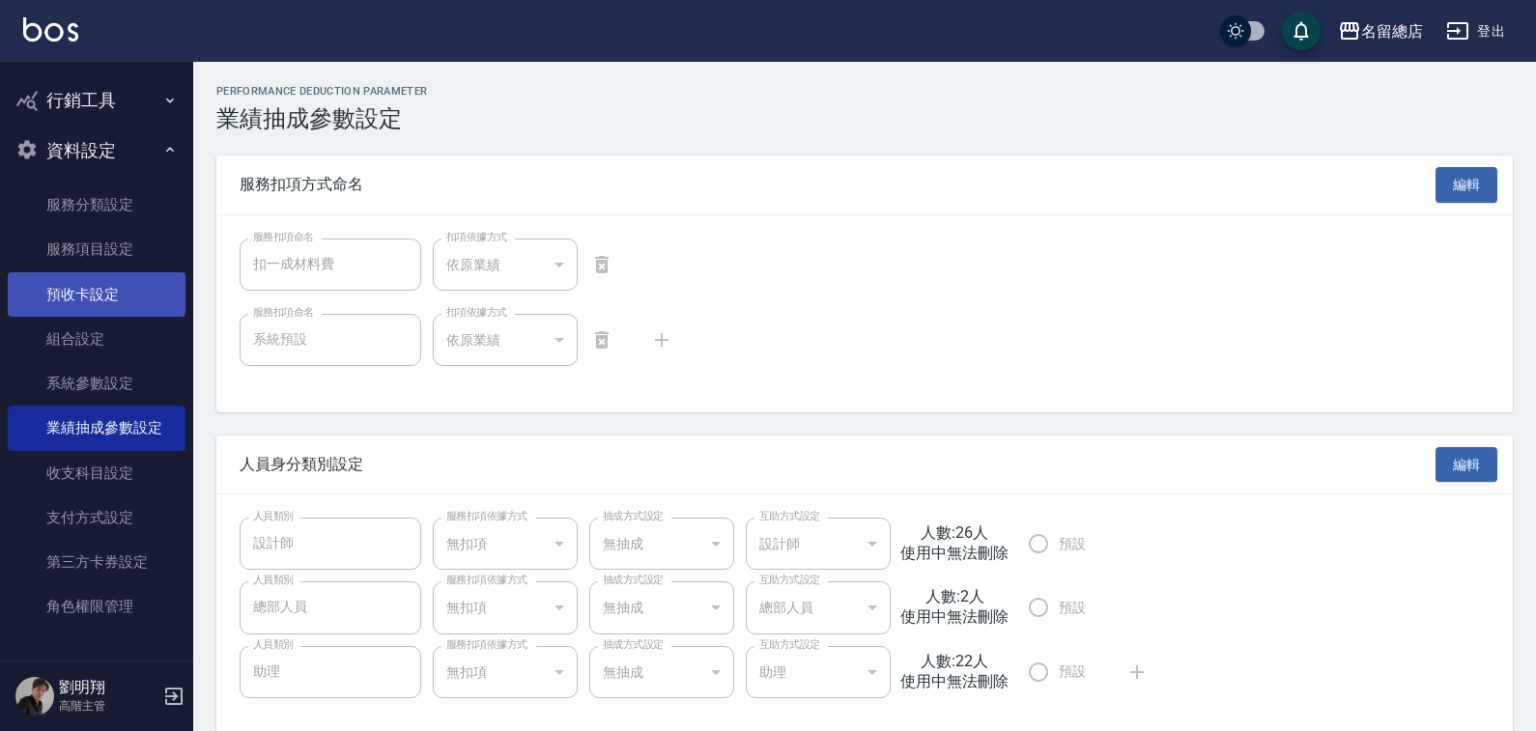
click at [119, 286] on link "預收卡設定" at bounding box center [97, 294] width 178 height 44
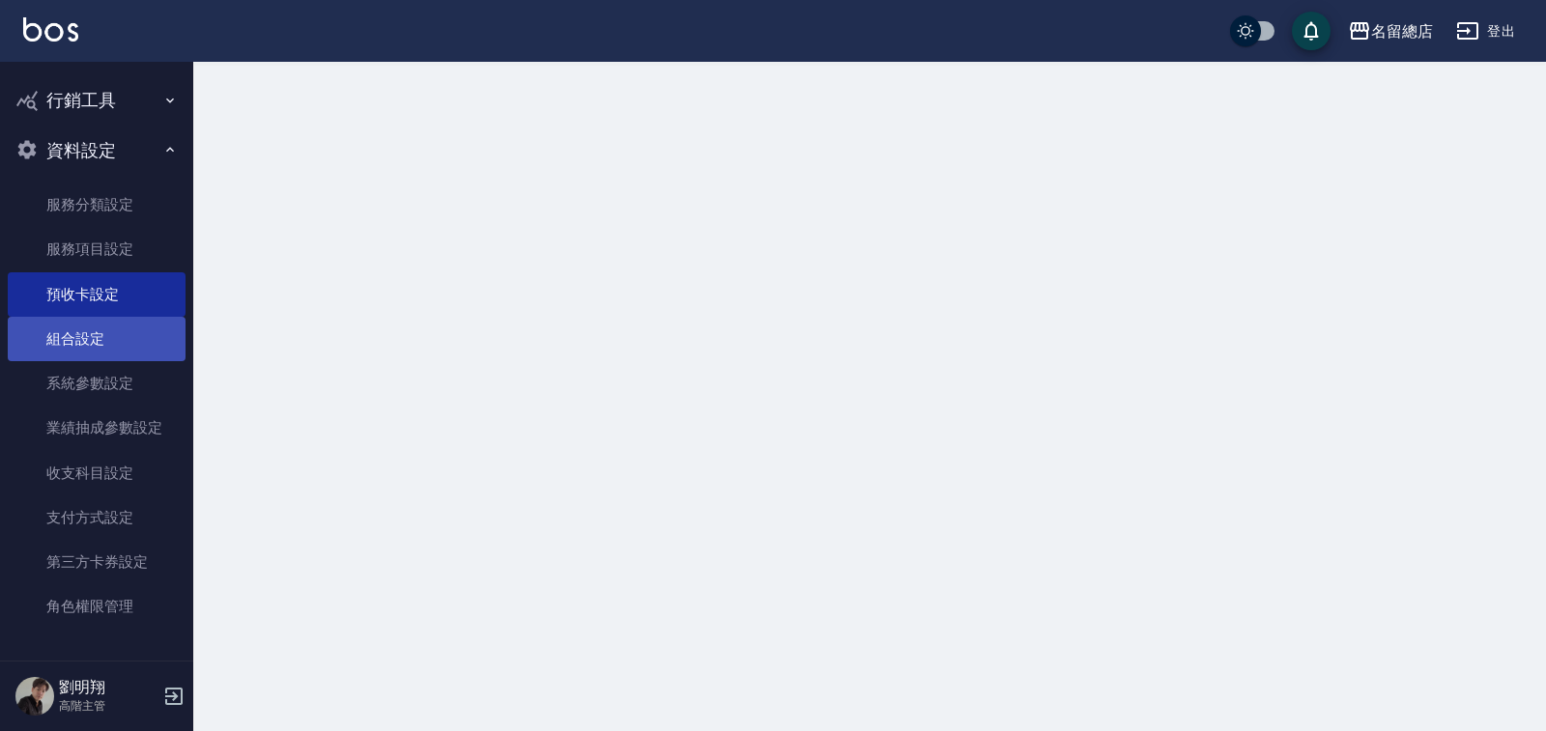
click at [88, 347] on link "組合設定" at bounding box center [97, 339] width 178 height 44
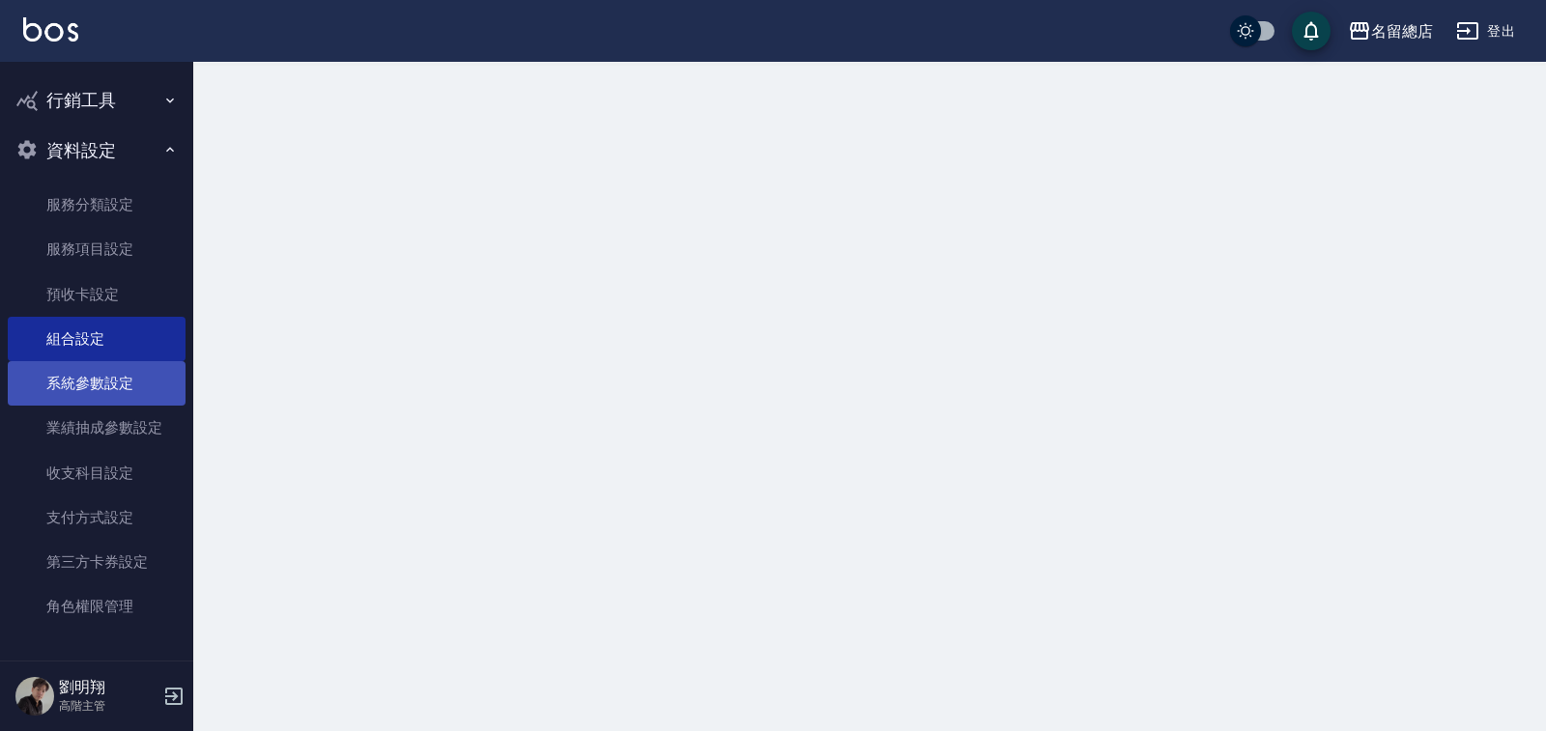
click at [91, 383] on link "系統參數設定" at bounding box center [97, 383] width 178 height 44
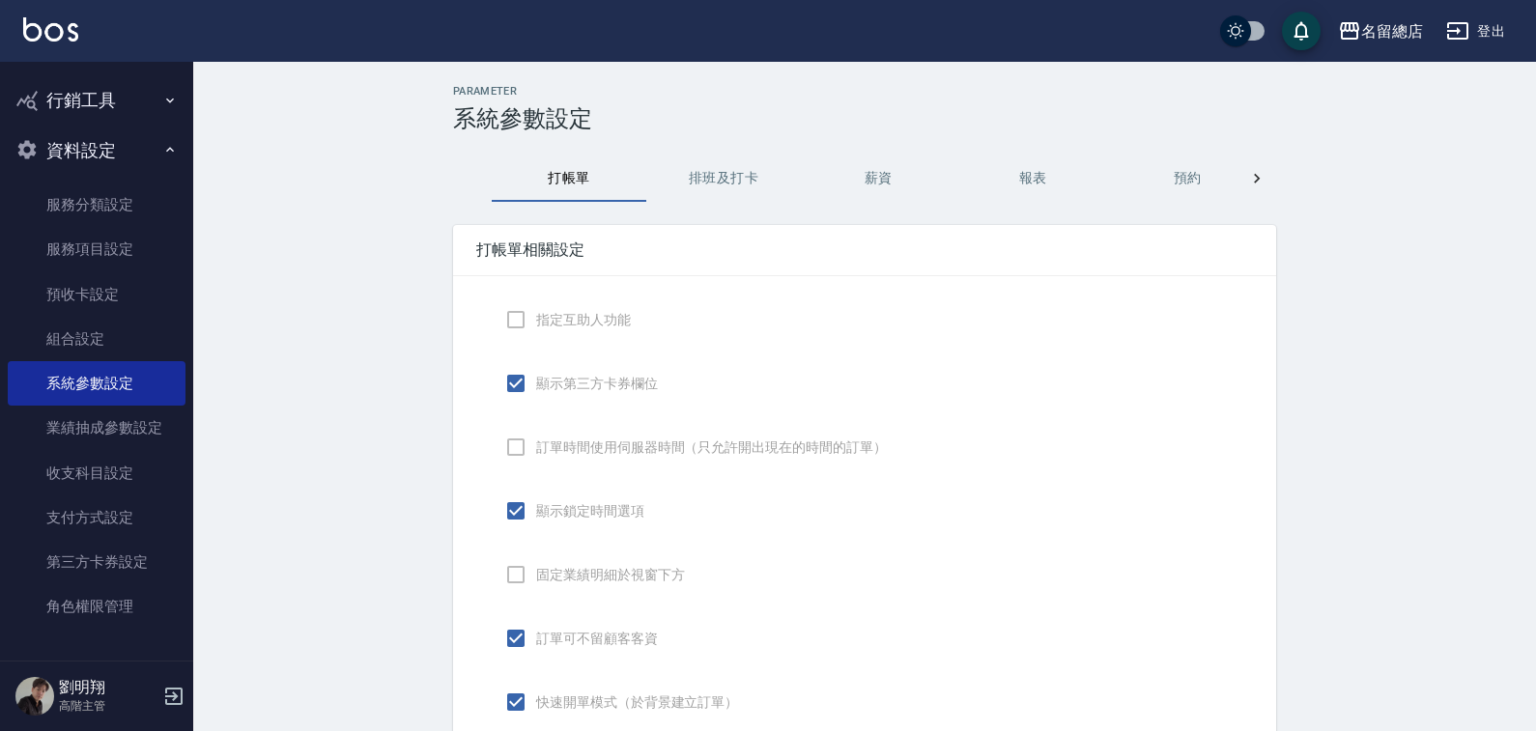
click at [731, 184] on button "排班及打卡" at bounding box center [723, 179] width 155 height 46
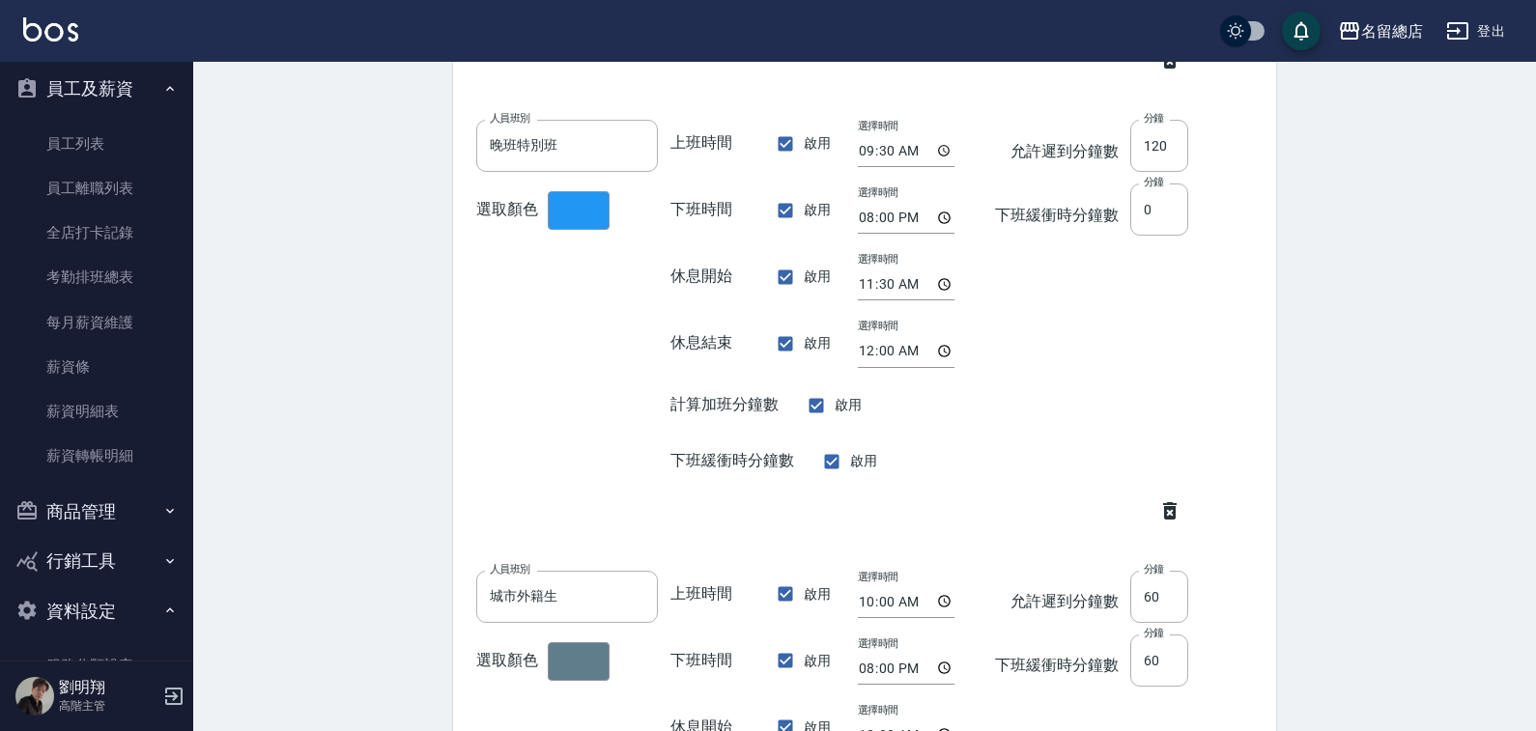
scroll to position [734, 0]
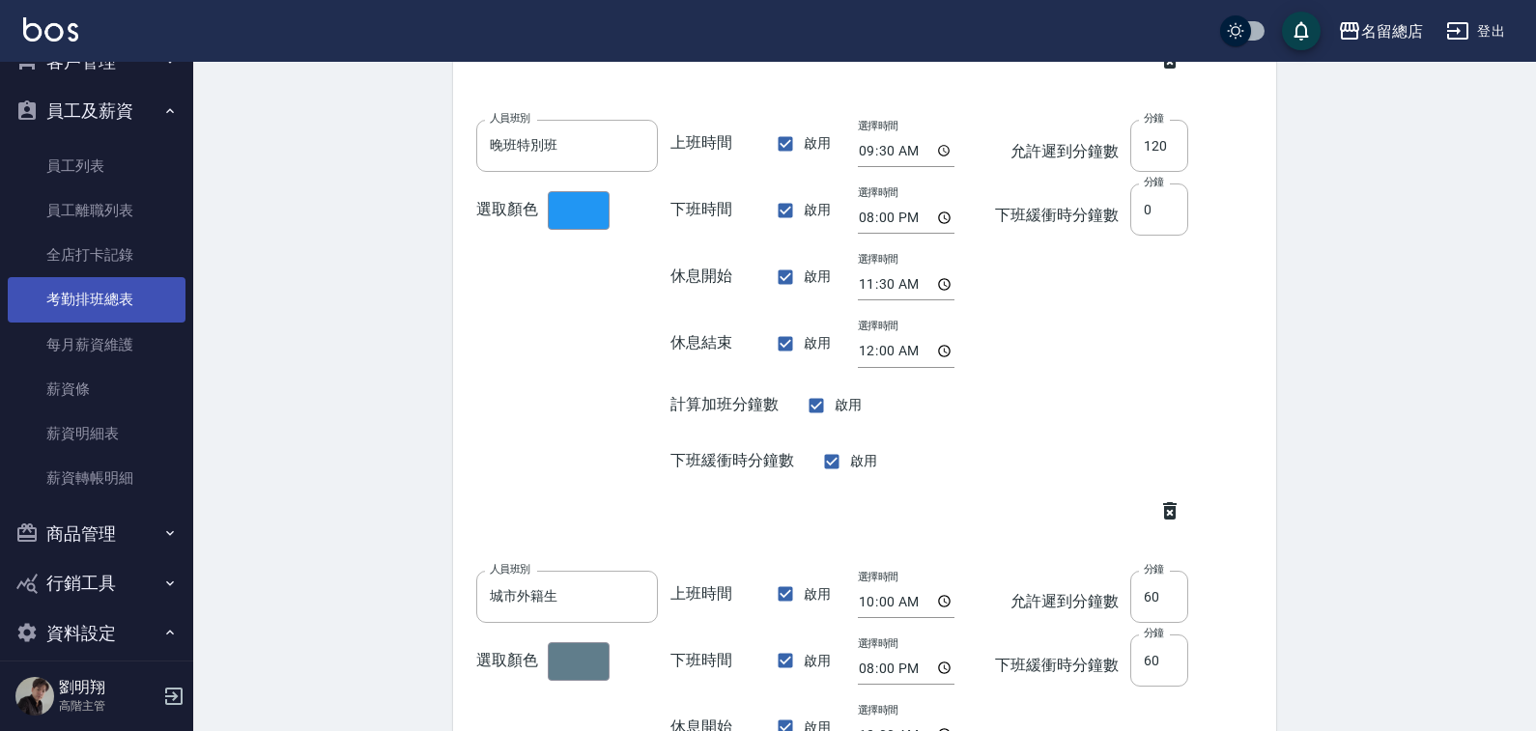
click at [101, 303] on link "考勤排班總表" at bounding box center [97, 299] width 178 height 44
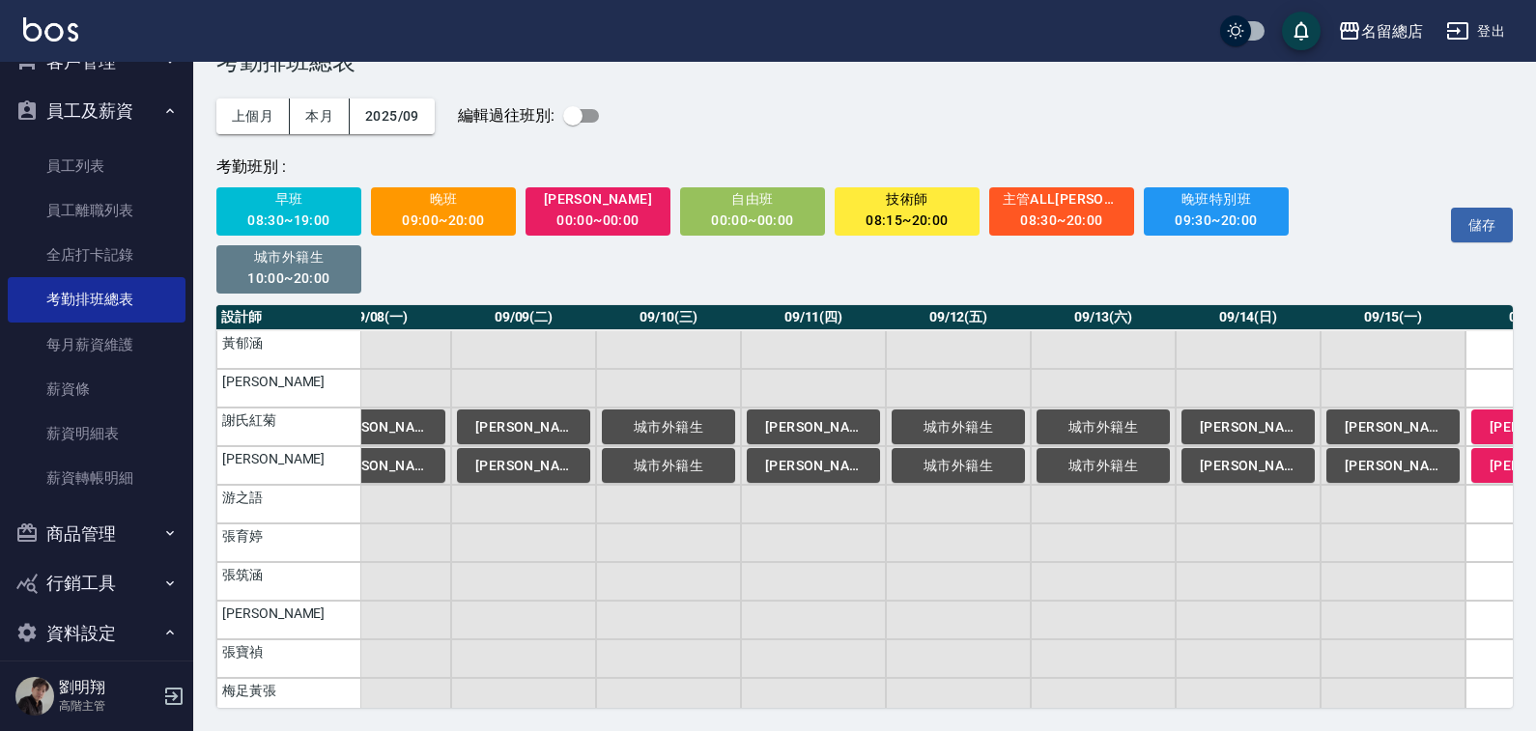
scroll to position [1159, 969]
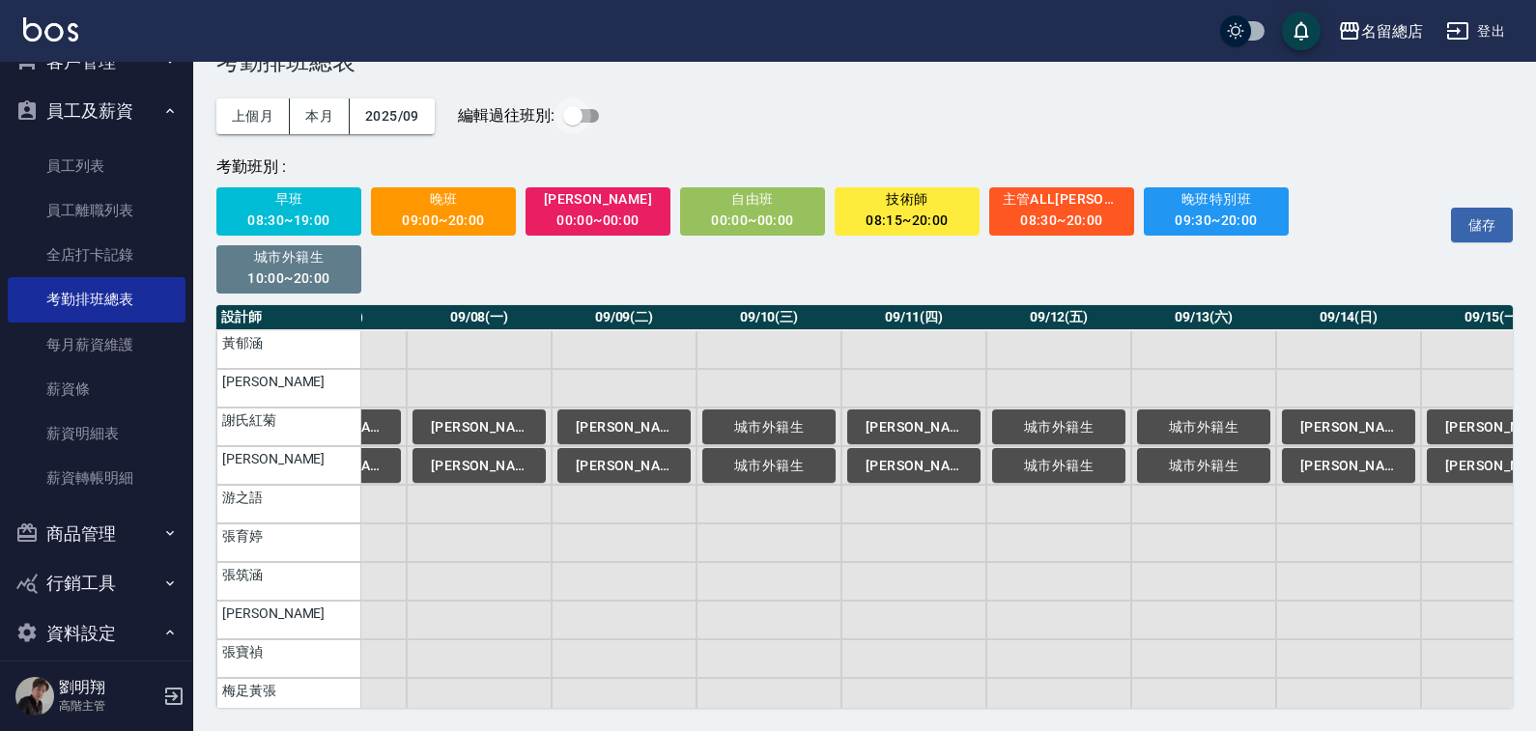
click at [589, 113] on input "checkbox" at bounding box center [573, 116] width 110 height 37
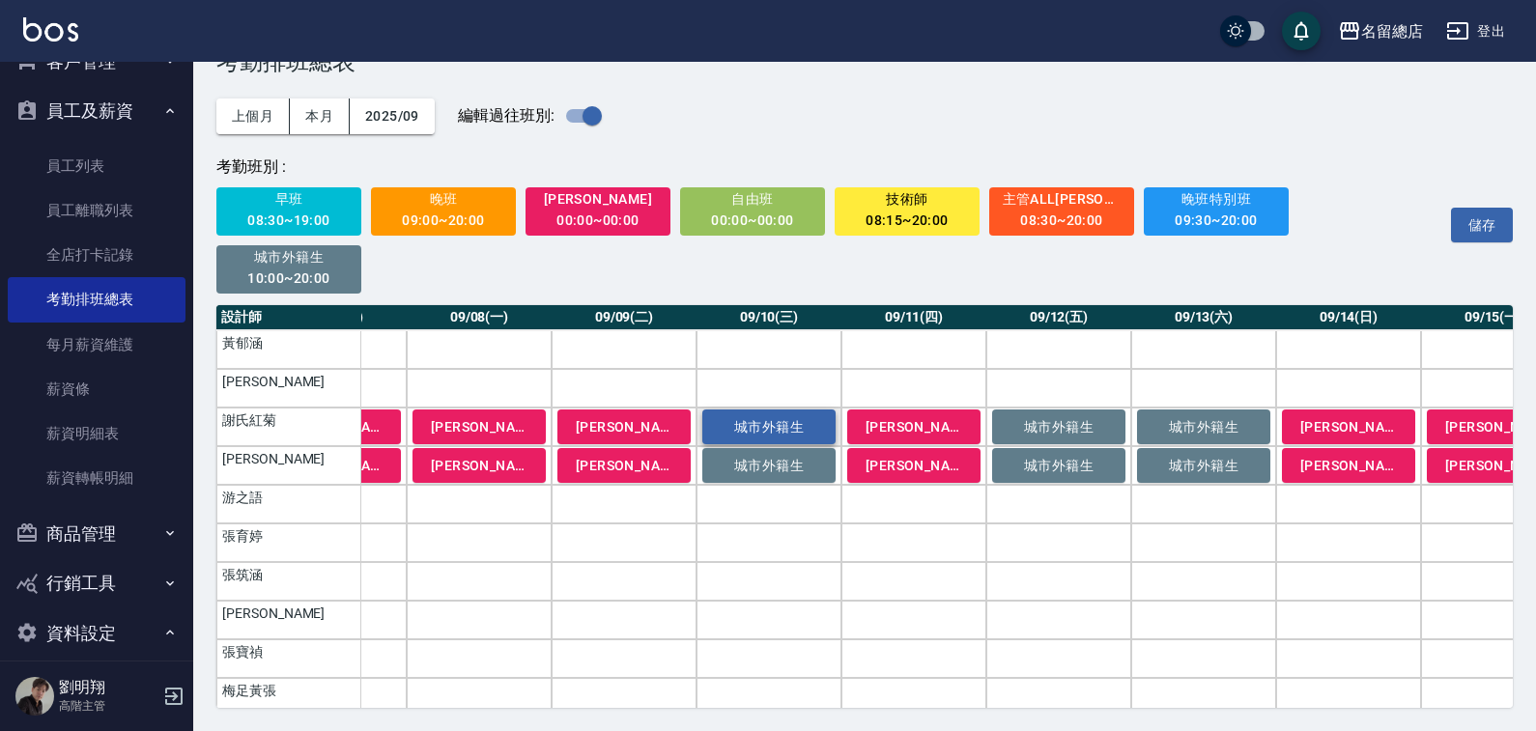
click at [771, 433] on span "城市外籍生" at bounding box center [769, 426] width 97 height 15
click at [773, 441] on td "a dense table" at bounding box center [769, 427] width 145 height 39
click at [773, 452] on button "城市外籍生" at bounding box center [768, 465] width 133 height 35
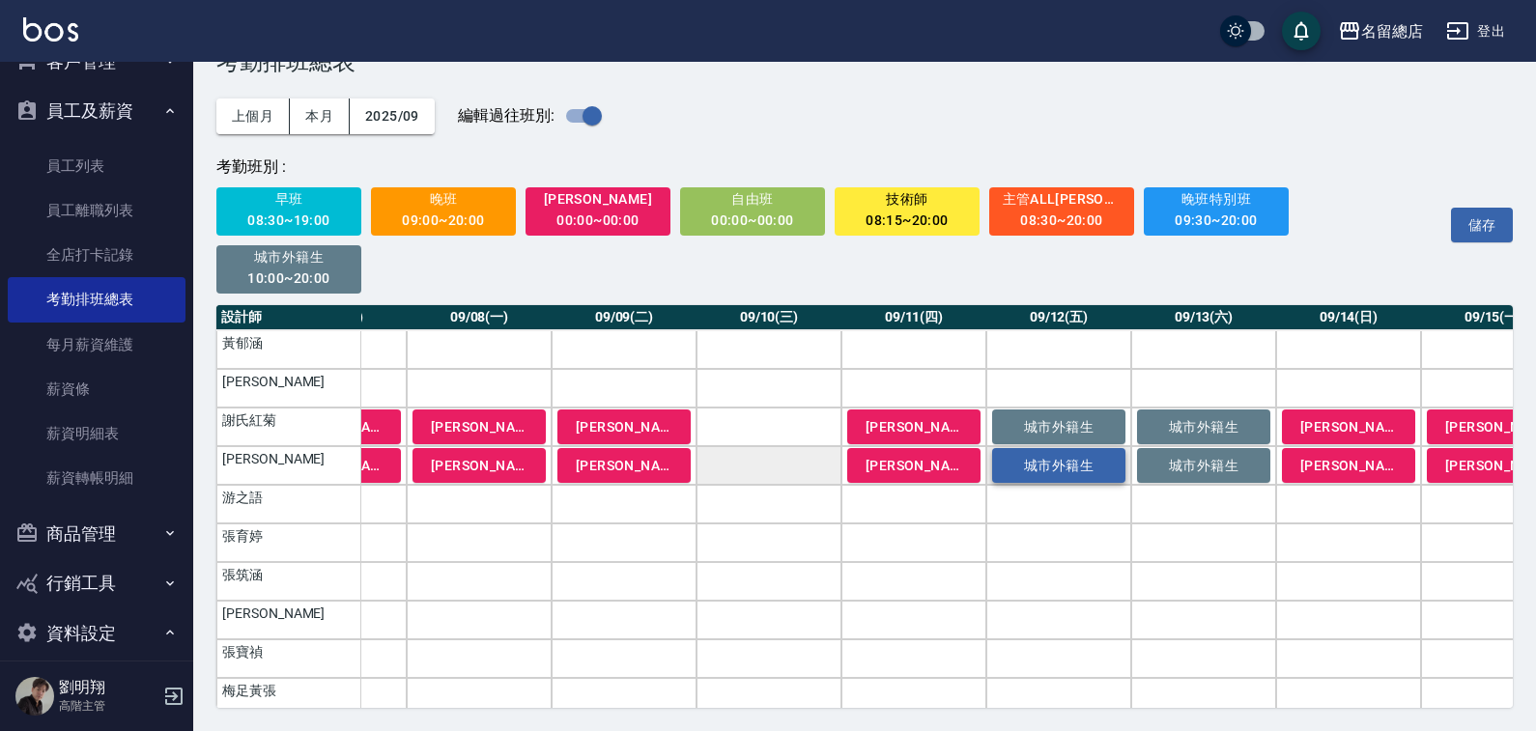
click at [1067, 413] on button "城市外籍生" at bounding box center [1058, 427] width 133 height 35
click at [1067, 467] on span "城市外籍生" at bounding box center [1059, 465] width 97 height 15
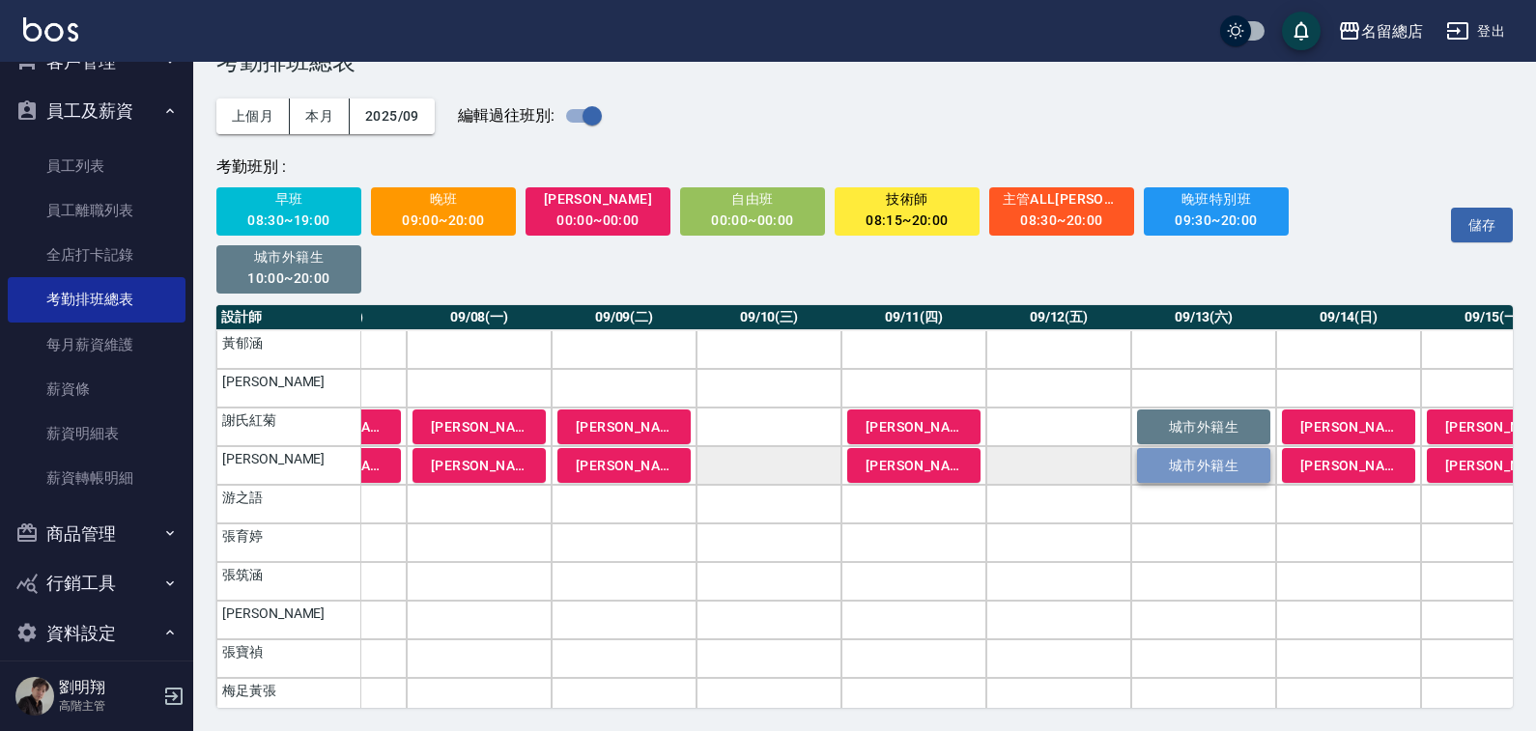
click at [1197, 452] on button "城市外籍生" at bounding box center [1203, 465] width 133 height 35
click at [1210, 413] on button "城市外籍生" at bounding box center [1203, 427] width 133 height 35
click at [1210, 413] on td "城市外籍生" at bounding box center [1203, 427] width 145 height 39
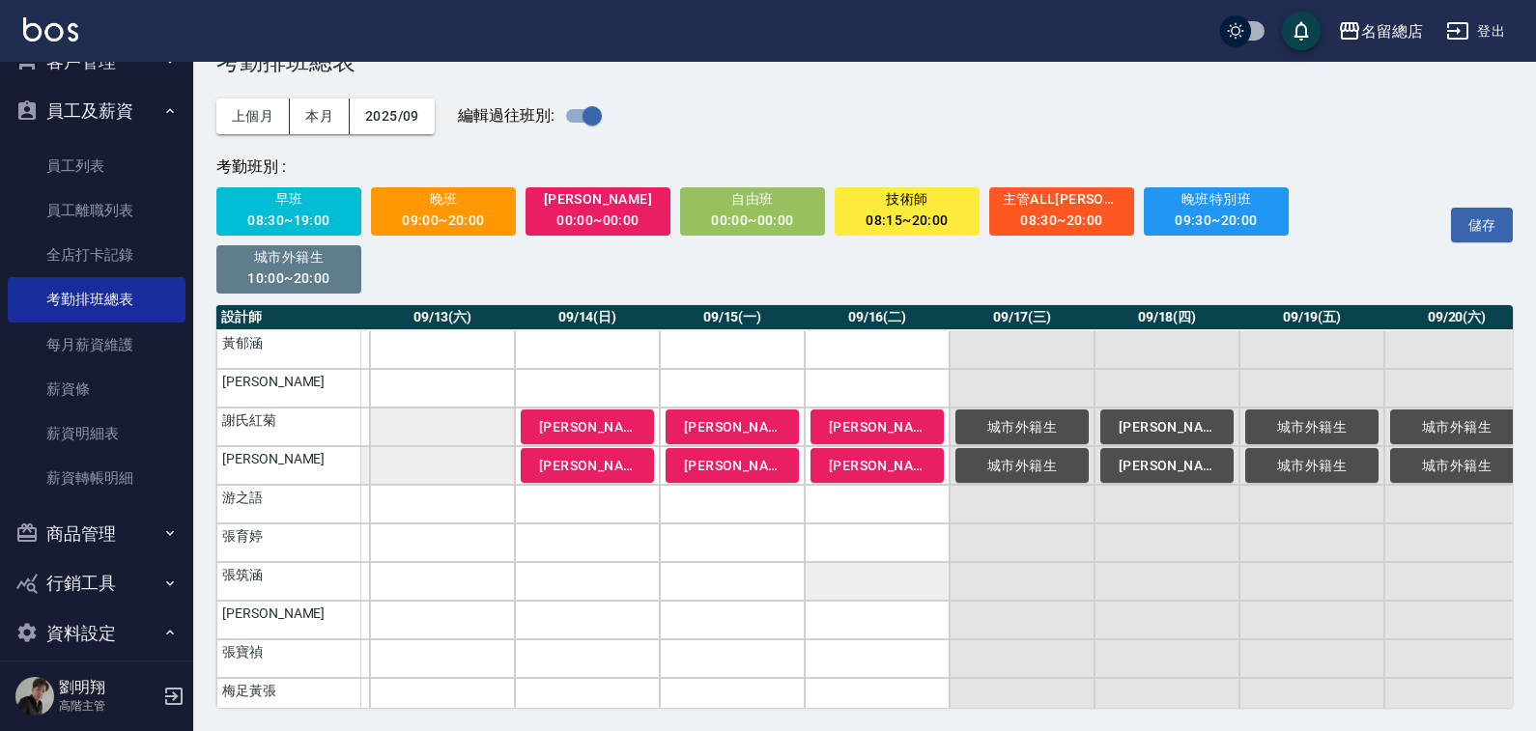
scroll to position [1159, 1734]
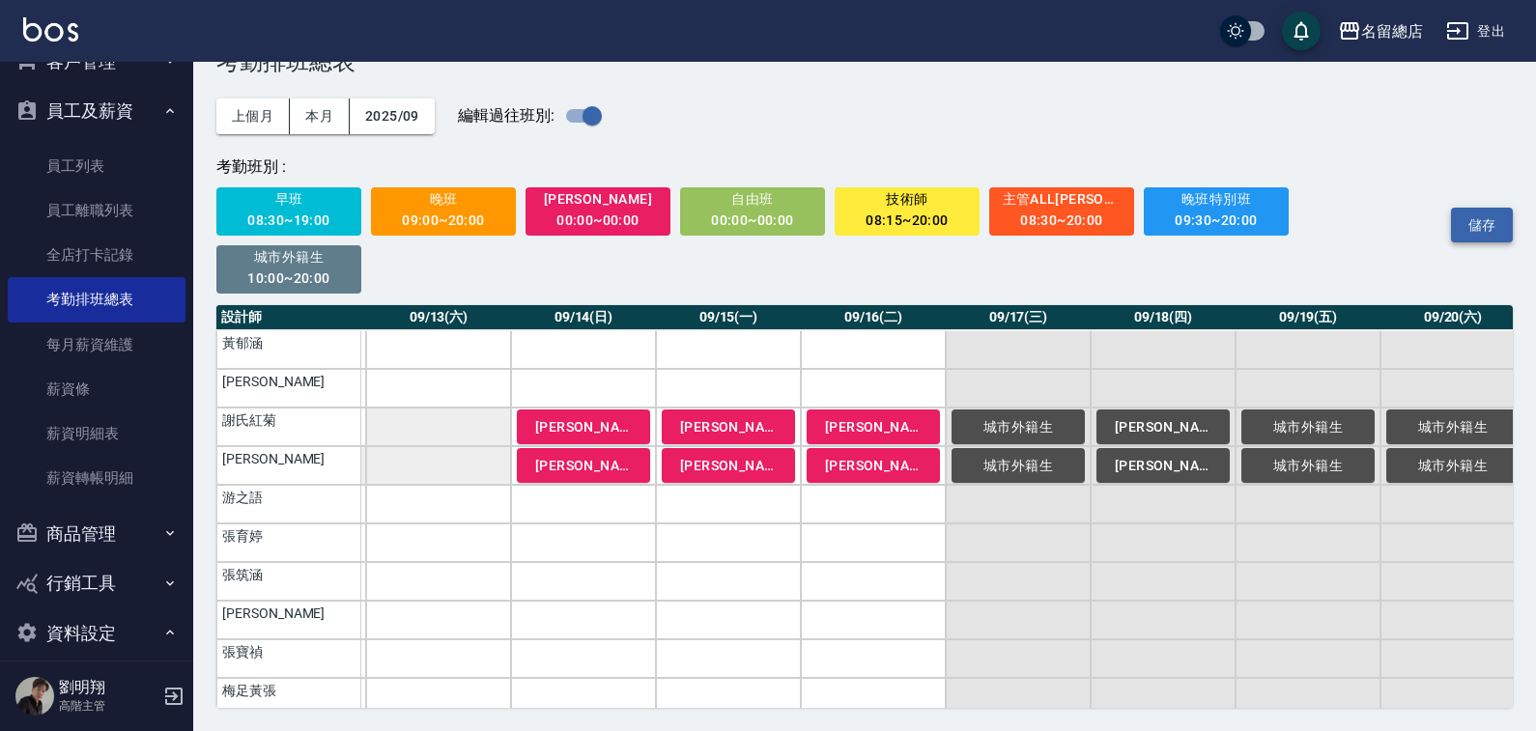
click at [1472, 218] on button "儲存" at bounding box center [1482, 226] width 62 height 36
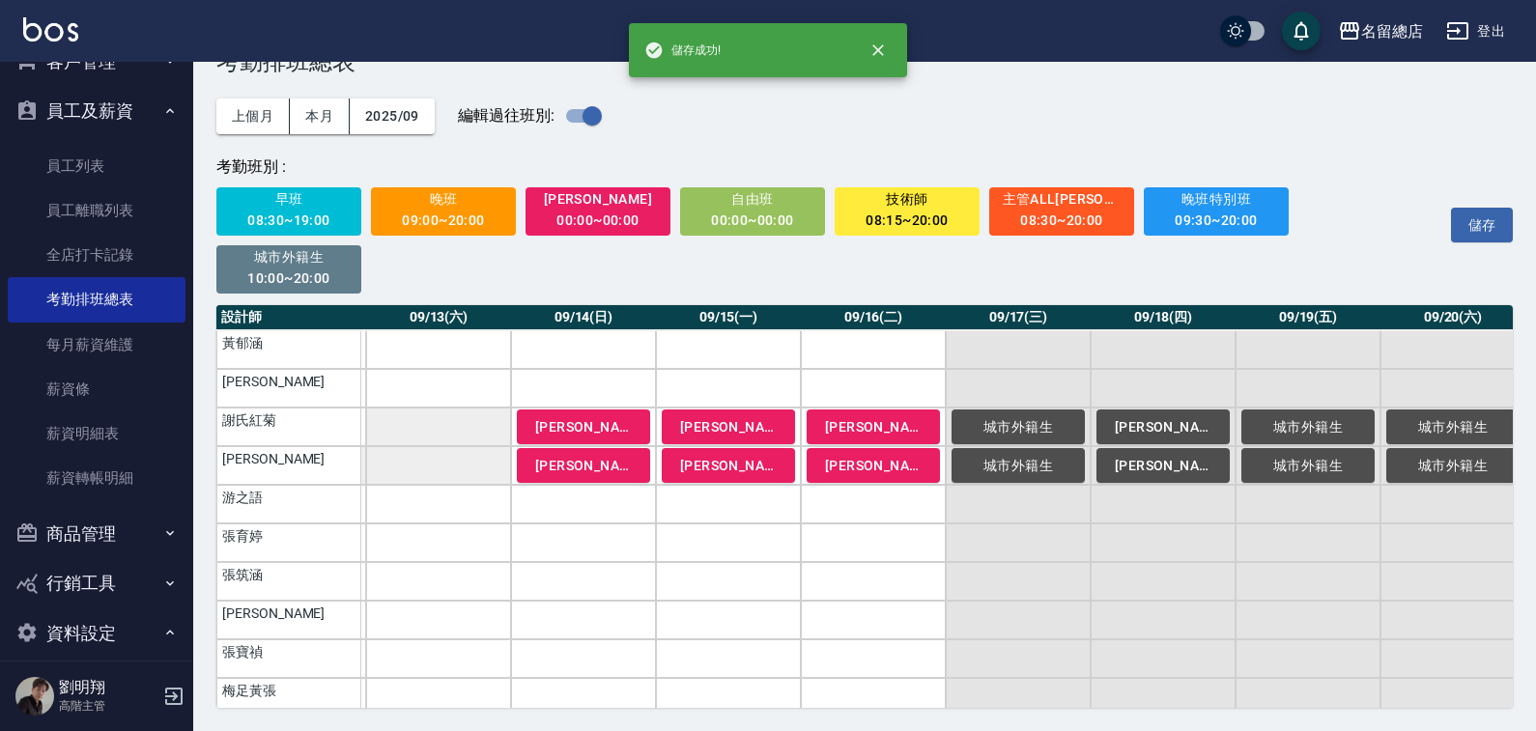
click at [573, 120] on input "checkbox" at bounding box center [592, 116] width 110 height 37
checkbox input "false"
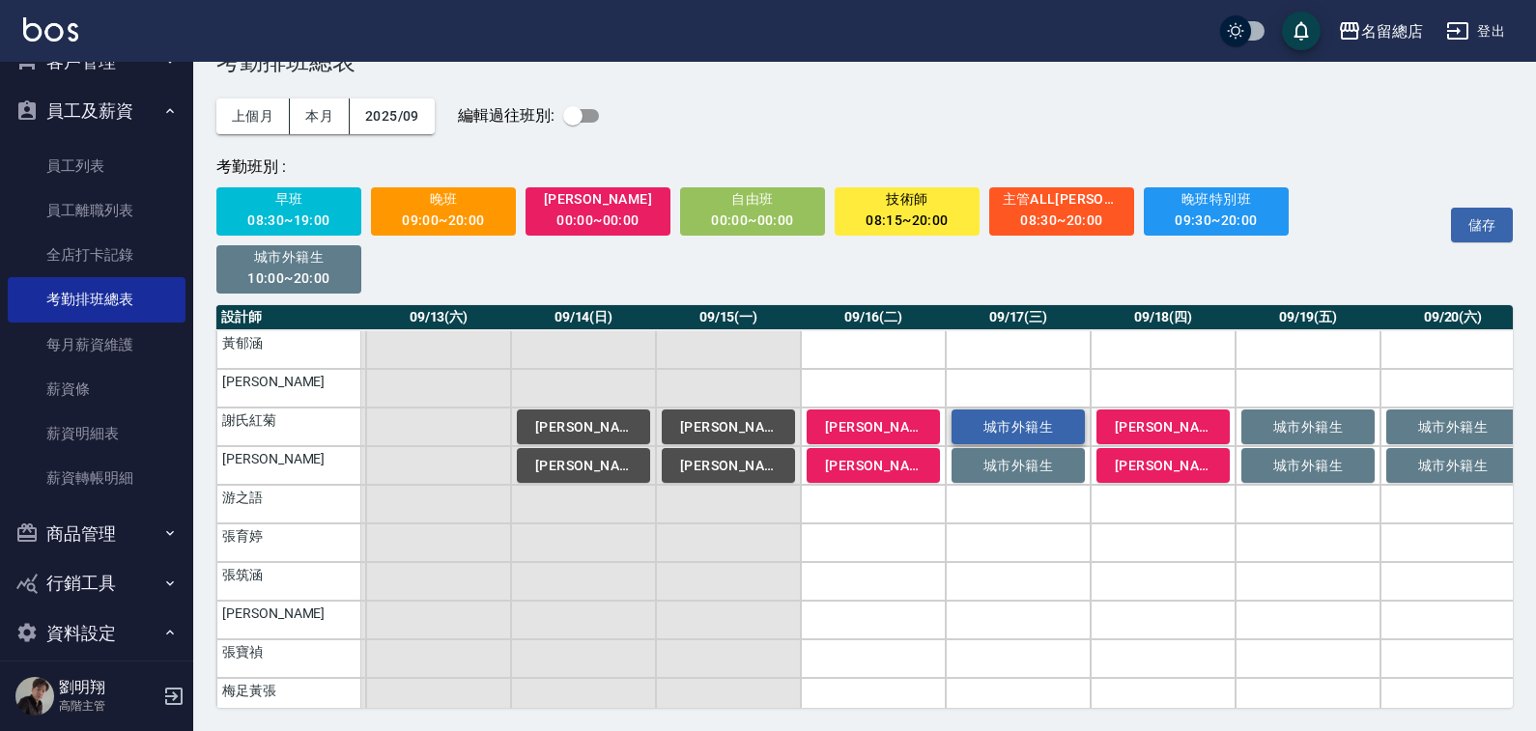
click at [1022, 434] on span "城市外籍生" at bounding box center [1018, 426] width 97 height 15
click at [1018, 470] on span "城市外籍生" at bounding box center [1018, 465] width 97 height 15
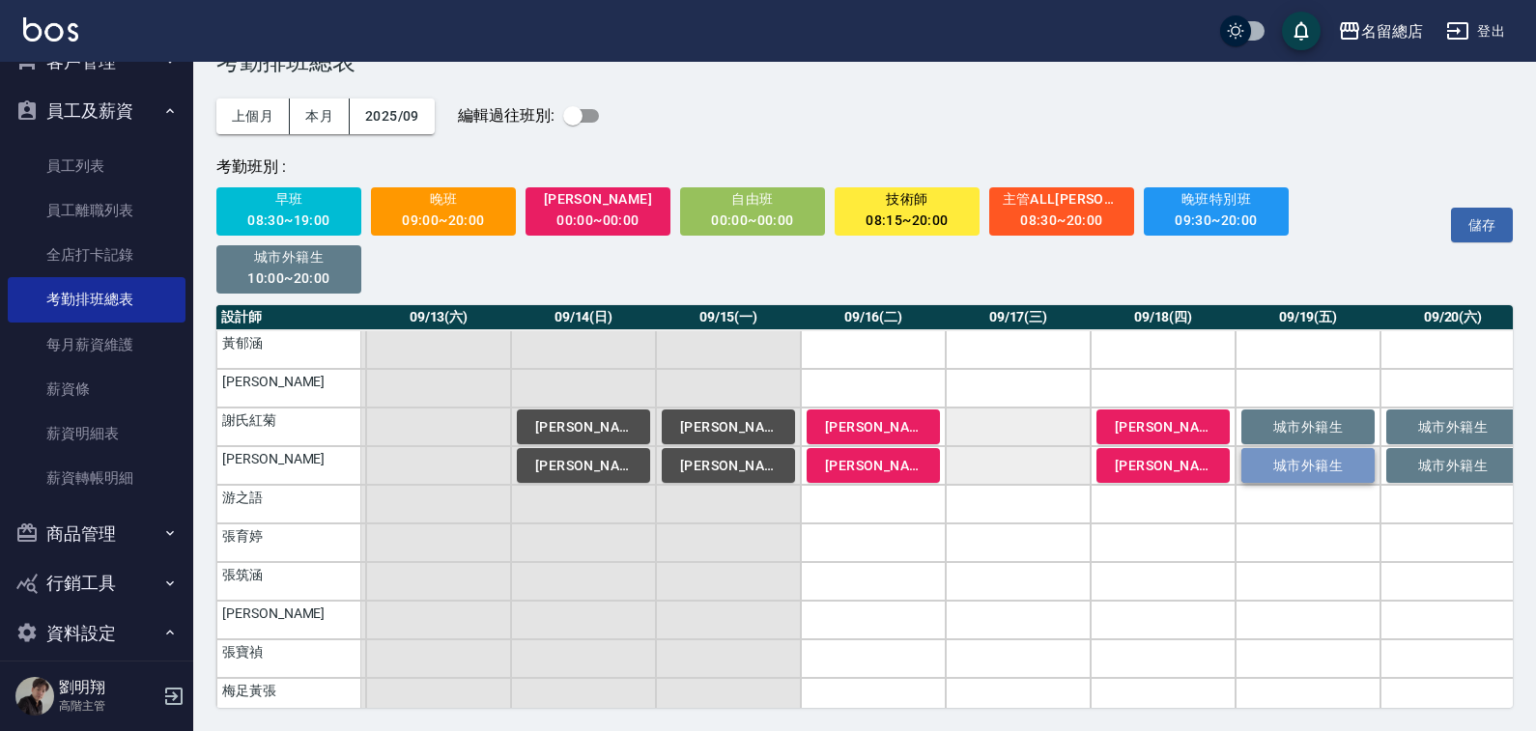
click at [1284, 456] on button "城市外籍生" at bounding box center [1307, 465] width 133 height 35
click at [1299, 419] on span "城市外籍生" at bounding box center [1308, 426] width 97 height 15
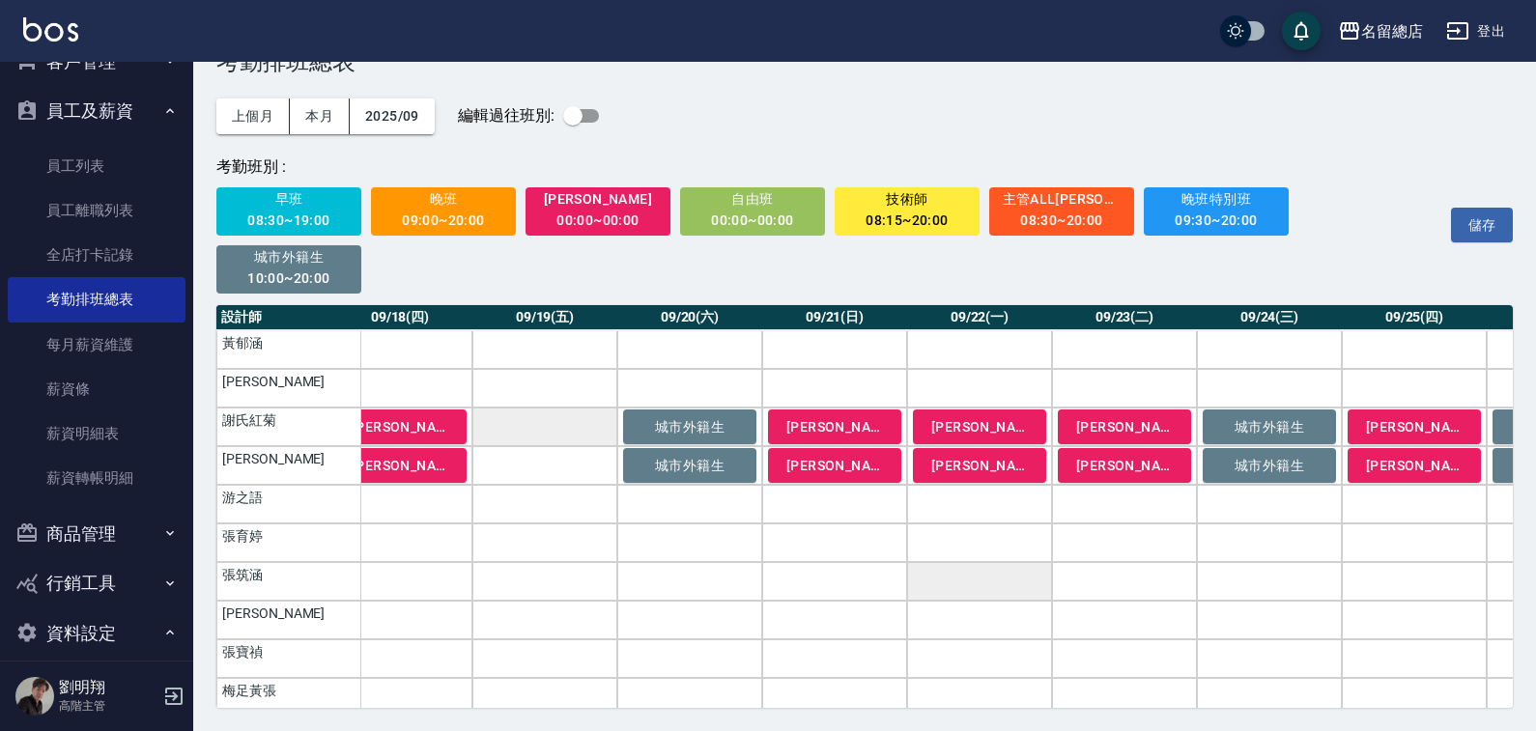
scroll to position [1159, 2500]
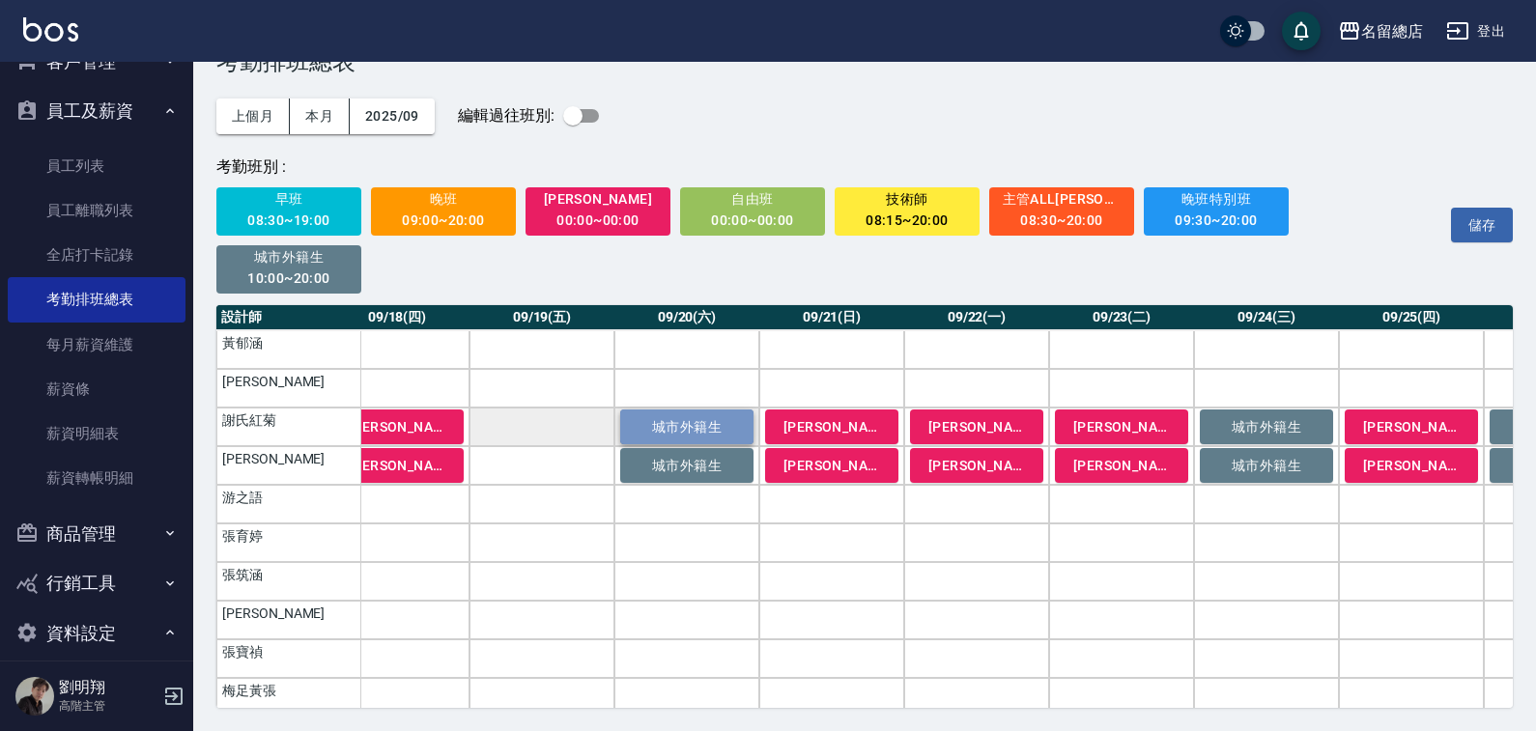
click at [713, 421] on span "城市外籍生" at bounding box center [687, 426] width 97 height 15
click at [713, 462] on span "城市外籍生" at bounding box center [687, 465] width 97 height 15
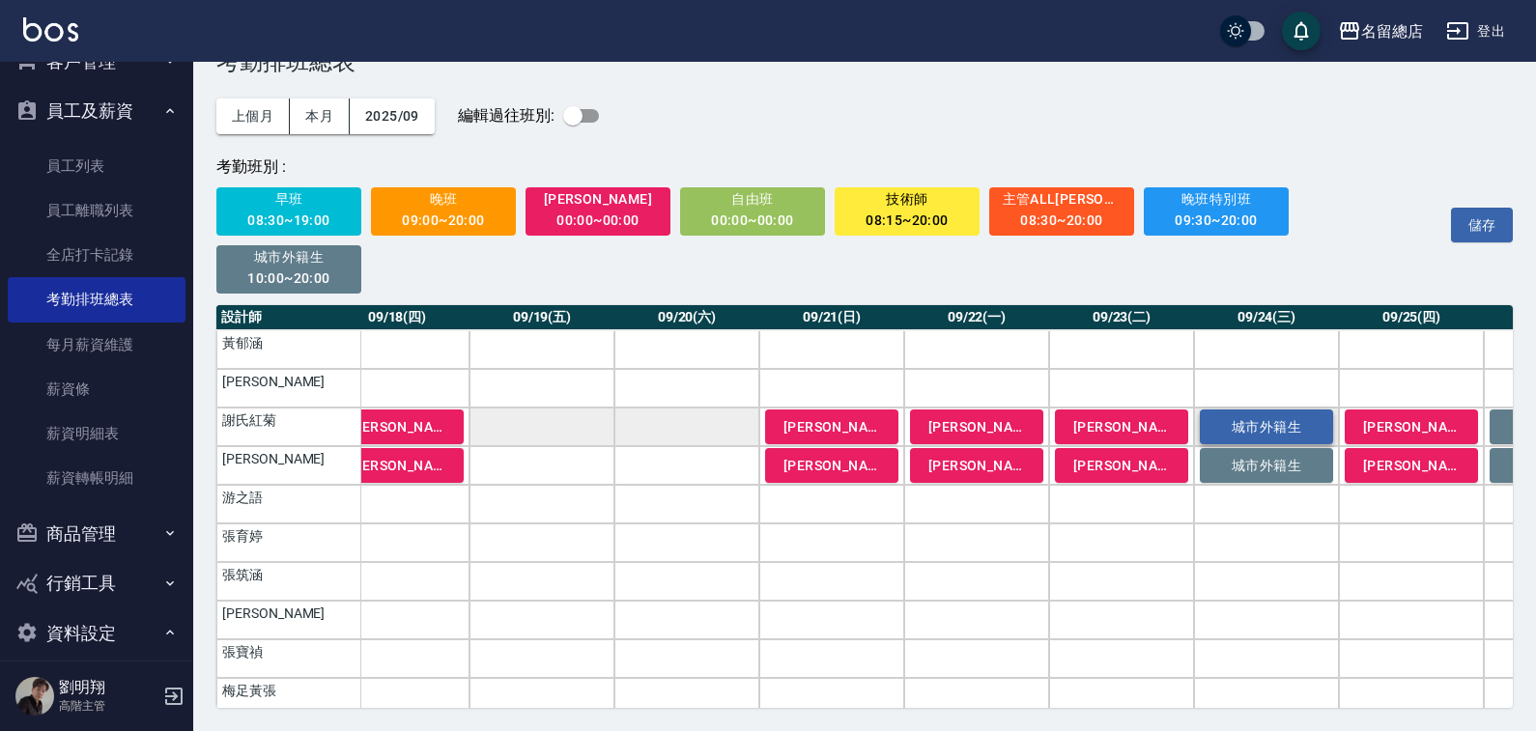
click at [1224, 453] on button "城市外籍生" at bounding box center [1266, 465] width 133 height 35
click at [1236, 413] on button "城市外籍生" at bounding box center [1266, 427] width 133 height 35
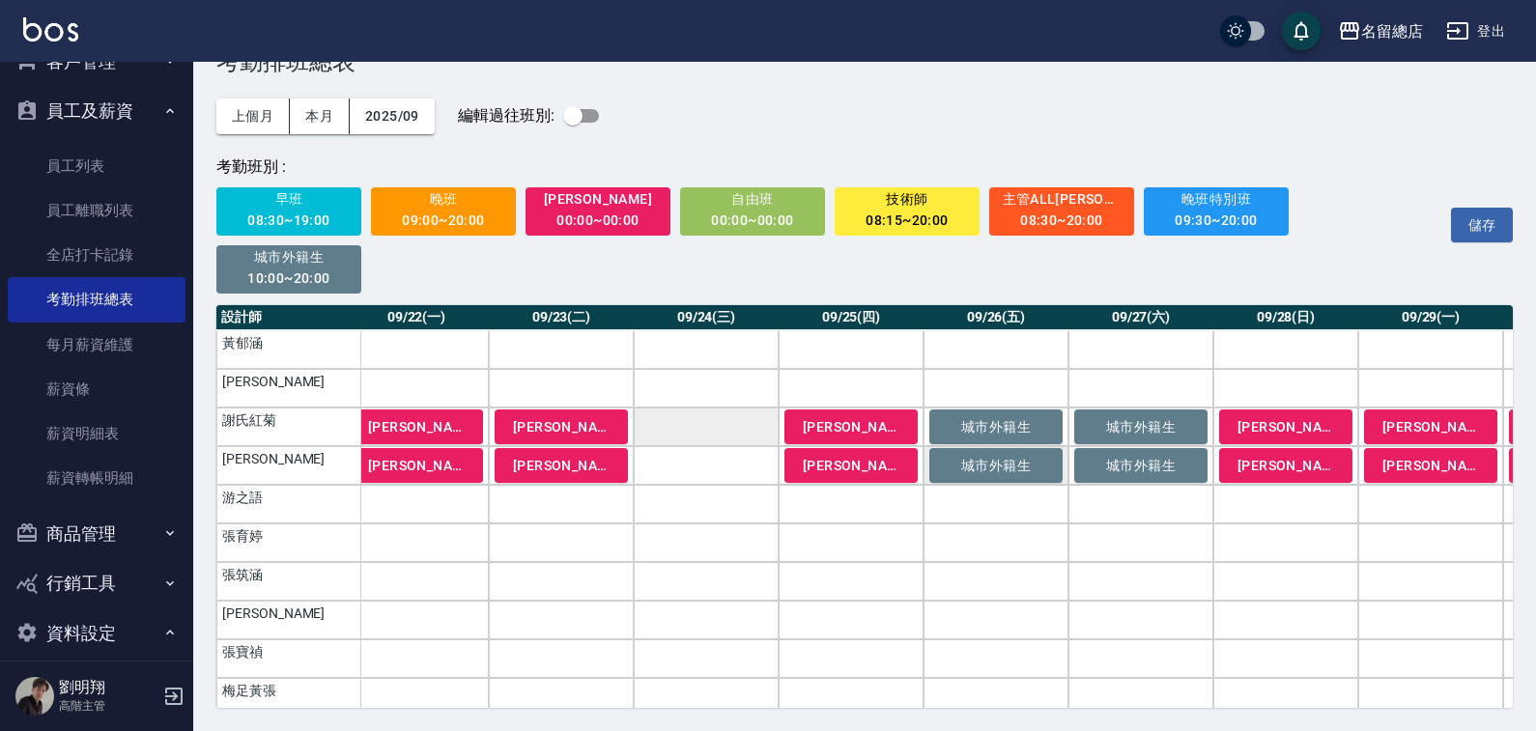
click at [1036, 477] on button "城市外籍生" at bounding box center [995, 465] width 133 height 35
click at [1021, 428] on span "城市外籍生" at bounding box center [996, 426] width 97 height 15
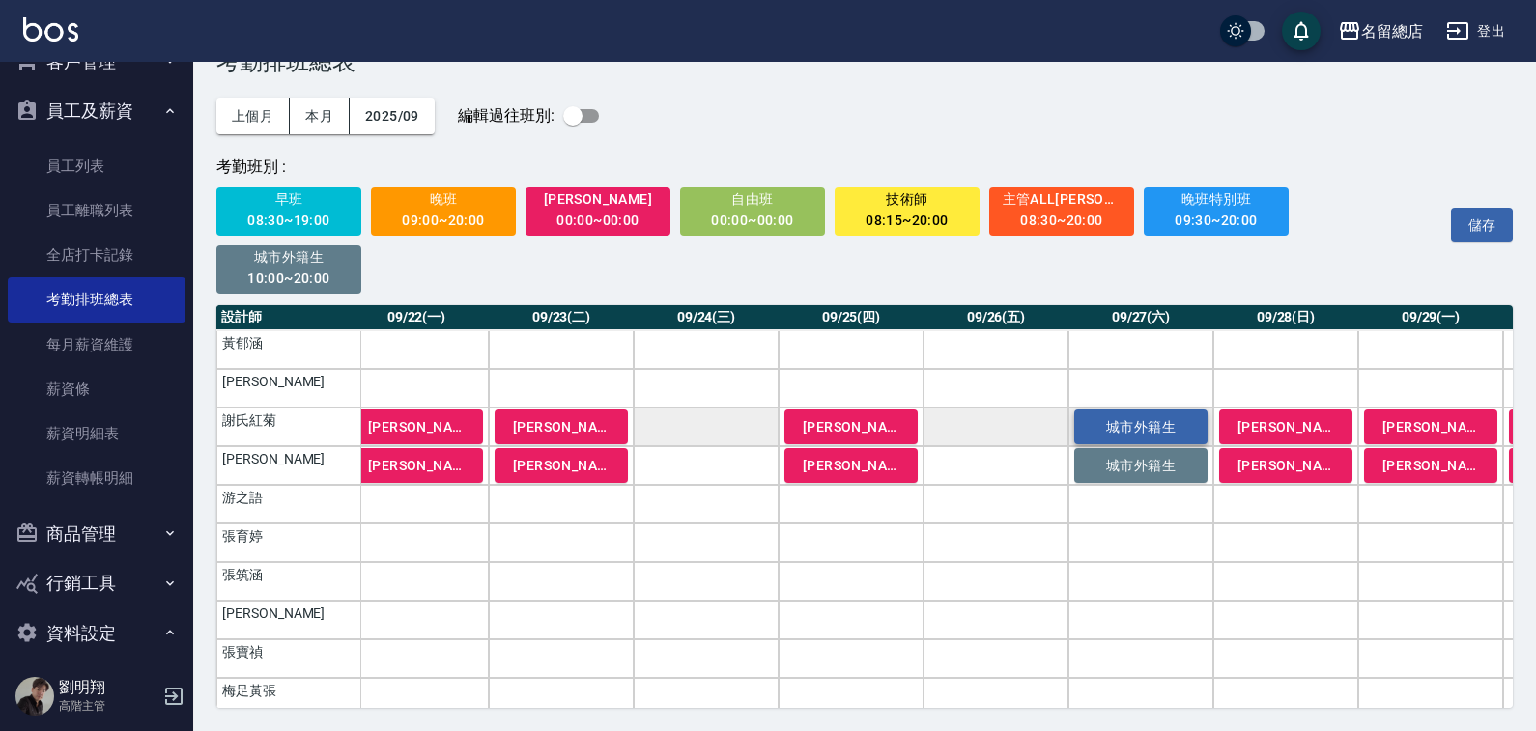
click at [1103, 419] on span "城市外籍生" at bounding box center [1141, 426] width 97 height 15
click at [1137, 456] on button "城市外籍生" at bounding box center [1140, 465] width 133 height 35
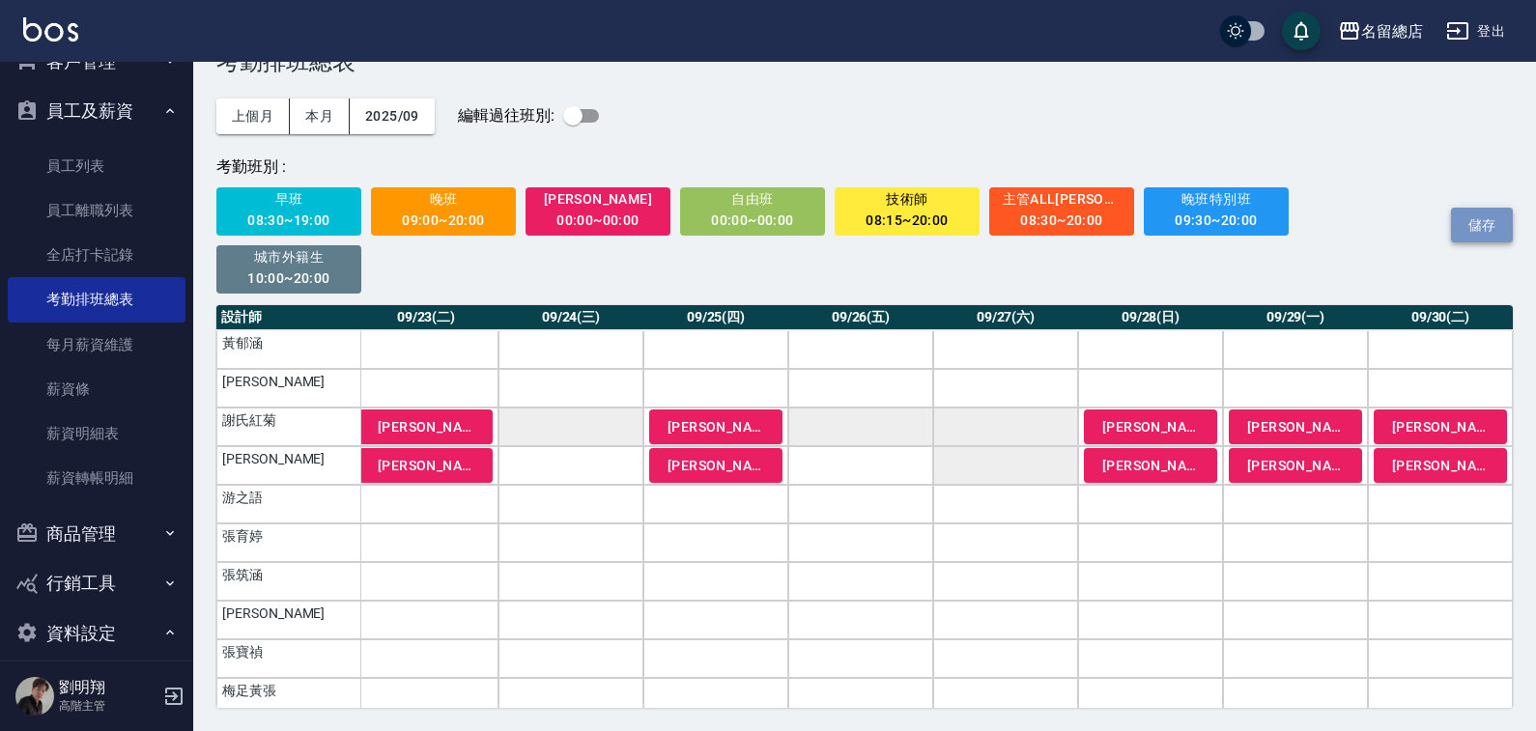
click at [1479, 236] on button "儲存" at bounding box center [1482, 226] width 62 height 36
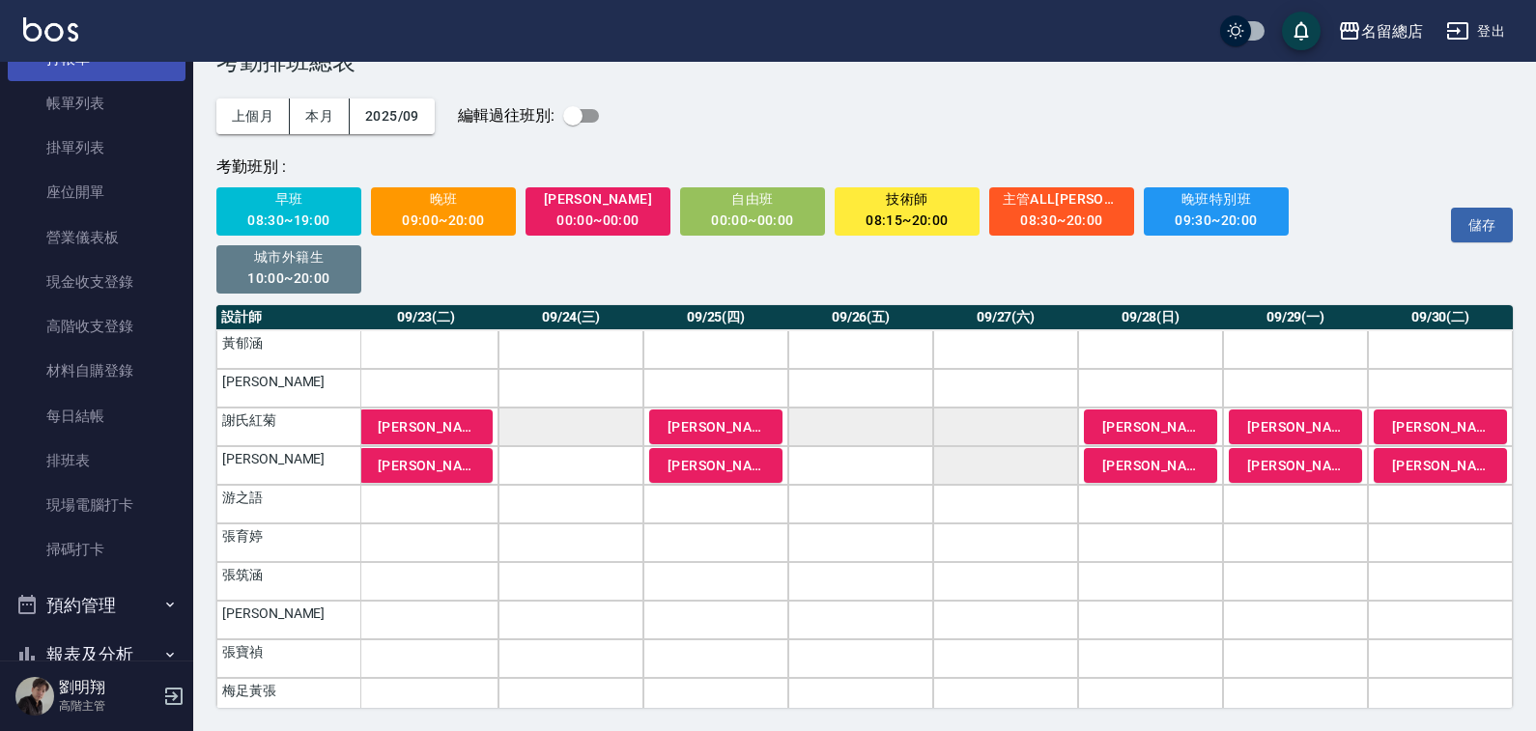
scroll to position [0, 0]
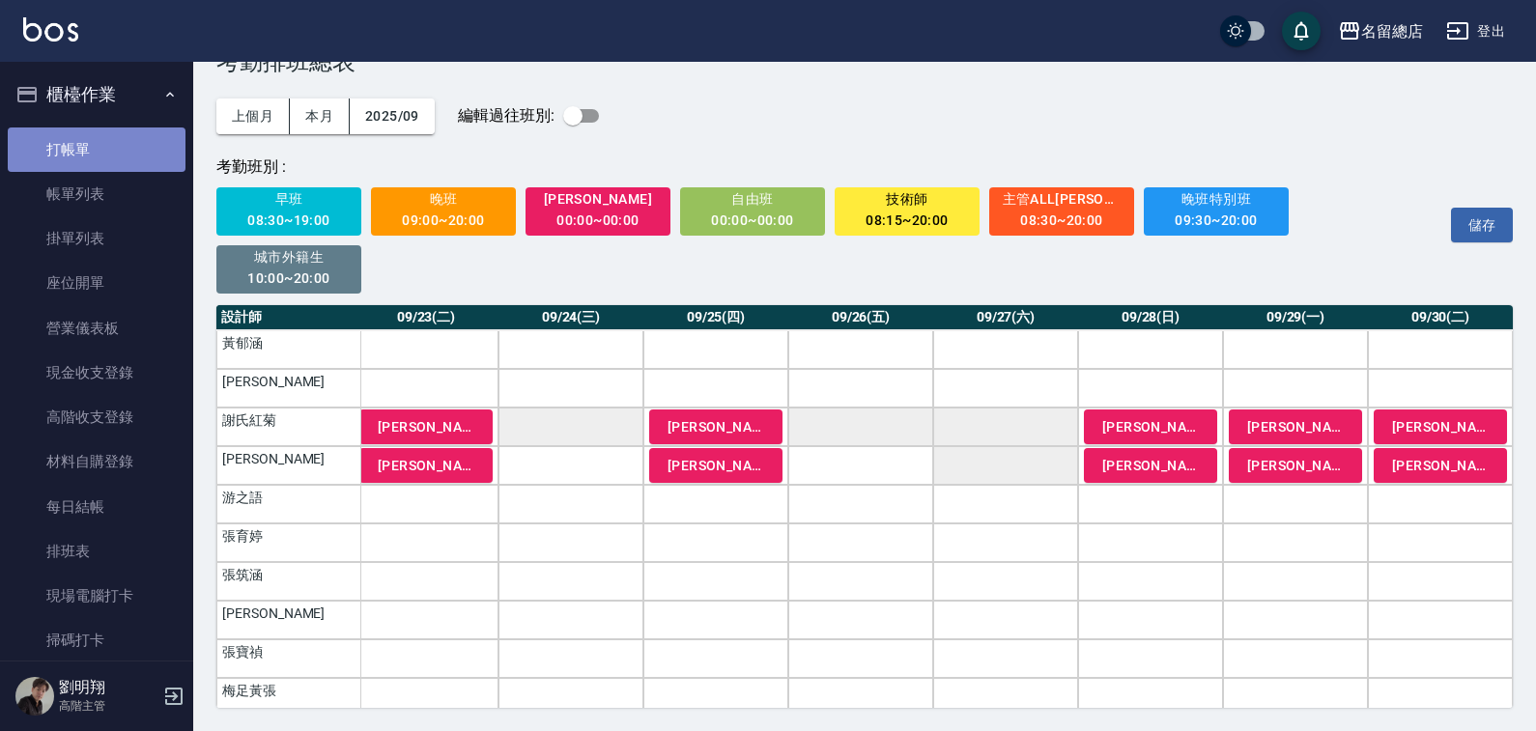
click at [108, 139] on link "打帳單" at bounding box center [97, 150] width 178 height 44
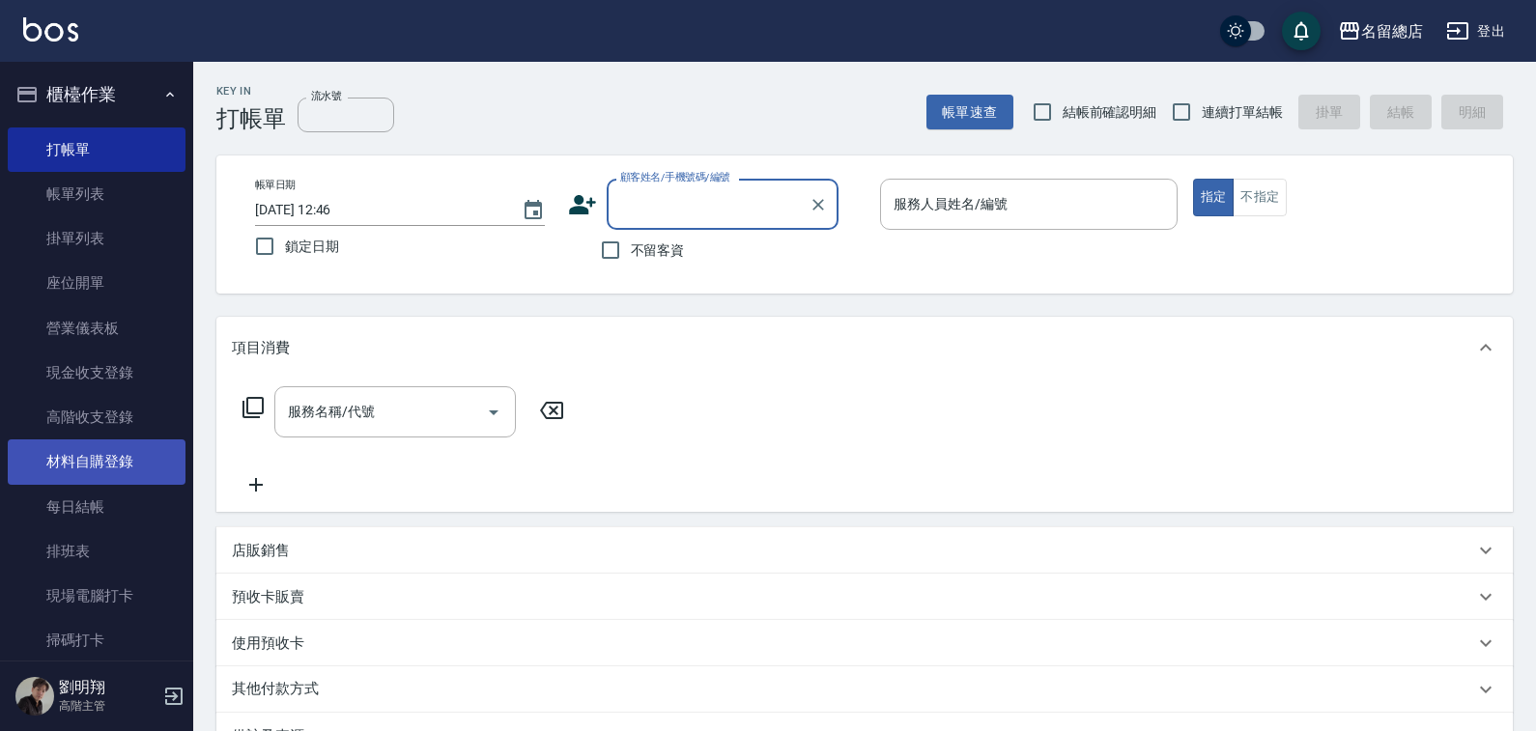
scroll to position [193, 0]
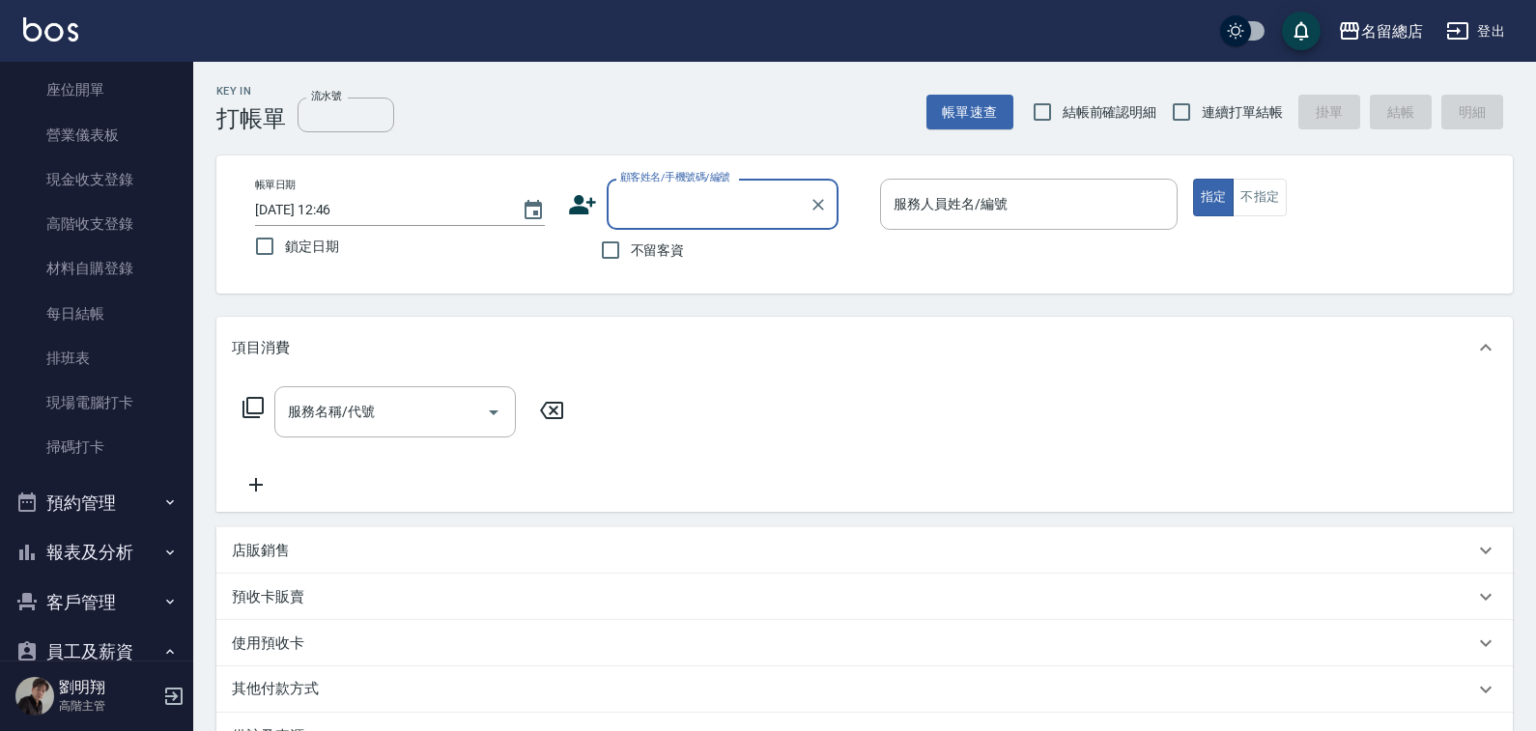
click at [91, 540] on button "報表及分析" at bounding box center [97, 552] width 178 height 50
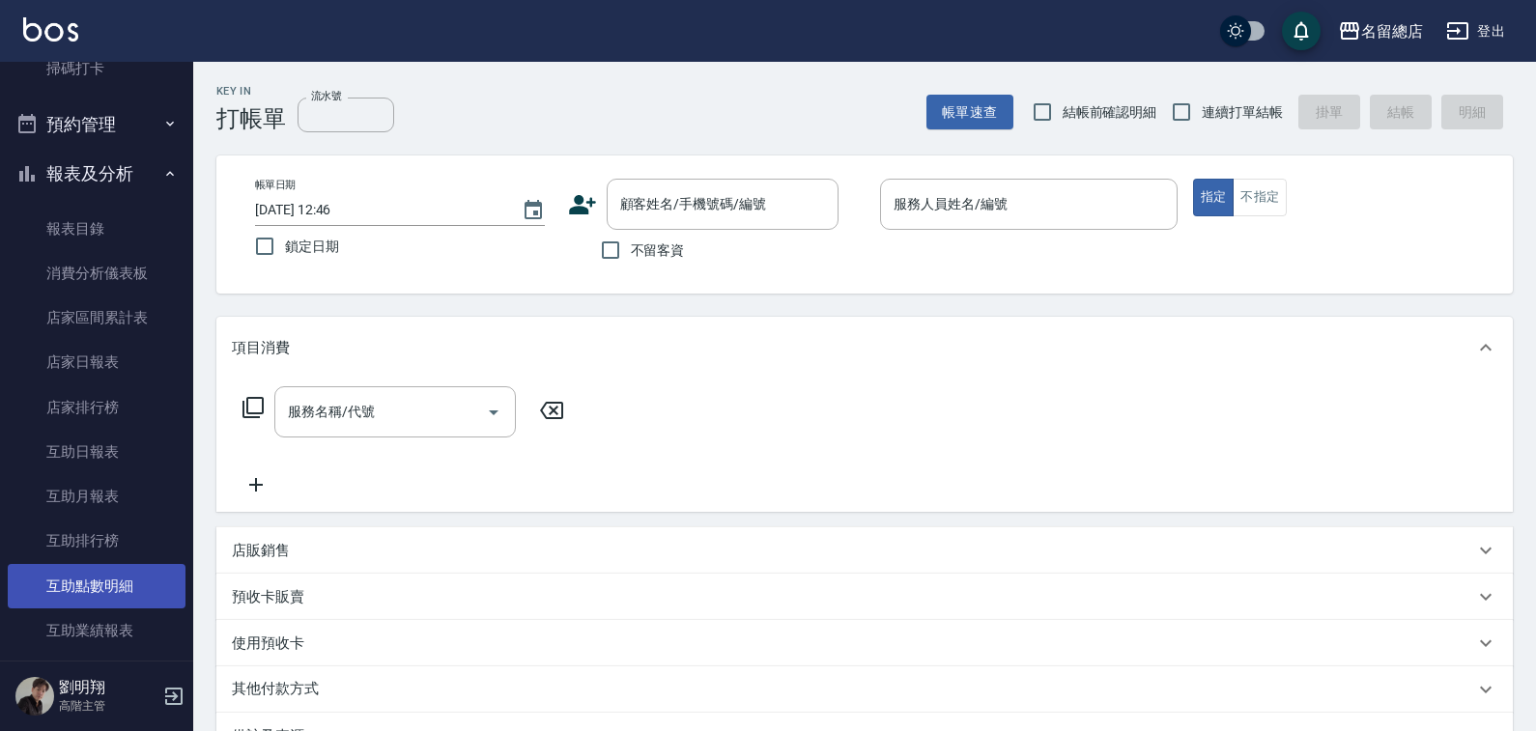
scroll to position [580, 0]
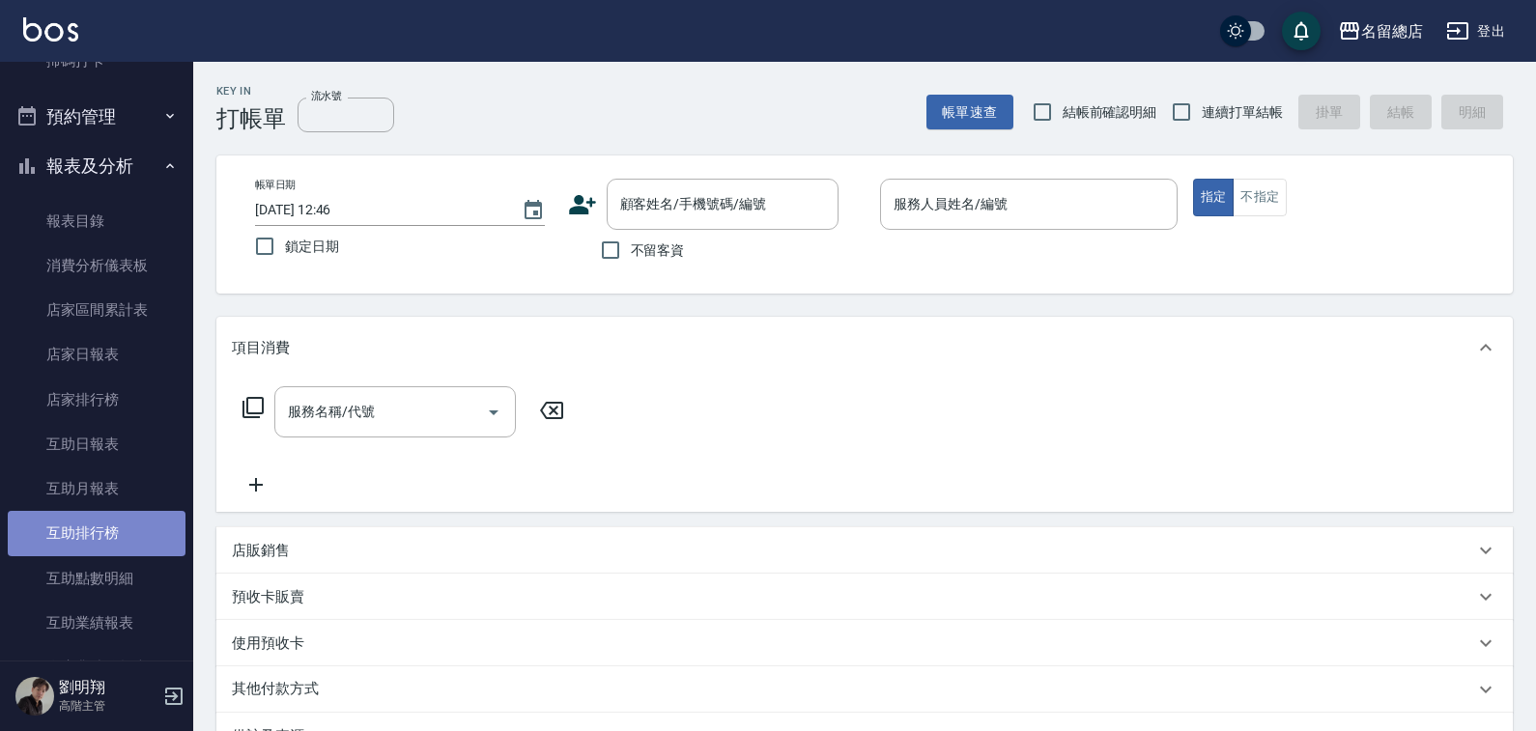
click at [115, 522] on link "互助排行榜" at bounding box center [97, 533] width 178 height 44
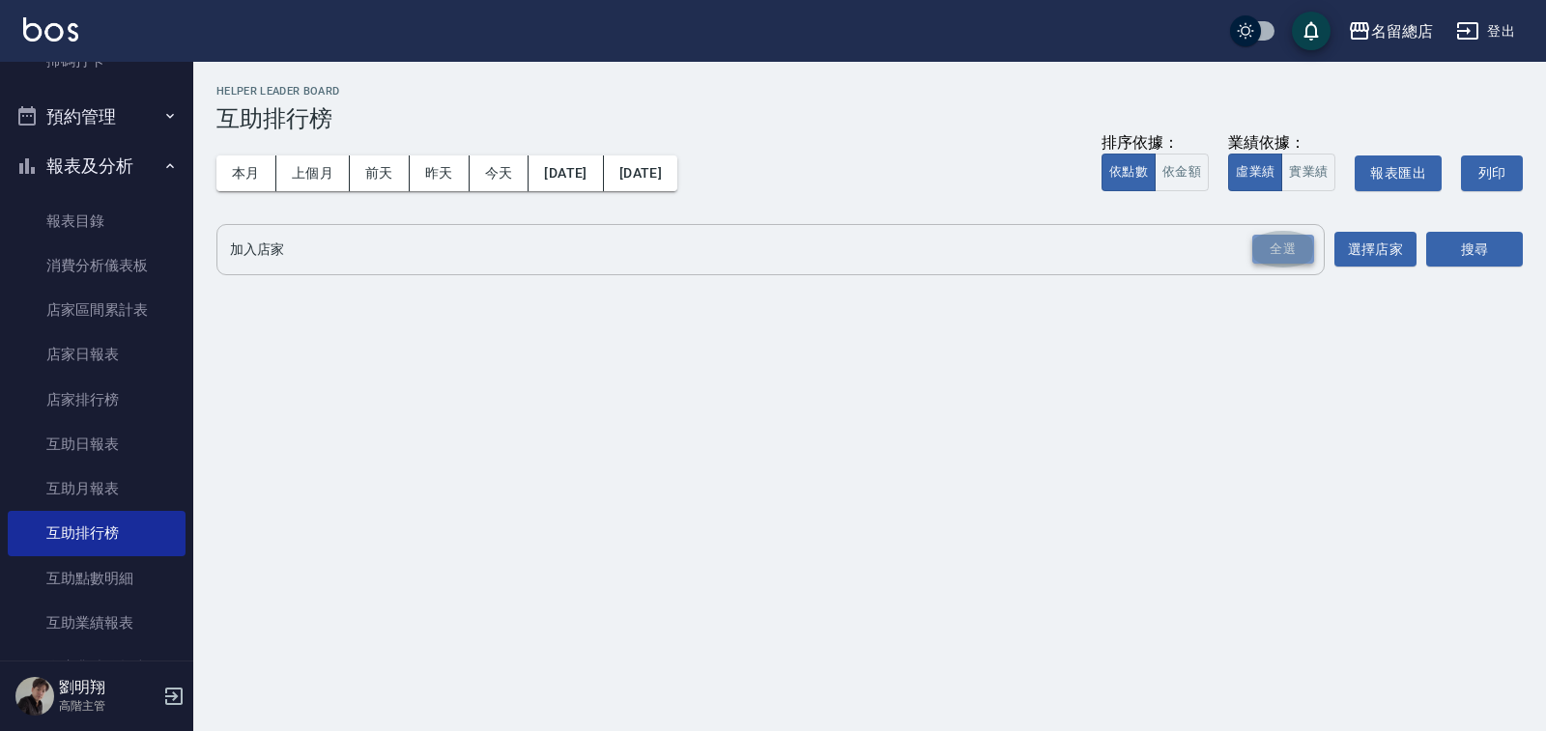
click at [1284, 249] on div "全選" at bounding box center [1283, 250] width 62 height 30
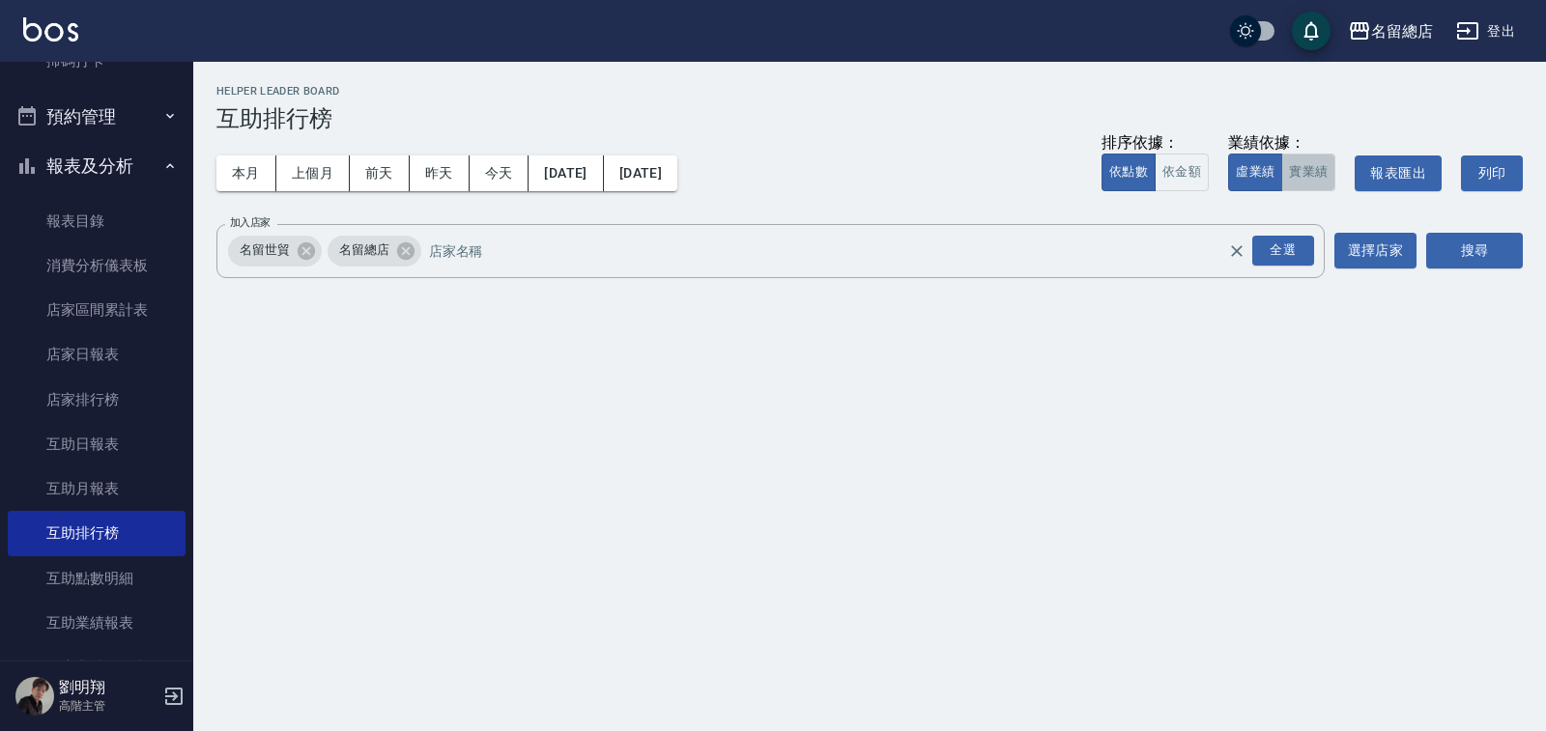
click at [1309, 182] on button "實業績" at bounding box center [1308, 173] width 54 height 38
click at [1434, 256] on button "搜尋" at bounding box center [1474, 251] width 97 height 36
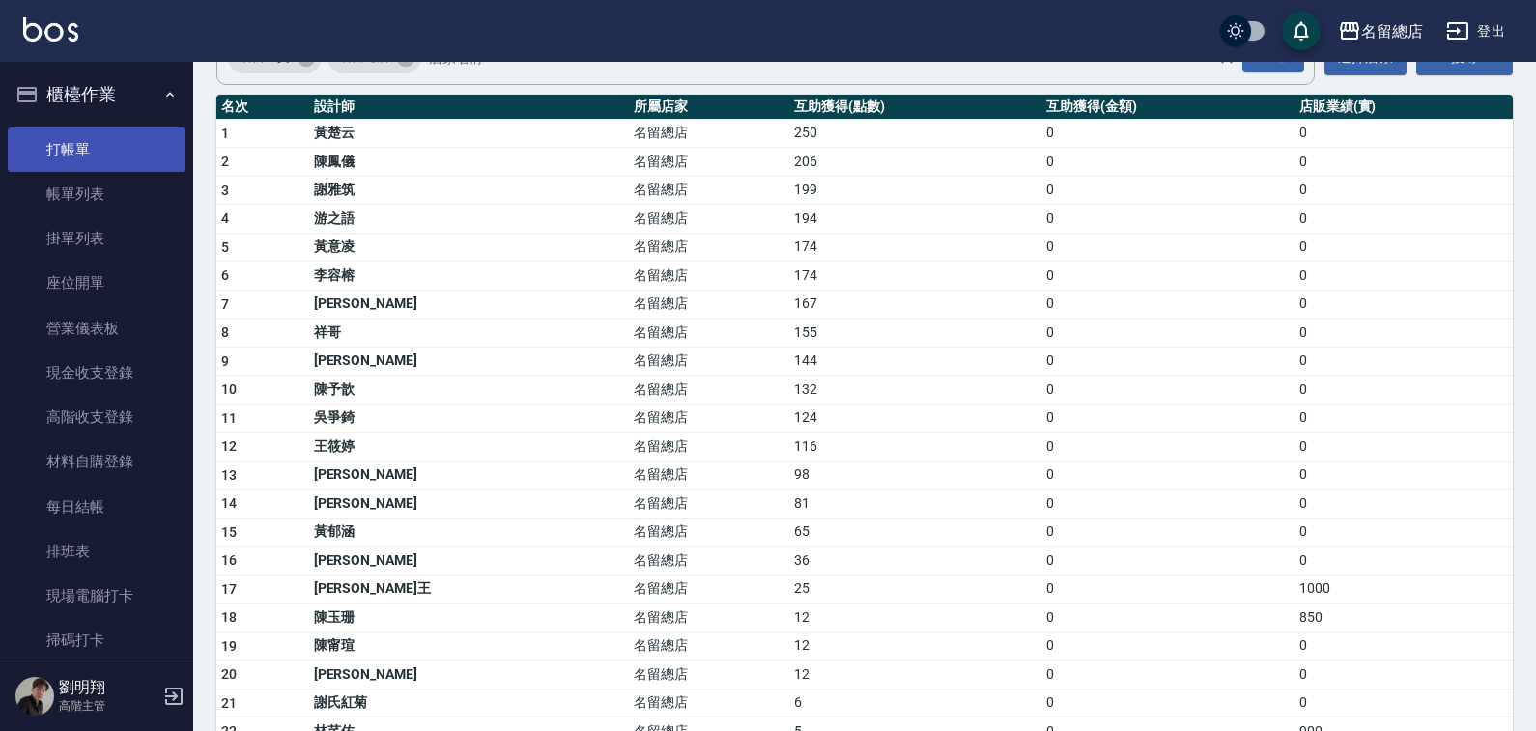
click at [96, 164] on link "打帳單" at bounding box center [97, 150] width 178 height 44
